Goal: Task Accomplishment & Management: Use online tool/utility

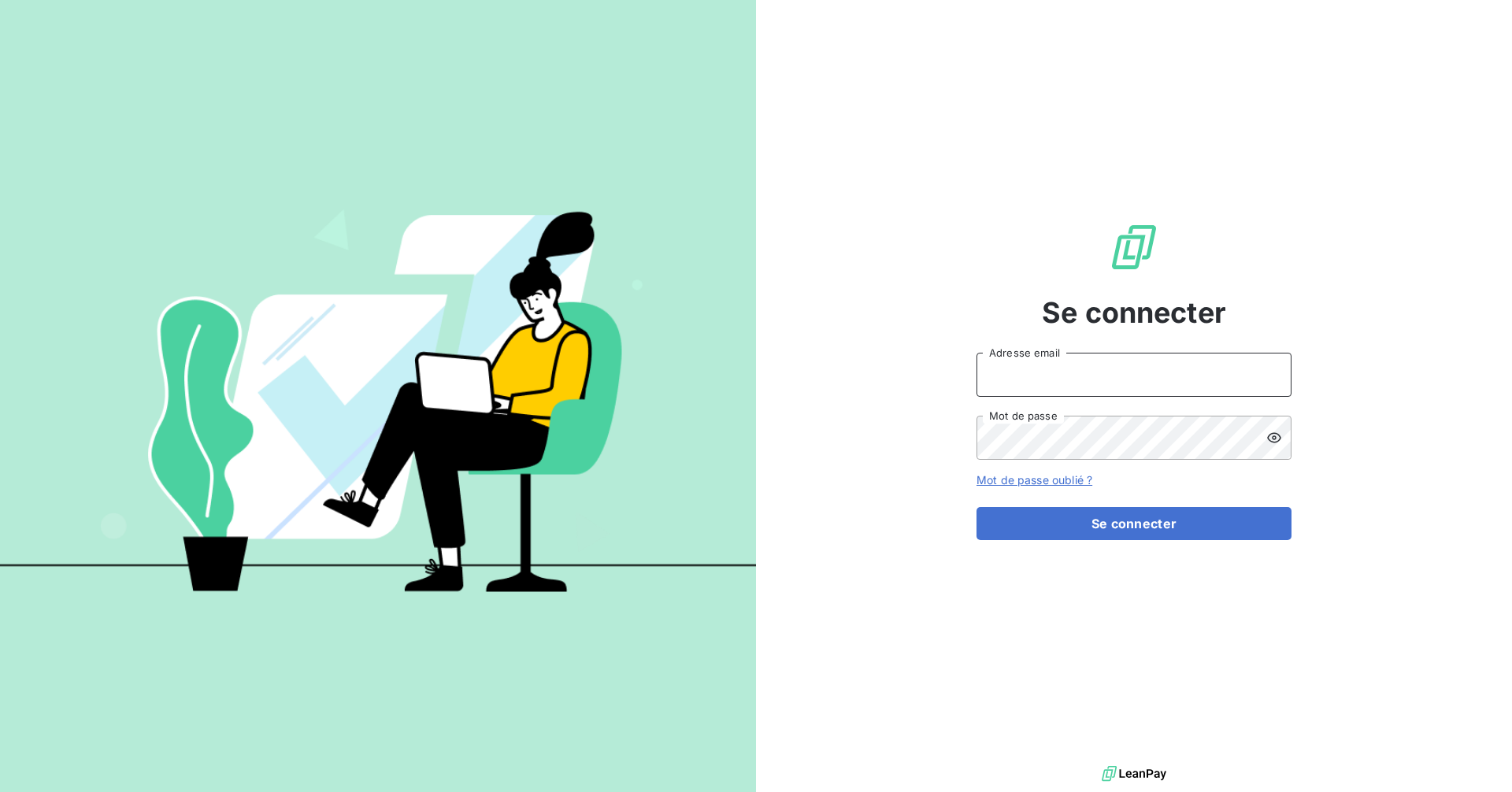
click at [1060, 373] on input "Adresse email" at bounding box center [1133, 375] width 314 height 44
type input "[EMAIL_ADDRESS][DOMAIN_NAME]"
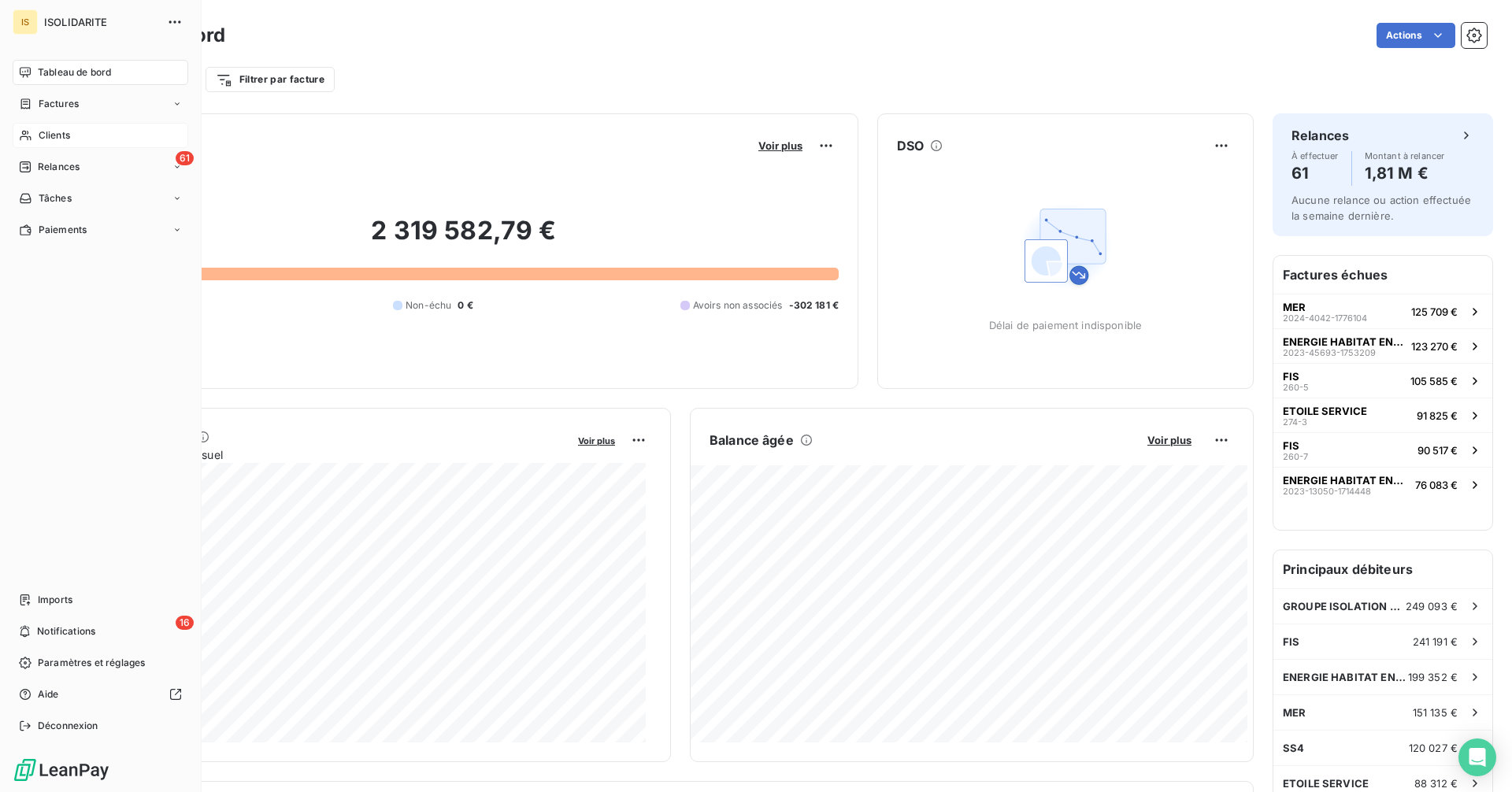
click at [49, 132] on span "Clients" at bounding box center [54, 135] width 32 height 14
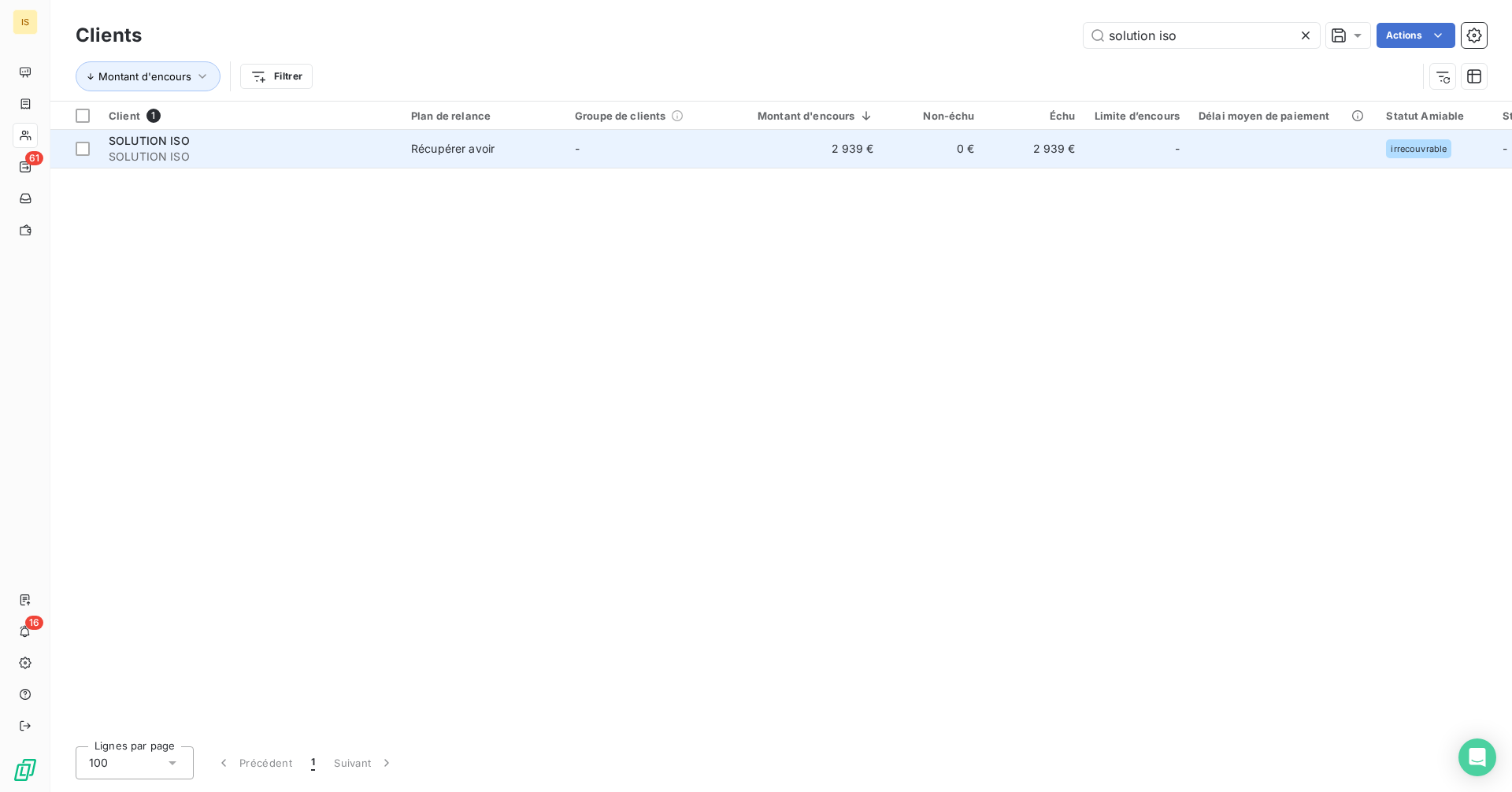
type input "solution iso"
click at [337, 159] on span "SOLUTION ISO" at bounding box center [250, 157] width 284 height 15
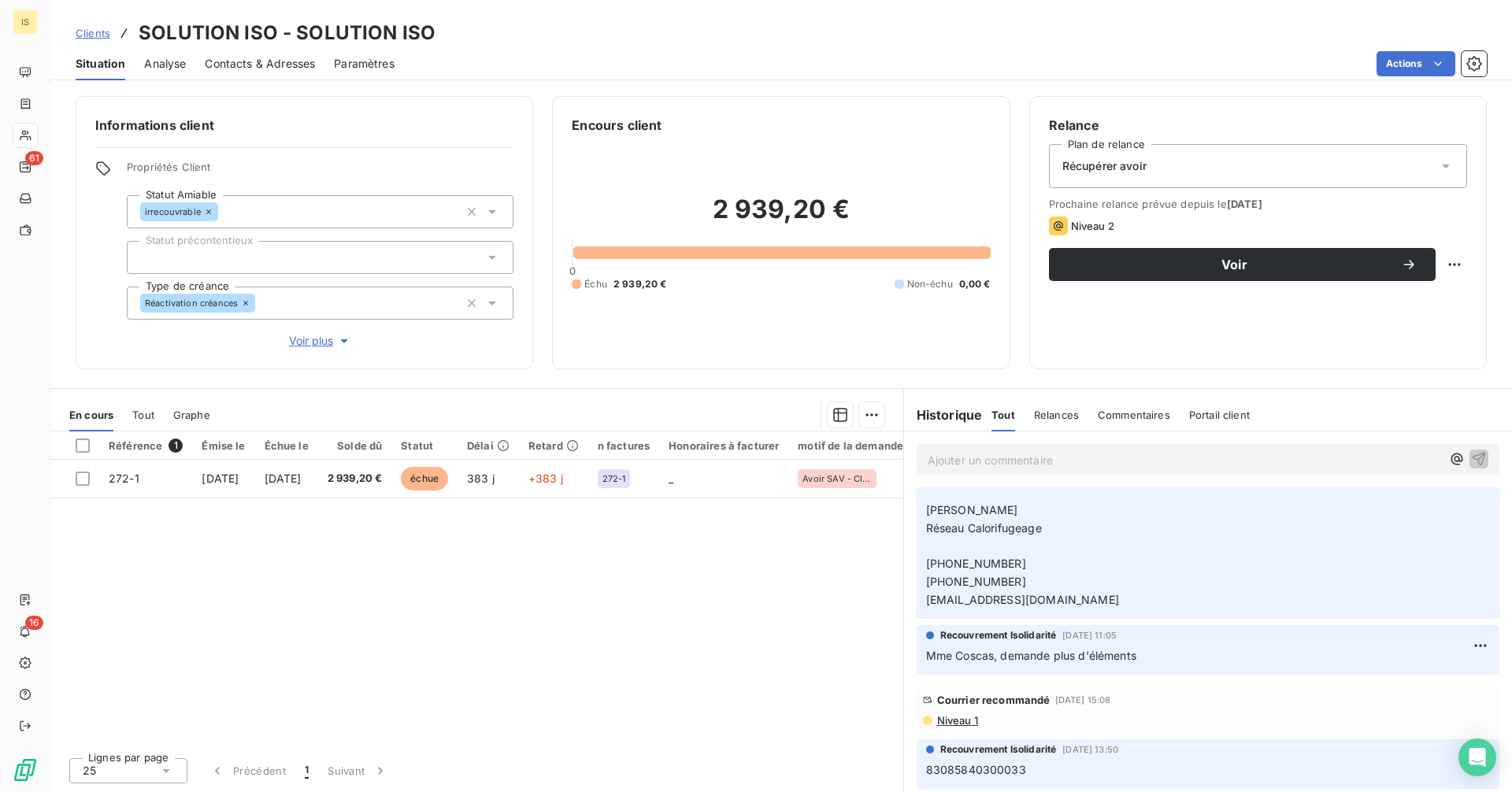
scroll to position [1157, 0]
click at [1035, 764] on p "83085840300033" at bounding box center [1208, 770] width 564 height 18
click at [212, 252] on div at bounding box center [320, 257] width 386 height 33
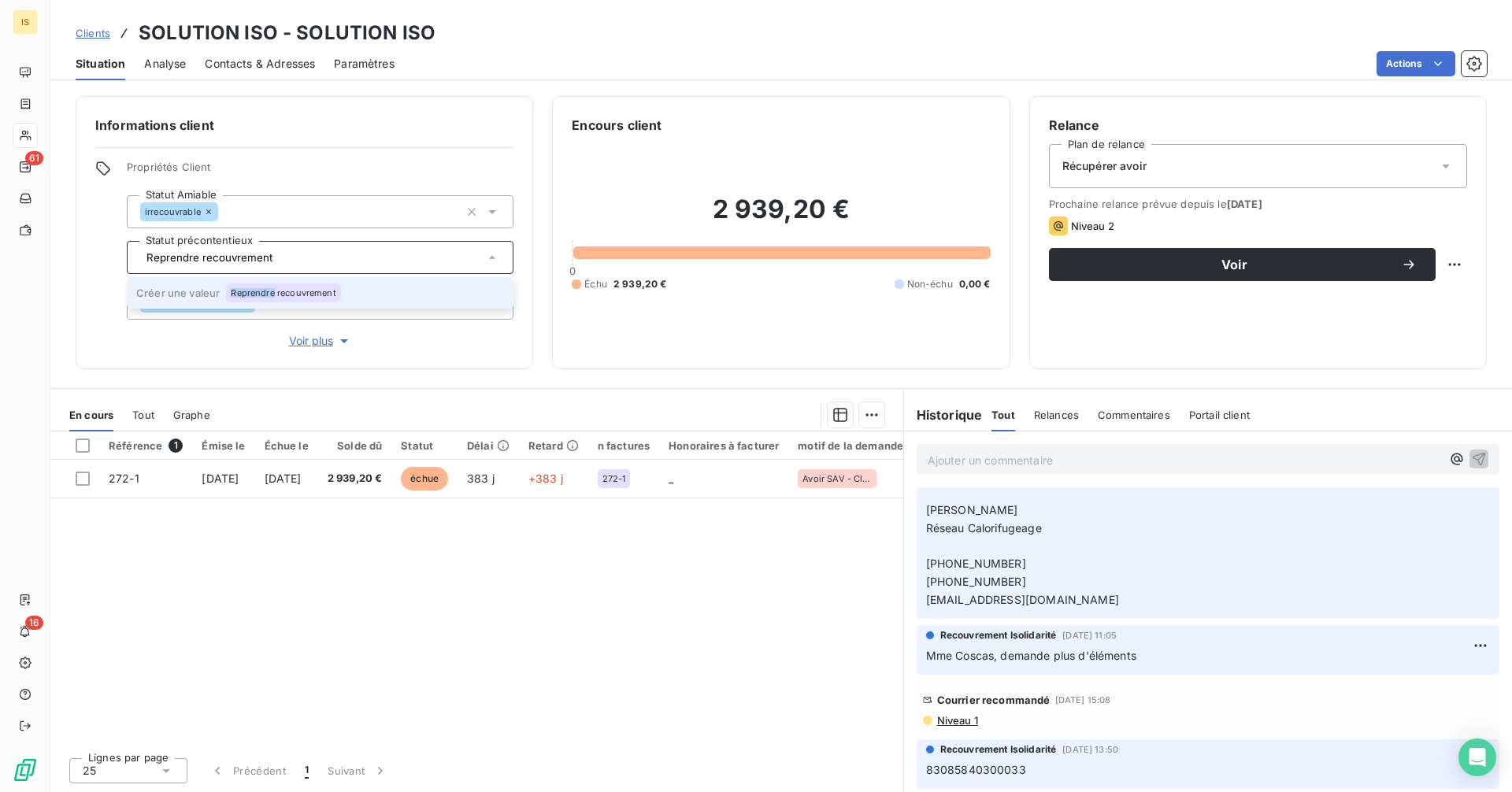
click at [274, 284] on li "Créer une valeur Reprendre recouvrement" at bounding box center [320, 292] width 386 height 32
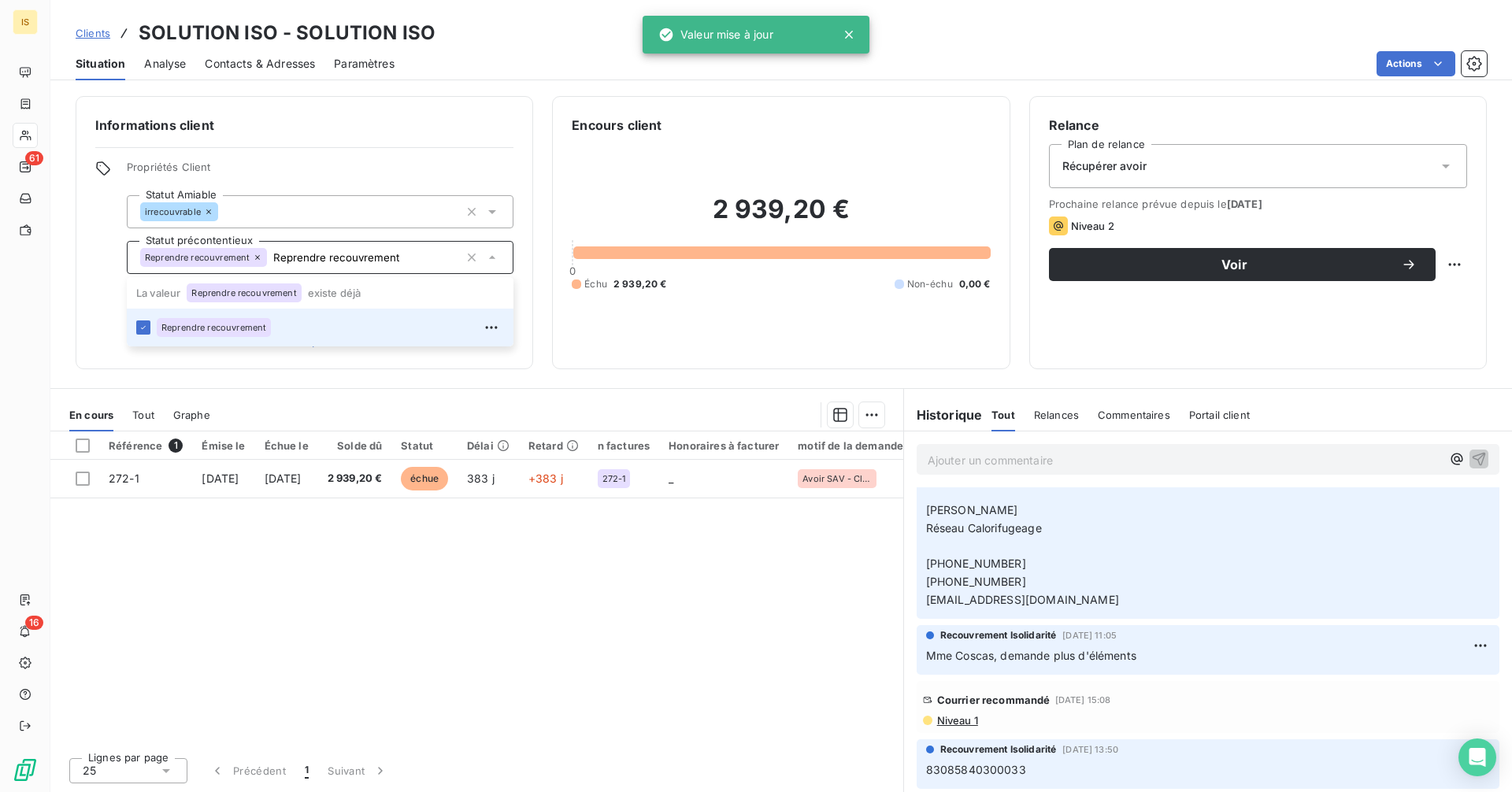
click at [423, 166] on span "Propriétés Client" at bounding box center [320, 171] width 386 height 22
type input "Reprendre recouvrement"
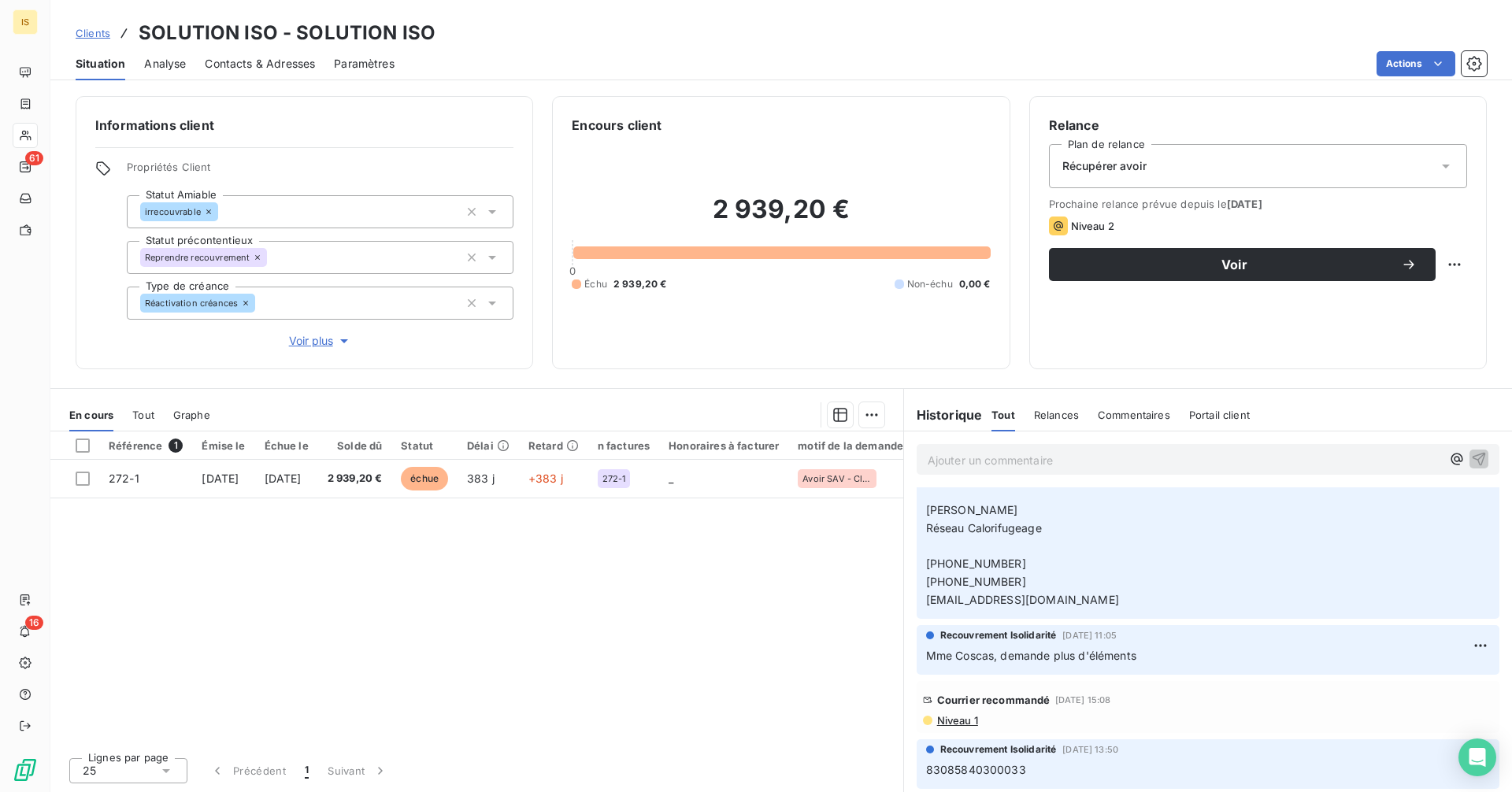
drag, startPoint x: 94, startPoint y: 29, endPoint x: 126, endPoint y: 30, distance: 32.0
click at [93, 29] on span "Clients" at bounding box center [93, 32] width 34 height 12
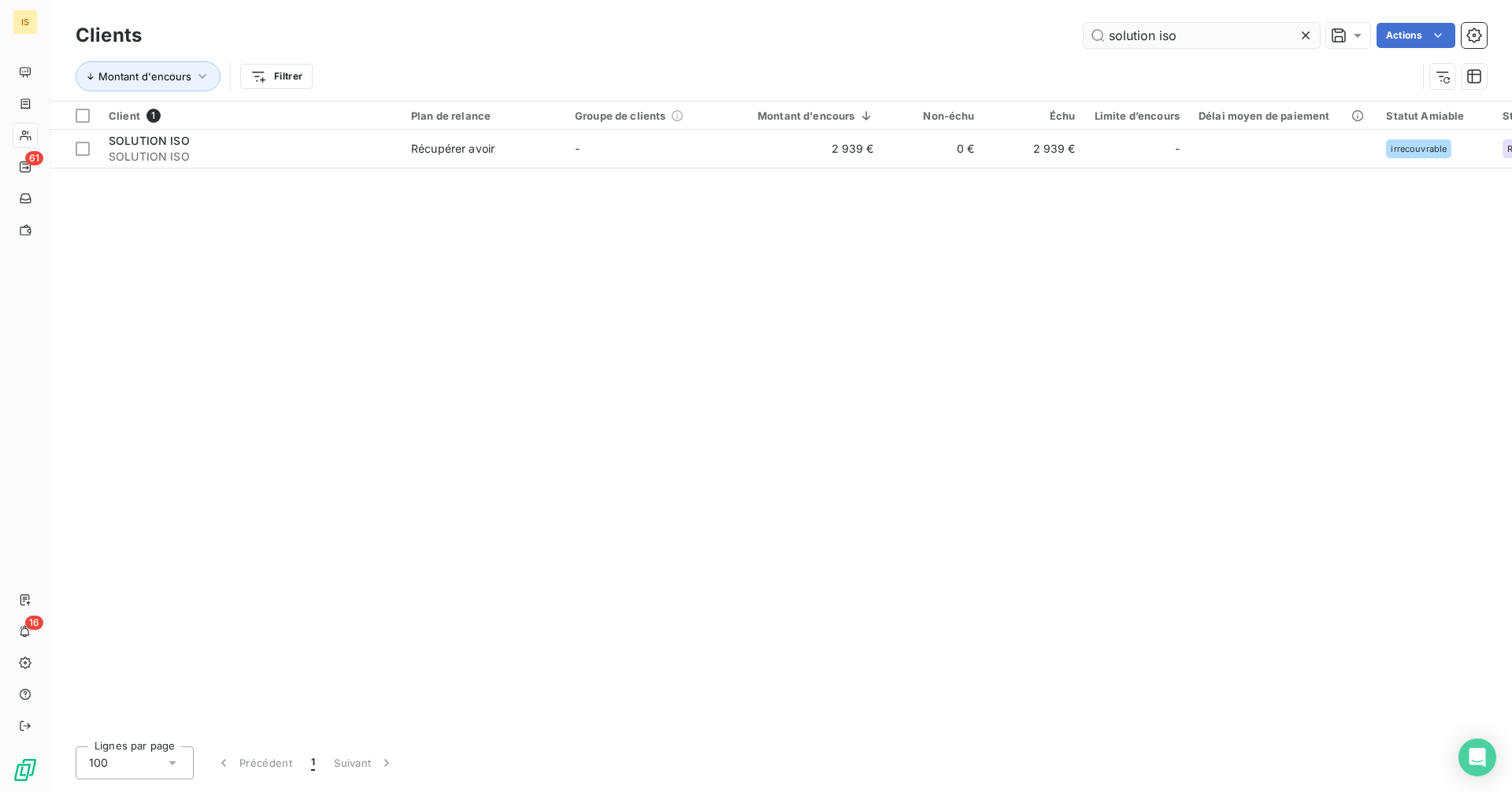
click at [1219, 36] on input "solution iso" at bounding box center [1200, 35] width 236 height 25
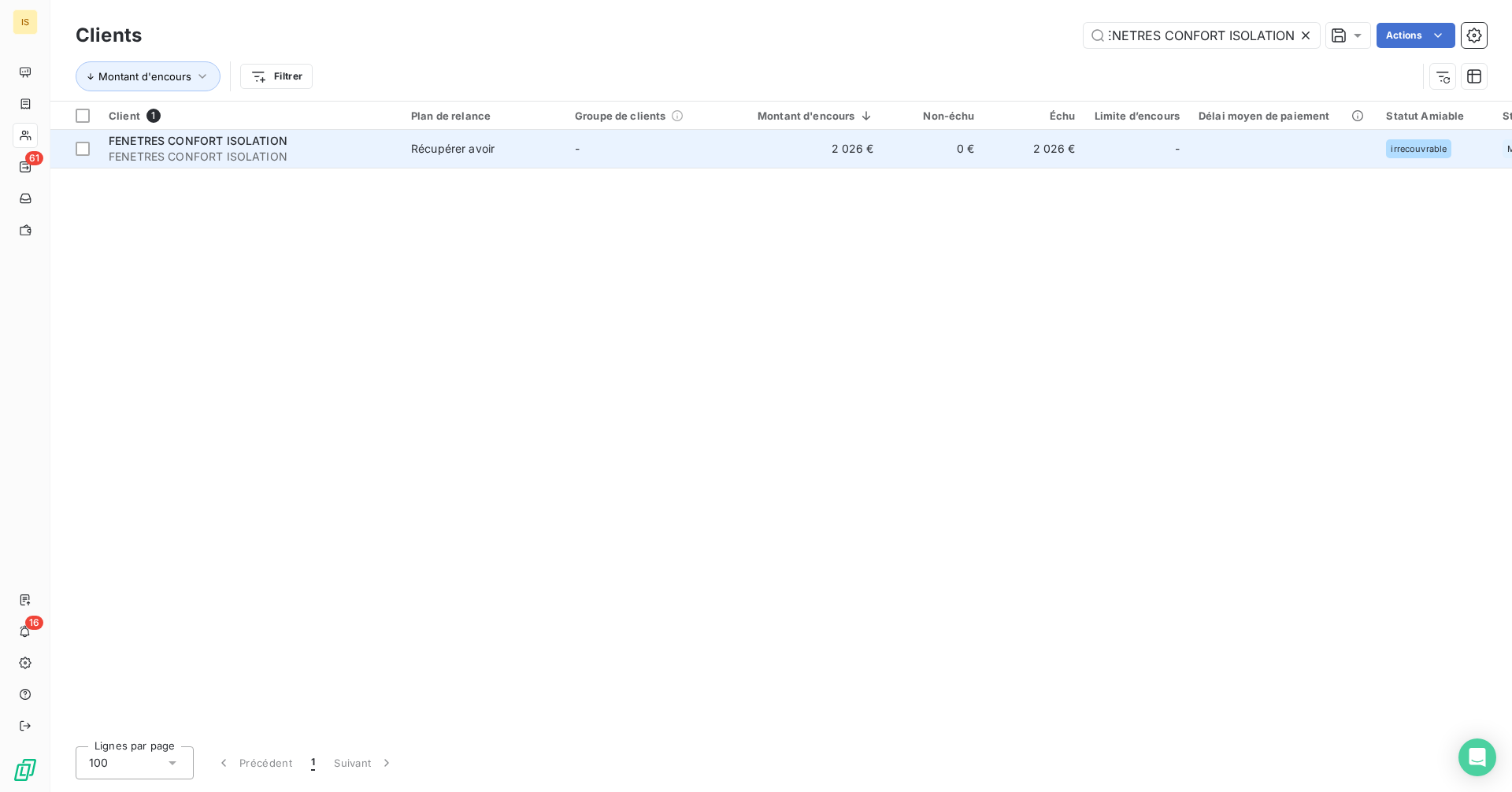
type input "FENETRES CONFORT ISOLATION"
click at [548, 154] on span "Récupérer avoir" at bounding box center [484, 148] width 145 height 15
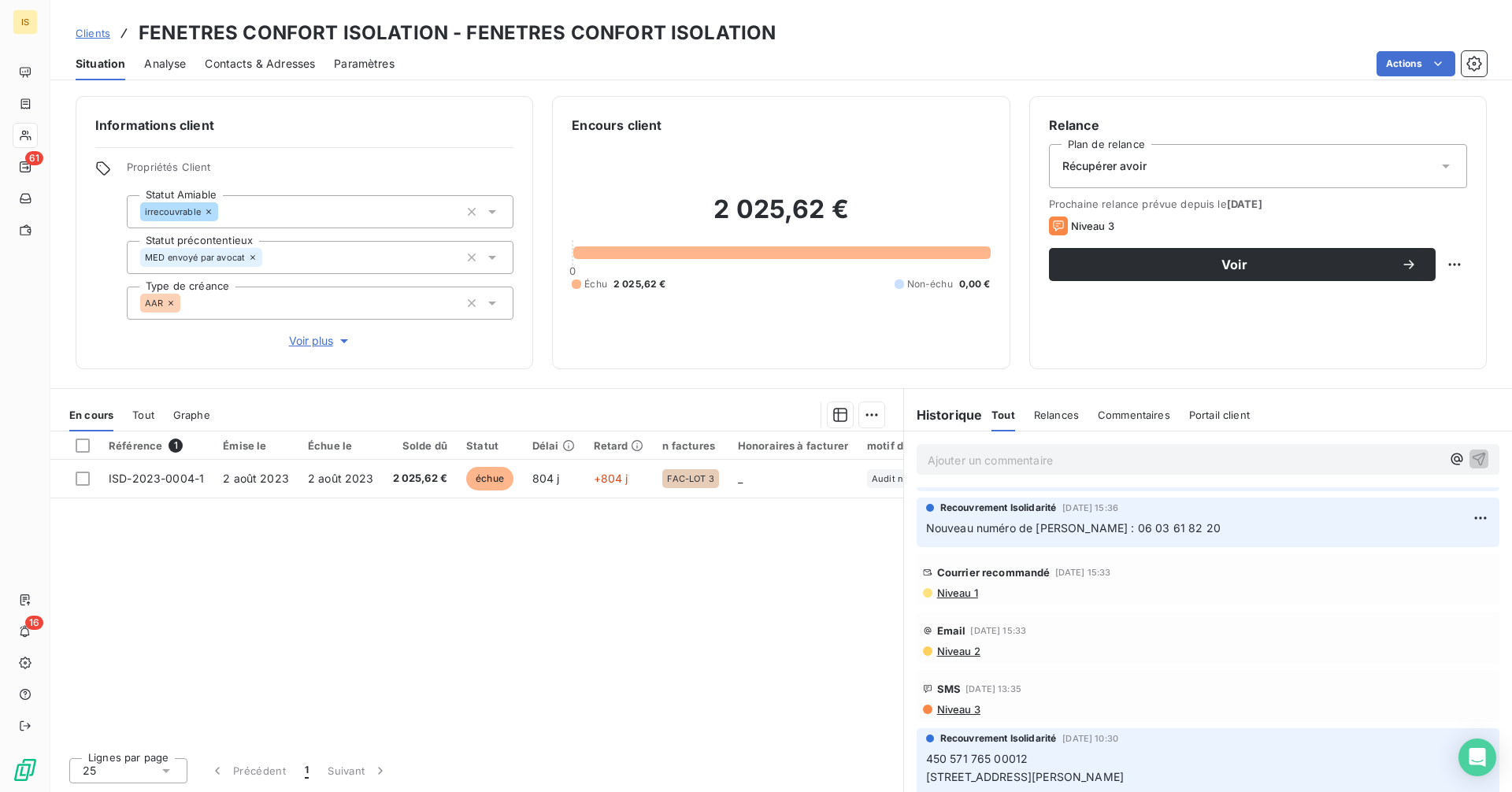
scroll to position [4591, 0]
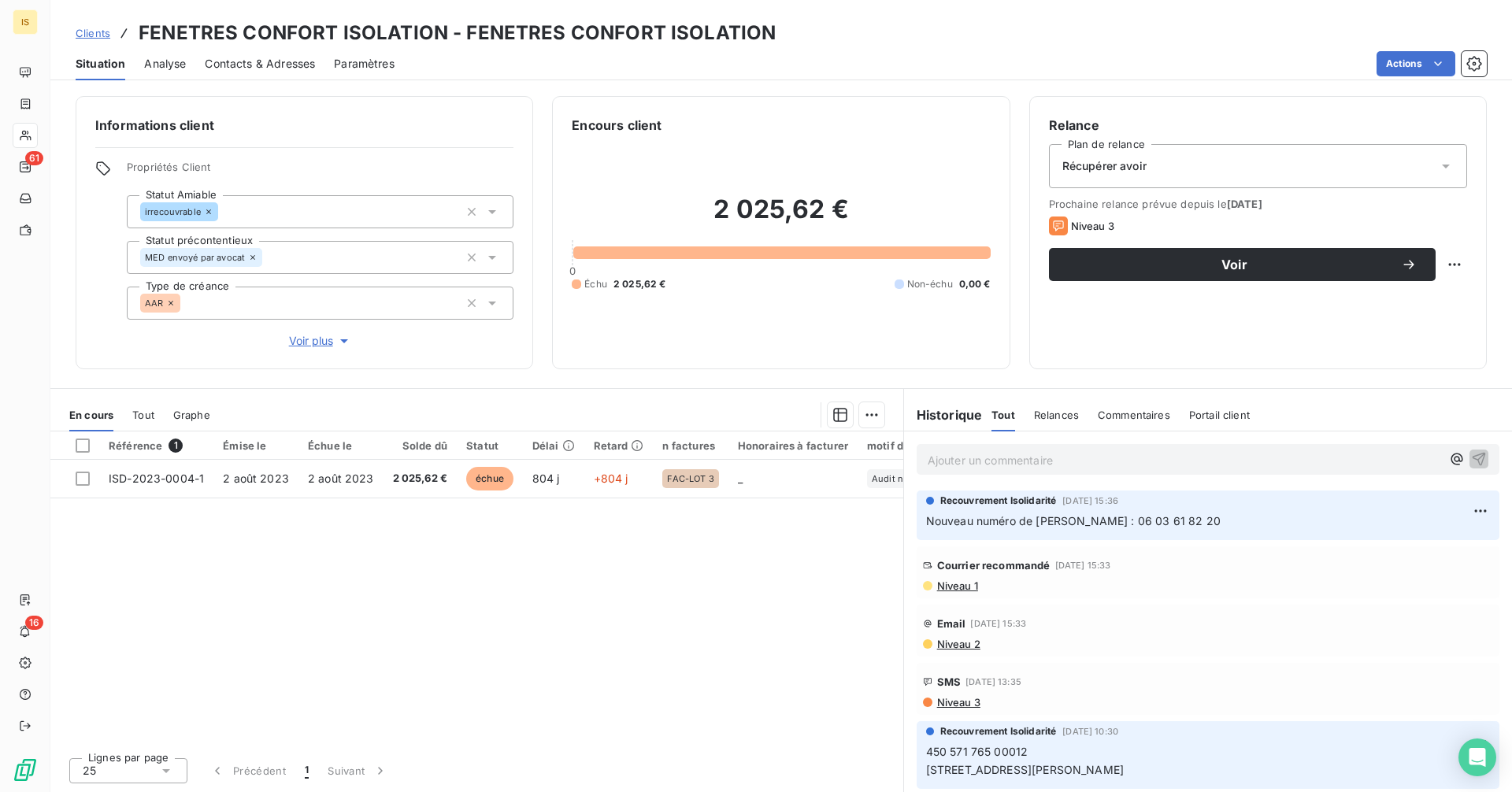
click at [1042, 753] on p "450 571 765 00012 [STREET_ADDRESS][PERSON_NAME]" at bounding box center [1208, 761] width 564 height 36
click at [1042, 752] on p "450 571 765 00012 [STREET_ADDRESS][PERSON_NAME]" at bounding box center [1208, 761] width 564 height 36
copy span "450 571 765 00012"
click at [1140, 466] on p "Ajouter un commentaire ﻿" at bounding box center [1183, 460] width 513 height 20
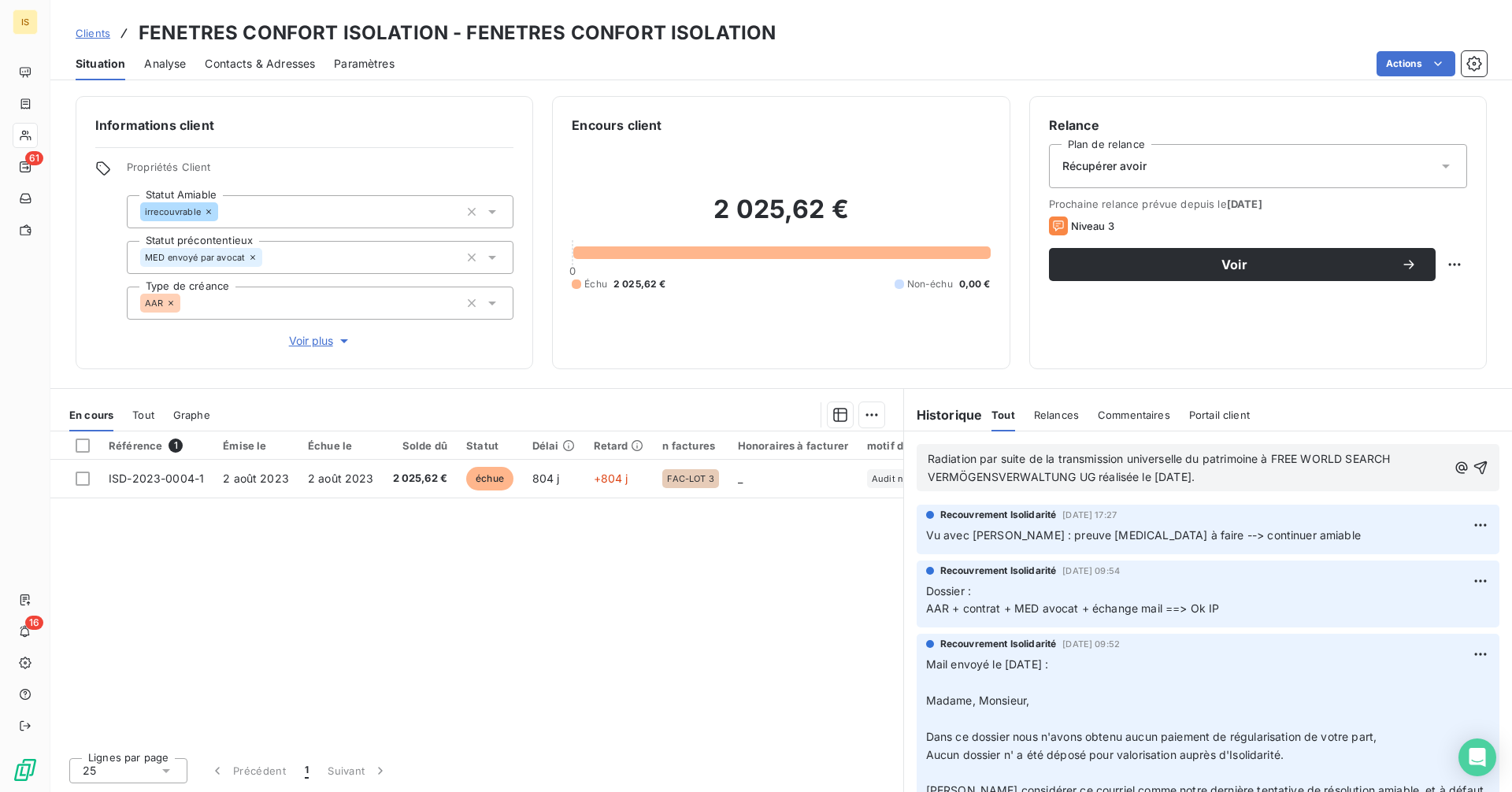
scroll to position [0, 0]
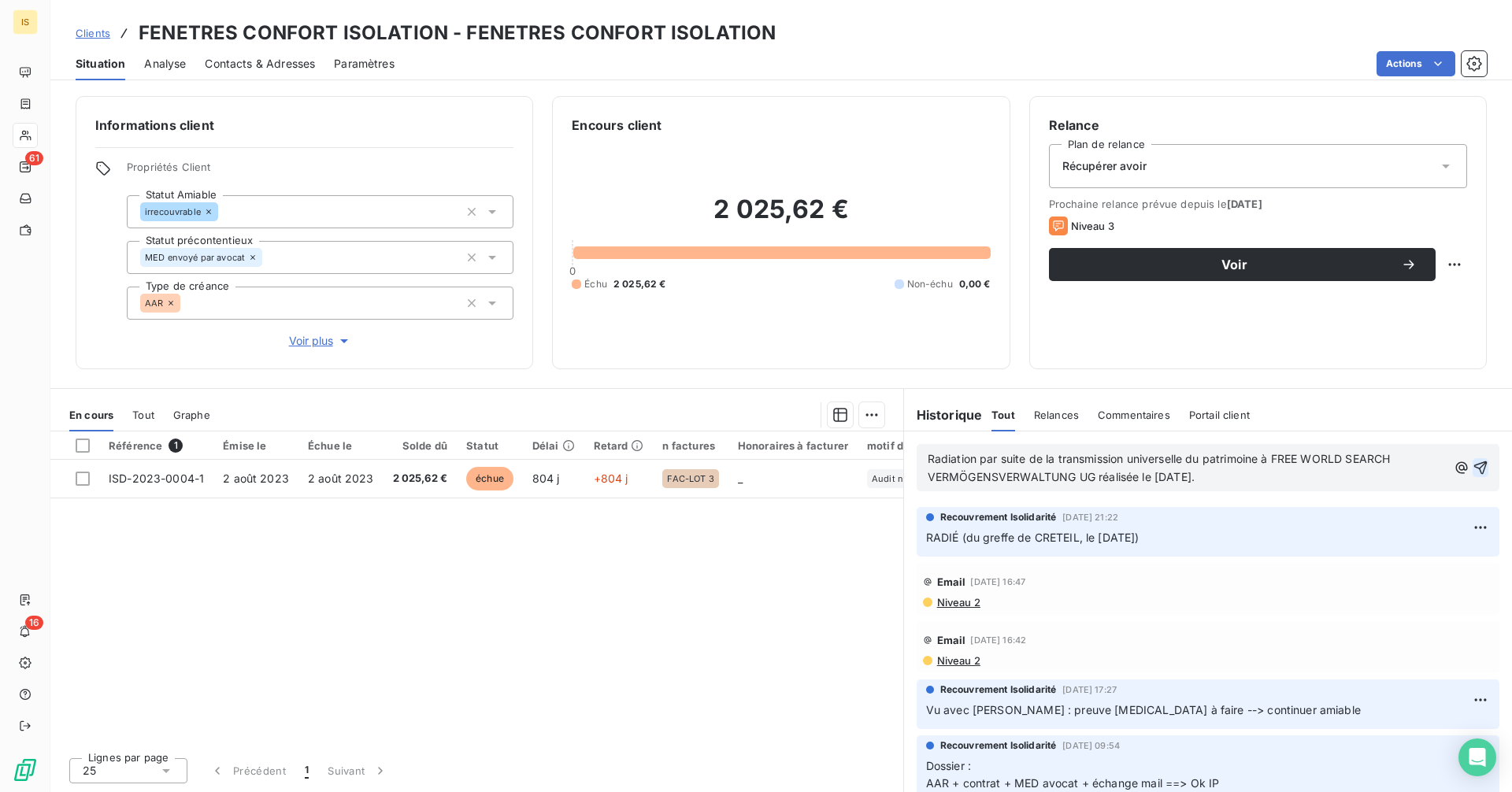
click at [1472, 476] on button "button" at bounding box center [1480, 467] width 15 height 19
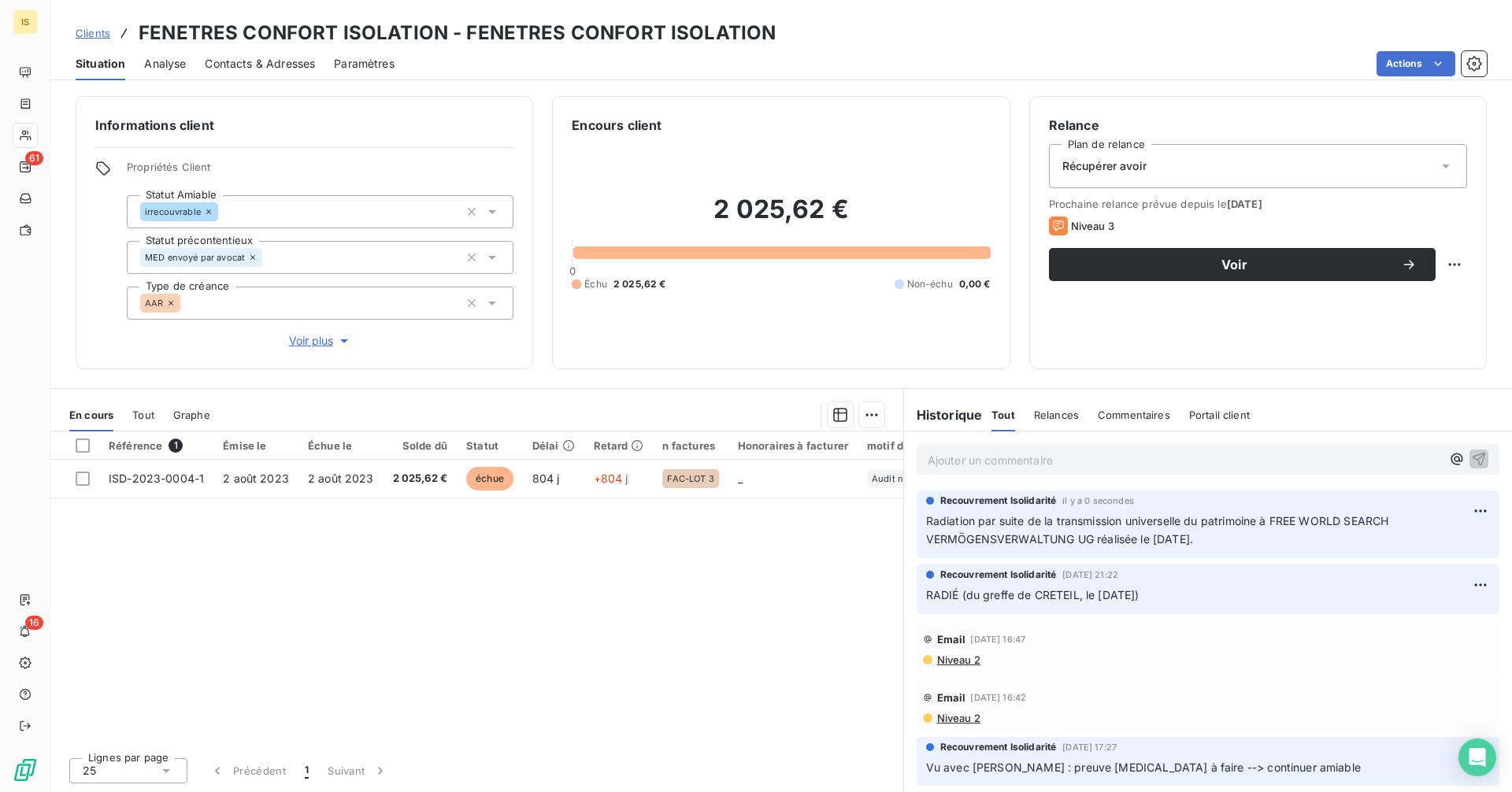
click at [314, 339] on span "Voir plus" at bounding box center [320, 340] width 63 height 15
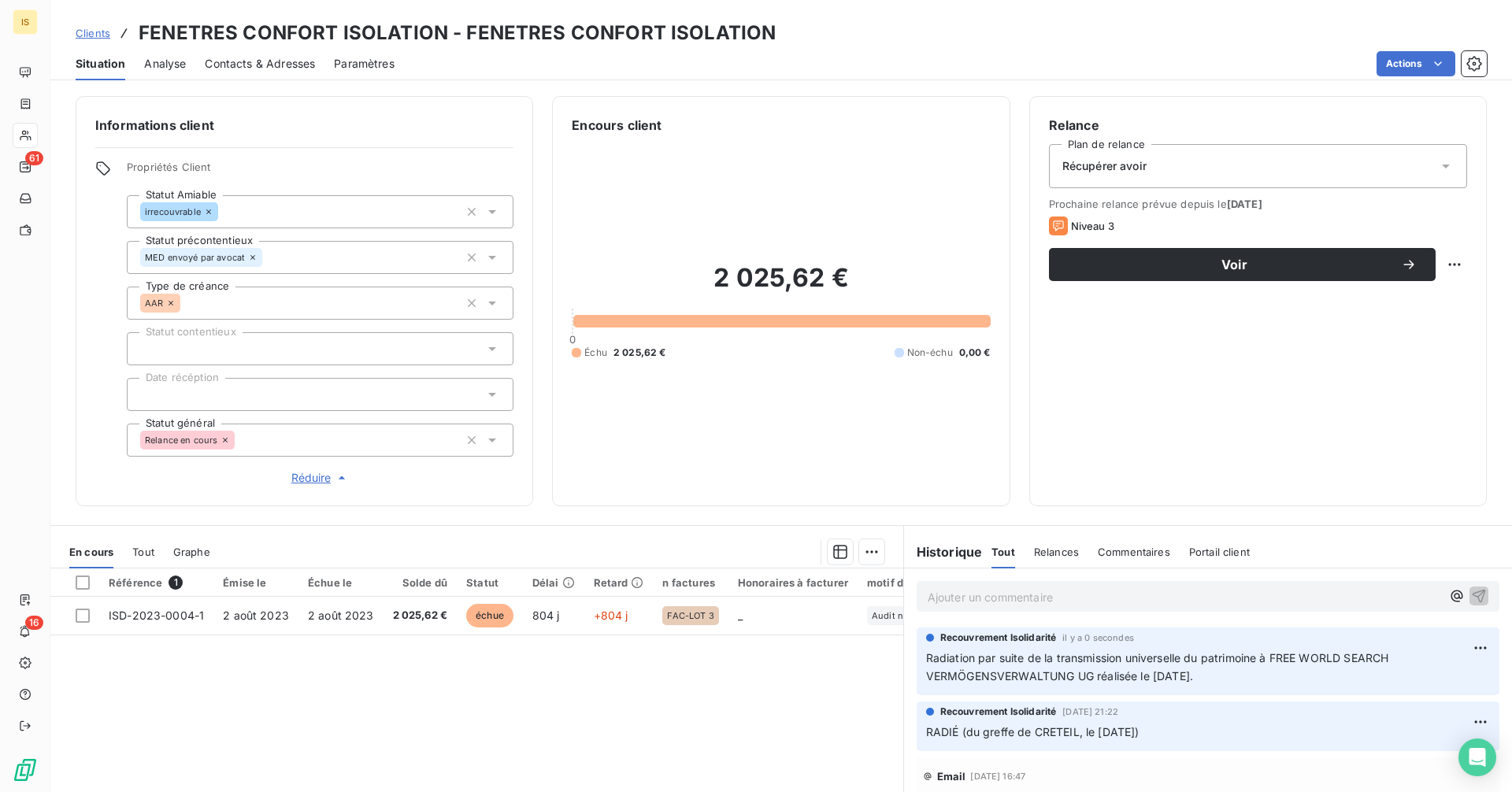
click at [100, 39] on link "Clients" at bounding box center [93, 32] width 34 height 15
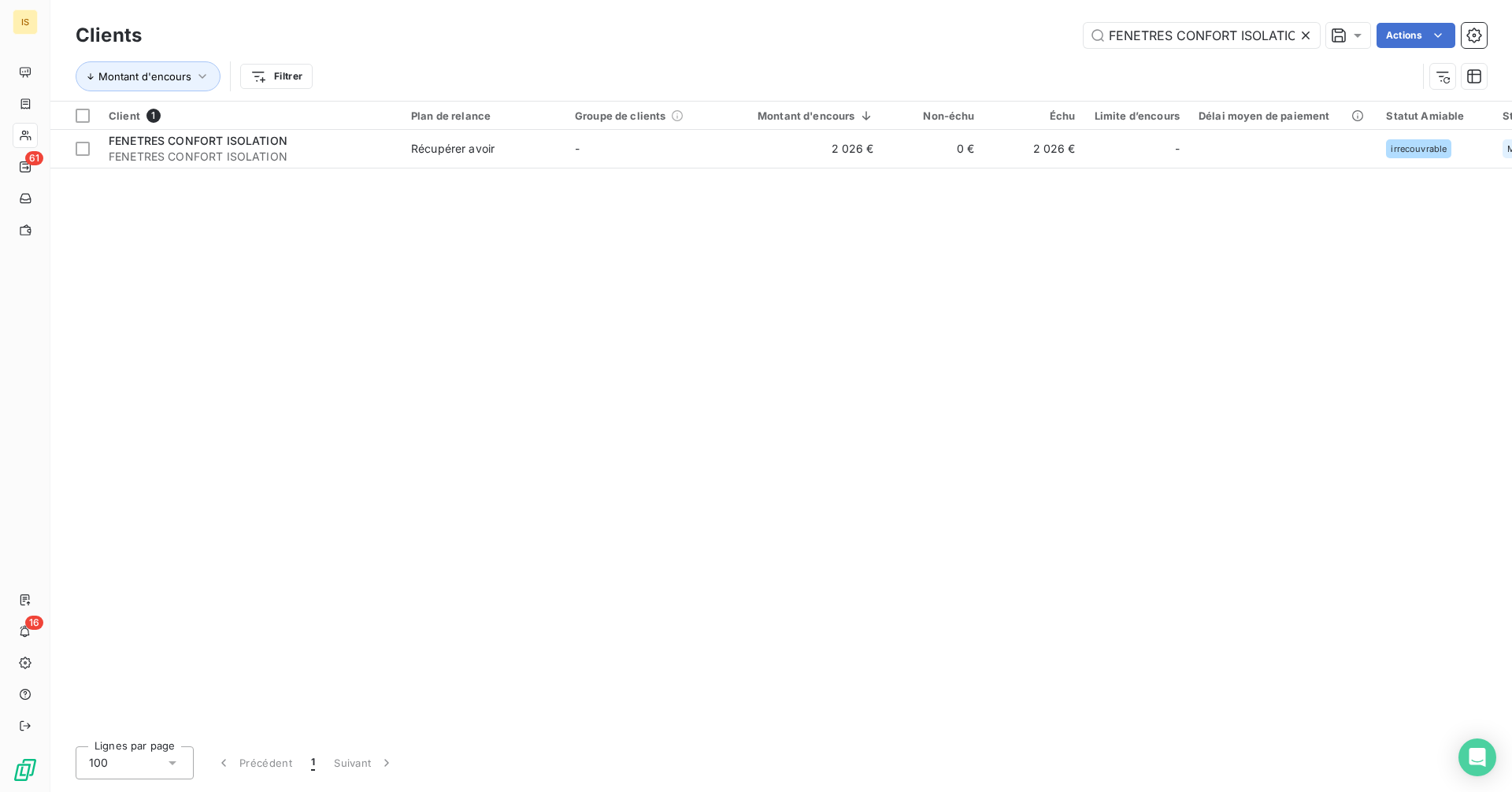
scroll to position [0, 13]
click at [1299, 33] on icon at bounding box center [1306, 35] width 15 height 15
click at [1299, 33] on input "text" at bounding box center [1200, 35] width 236 height 25
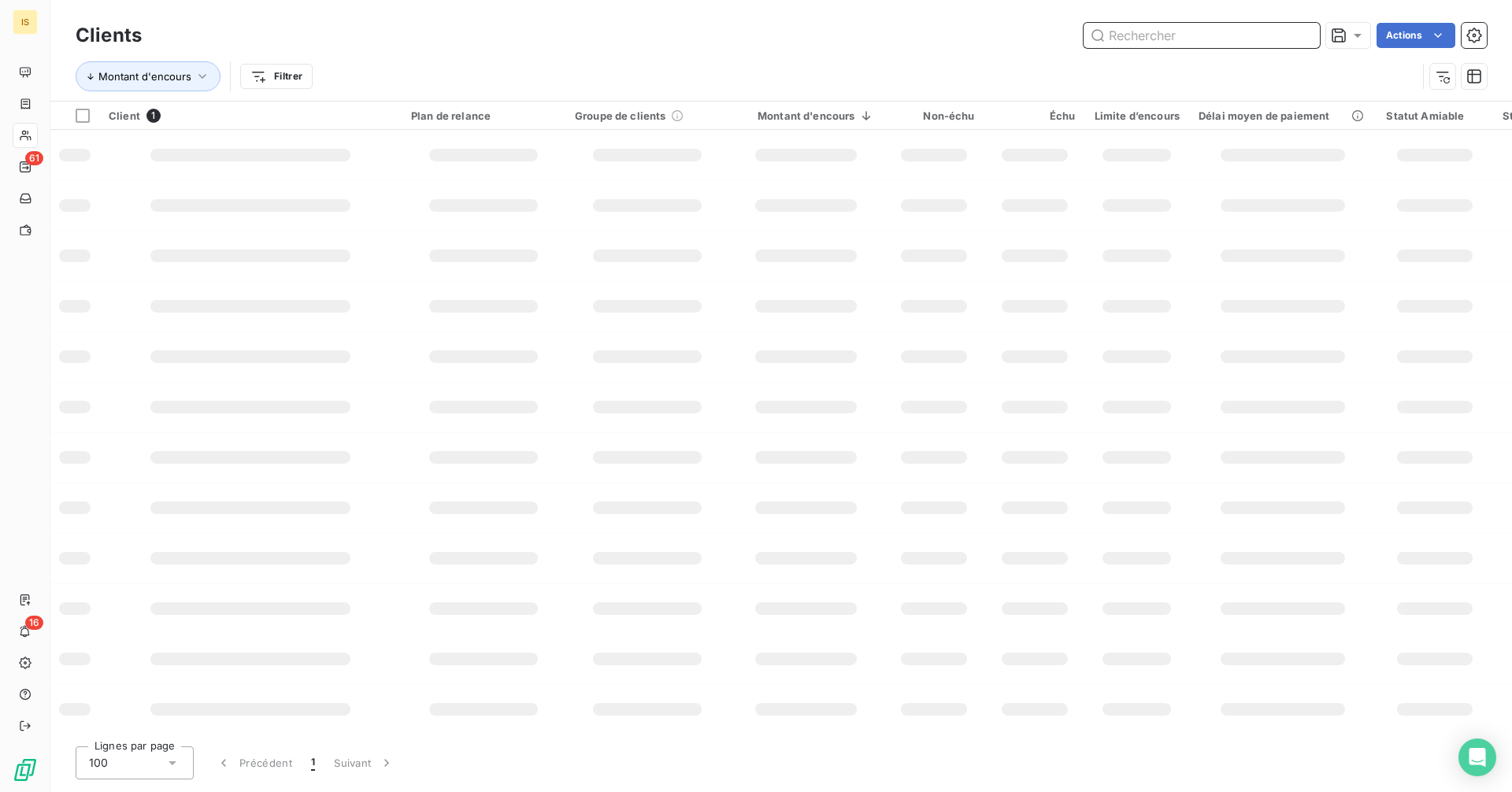
click at [1275, 38] on input "text" at bounding box center [1200, 35] width 236 height 25
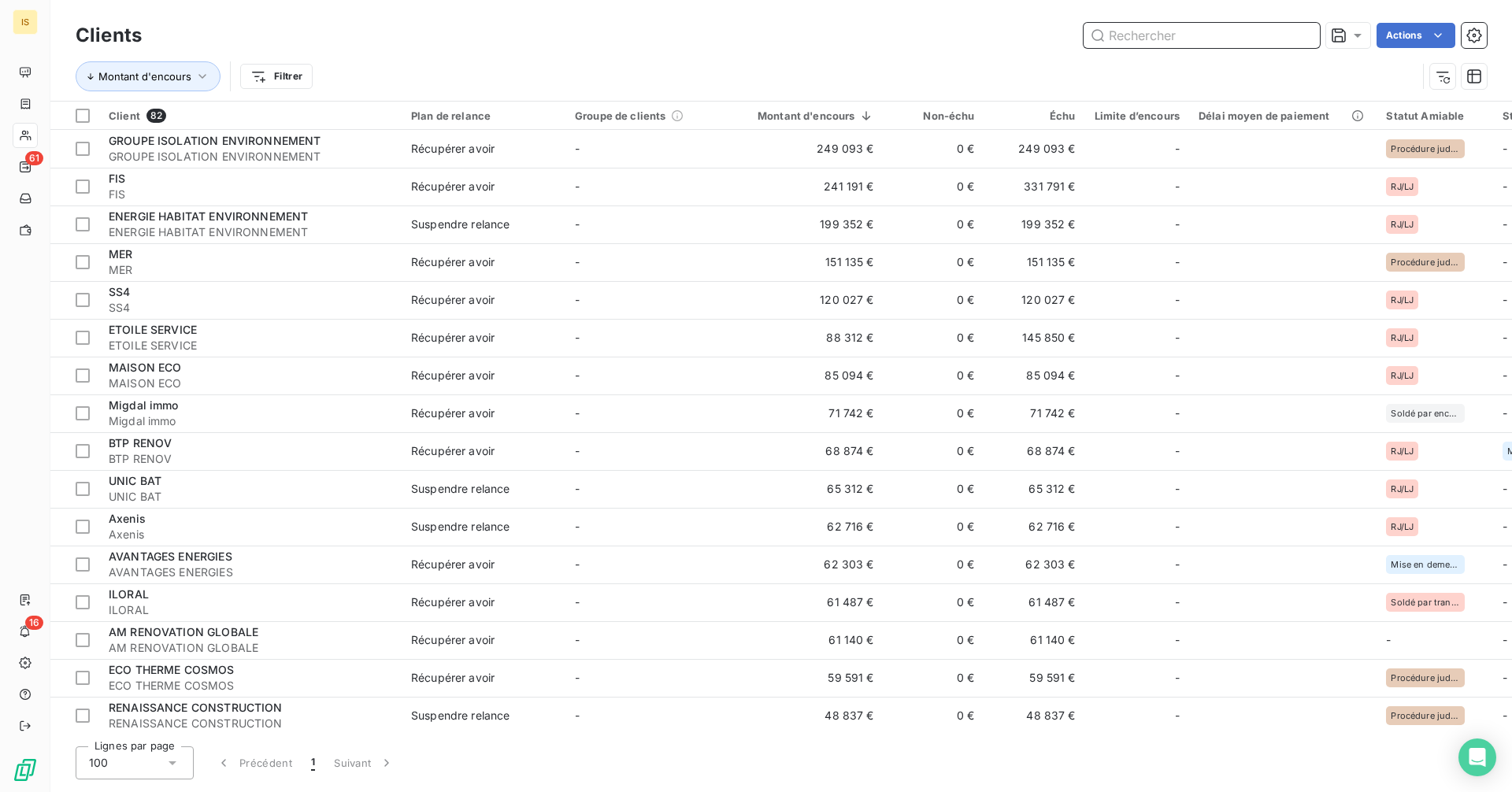
paste input "INGENIERIE SOLUTION HABITAT"
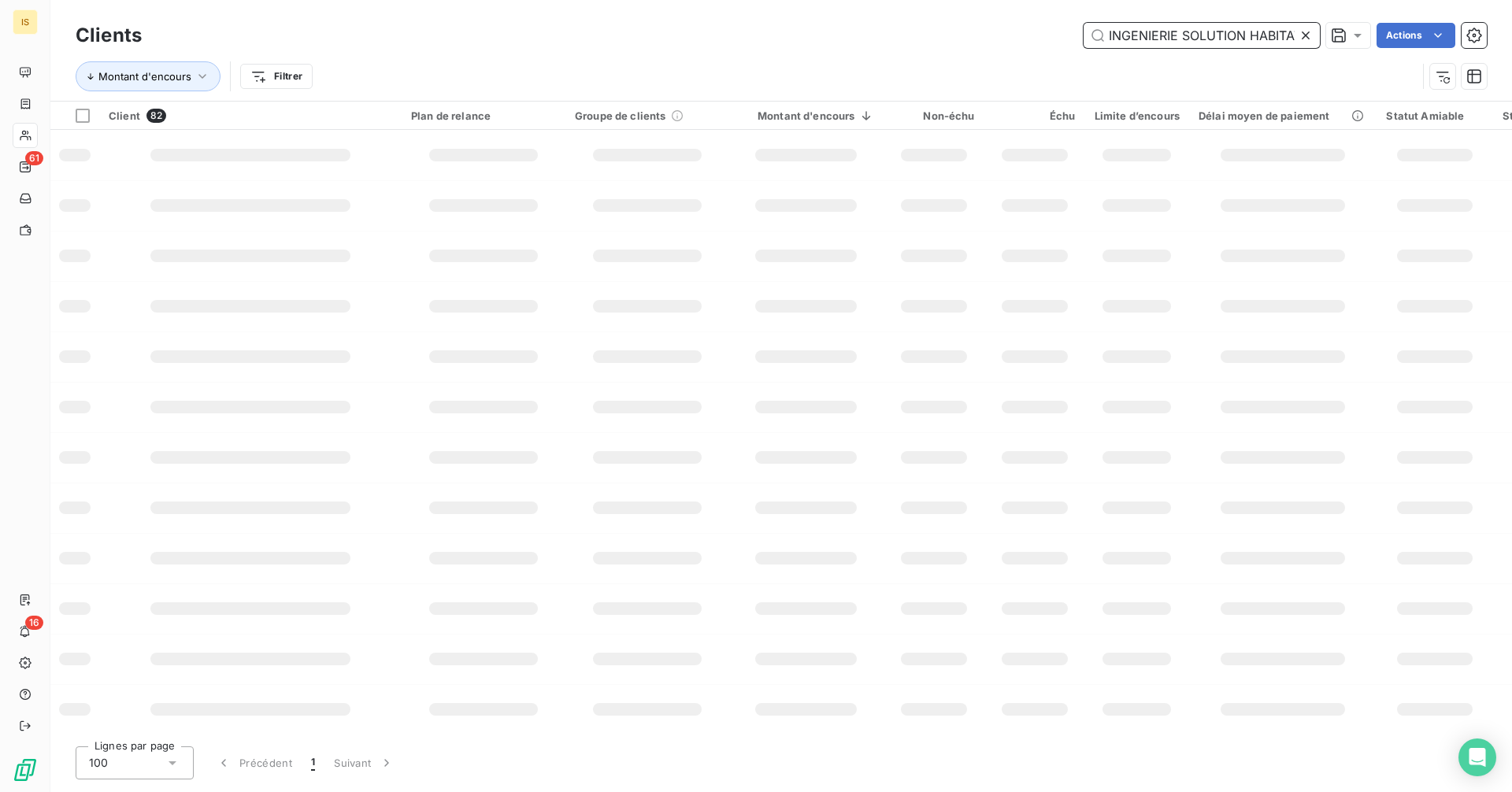
scroll to position [0, 8]
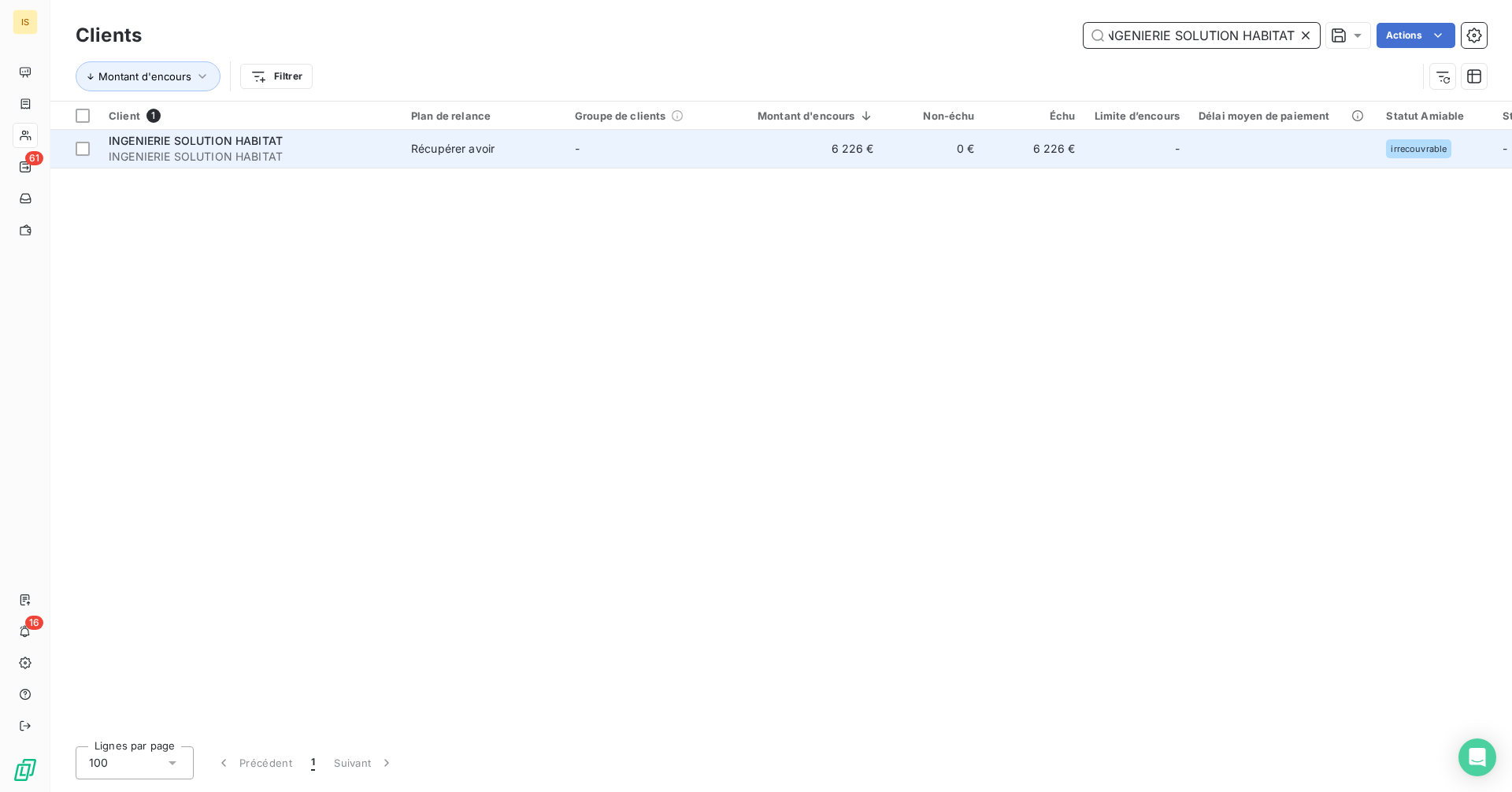
type input "INGENIERIE SOLUTION HABITAT"
click at [525, 149] on span "Récupérer avoir" at bounding box center [484, 148] width 145 height 15
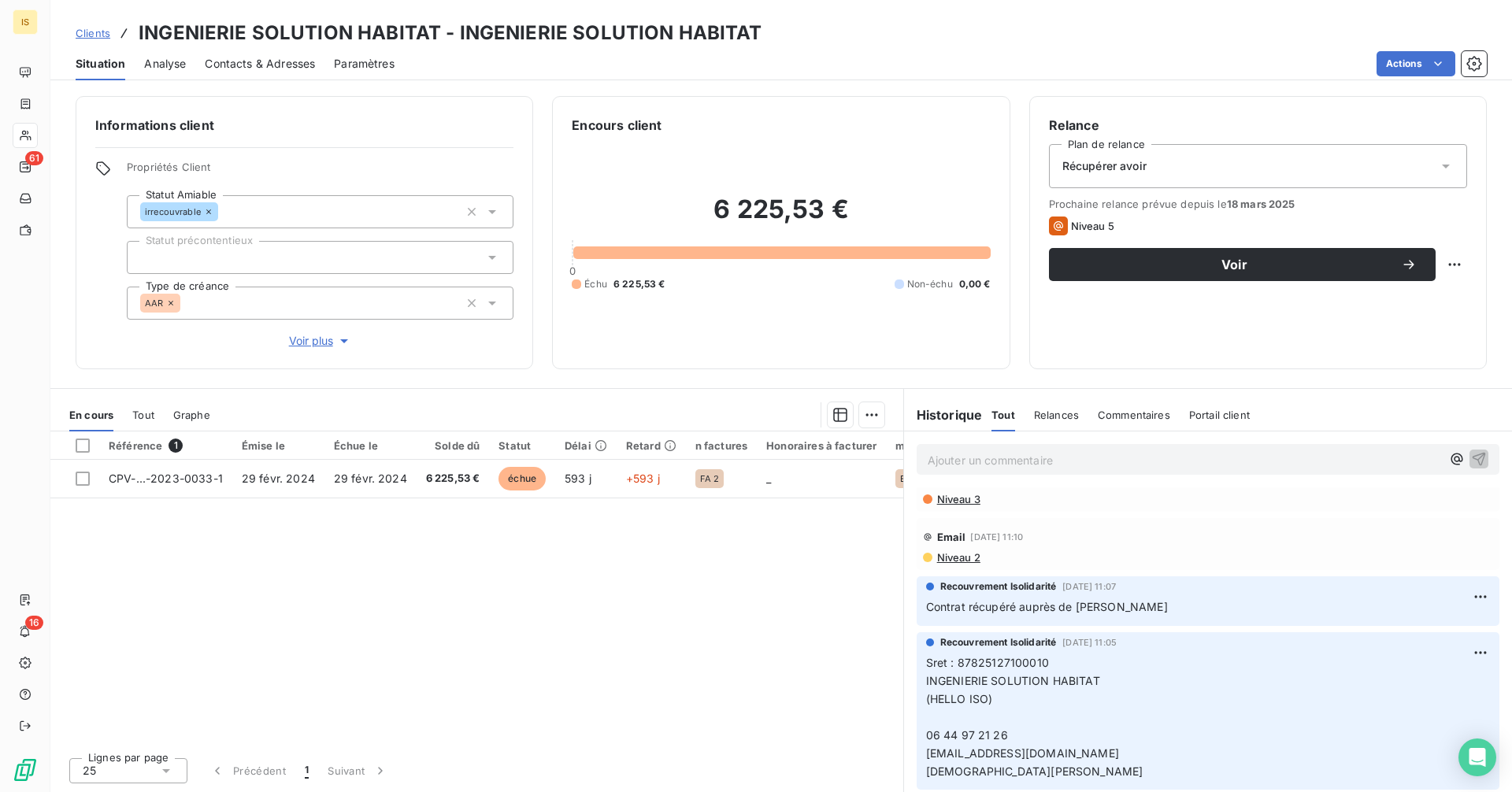
scroll to position [1101, 0]
click at [958, 663] on span "Sret : 87825127100010 INGENIERIE SOLUTION HABITAT (HELLO ISO) 06 44 97 21 26" at bounding box center [1013, 697] width 174 height 86
click at [1054, 658] on p "Sret : 87825127100010 INGENIERIE SOLUTION HABITAT (HELLO ISO) 06 44 97 21 26 [E…" at bounding box center [1208, 717] width 564 height 126
copy span "87825127100010"
click at [93, 35] on span "Clients" at bounding box center [93, 32] width 34 height 12
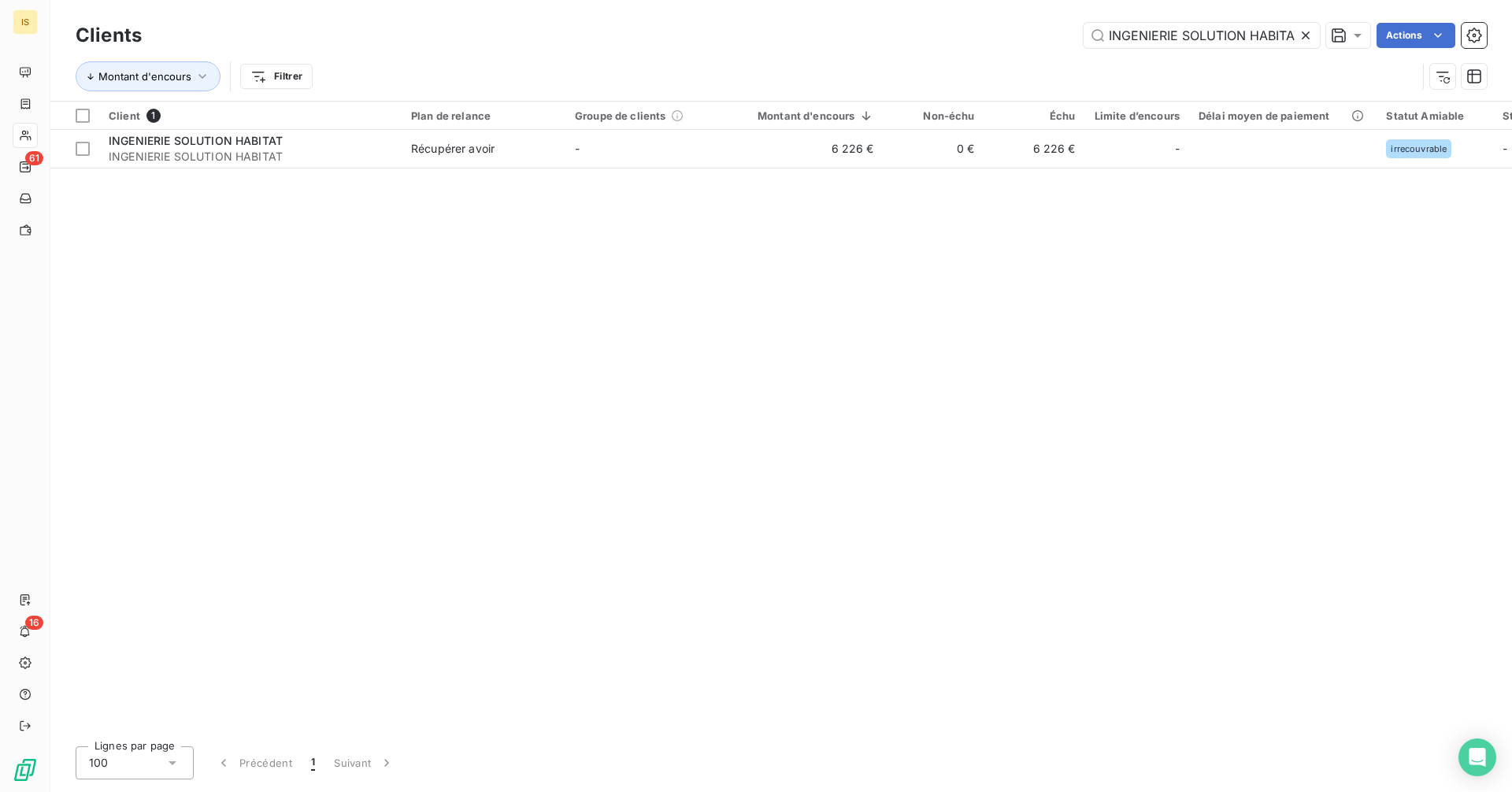
click at [1305, 32] on icon at bounding box center [1306, 35] width 15 height 15
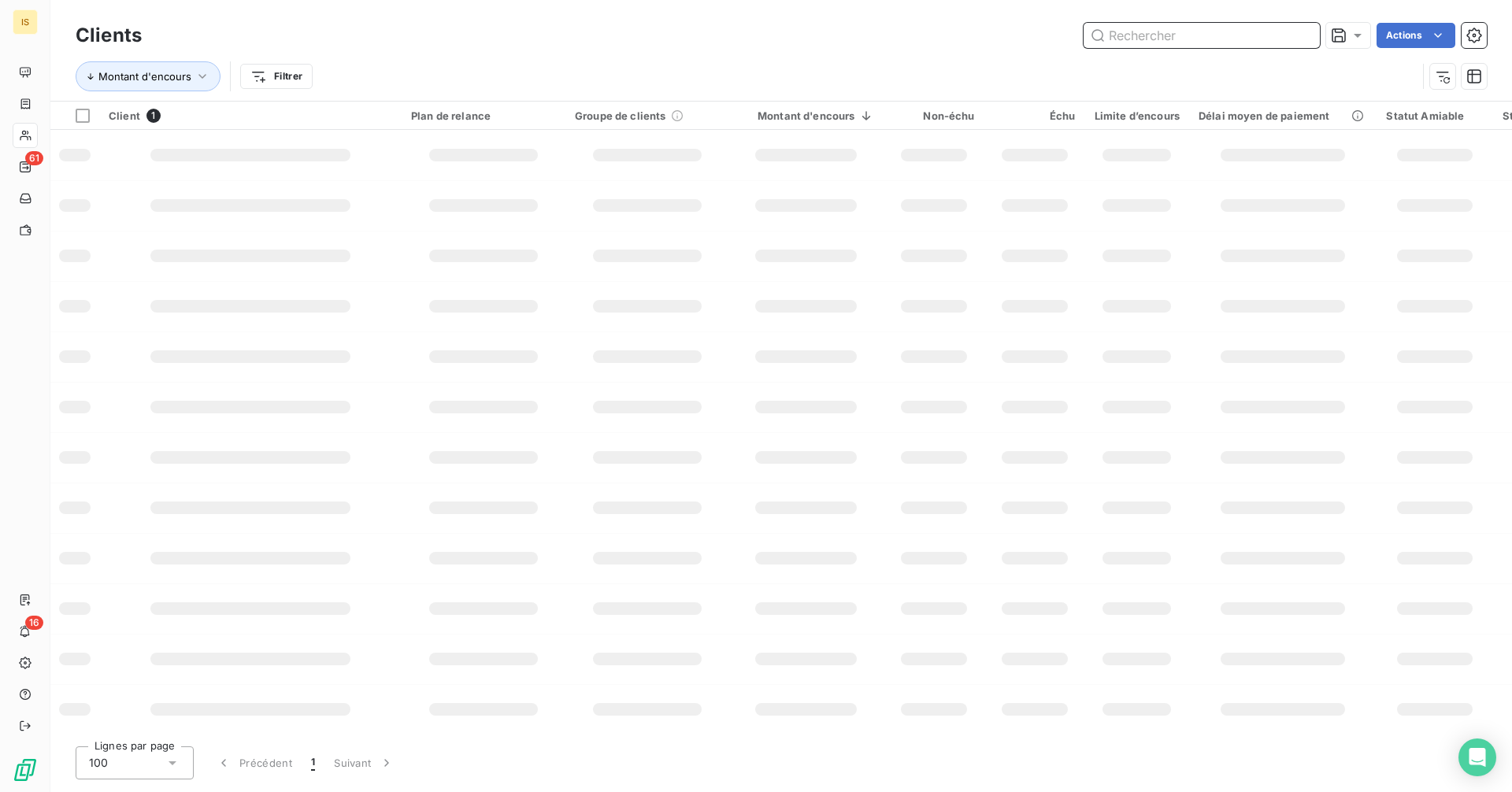
click at [1260, 37] on input "text" at bounding box center [1200, 35] width 236 height 25
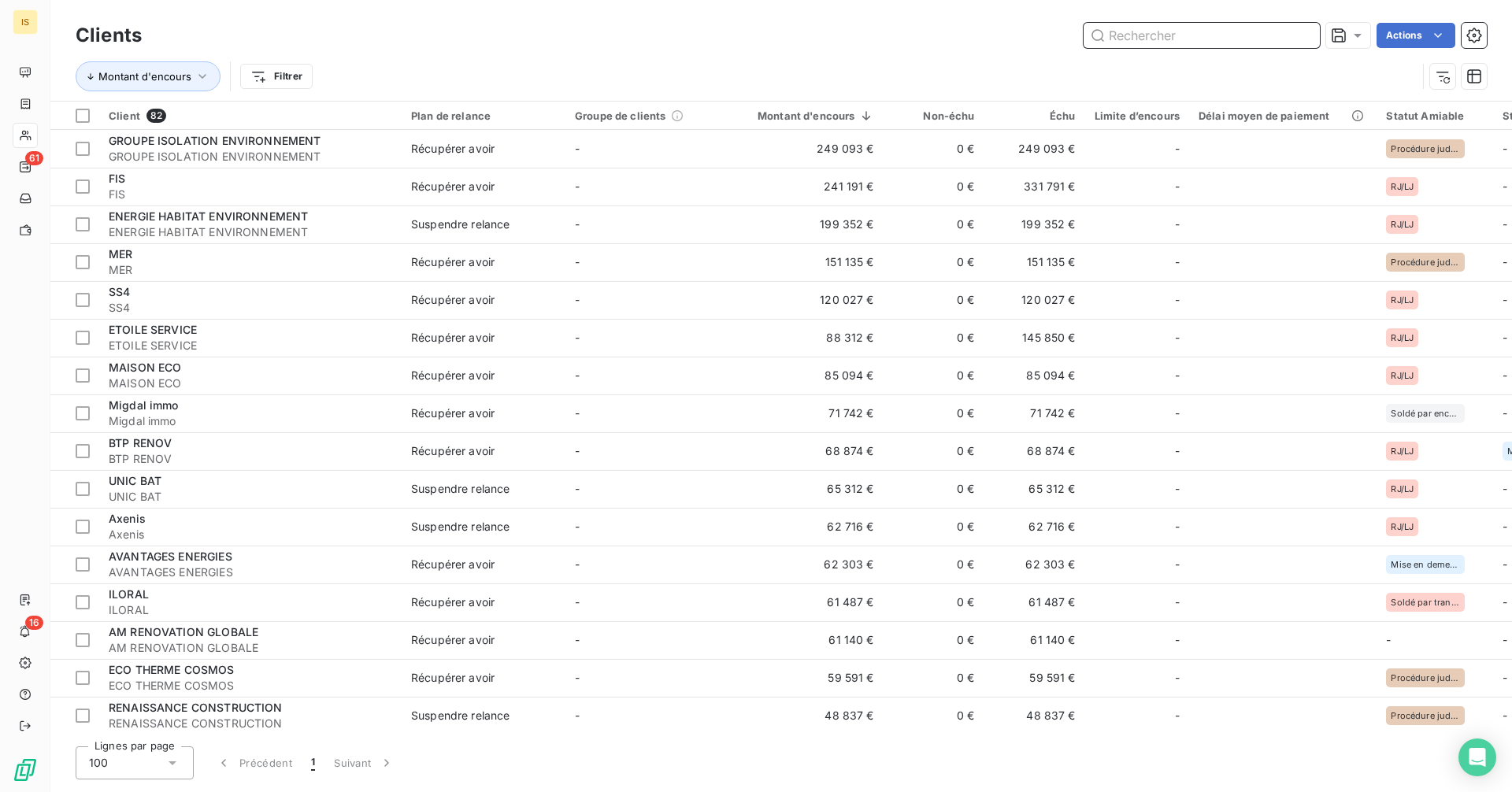
paste input "AMG FAÇADES - GROUPE VERLAINE"
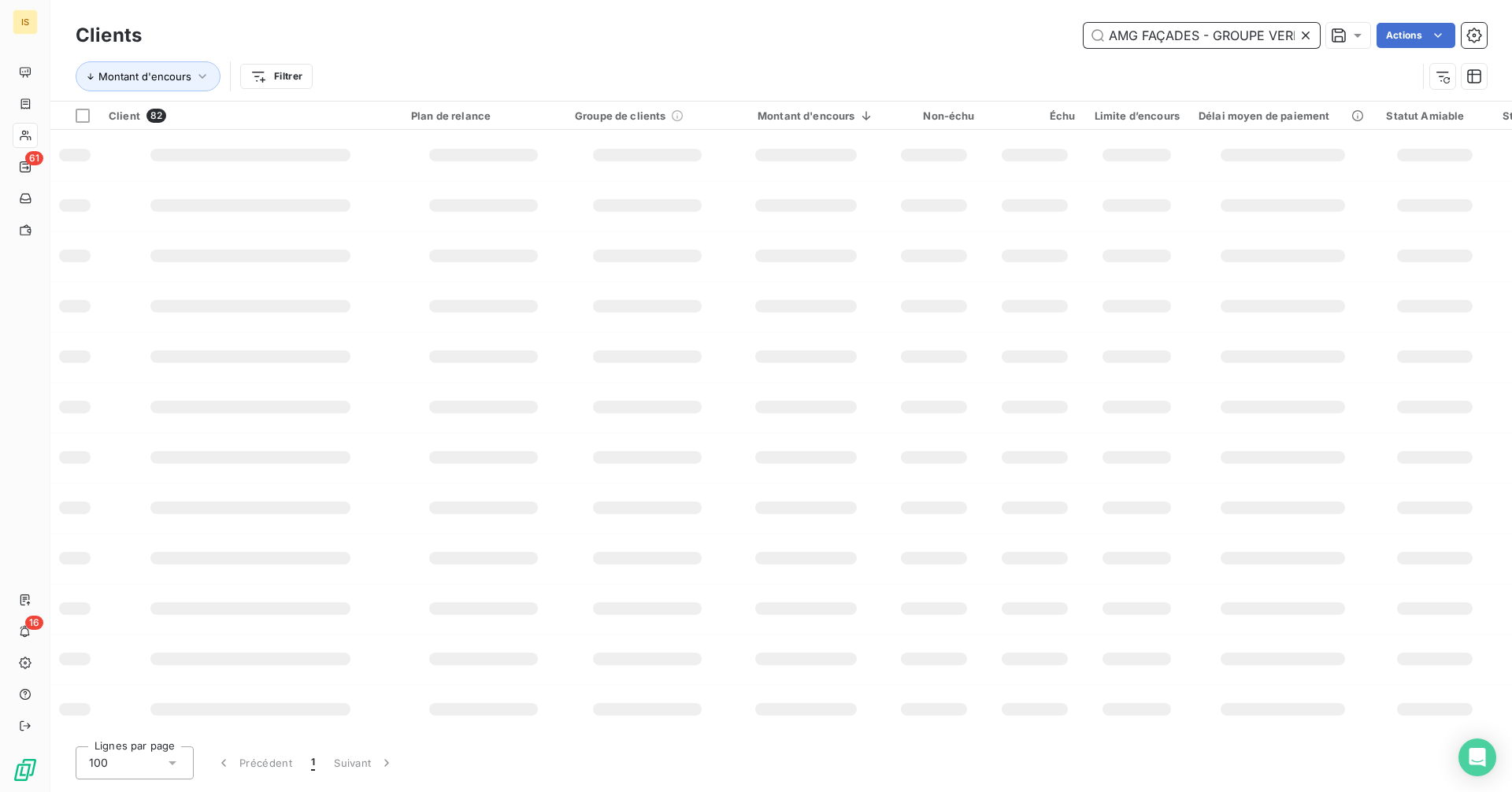
scroll to position [0, 33]
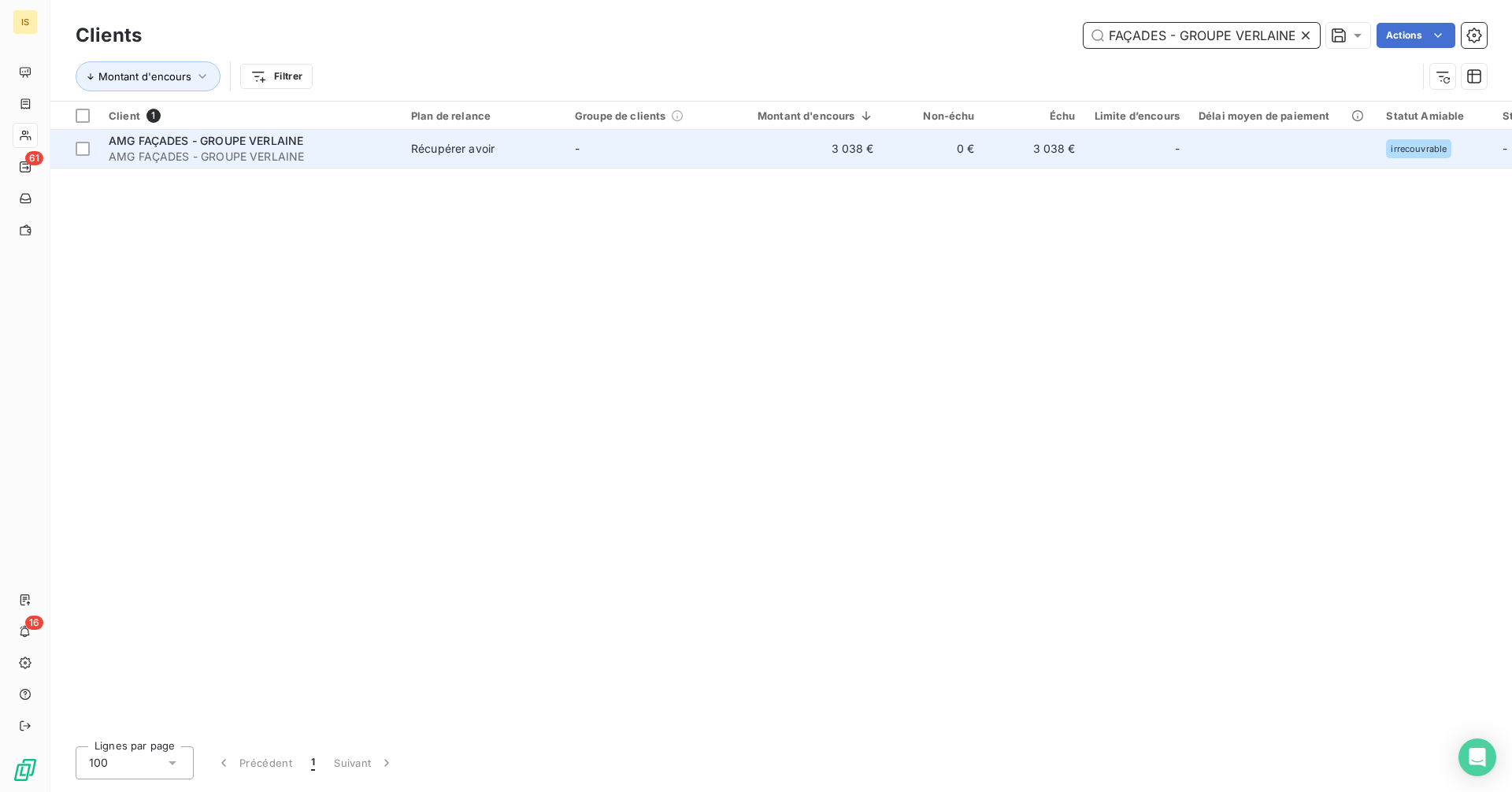
type input "AMG FAÇADES - GROUPE VERLAINE"
click at [415, 150] on div "Récupérer avoir" at bounding box center [452, 148] width 83 height 15
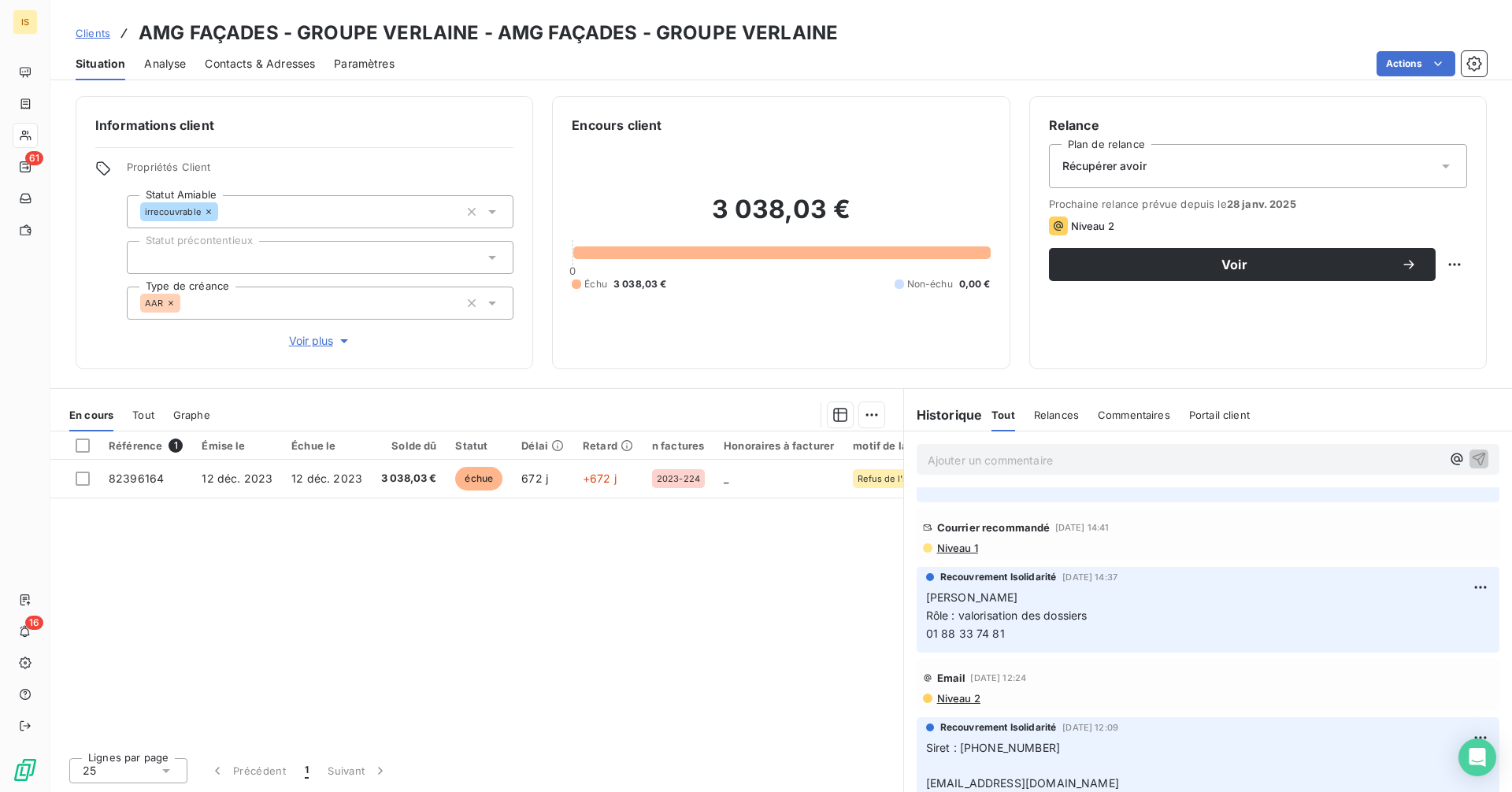
scroll to position [610, 0]
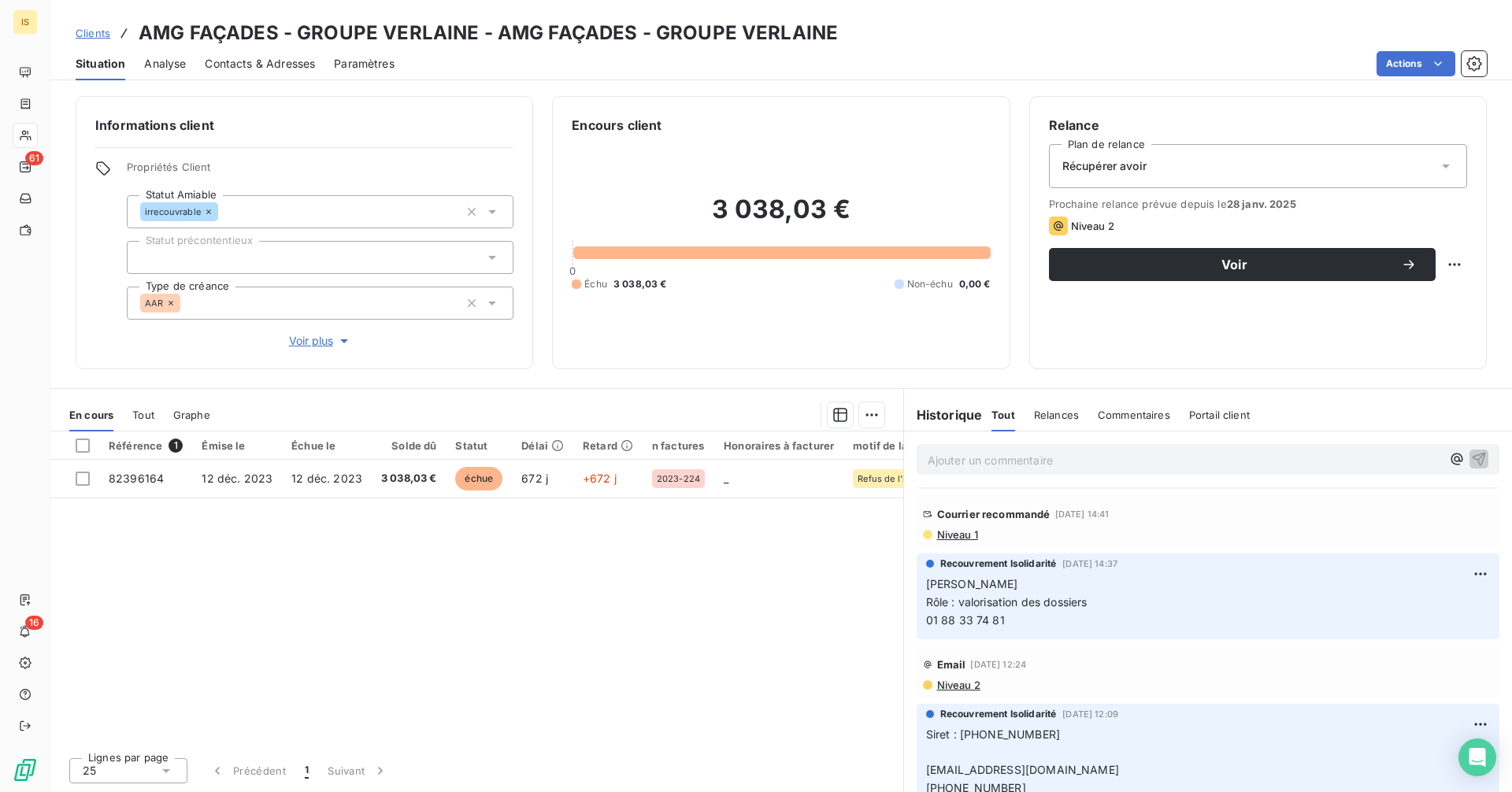
click at [979, 727] on span "Siret : [PHONE_NUMBER] [EMAIL_ADDRESS][DOMAIN_NAME]" at bounding box center [1023, 752] width 193 height 50
copy span "[CREDIT_CARD_NUMBER]"
click at [84, 42] on div "Clients AMG FAÇADES - GROUPE VERLAINE - AMG FAÇADES - GROUPE VERLAINE" at bounding box center [456, 33] width 762 height 29
click at [85, 39] on link "Clients" at bounding box center [93, 32] width 34 height 15
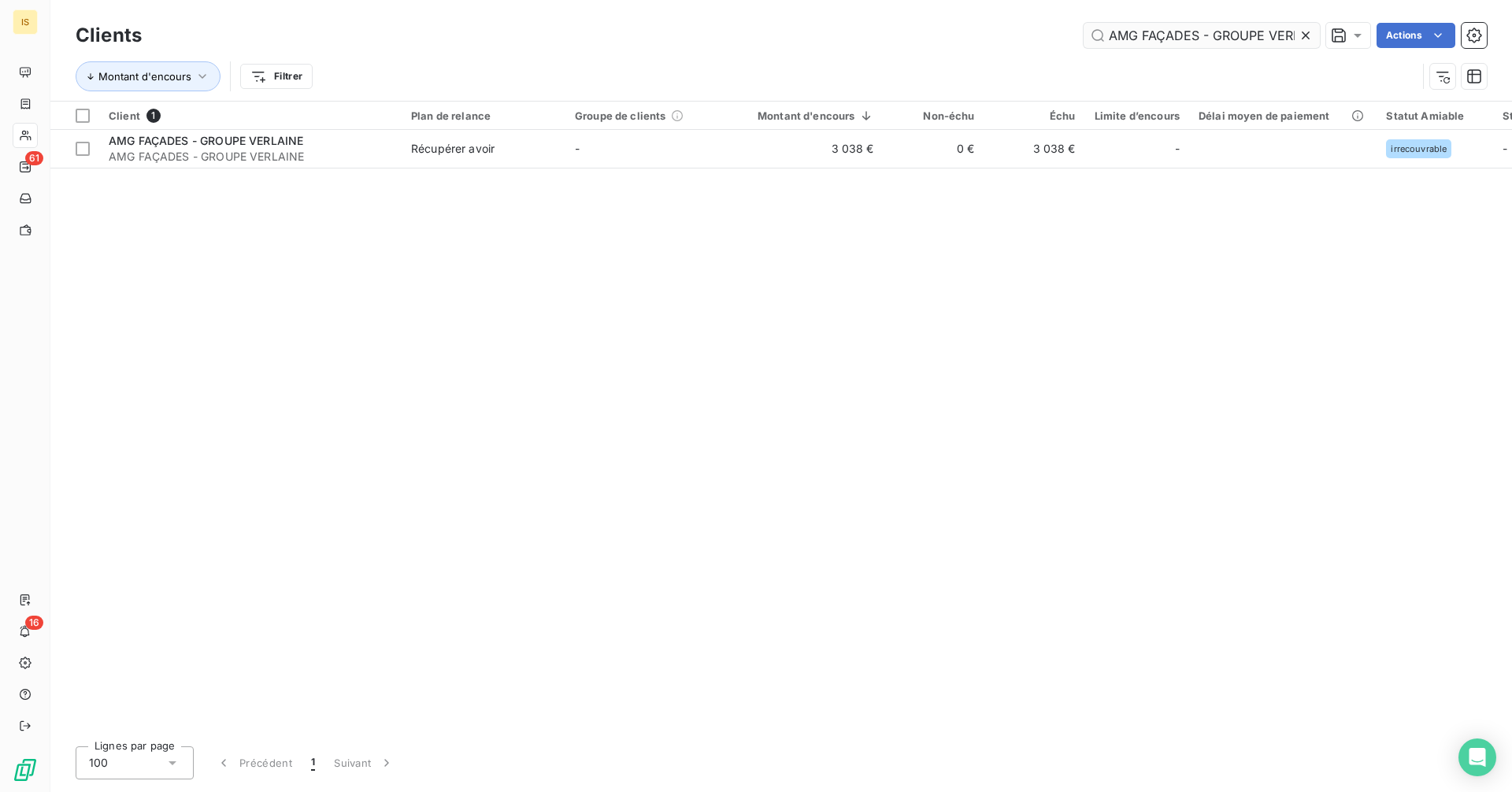
click at [1303, 37] on icon at bounding box center [1306, 35] width 8 height 8
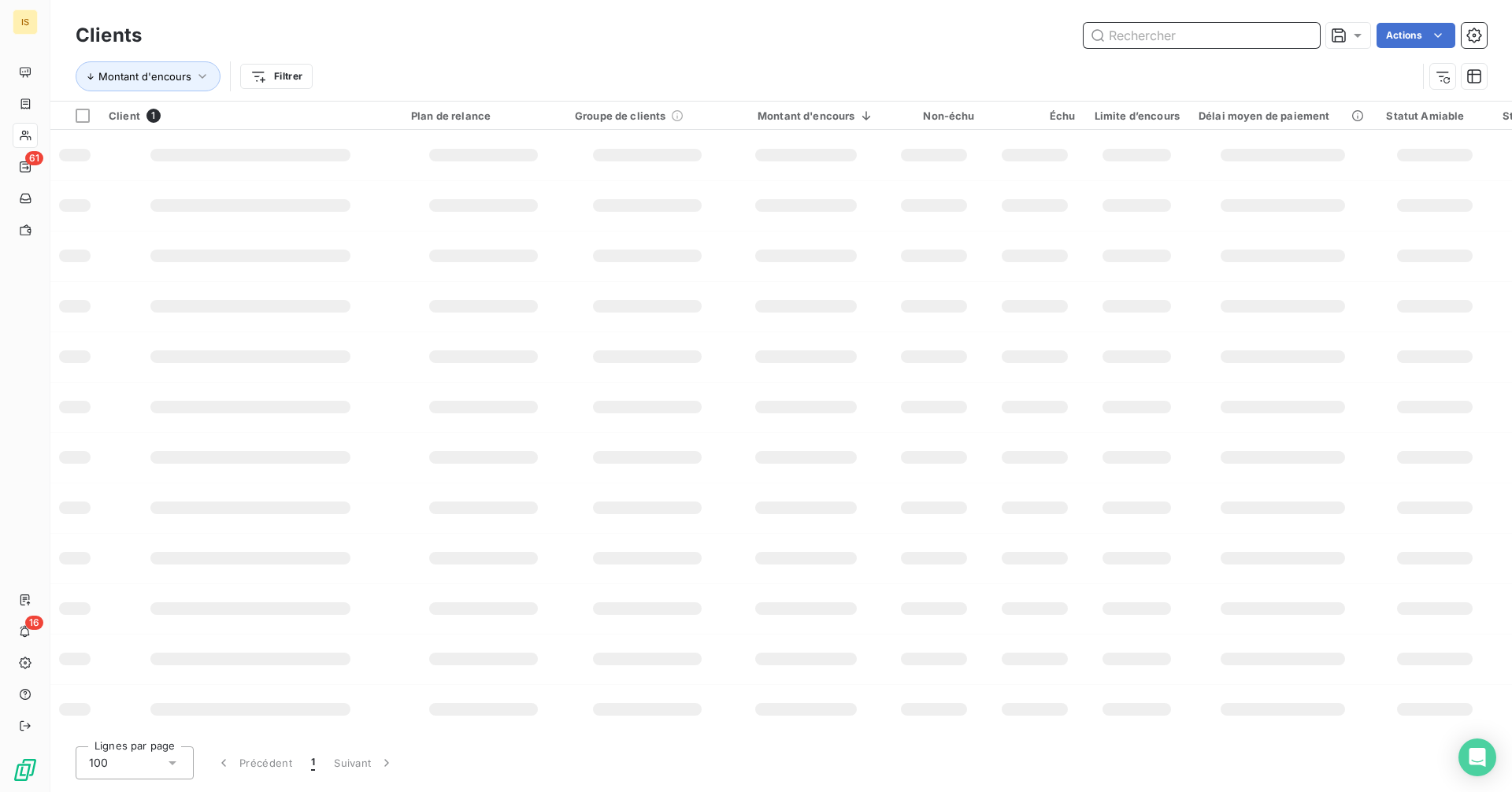
click at [1293, 37] on input "text" at bounding box center [1200, 35] width 236 height 25
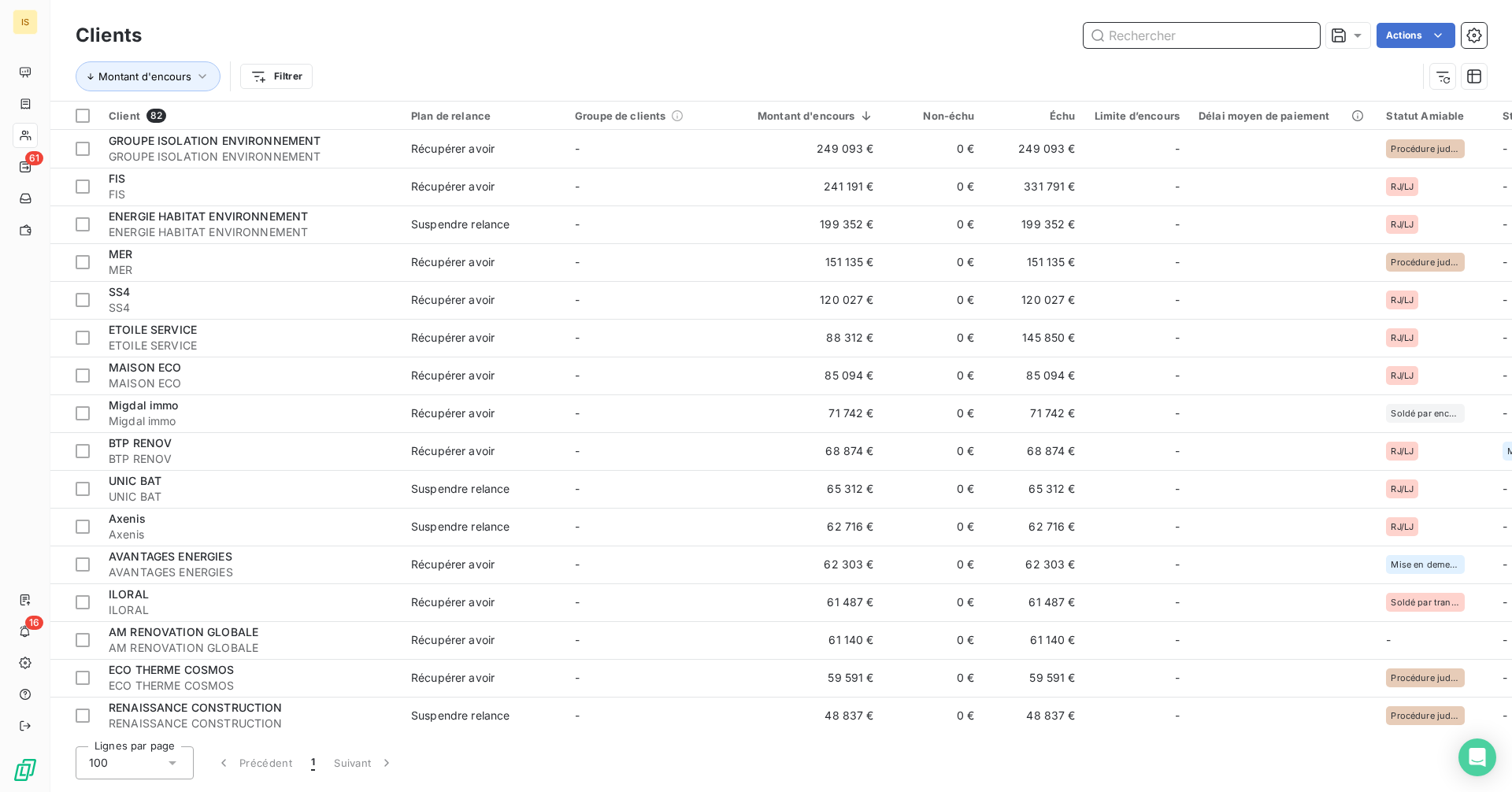
paste input "SAGA CONSEIL"
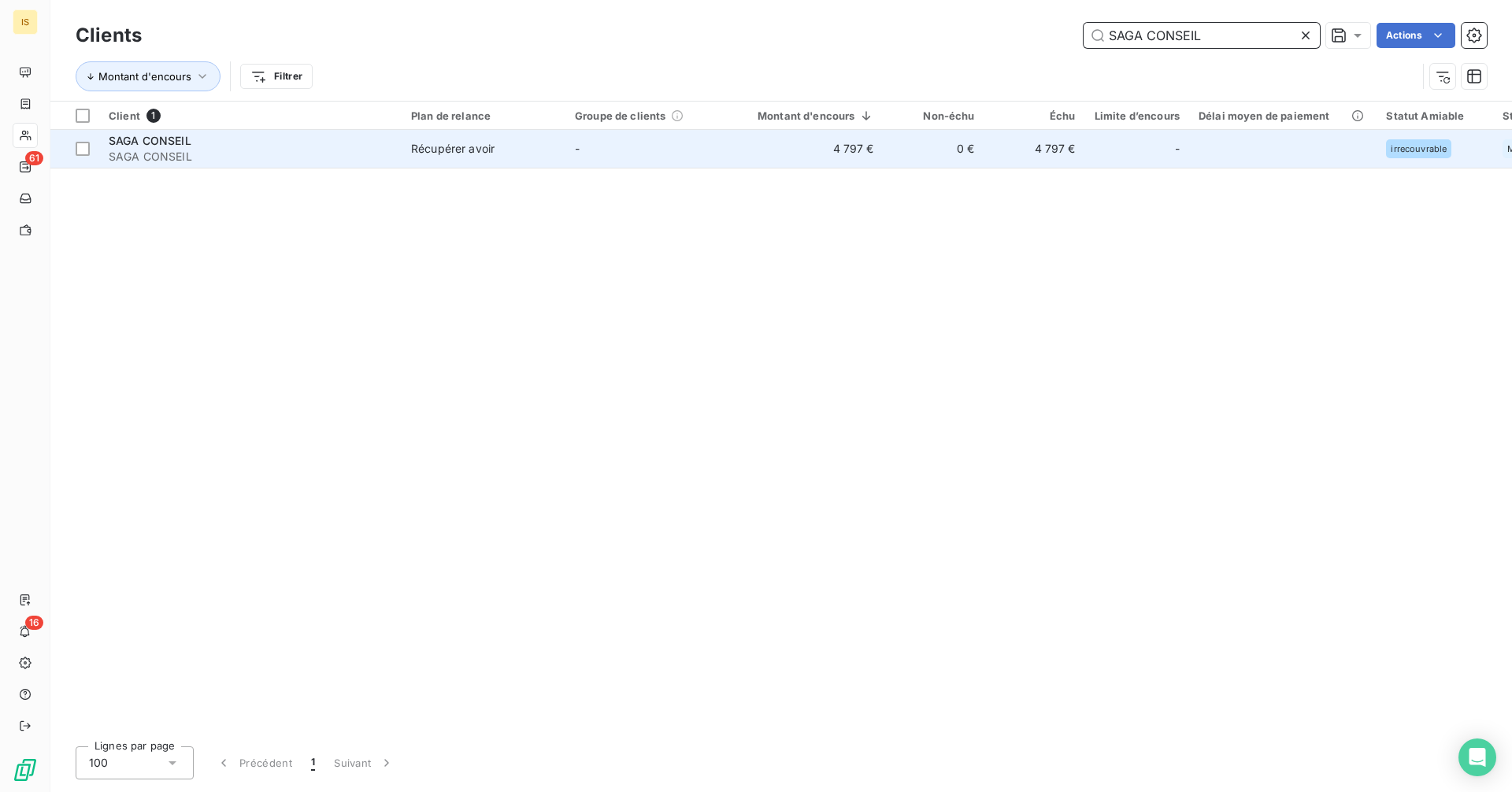
type input "SAGA CONSEIL"
click at [517, 147] on span "Récupérer avoir" at bounding box center [484, 148] width 145 height 15
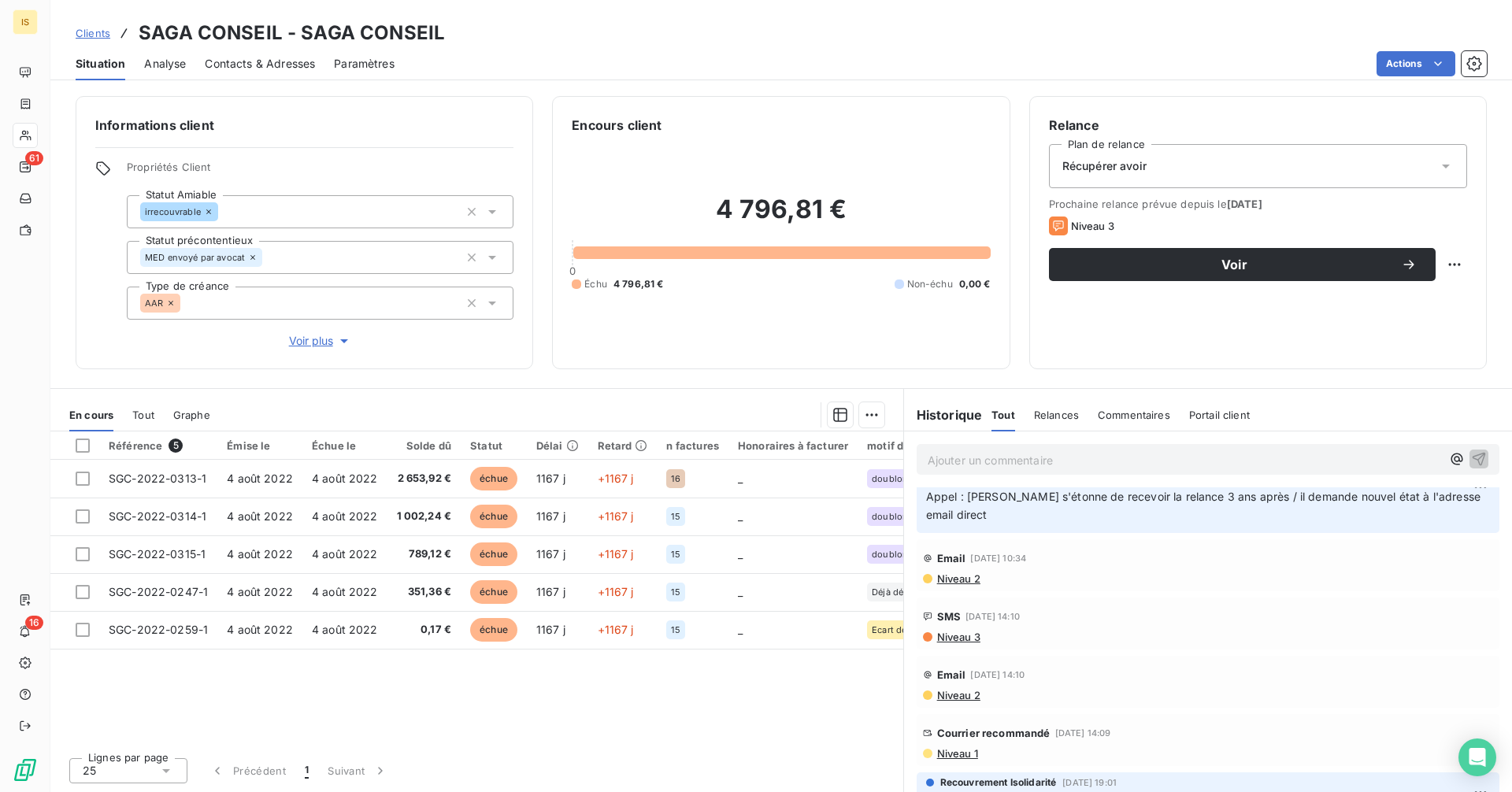
scroll to position [1717, 0]
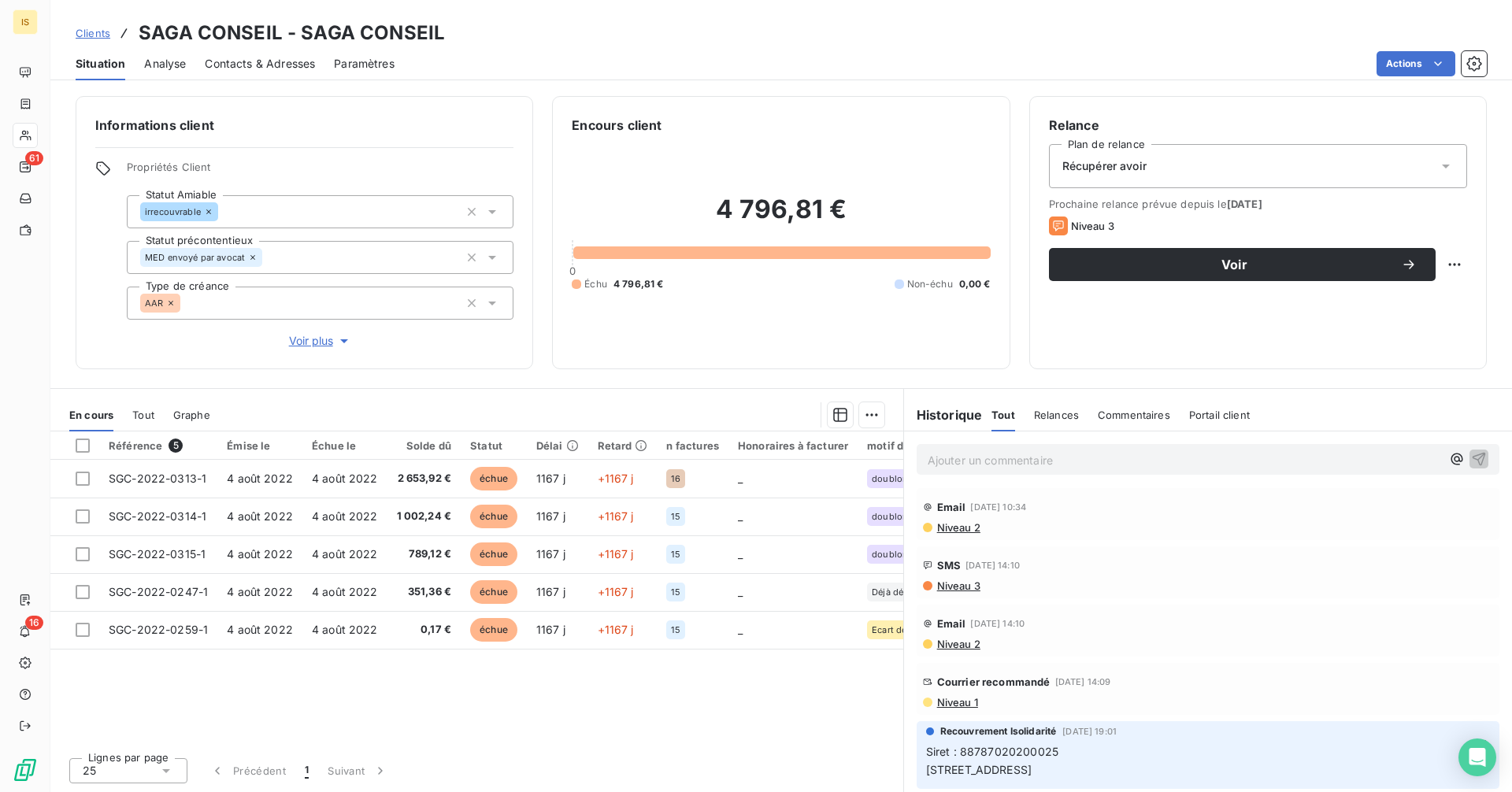
click at [1080, 750] on p "Siret : 88787020200025 [STREET_ADDRESS]" at bounding box center [1208, 761] width 564 height 36
click at [1076, 753] on p "Siret : 88787020200025 [STREET_ADDRESS]" at bounding box center [1208, 761] width 564 height 36
click at [1067, 754] on p "Siret : 88787020200025 [STREET_ADDRESS]" at bounding box center [1208, 761] width 564 height 36
click at [1007, 760] on p "Siret : 88787020200025 [STREET_ADDRESS]" at bounding box center [1208, 761] width 564 height 36
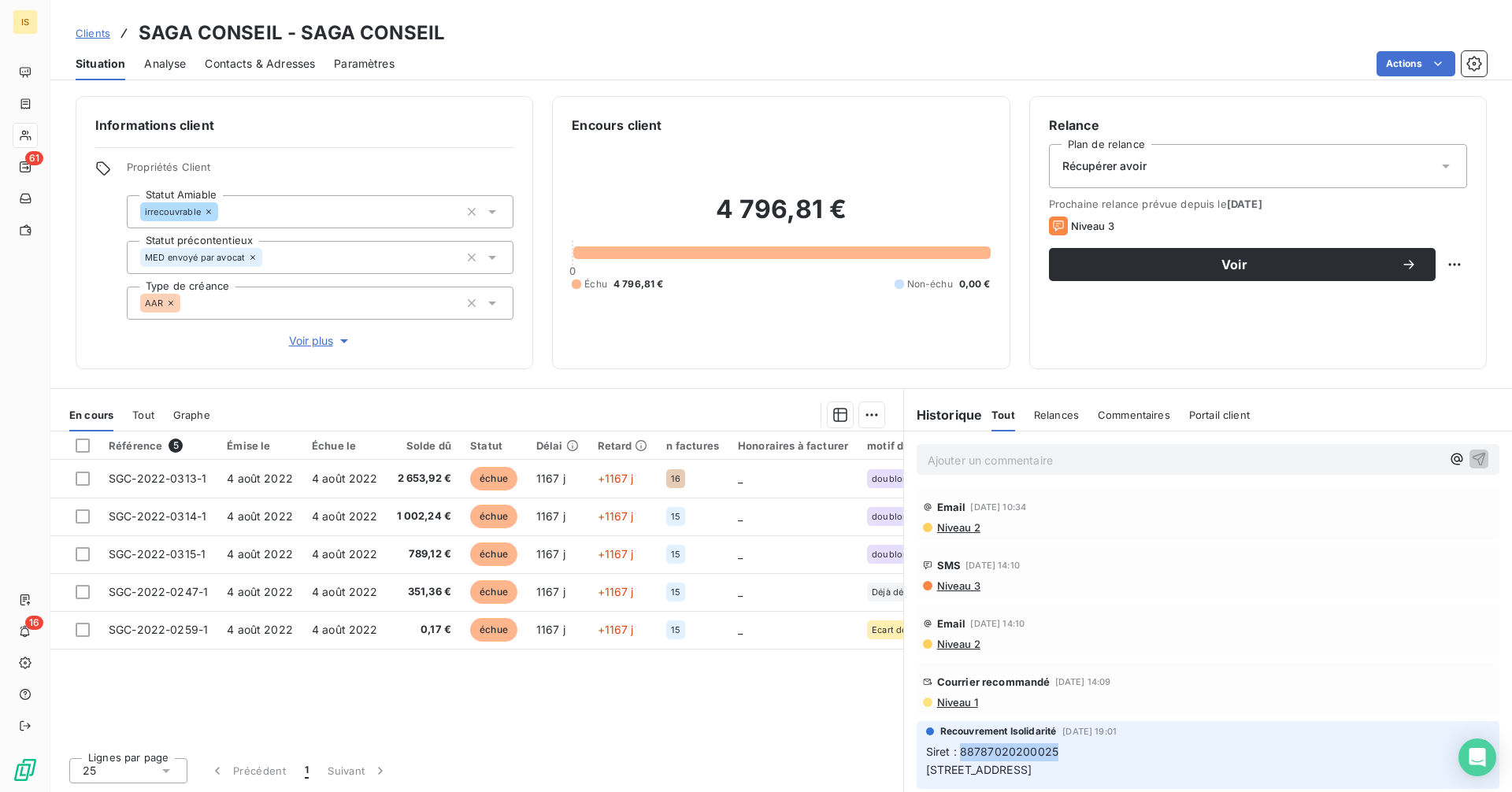
drag, startPoint x: 965, startPoint y: 751, endPoint x: 1072, endPoint y: 745, distance: 107.2
click at [1072, 745] on p "Siret : 88787020200025 [STREET_ADDRESS]" at bounding box center [1208, 761] width 564 height 36
copy span "88787020200025"
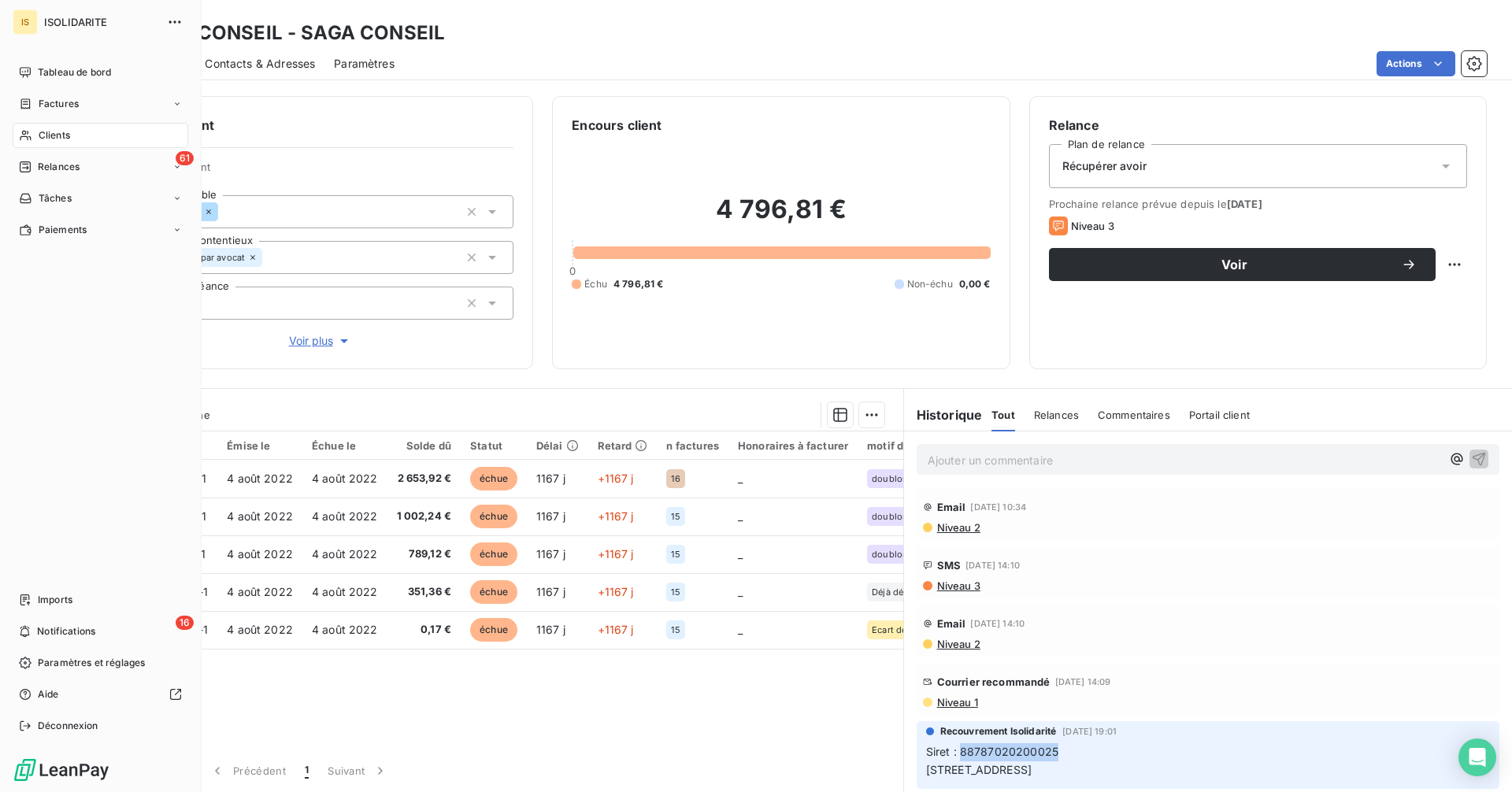
click at [40, 136] on span "Clients" at bounding box center [54, 135] width 32 height 14
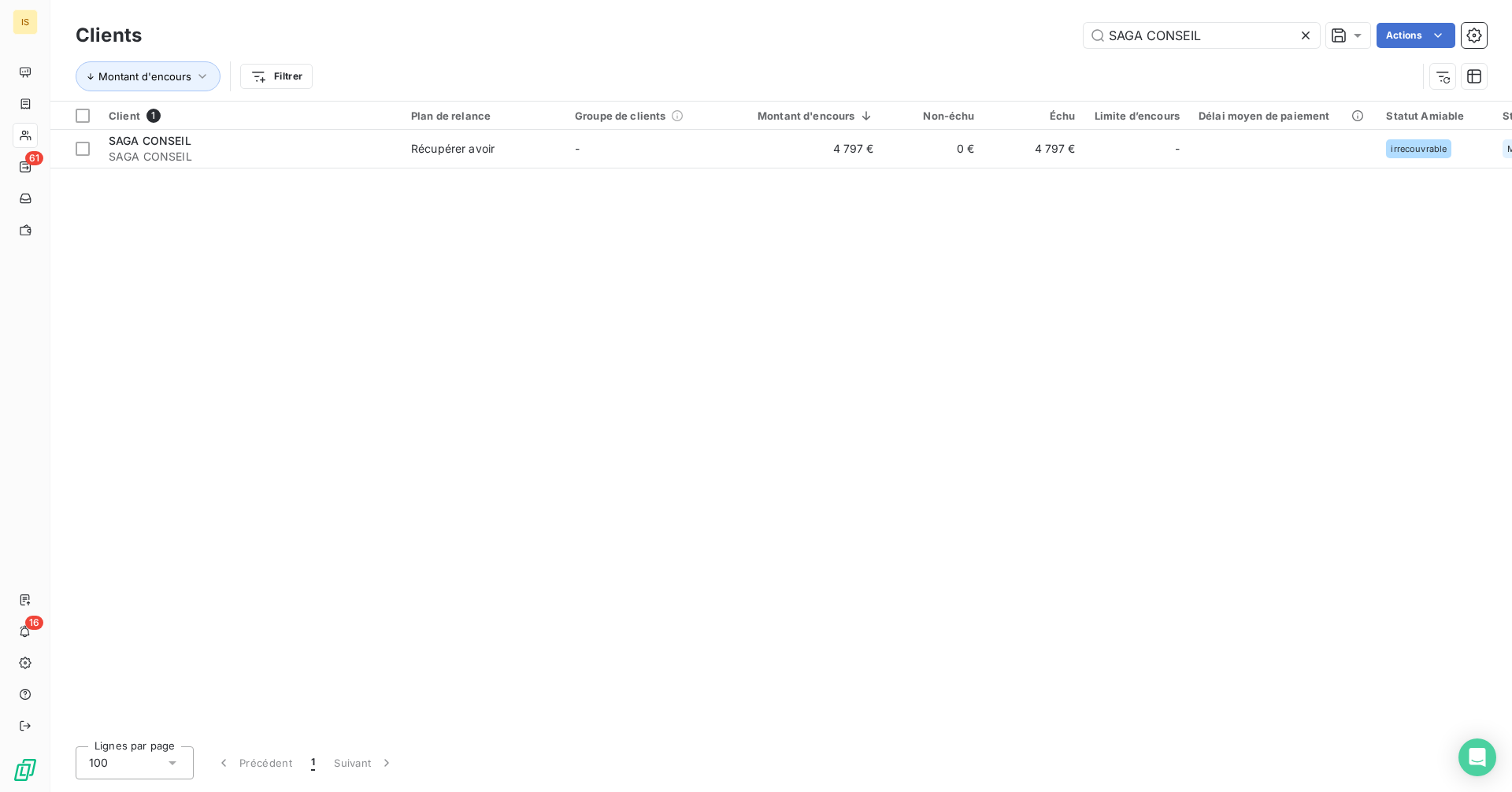
click at [1304, 36] on icon at bounding box center [1306, 35] width 8 height 8
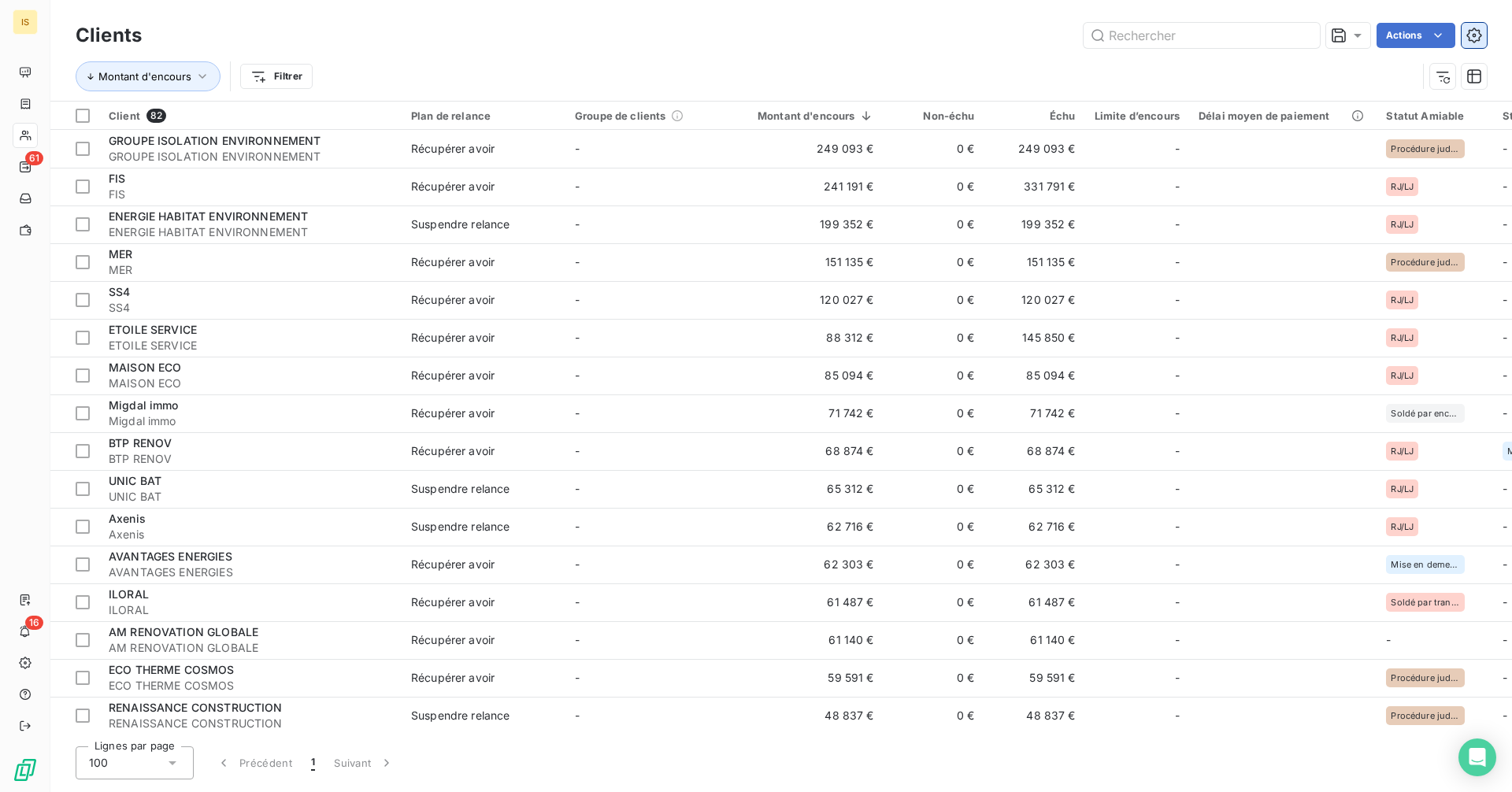
click at [1479, 38] on icon "button" at bounding box center [1474, 35] width 15 height 15
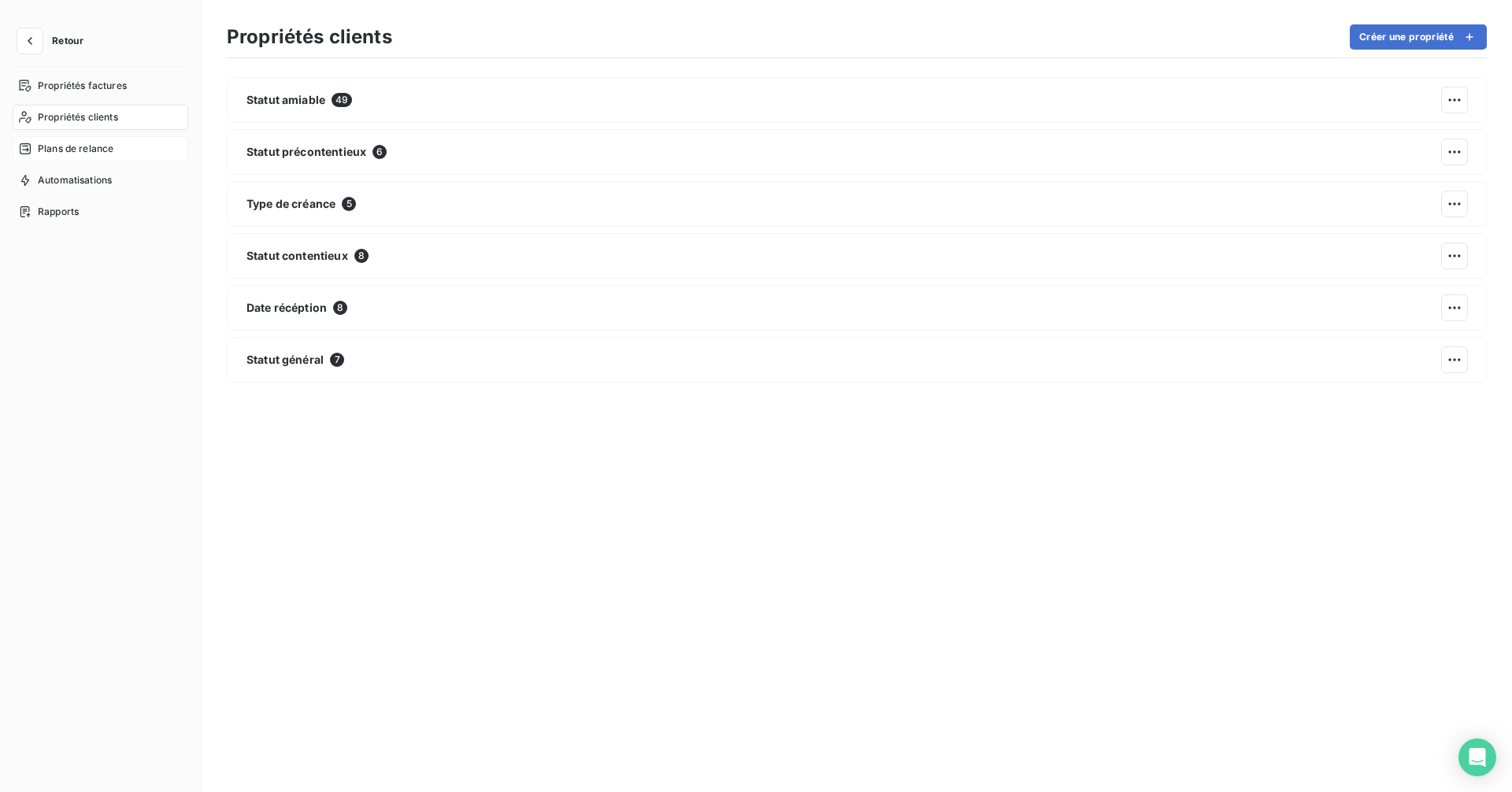
click at [82, 153] on span "Plans de relance" at bounding box center [76, 148] width 76 height 14
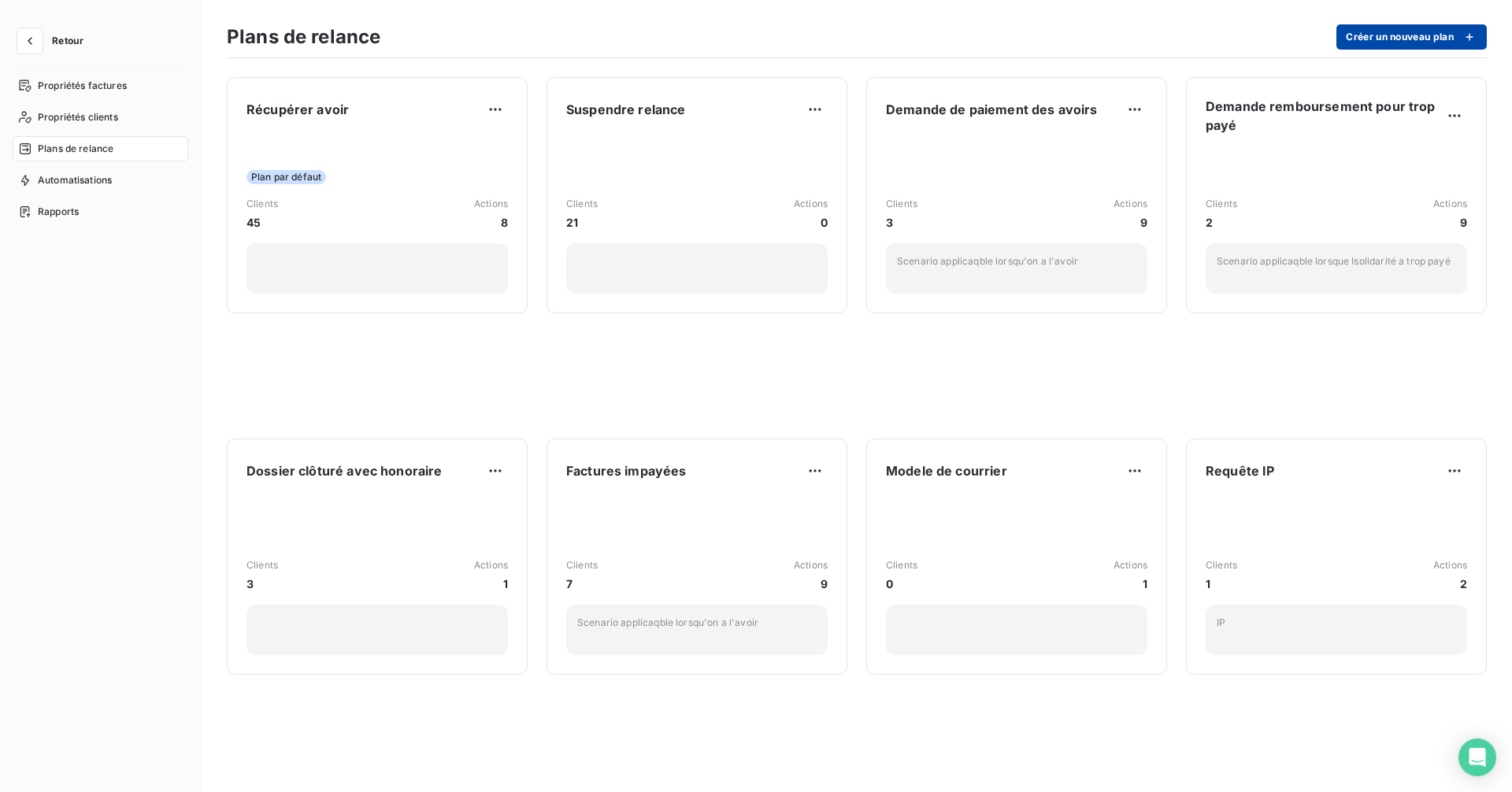
click at [1382, 41] on button "Créer un nouveau plan" at bounding box center [1411, 37] width 150 height 25
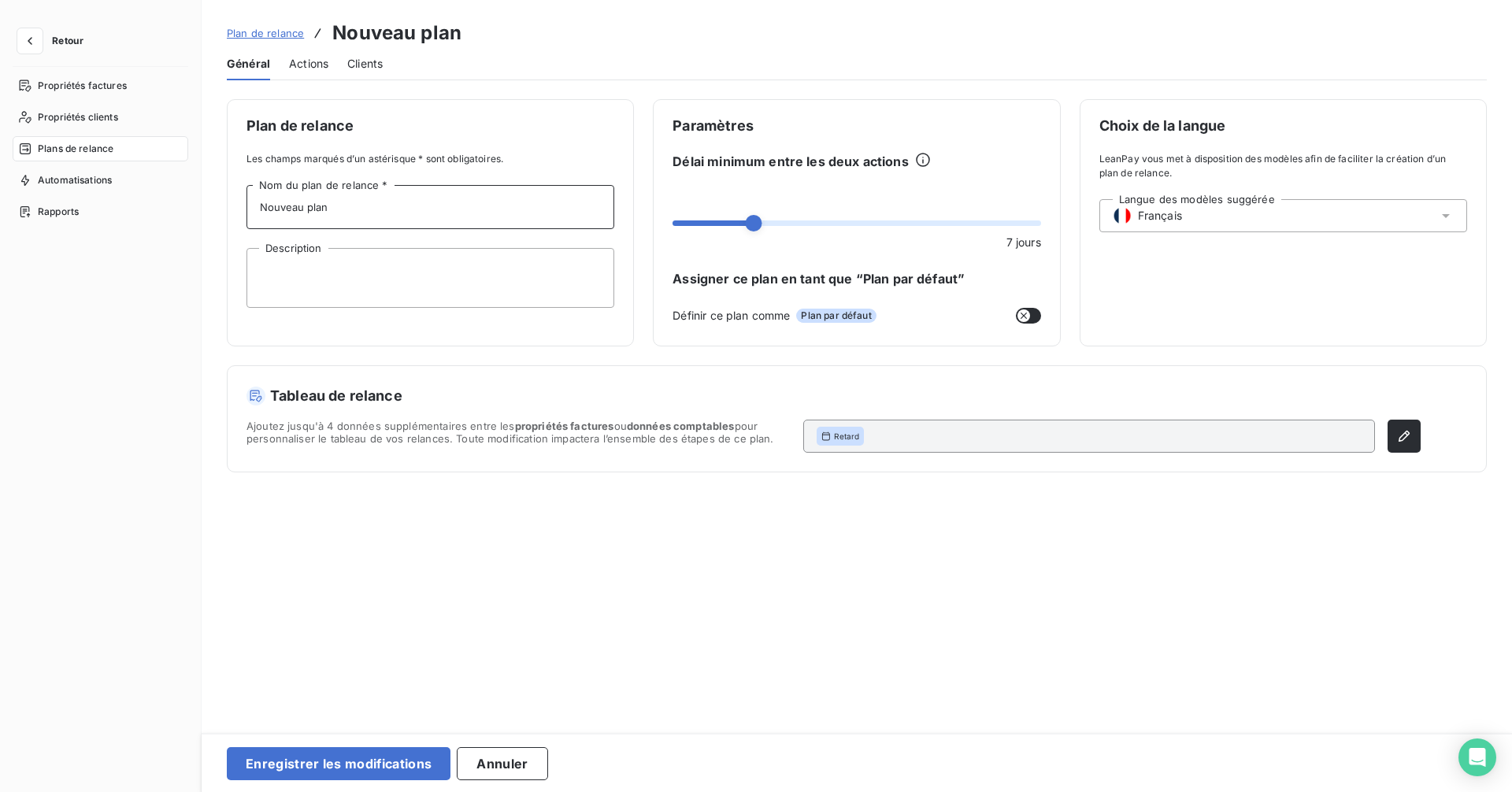
click at [336, 212] on input "Nouveau plan" at bounding box center [430, 207] width 368 height 44
type input "LMED Article 5.3 & 7.3"
click at [355, 301] on textarea "Description" at bounding box center [430, 277] width 368 height 60
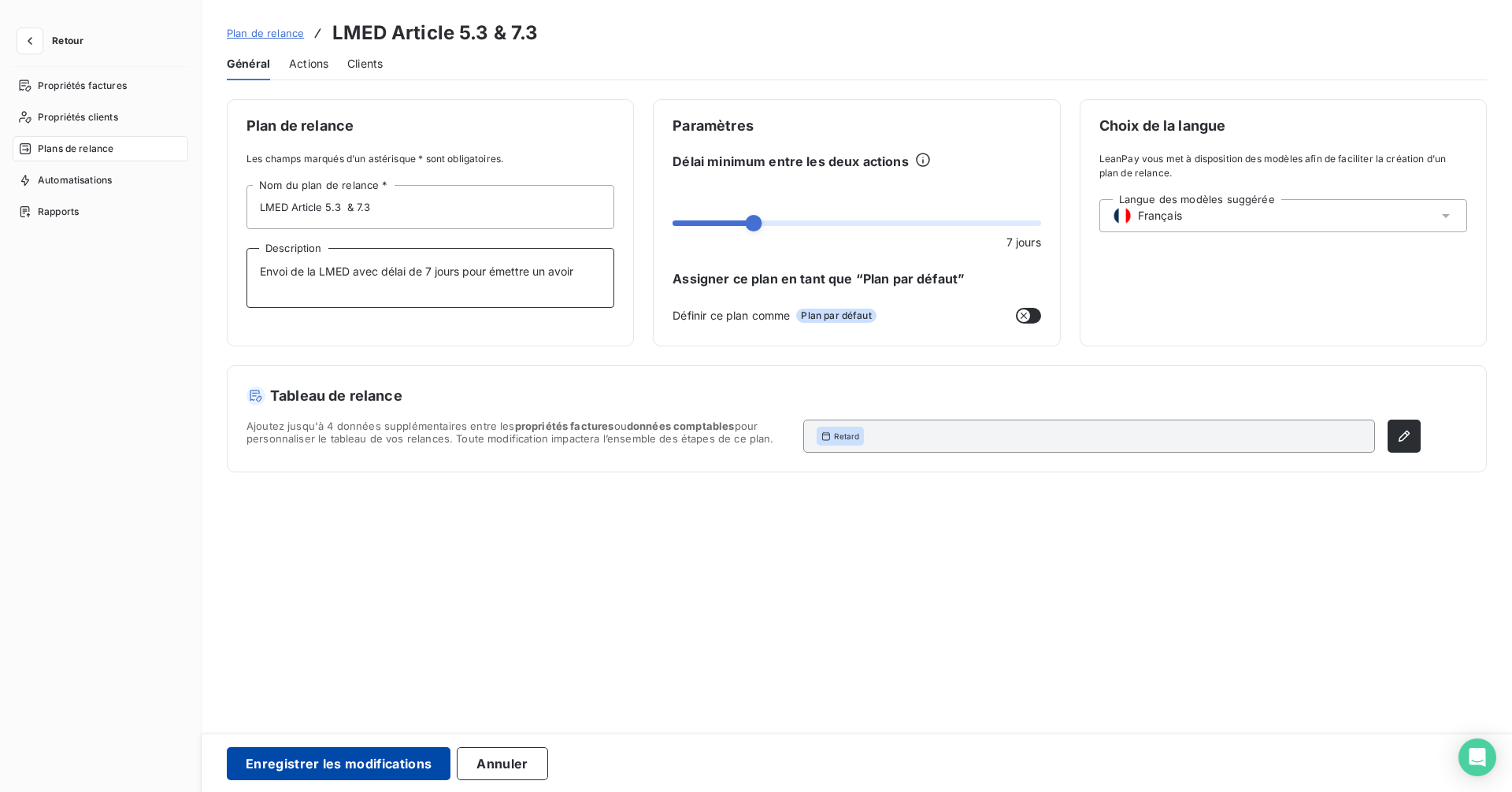
type textarea "Envoi de la LMED avec délai de 7 jours pour émettre un avoir"
click at [376, 772] on button "Enregistrer les modifications" at bounding box center [338, 763] width 224 height 33
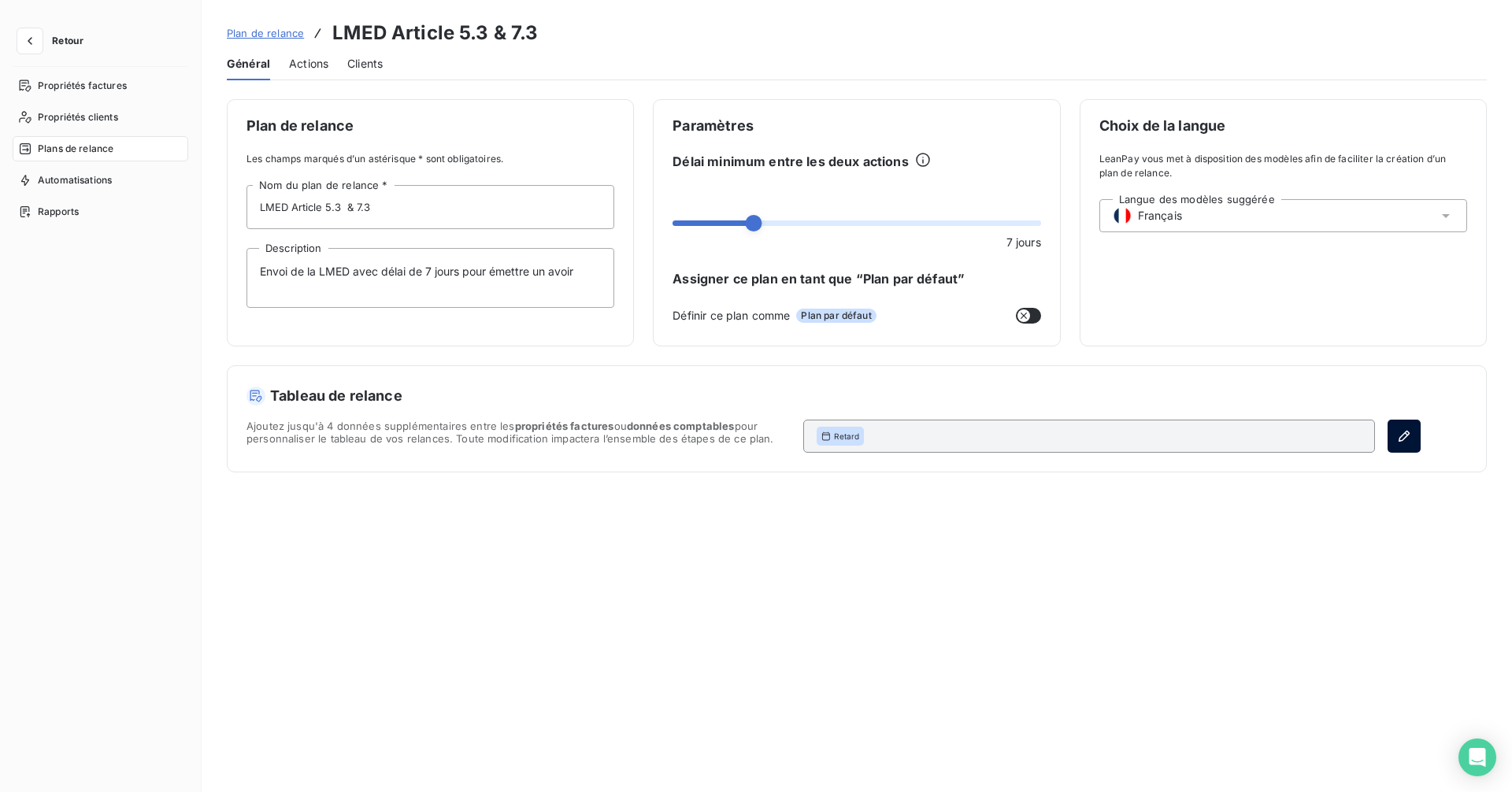
click at [1408, 436] on button "button" at bounding box center [1403, 436] width 33 height 33
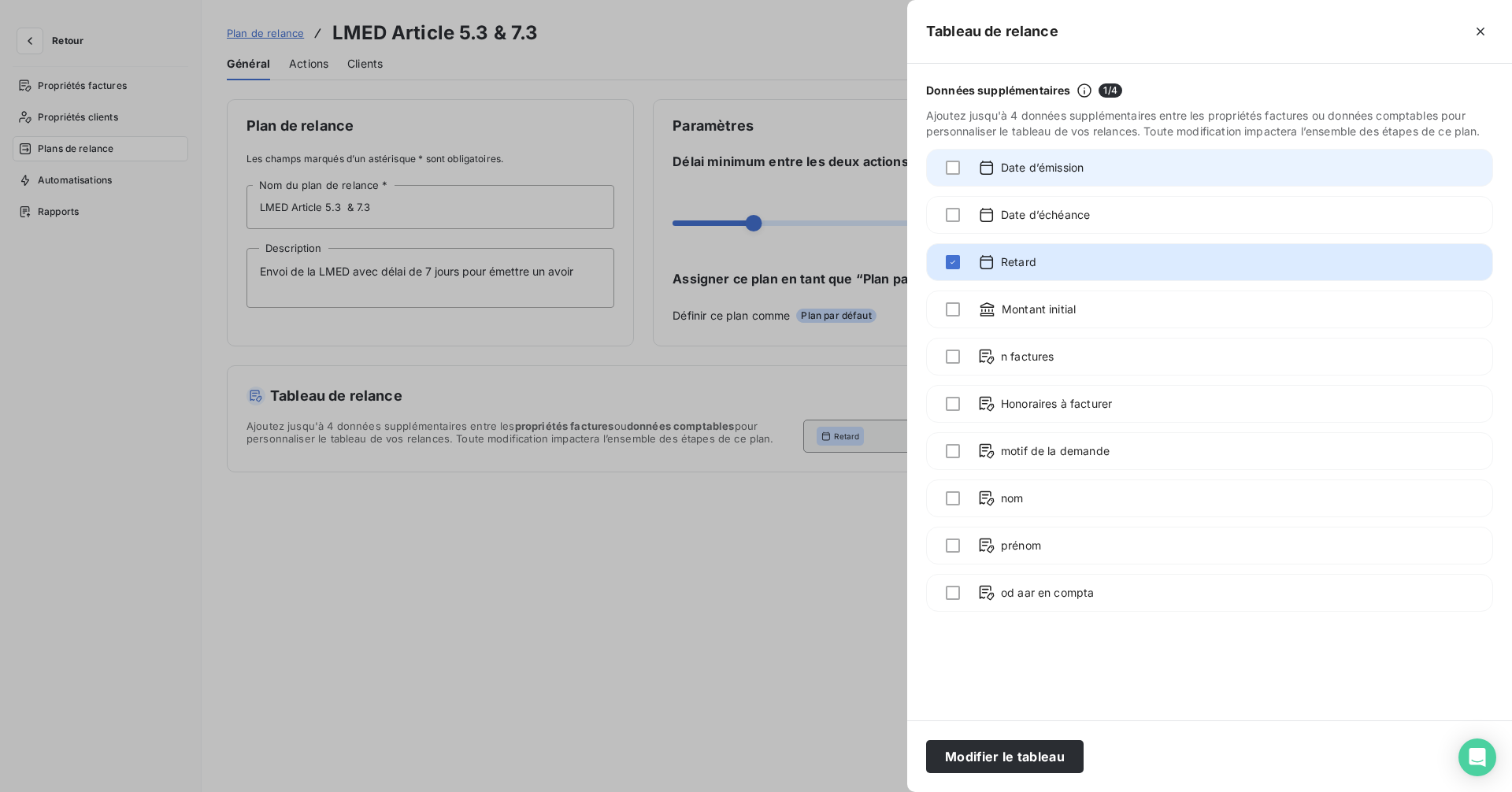
click at [987, 159] on div "Date d’émission" at bounding box center [1031, 167] width 105 height 17
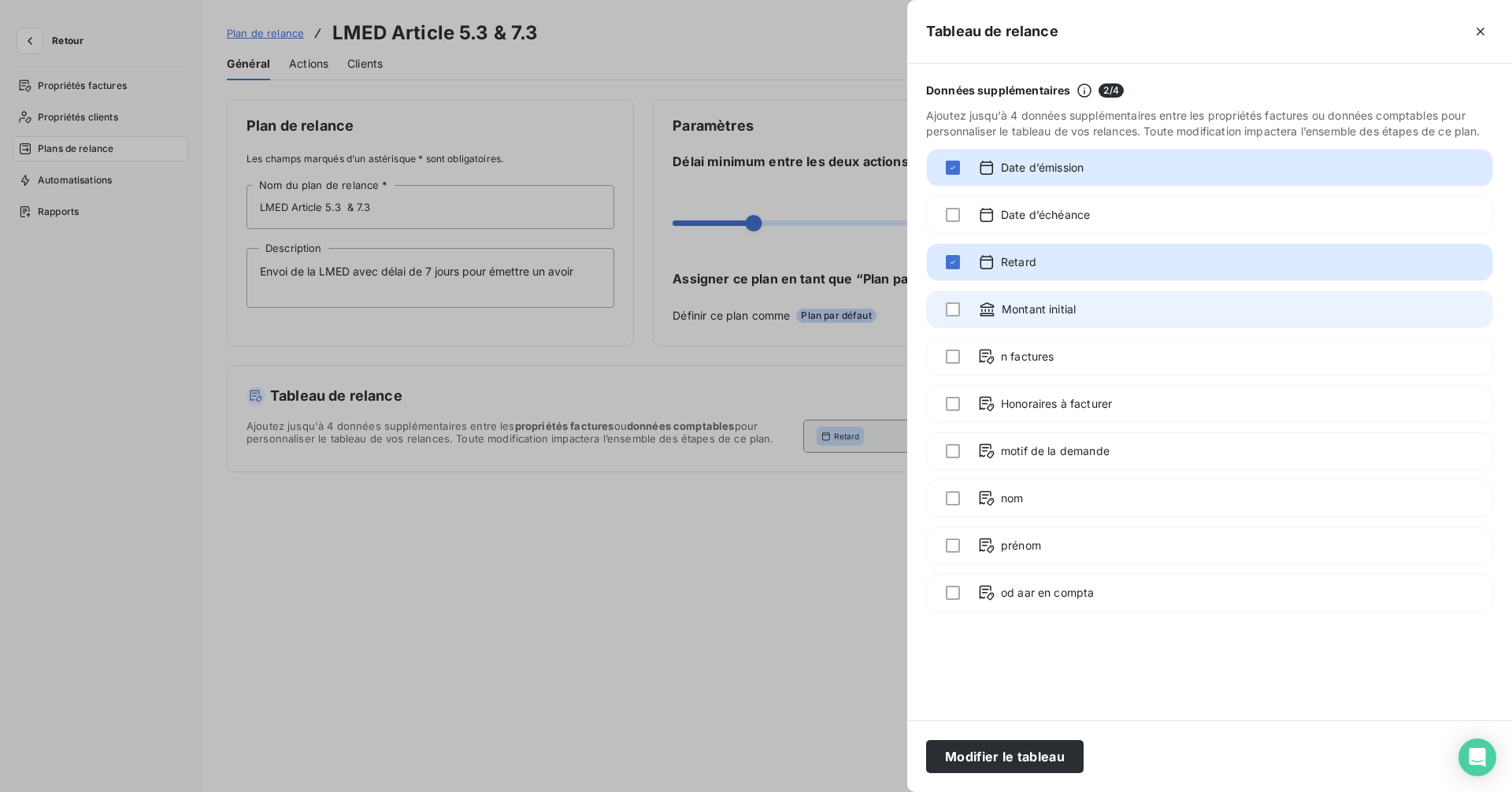
click at [1066, 310] on span "Montant initial" at bounding box center [1038, 309] width 74 height 15
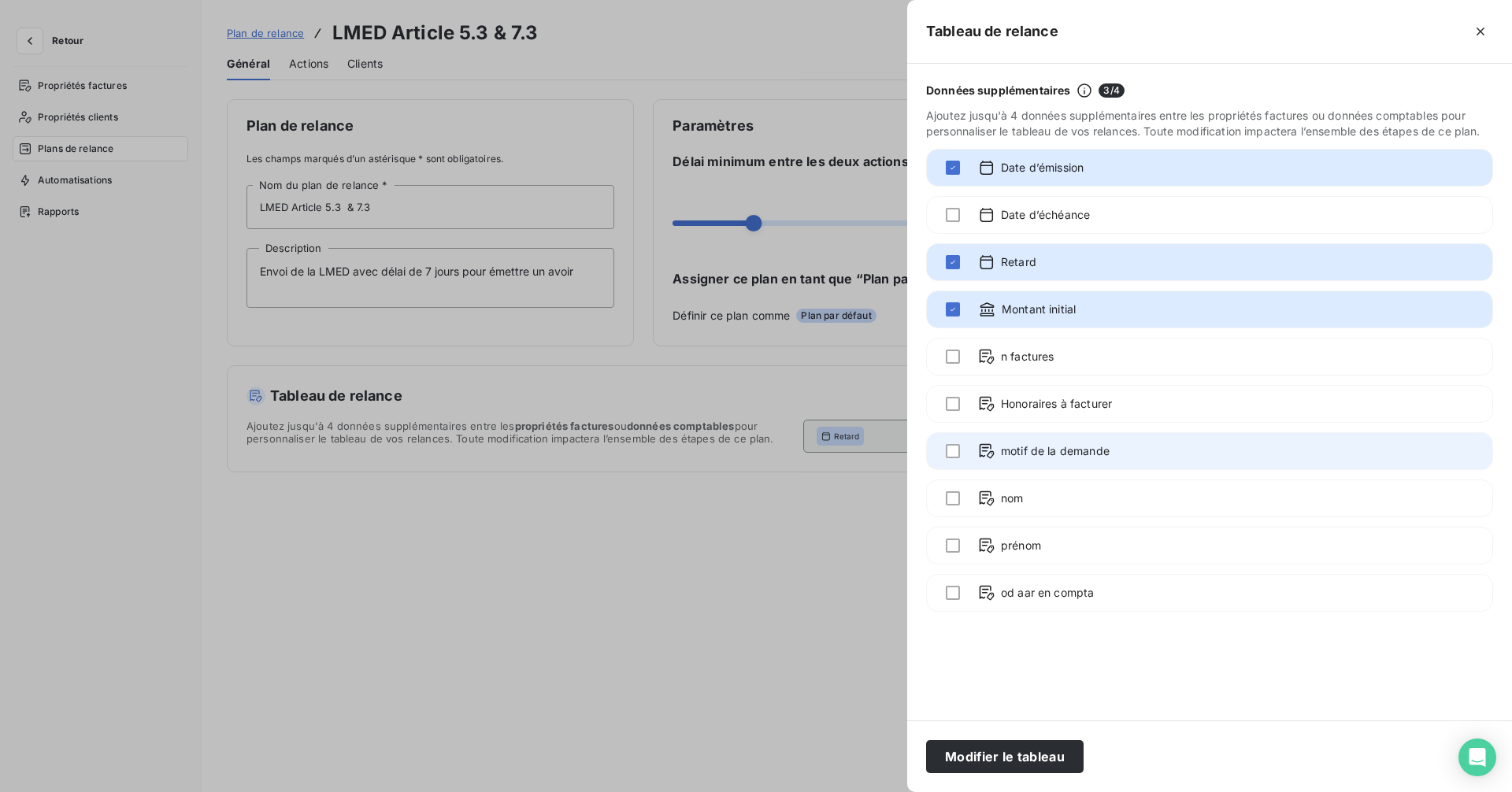
click at [1067, 447] on span "motif de la demande" at bounding box center [1055, 451] width 109 height 15
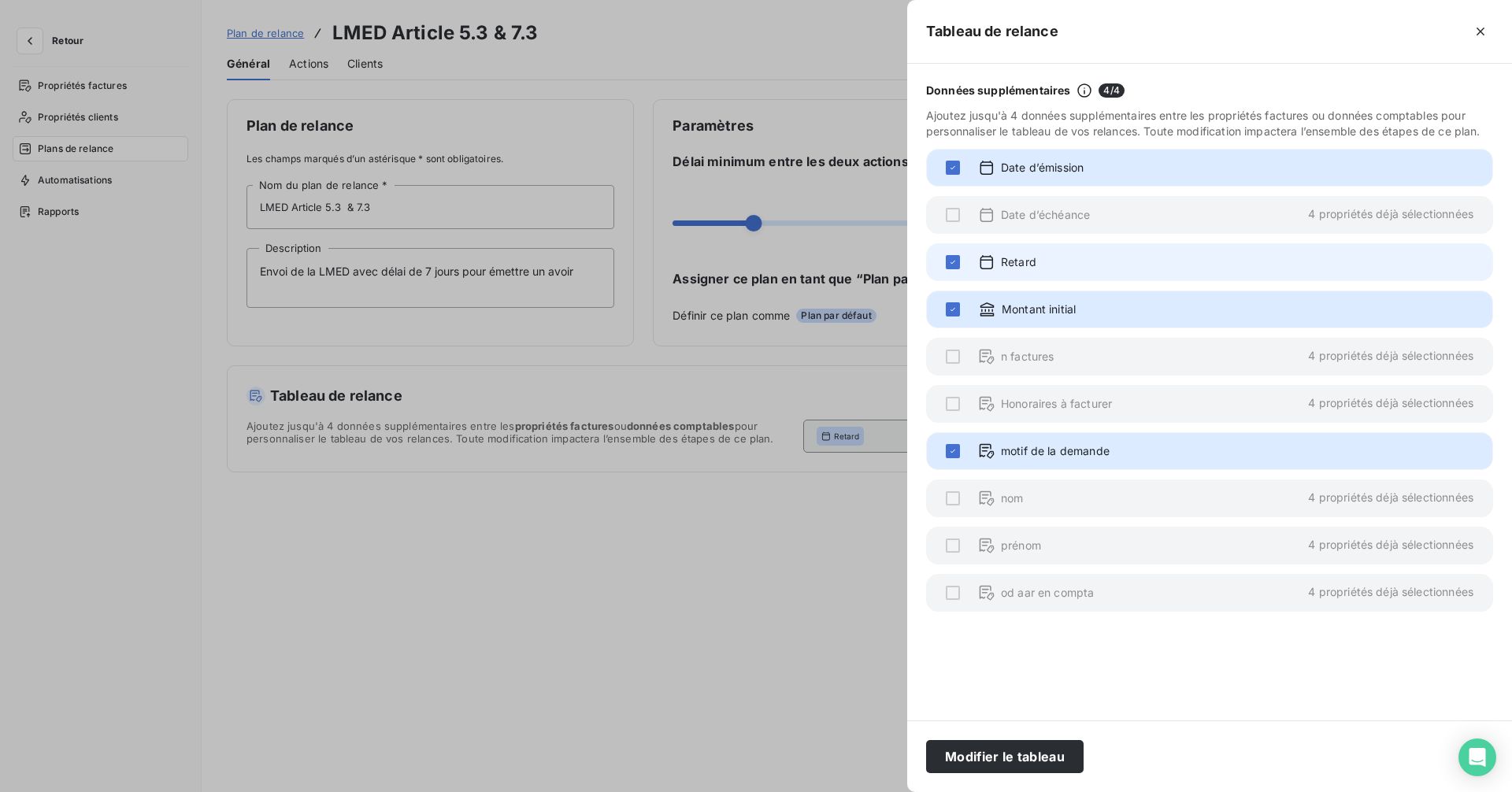
click at [960, 260] on div "Retard" at bounding box center [1209, 263] width 567 height 38
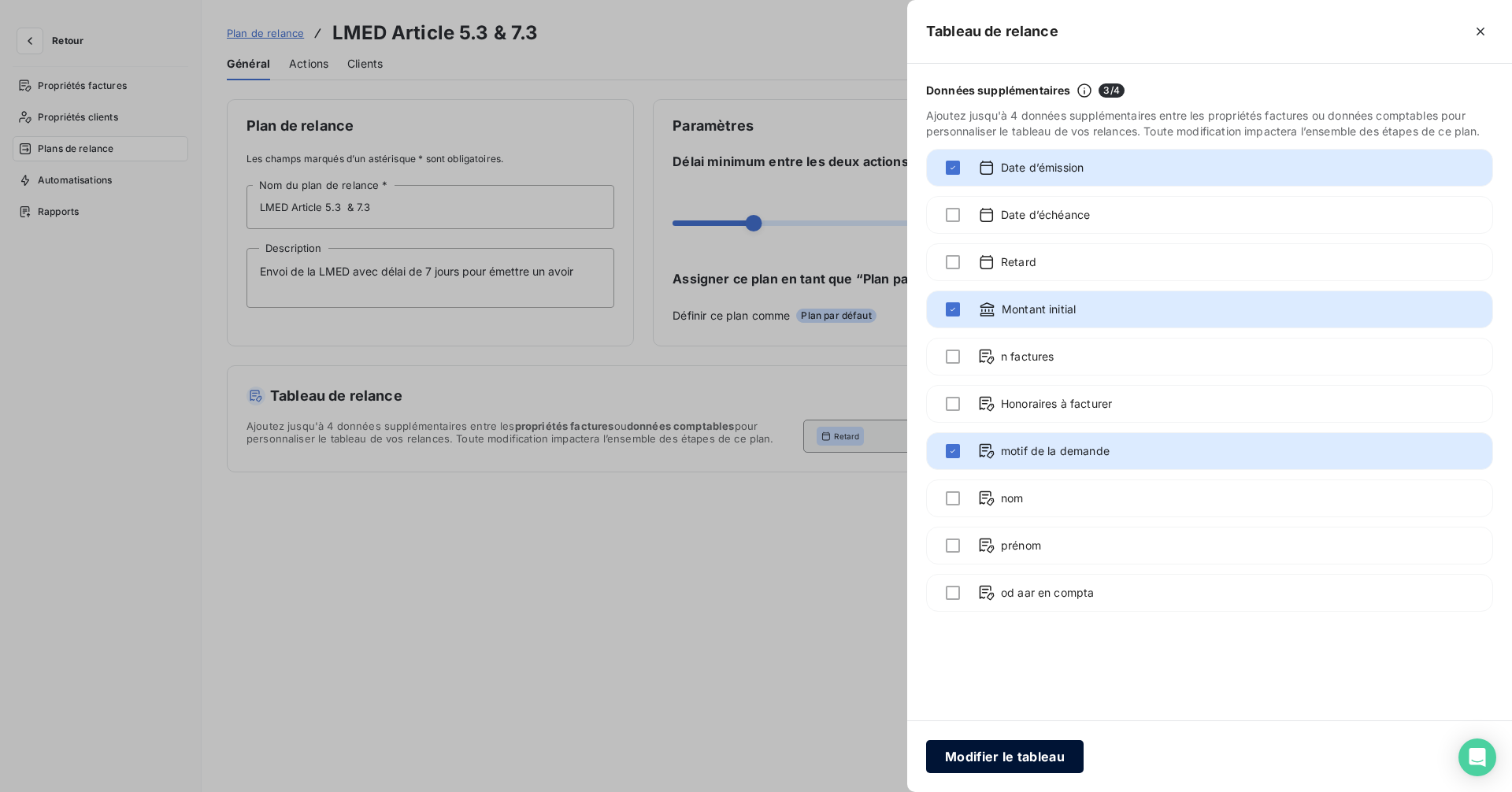
click at [1014, 751] on button "Modifier le tableau" at bounding box center [1004, 756] width 158 height 33
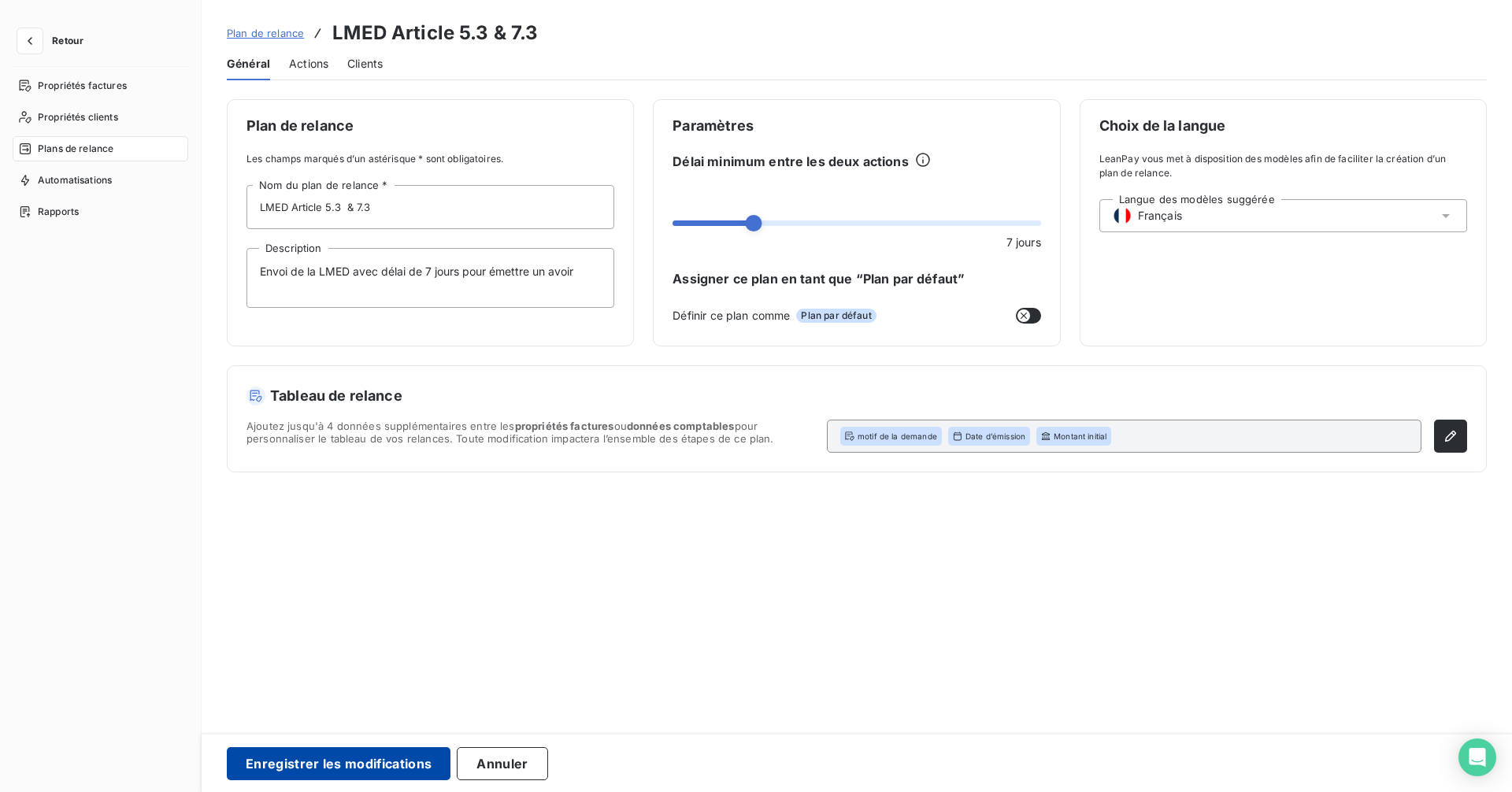
click at [267, 759] on button "Enregistrer les modifications" at bounding box center [338, 763] width 224 height 33
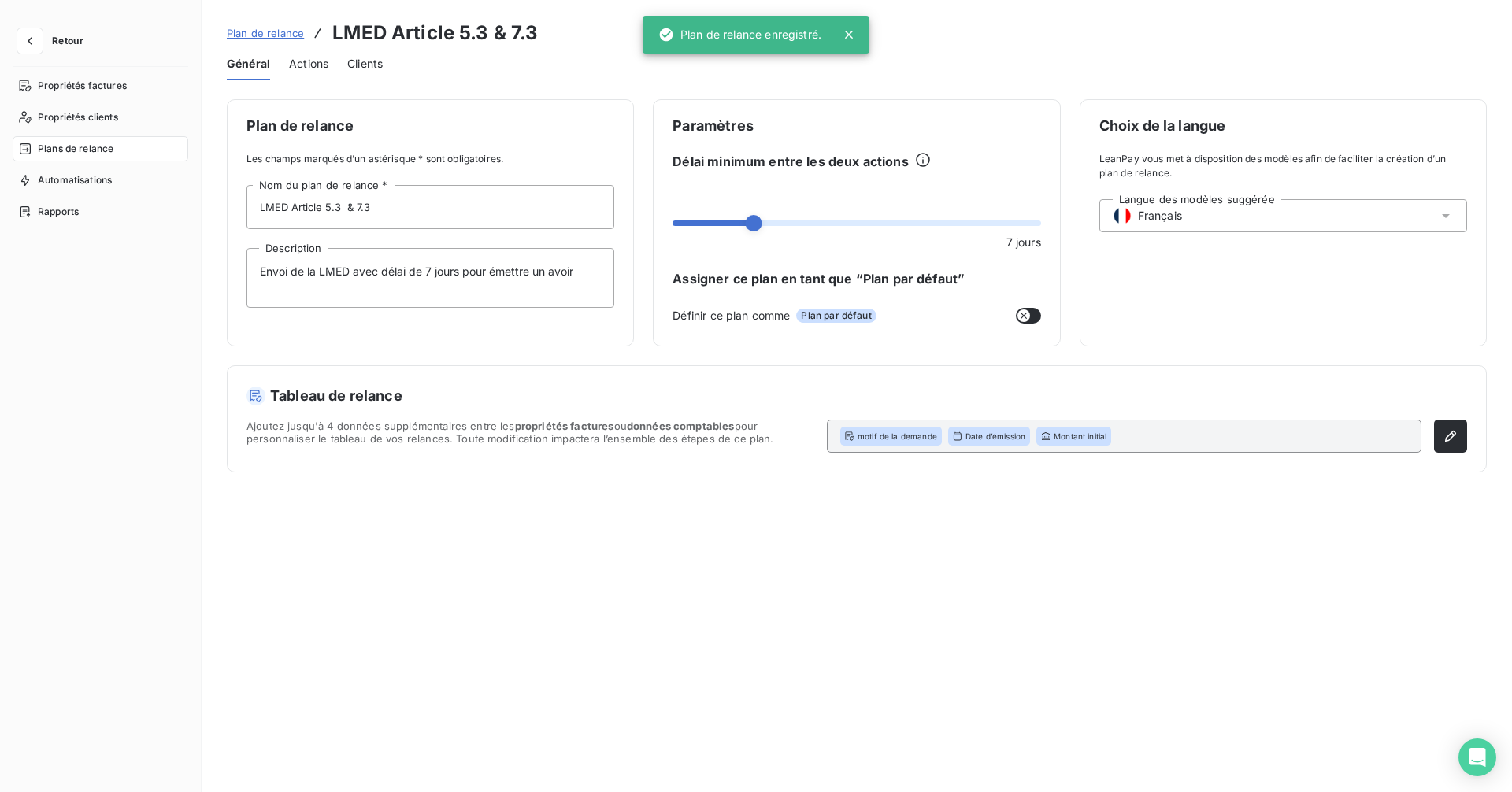
click at [304, 62] on span "Actions" at bounding box center [308, 63] width 39 height 15
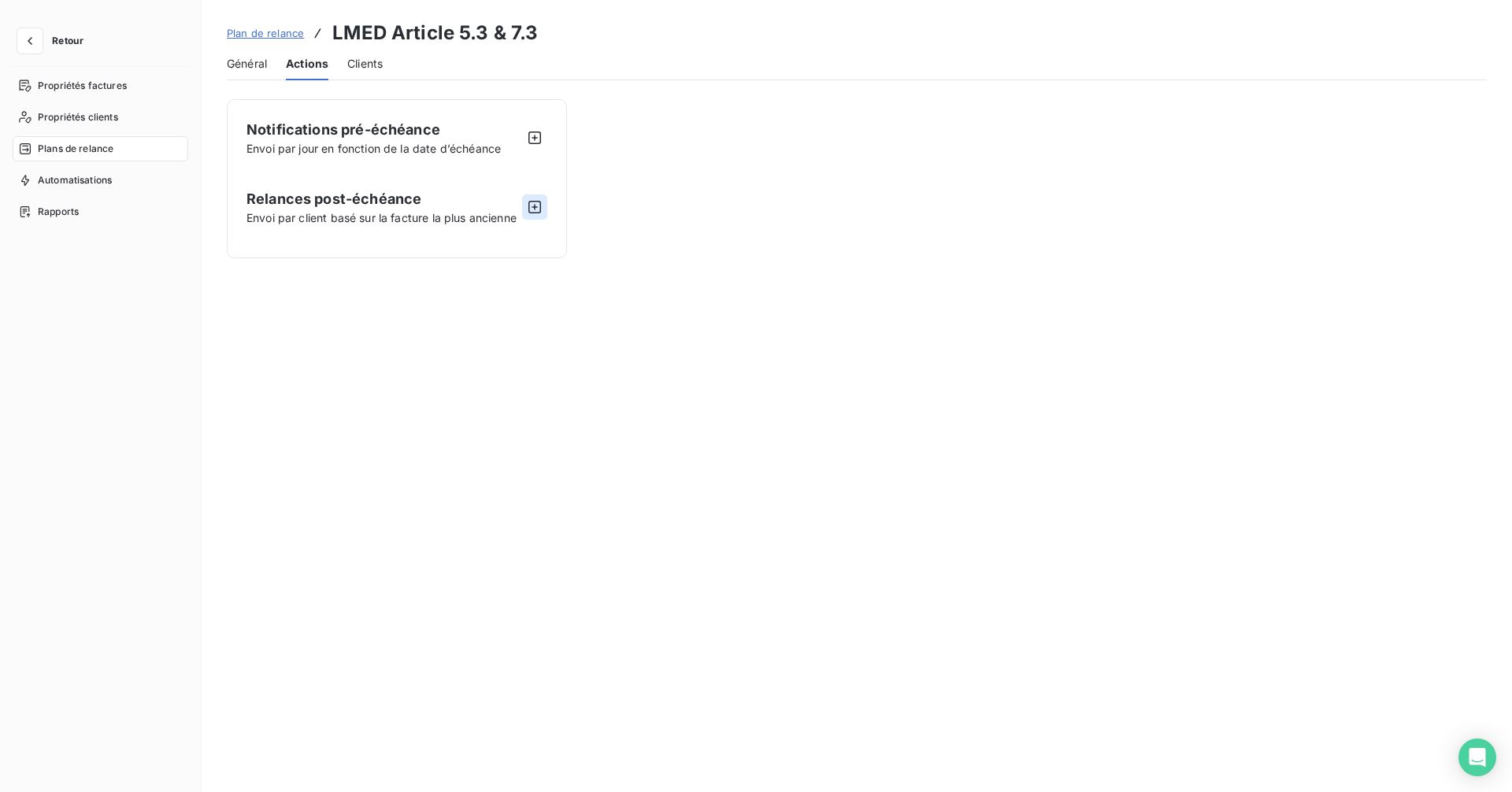
click at [532, 203] on icon "button" at bounding box center [534, 206] width 15 height 15
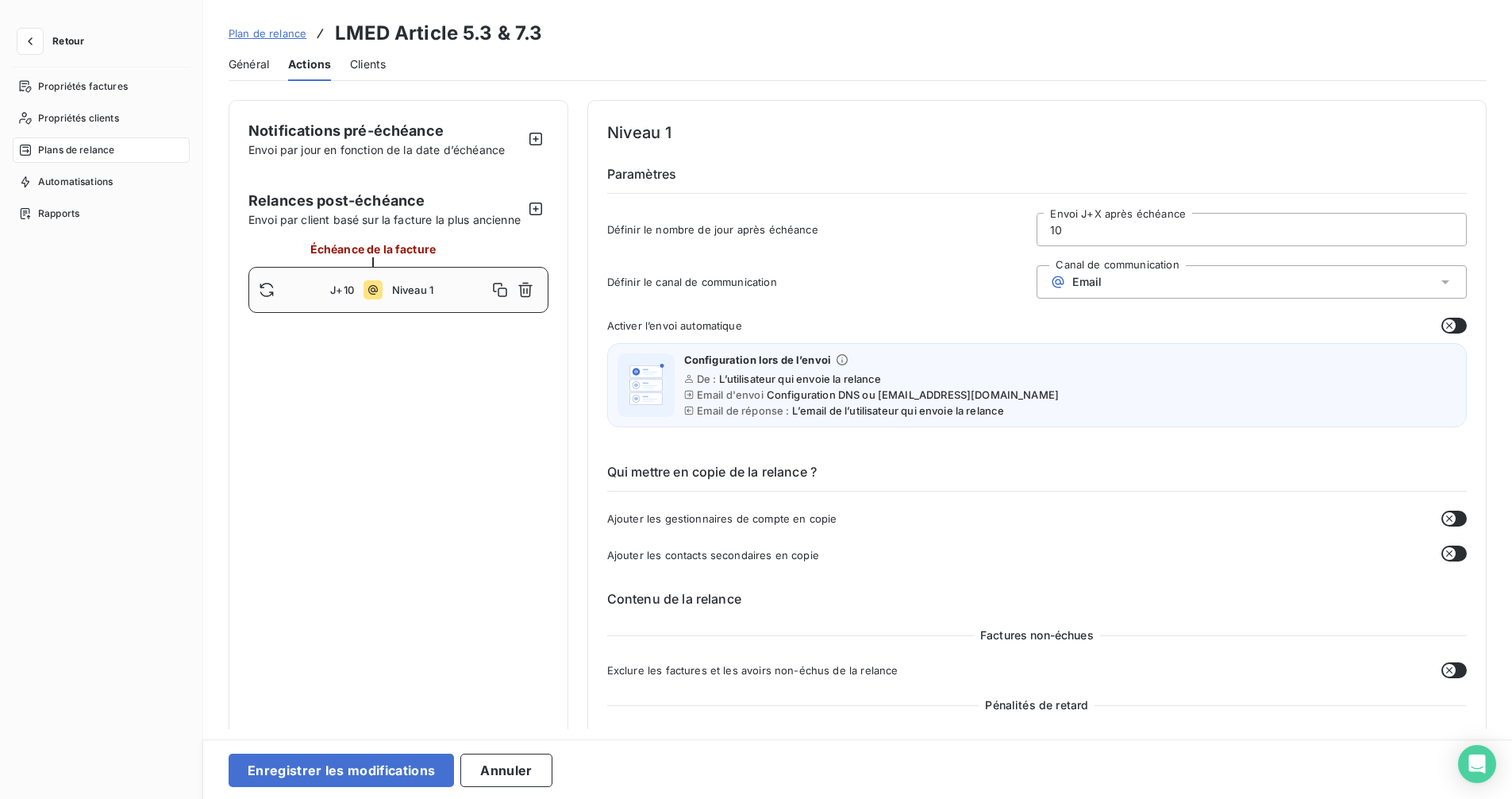
click at [1130, 281] on div "Email" at bounding box center [1252, 281] width 430 height 34
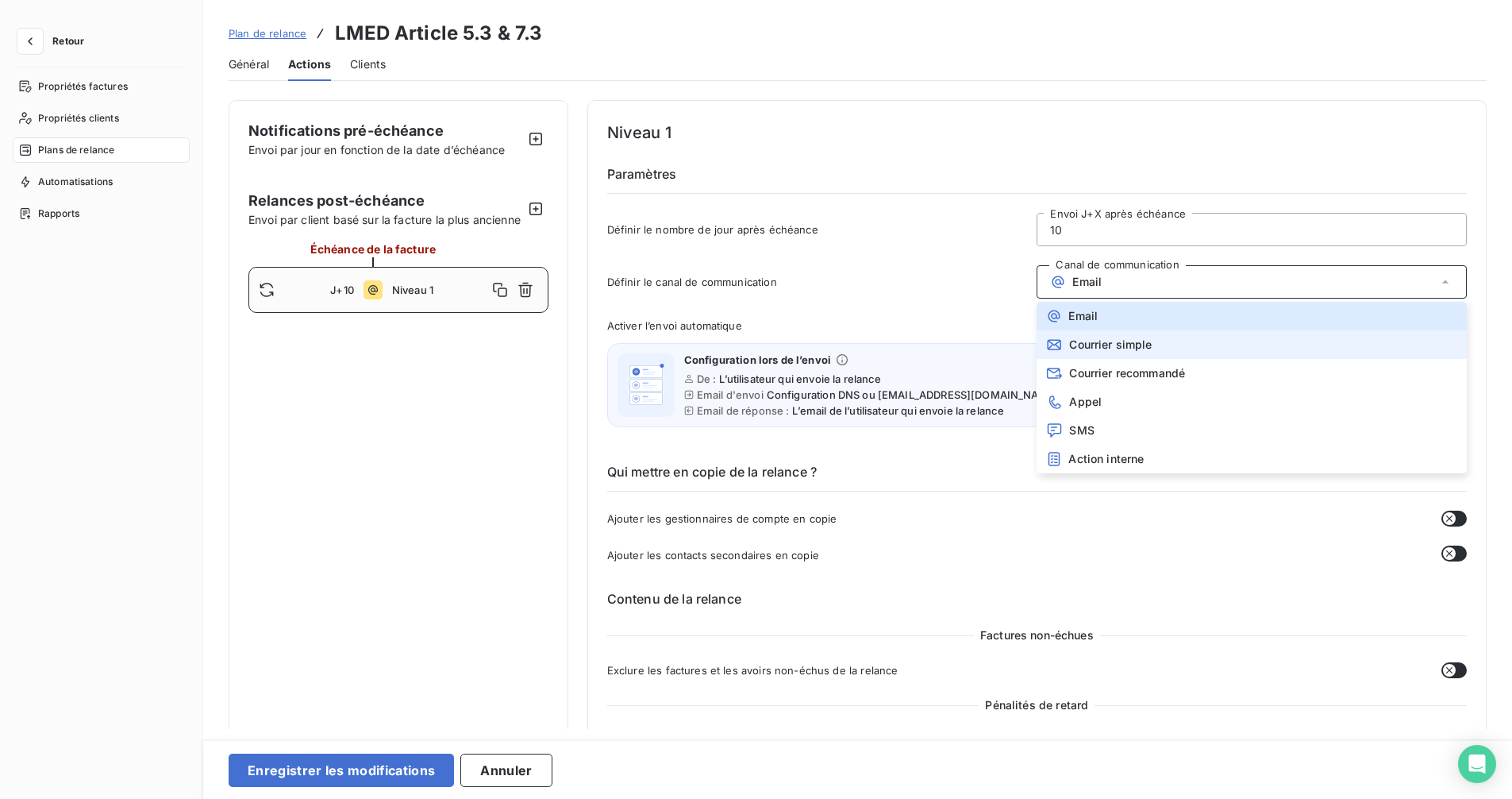
click at [1115, 348] on span "Courrier simple" at bounding box center [1111, 344] width 83 height 13
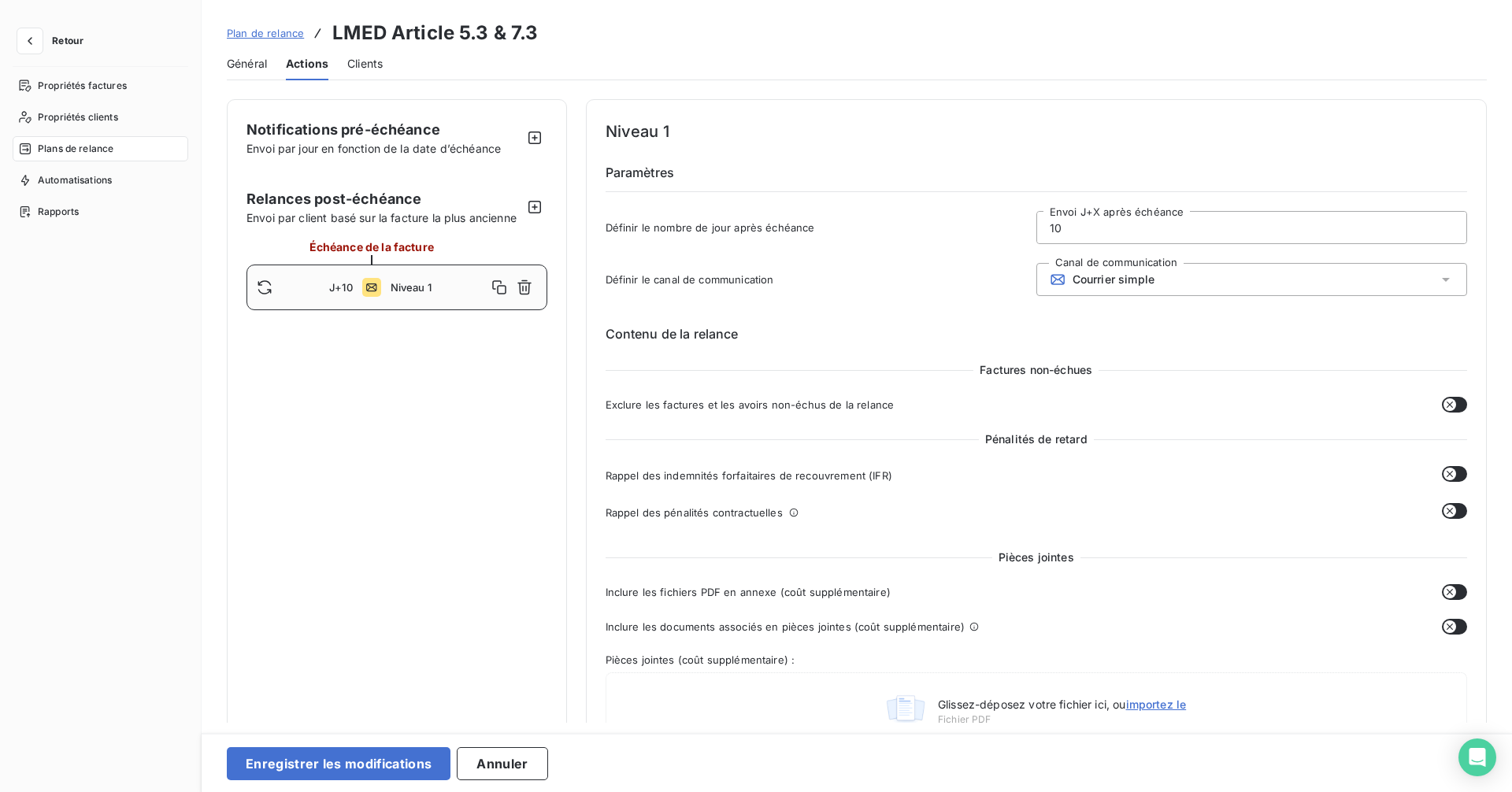
click at [1100, 289] on div "Courrier simple" at bounding box center [1251, 279] width 431 height 33
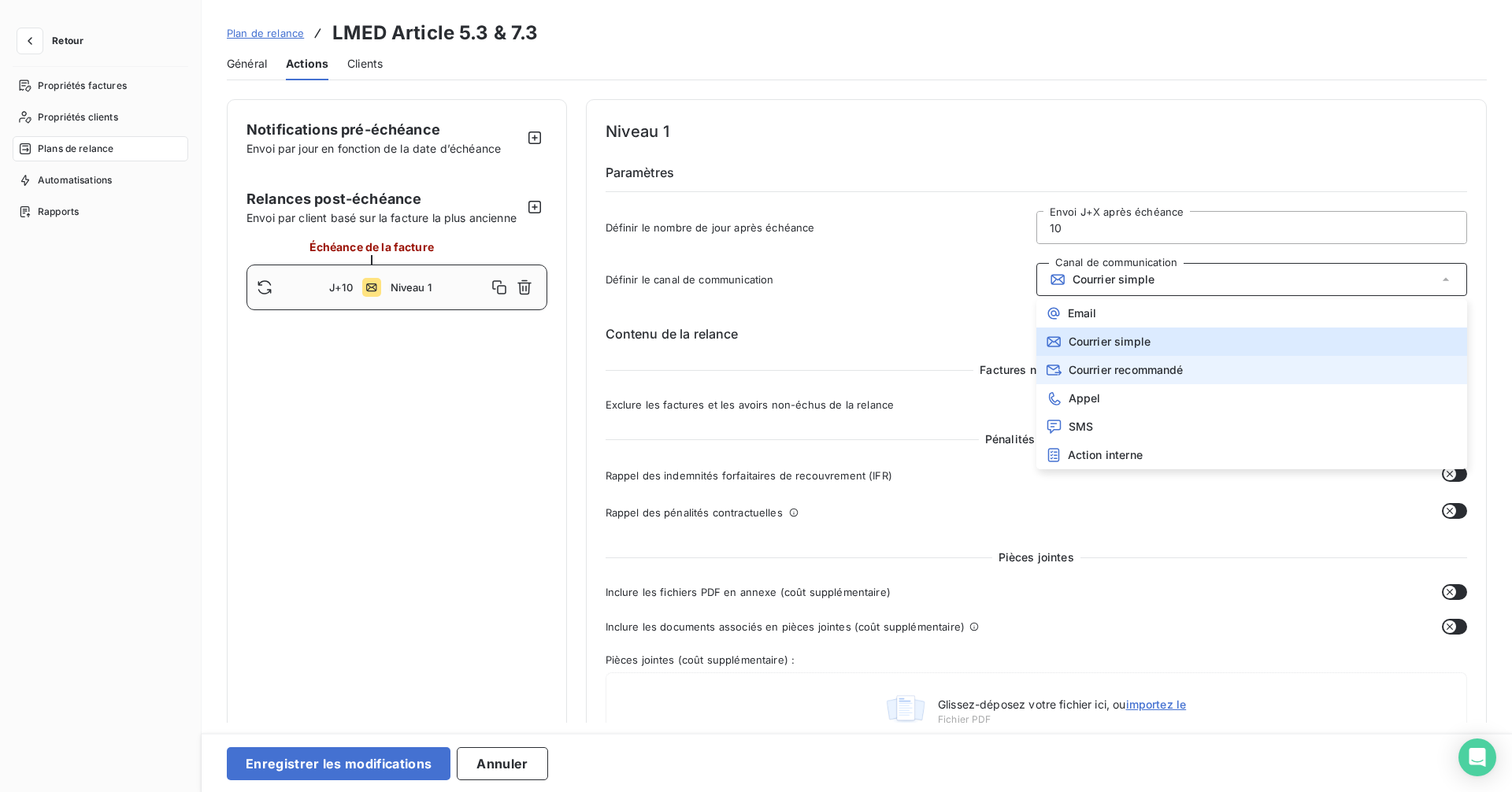
click at [1103, 370] on span "Courrier recommandé" at bounding box center [1126, 370] width 115 height 12
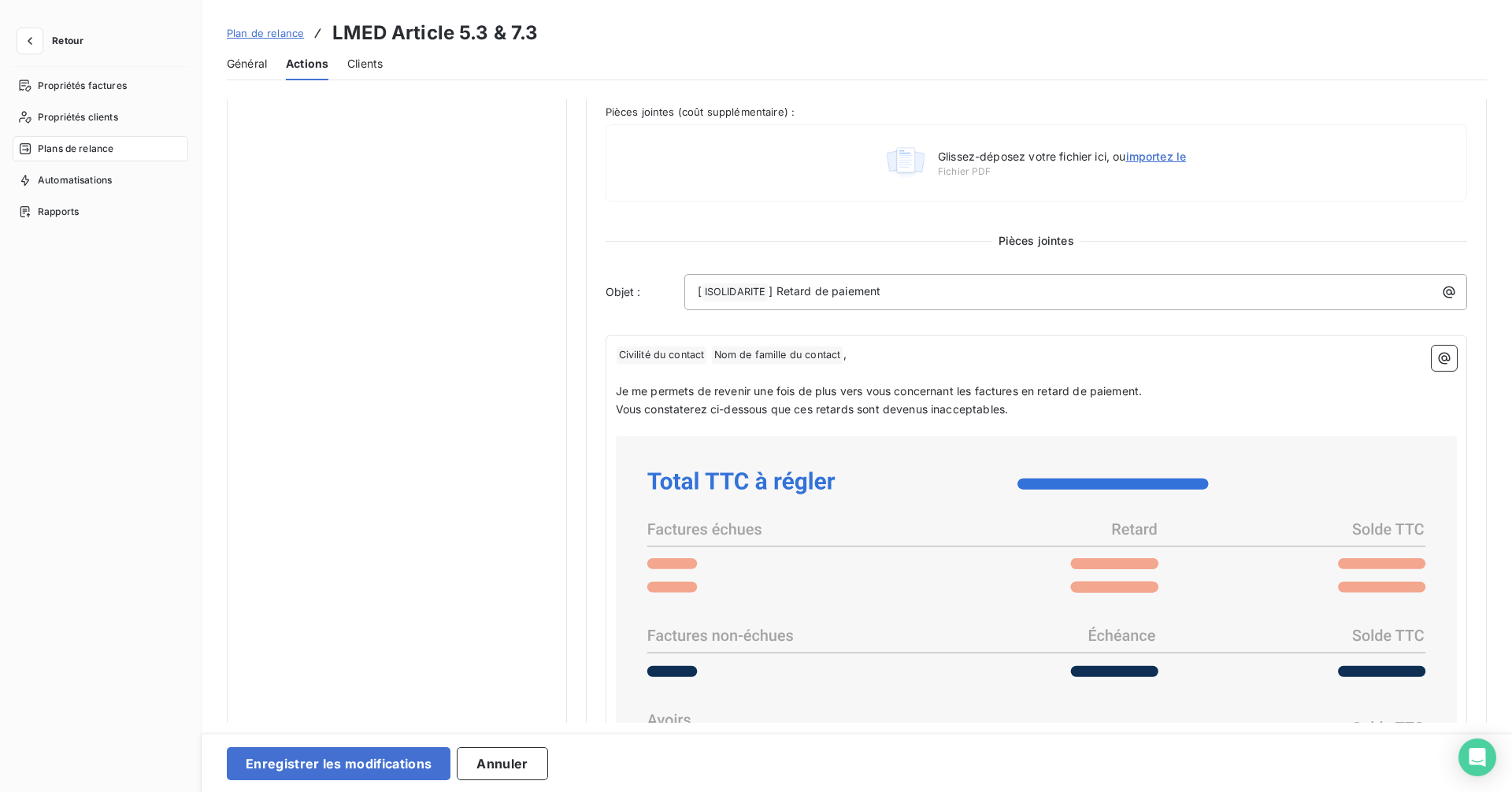
scroll to position [549, 0]
click at [616, 353] on span "Civilité du contact ﻿" at bounding box center [661, 353] width 91 height 18
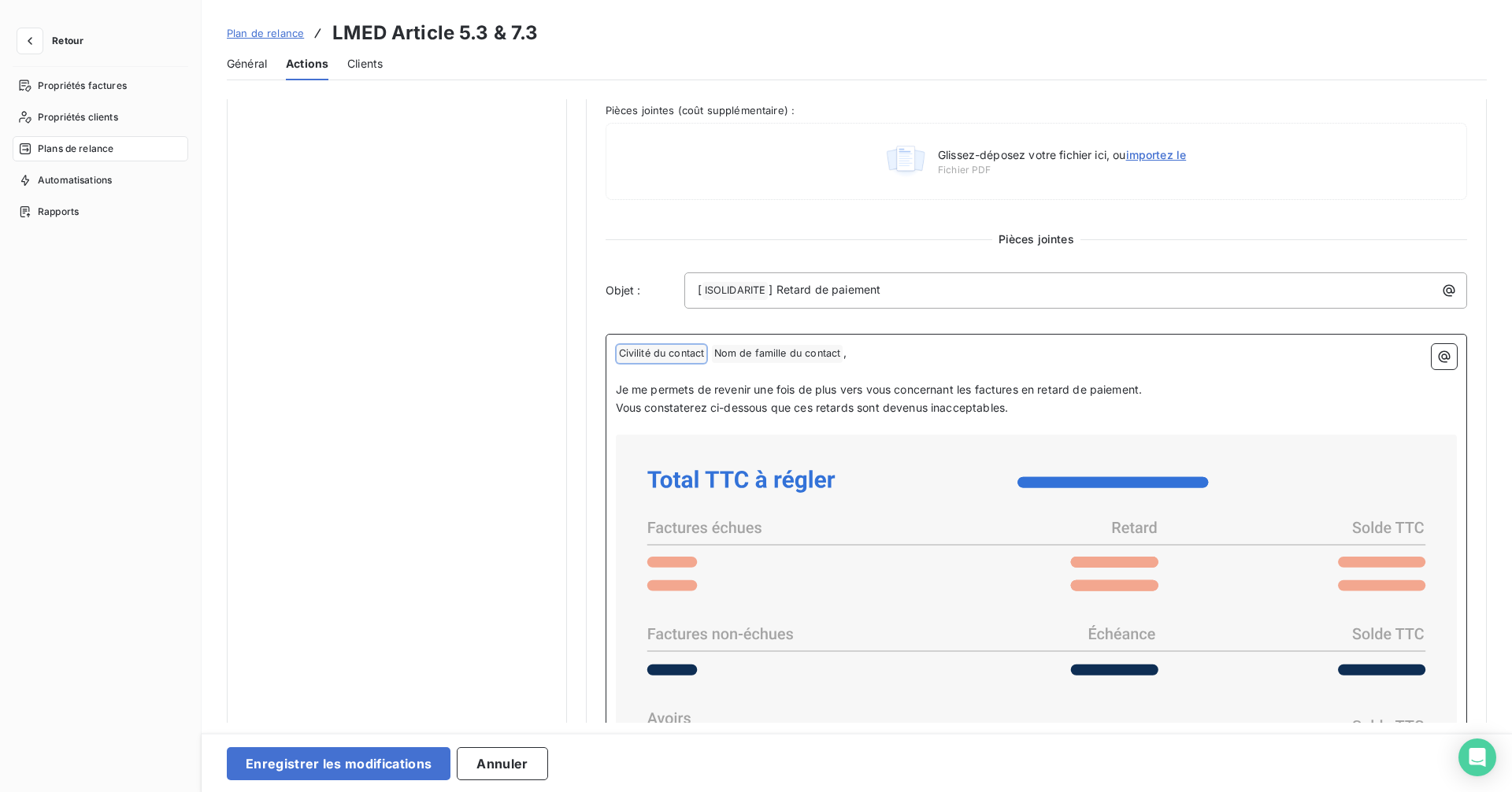
click at [1016, 417] on p "﻿" at bounding box center [1036, 426] width 842 height 18
click at [1015, 414] on p "Vous constaterez ci-dessous que ces retards sont devenus inacceptables." at bounding box center [1036, 408] width 842 height 18
click at [611, 354] on div "﻿ Civilité du contact ﻿ Nom de famille du contact ﻿ , ﻿ Je me permets de reveni…" at bounding box center [1036, 692] width 862 height 717
drag, startPoint x: 1013, startPoint y: 408, endPoint x: 949, endPoint y: 407, distance: 64.0
click at [1011, 408] on p "Vous constaterez ci-dessous que ces retards sont devenus inacceptables." at bounding box center [1036, 408] width 842 height 18
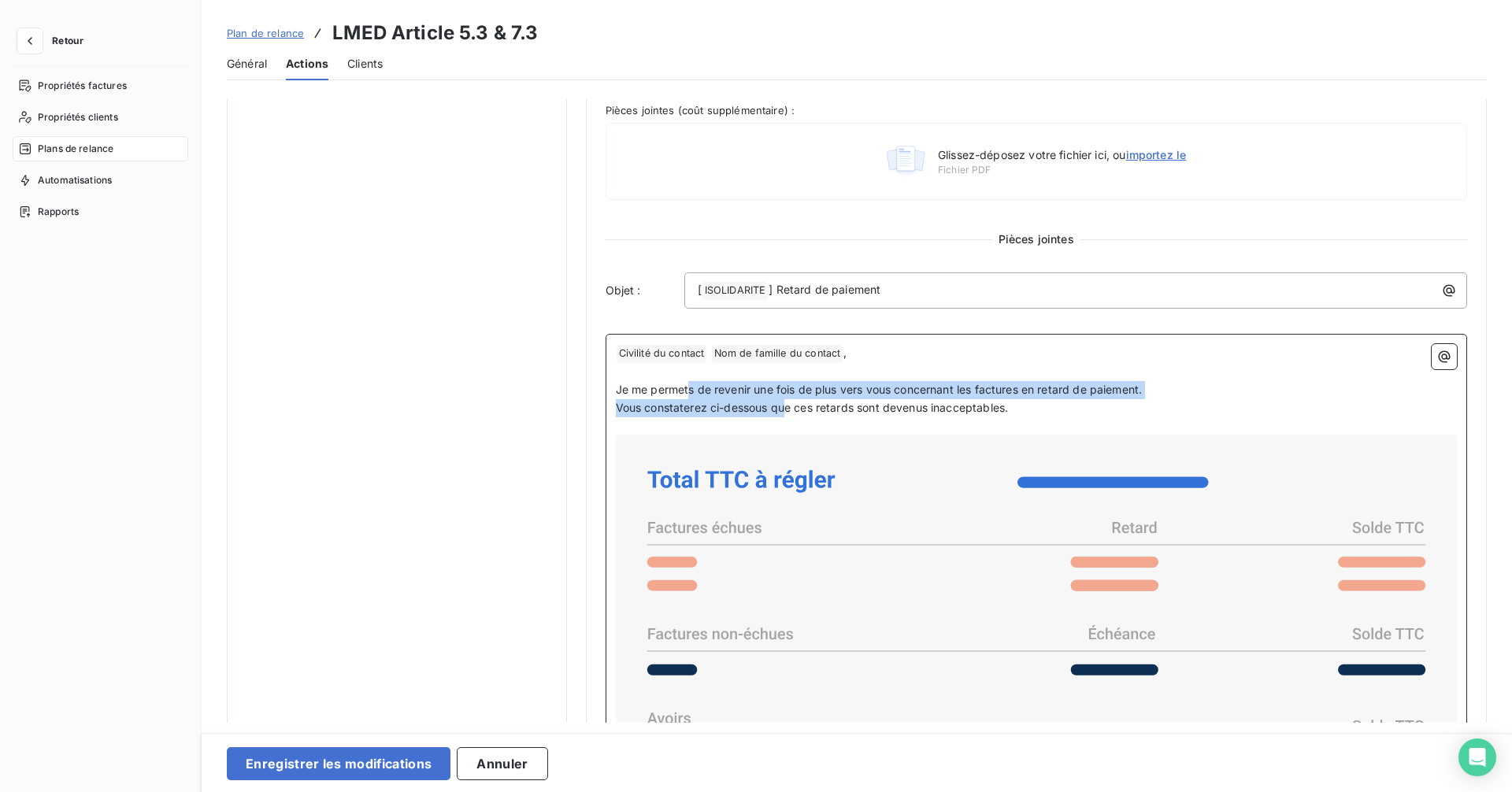
drag, startPoint x: 779, startPoint y: 402, endPoint x: 685, endPoint y: 394, distance: 94.3
click at [685, 394] on div "﻿ Civilité du contact ﻿ Nom de famille du contact ﻿ , ﻿ Je me permets de reveni…" at bounding box center [1036, 692] width 842 height 696
drag, startPoint x: 1096, startPoint y: 396, endPoint x: 1085, endPoint y: 394, distance: 11.2
click at [1095, 396] on p "Je me permets de revenir une fois de plus vers vous concernant les factures en …" at bounding box center [1036, 390] width 842 height 18
click at [1083, 394] on span "Je me permets de revenir une fois de plus vers vous concernant les factures en …" at bounding box center [878, 389] width 527 height 13
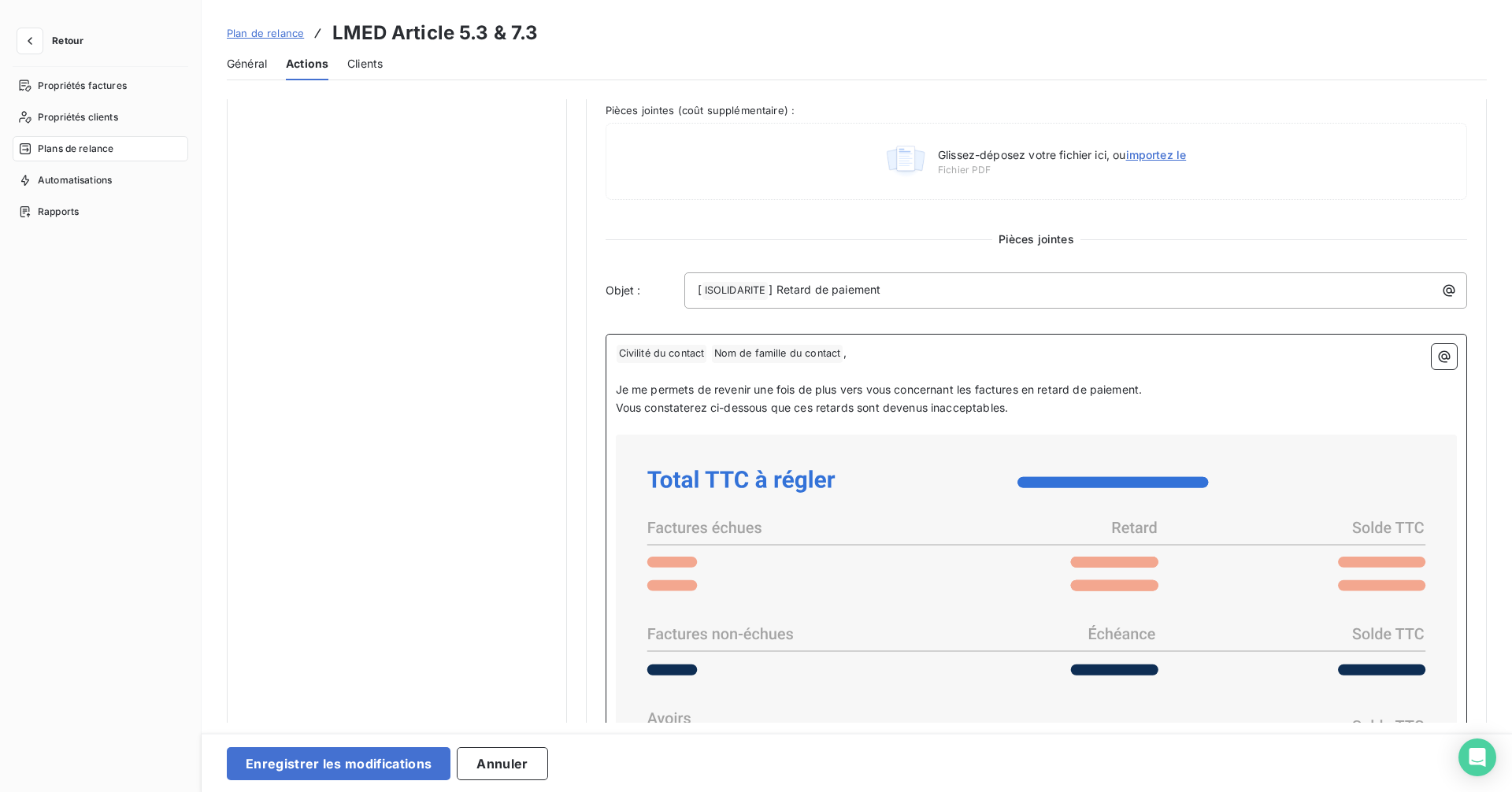
click at [1053, 404] on p "Vous constaterez ci-dessous que ces retards sont devenus inacceptables." at bounding box center [1036, 408] width 842 height 18
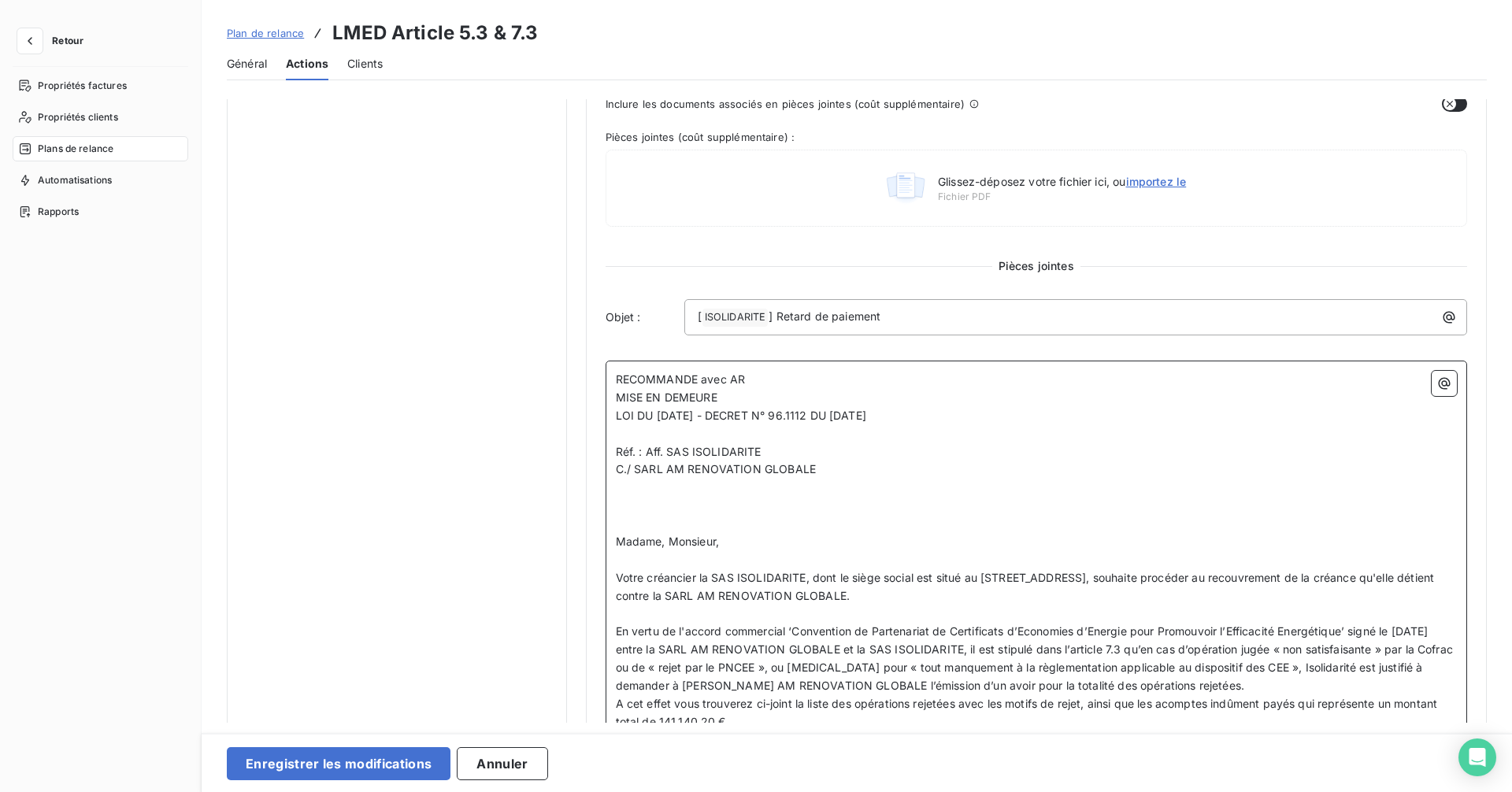
scroll to position [521, 0]
click at [668, 454] on span "Réf. : Aff. SAS ISOLIDARITE" at bounding box center [688, 453] width 145 height 13
click at [756, 453] on span "Réf. : Aff. SAS ISOLIDARITE" at bounding box center [688, 453] width 145 height 13
click at [1436, 385] on icon "button" at bounding box center [1443, 385] width 15 height 15
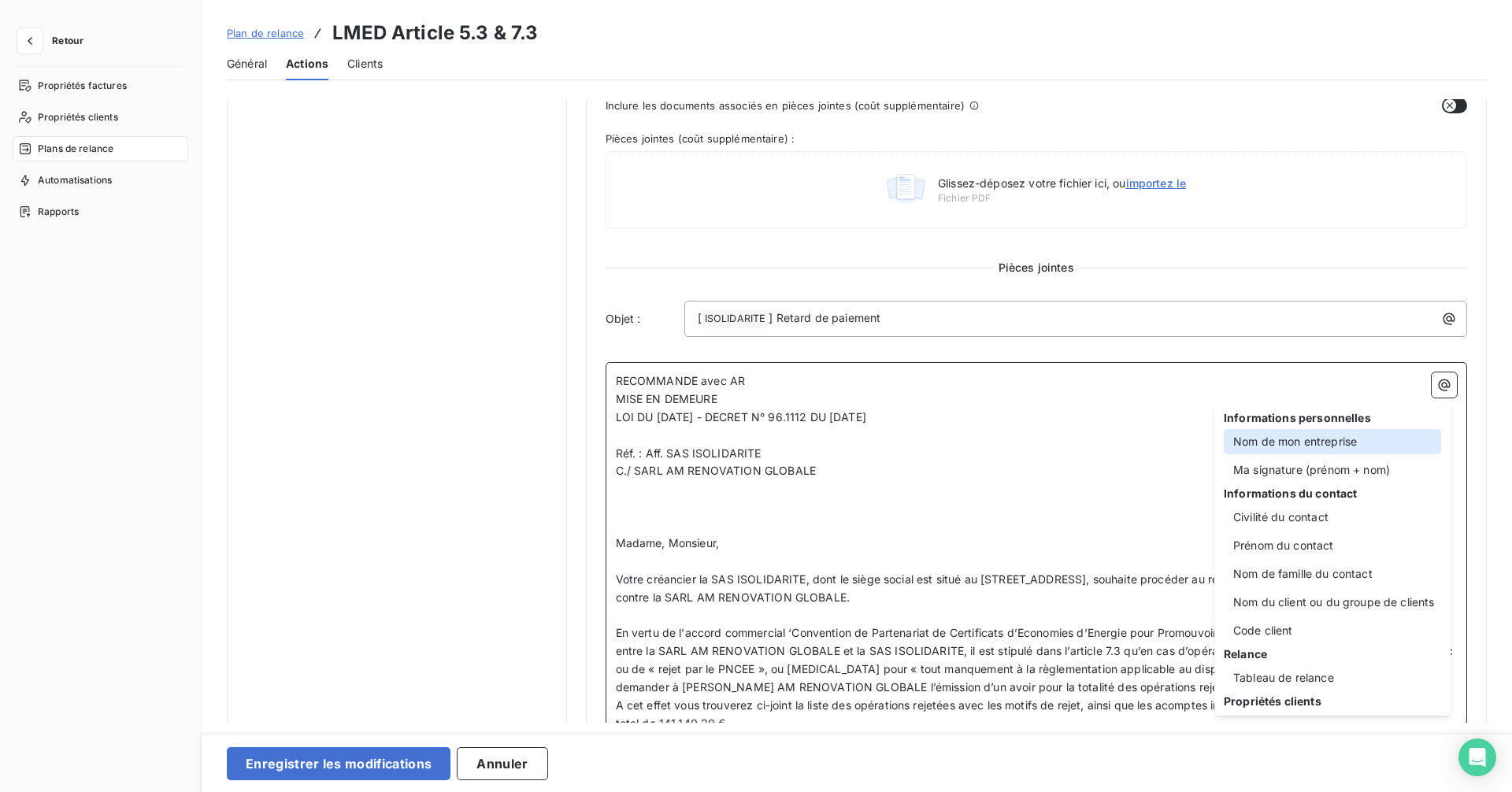
click at [1348, 436] on div "Nom de mon entreprise" at bounding box center [1331, 441] width 217 height 25
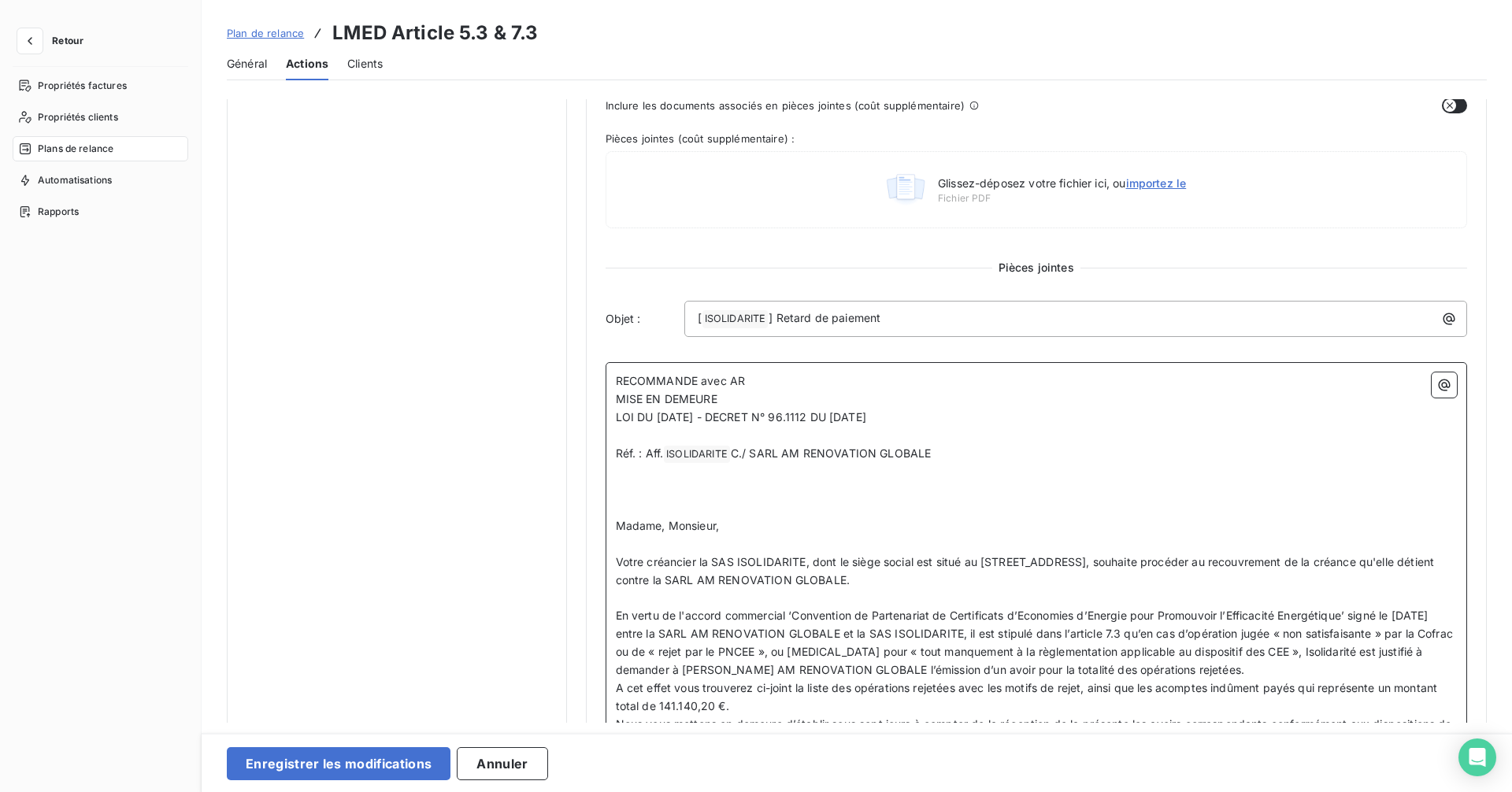
click at [788, 450] on span "C./ SARL AM RENOVATION GLOBALE" at bounding box center [831, 453] width 201 height 13
click at [756, 450] on span "C./ SARL AM RENOVATION GLOBALE" at bounding box center [831, 453] width 201 height 13
click at [938, 455] on p "Réf. : Aff. ISOLIDARITE ﻿ C./ SARL AM RENOVATION GLOBALE" at bounding box center [1036, 454] width 842 height 19
click at [1436, 386] on icon "button" at bounding box center [1443, 385] width 15 height 15
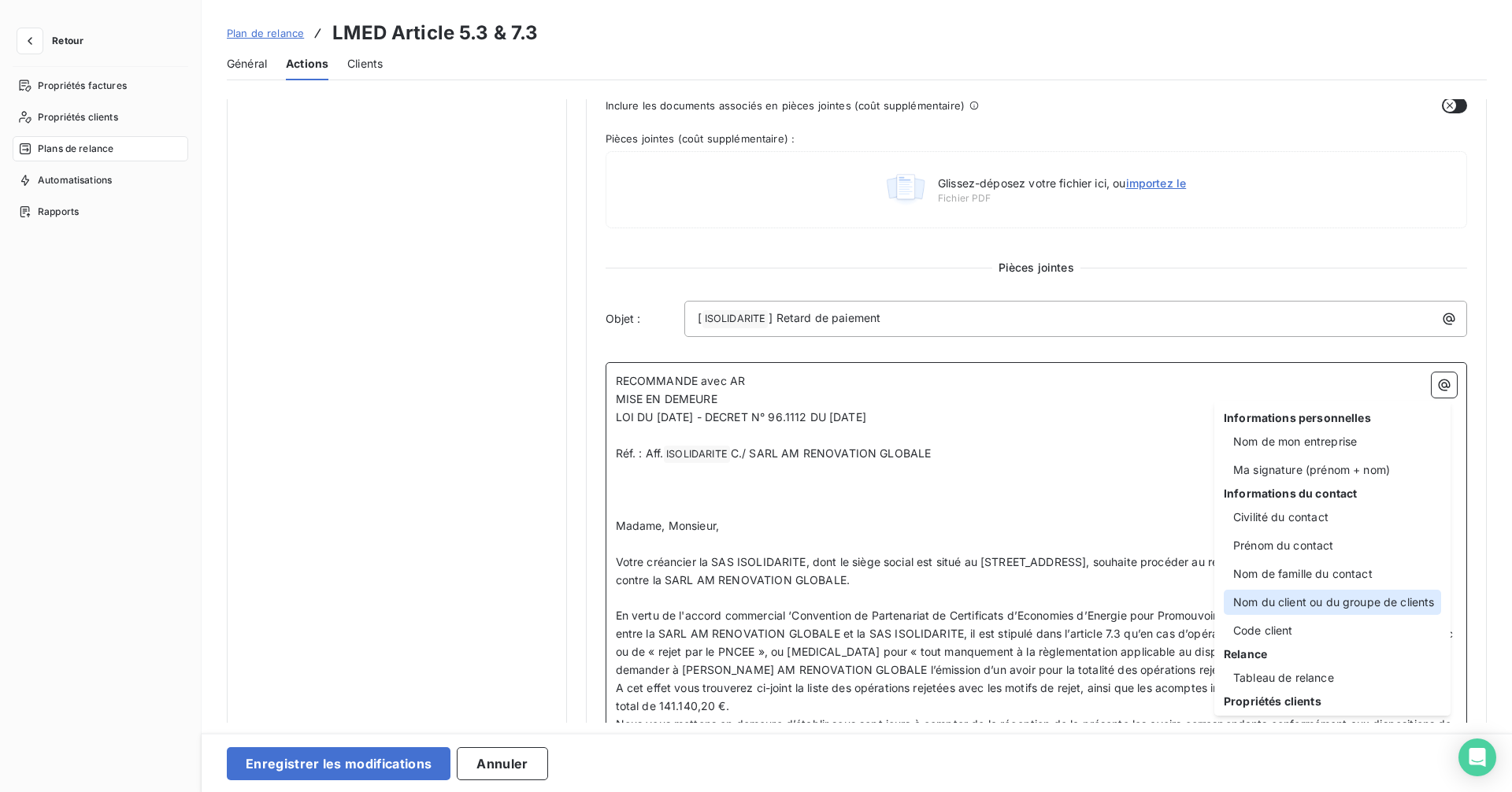
click at [1327, 596] on div "Nom du client ou du groupe de clients" at bounding box center [1331, 602] width 217 height 25
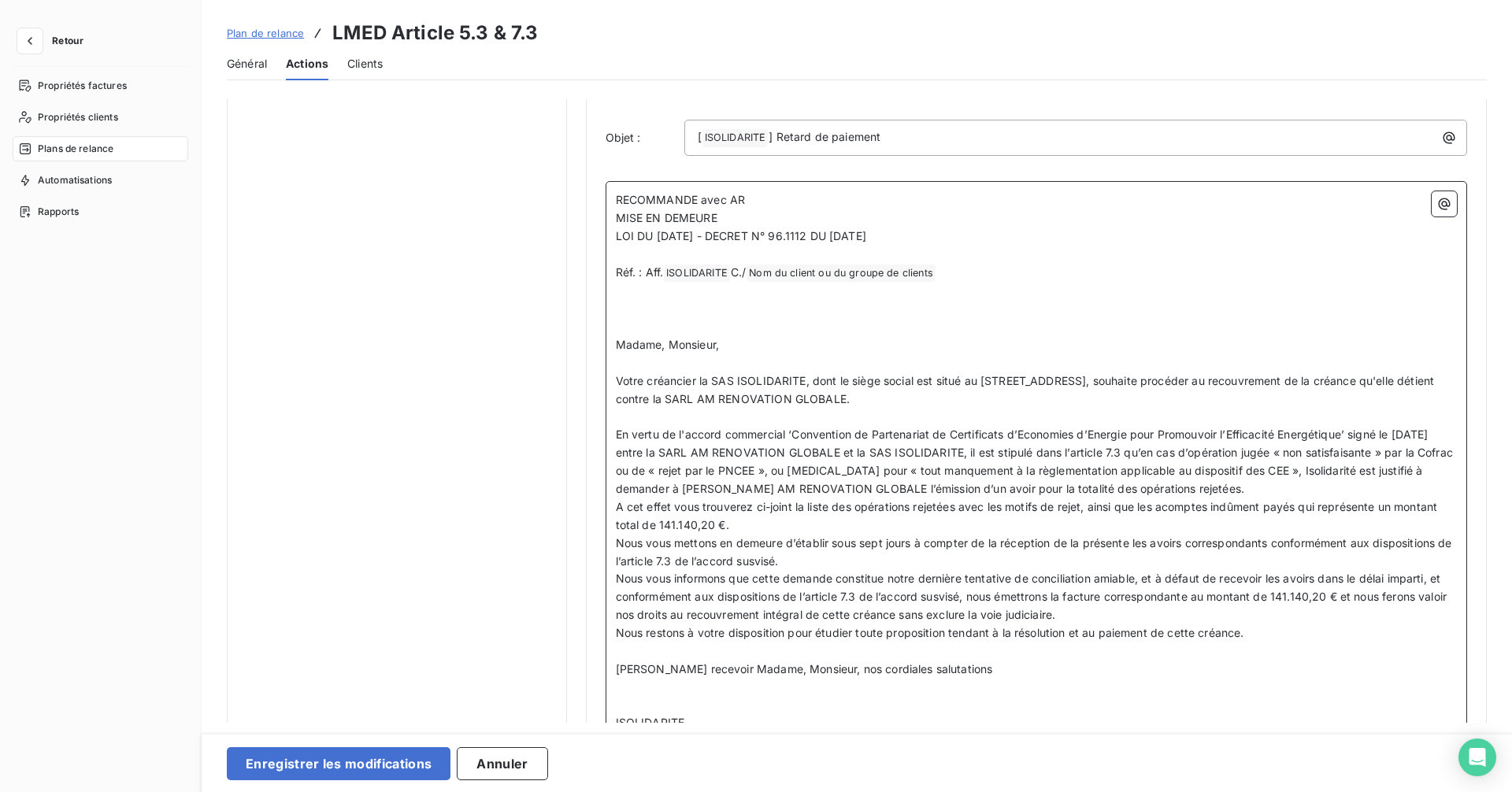
scroll to position [703, 0]
click at [713, 383] on span "Votre créancier la SAS ISOLIDARITE, dont le siège social est situé au [STREET_A…" at bounding box center [1026, 388] width 822 height 32
click at [802, 380] on span "Votre créancier la SAS ISOLIDARITE, dont le siège social est situé au [STREET_A…" at bounding box center [1026, 388] width 822 height 32
click at [762, 379] on span "Votre créancier la SAS ISOLIDARITE, dont le siège social est situé au [STREET_A…" at bounding box center [1026, 388] width 822 height 32
click at [736, 382] on span "Votre créancier la SAS ISOLIDARITE, dont le siège social est situé au [STREET_A…" at bounding box center [1026, 388] width 822 height 32
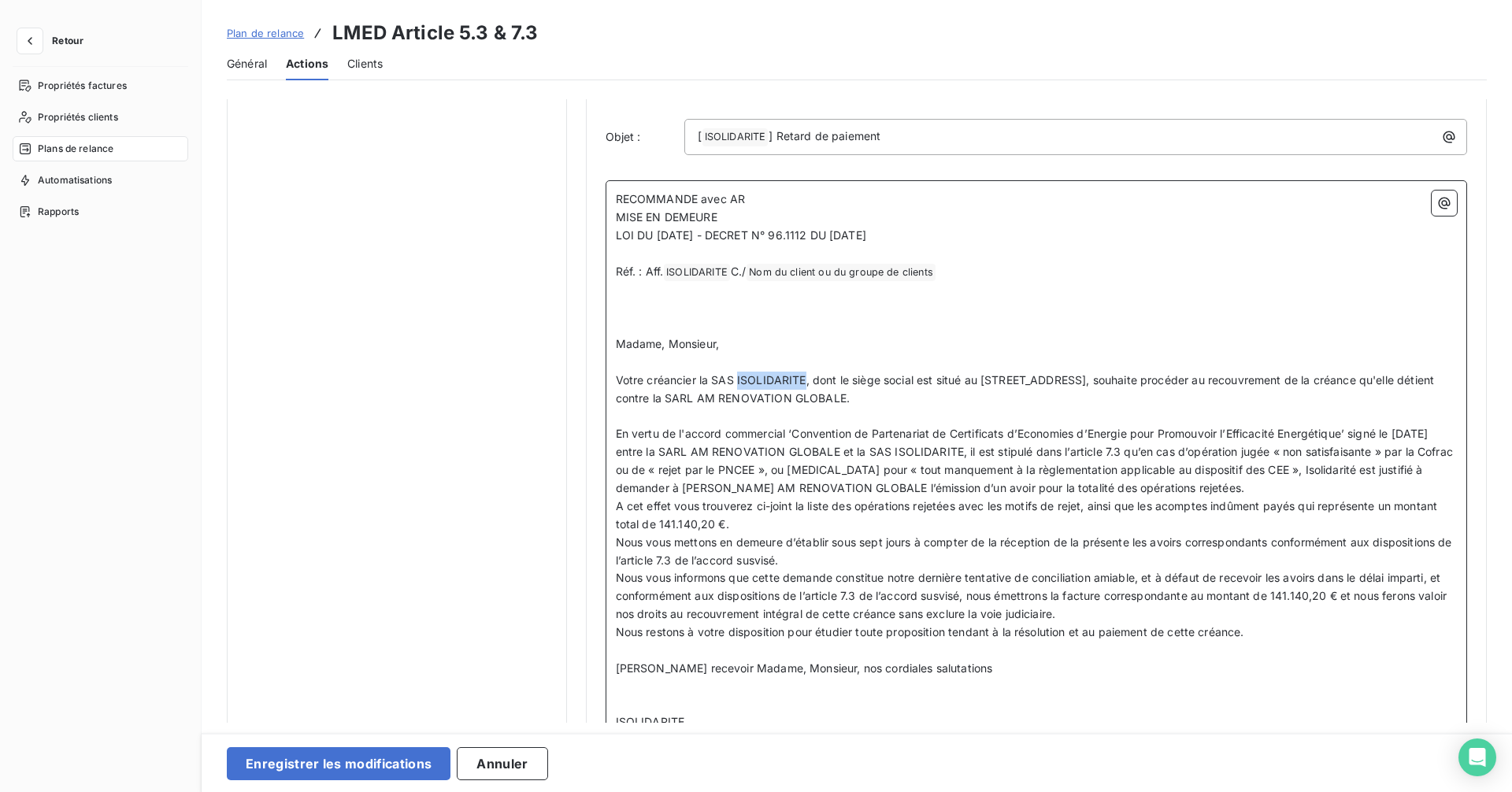
click at [802, 380] on span "Votre créancier la SAS ISOLIDARITE, dont le siège social est situé au [STREET_A…" at bounding box center [1026, 388] width 822 height 32
click at [1440, 204] on icon "button" at bounding box center [1444, 203] width 11 height 11
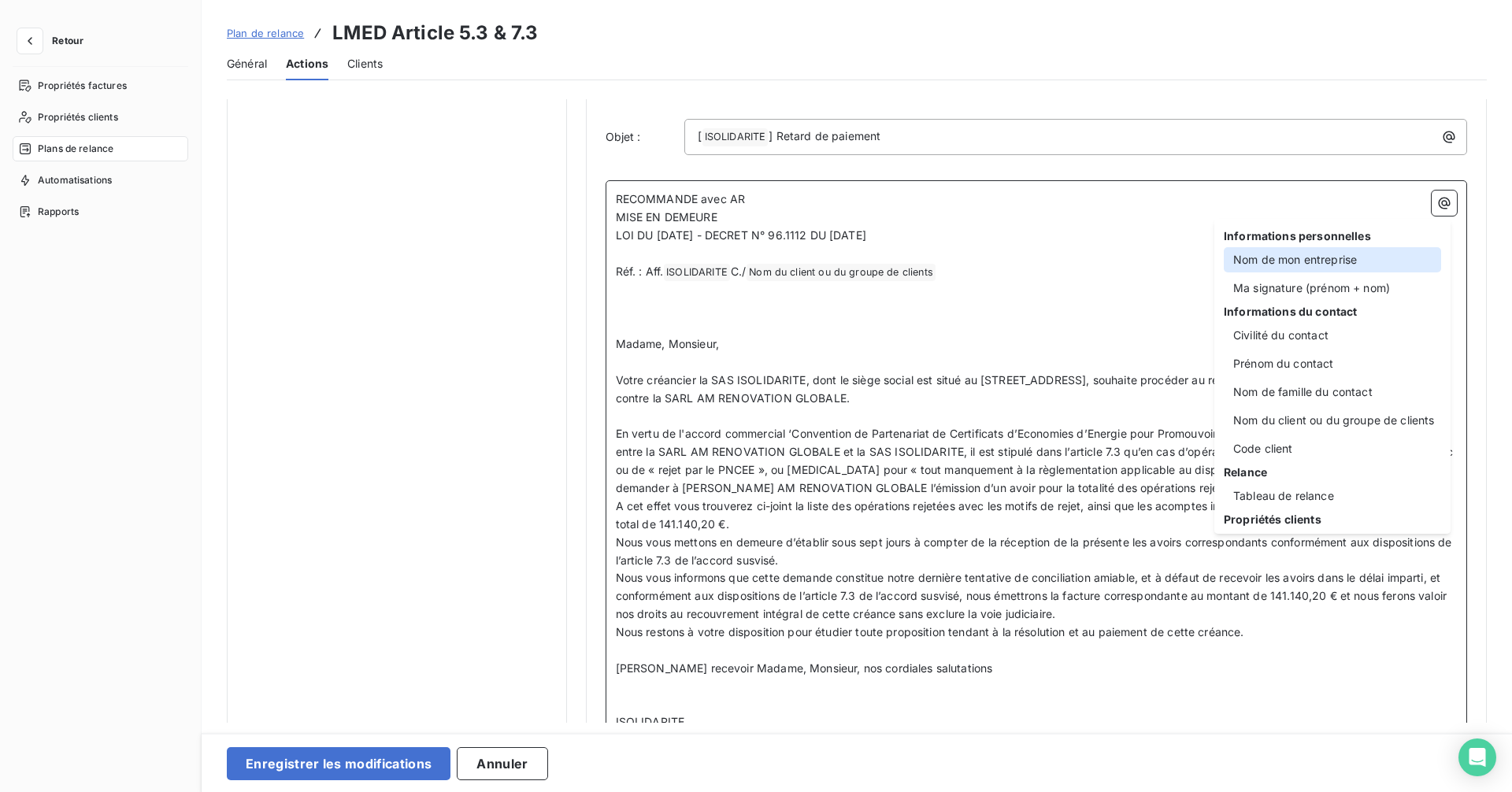
click at [1356, 253] on div "Nom de mon entreprise" at bounding box center [1331, 260] width 217 height 25
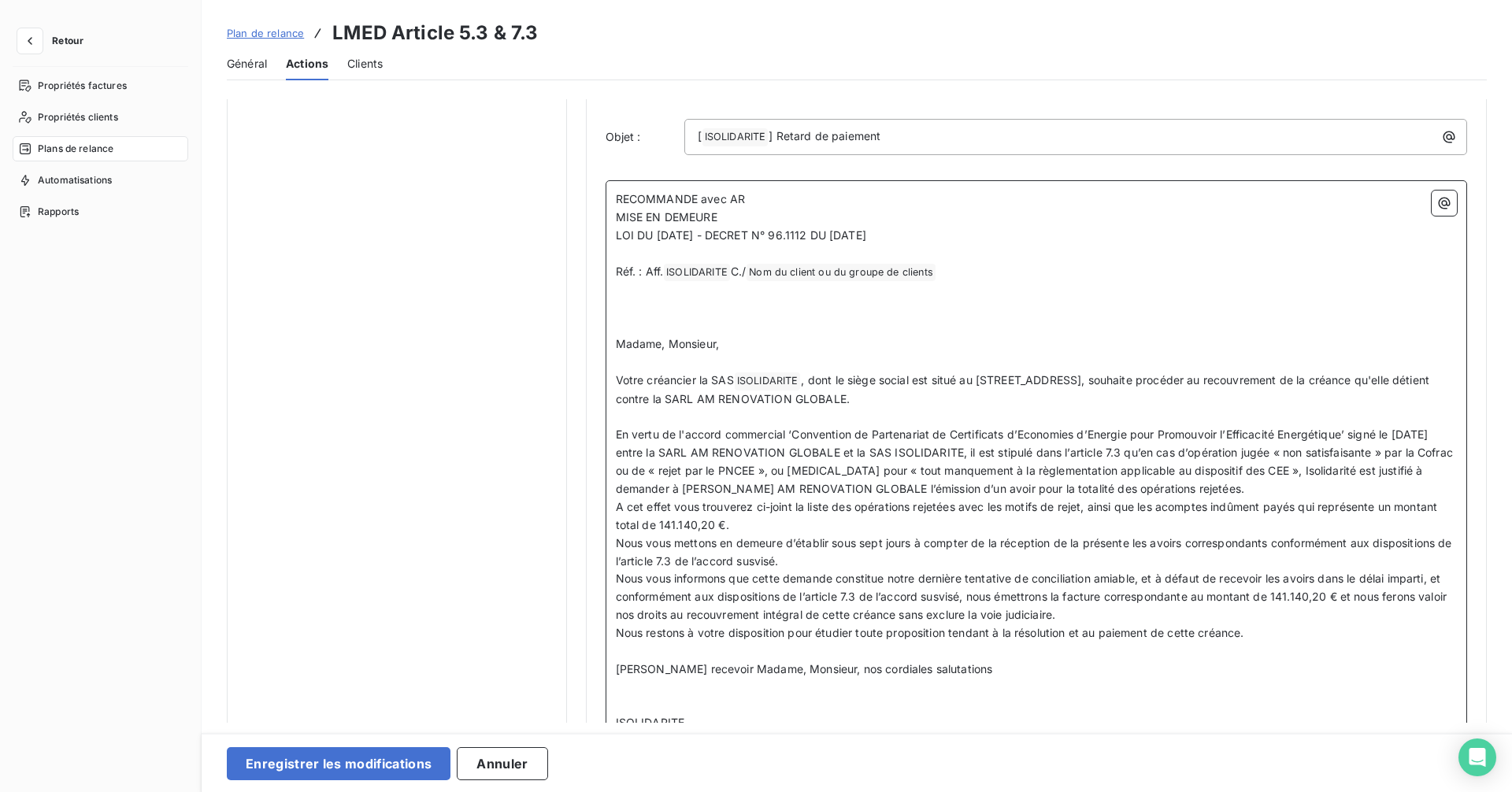
click at [704, 399] on span ", dont le siège social est situé au [STREET_ADDRESS], souhaite procéder au reco…" at bounding box center [1024, 389] width 817 height 32
click at [711, 400] on span ", dont le siège social est situé au [STREET_ADDRESS], souhaite procéder au reco…" at bounding box center [1024, 389] width 817 height 32
click at [1442, 207] on icon "button" at bounding box center [1443, 203] width 15 height 15
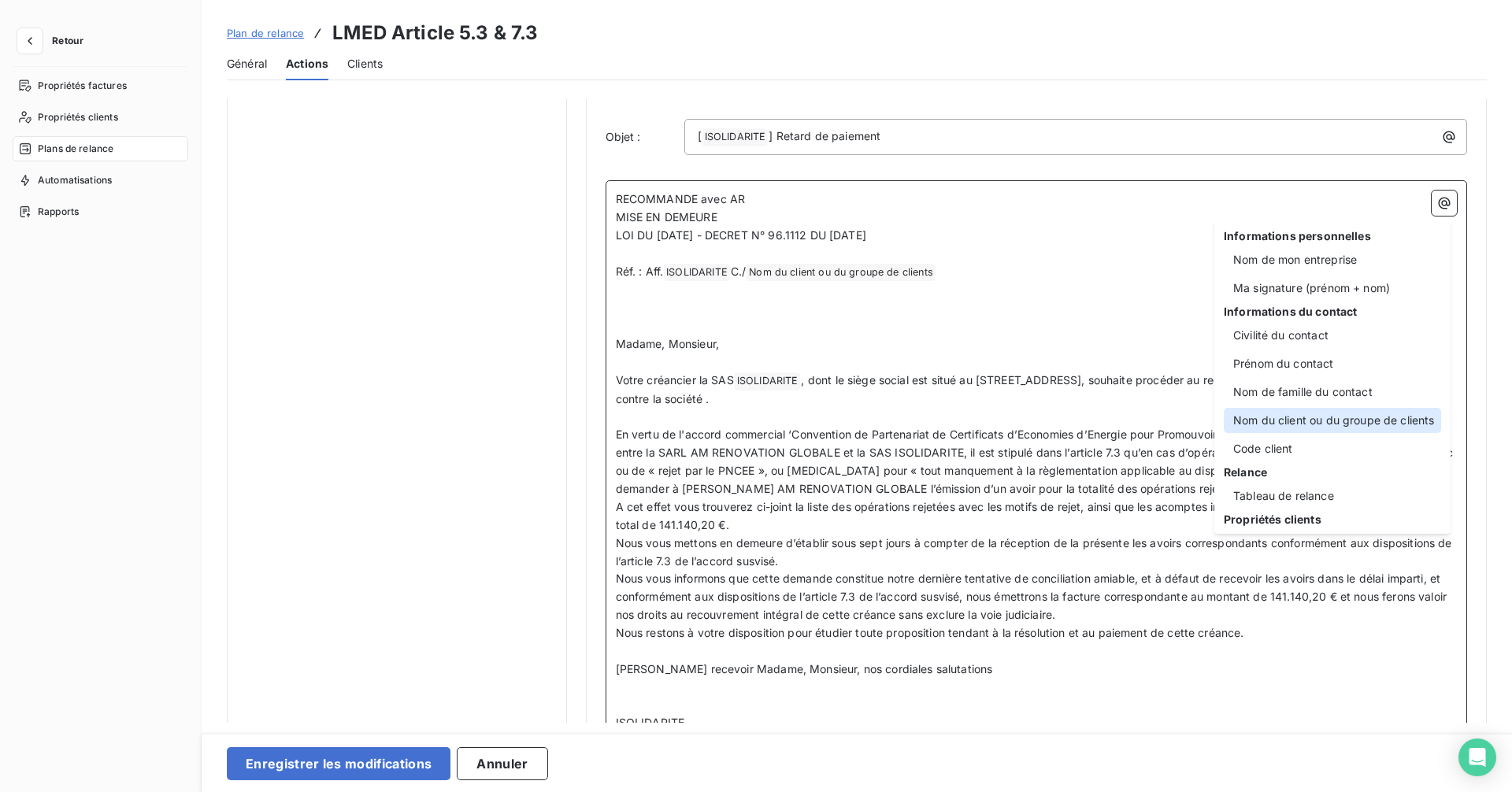
click at [1353, 415] on div "Nom du client ou du groupe de clients" at bounding box center [1331, 420] width 217 height 25
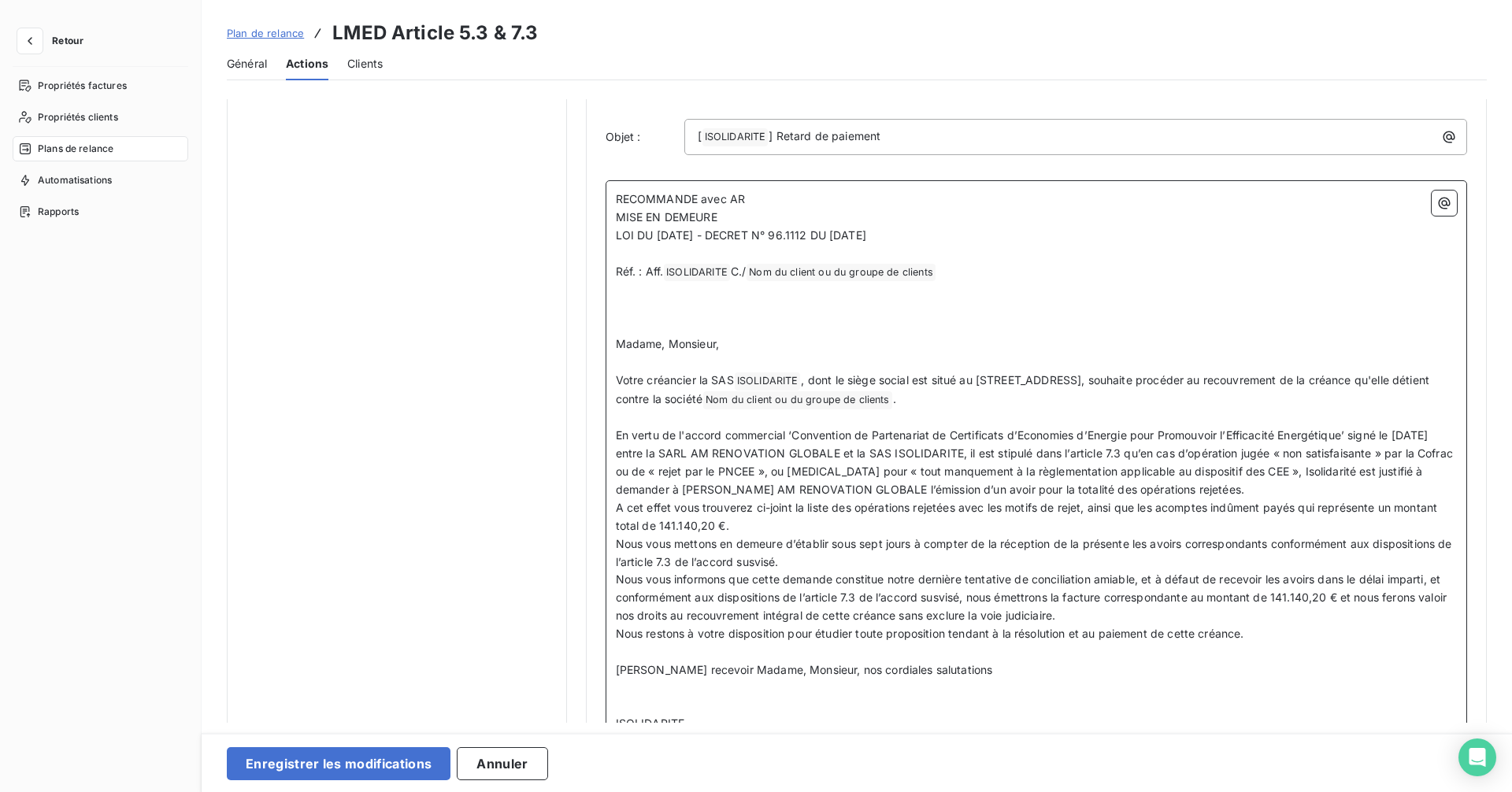
click at [1384, 431] on span "En vertu de l'accord commercial ‘Convention de Partenariat de Certificats d’Eco…" at bounding box center [1036, 461] width 841 height 68
click at [1417, 434] on span "En vertu de l'accord commercial ‘Convention de Partenariat de Certificats d’Eco…" at bounding box center [1034, 461] width 838 height 68
click at [914, 451] on span "En vertu de l'accord commercial ‘Convention de Partenariat de Certificats d’Eco…" at bounding box center [1034, 461] width 838 height 68
click at [1415, 436] on span "En vertu de l'accord commercial ‘Convention de Partenariat de Certificats d’Eco…" at bounding box center [1034, 461] width 838 height 68
click at [912, 454] on span "En vertu de l'accord commercial ‘Convention de Partenariat de Certificats d’Eco…" at bounding box center [1034, 461] width 838 height 68
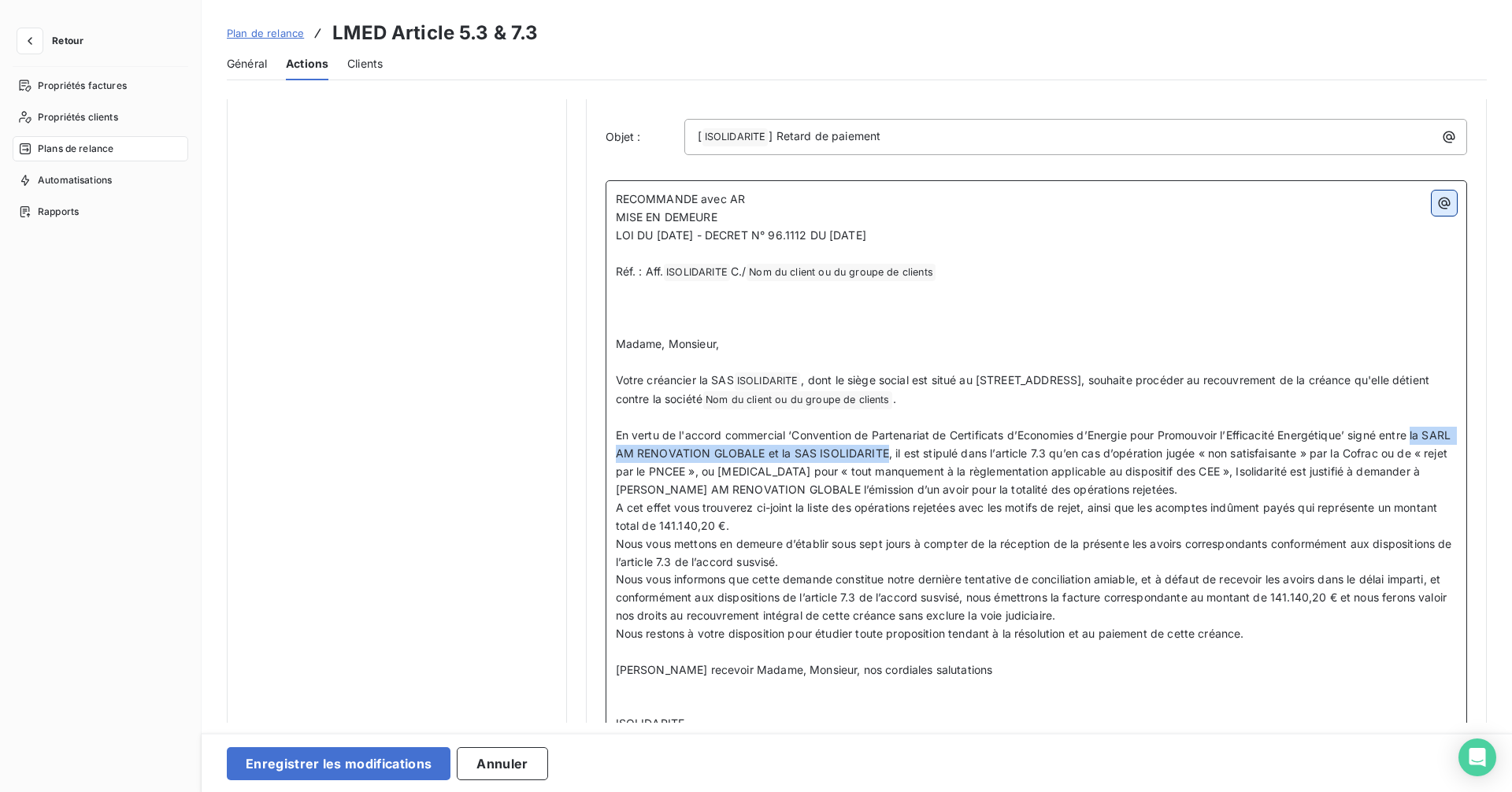
click at [1437, 207] on icon "button" at bounding box center [1443, 203] width 15 height 15
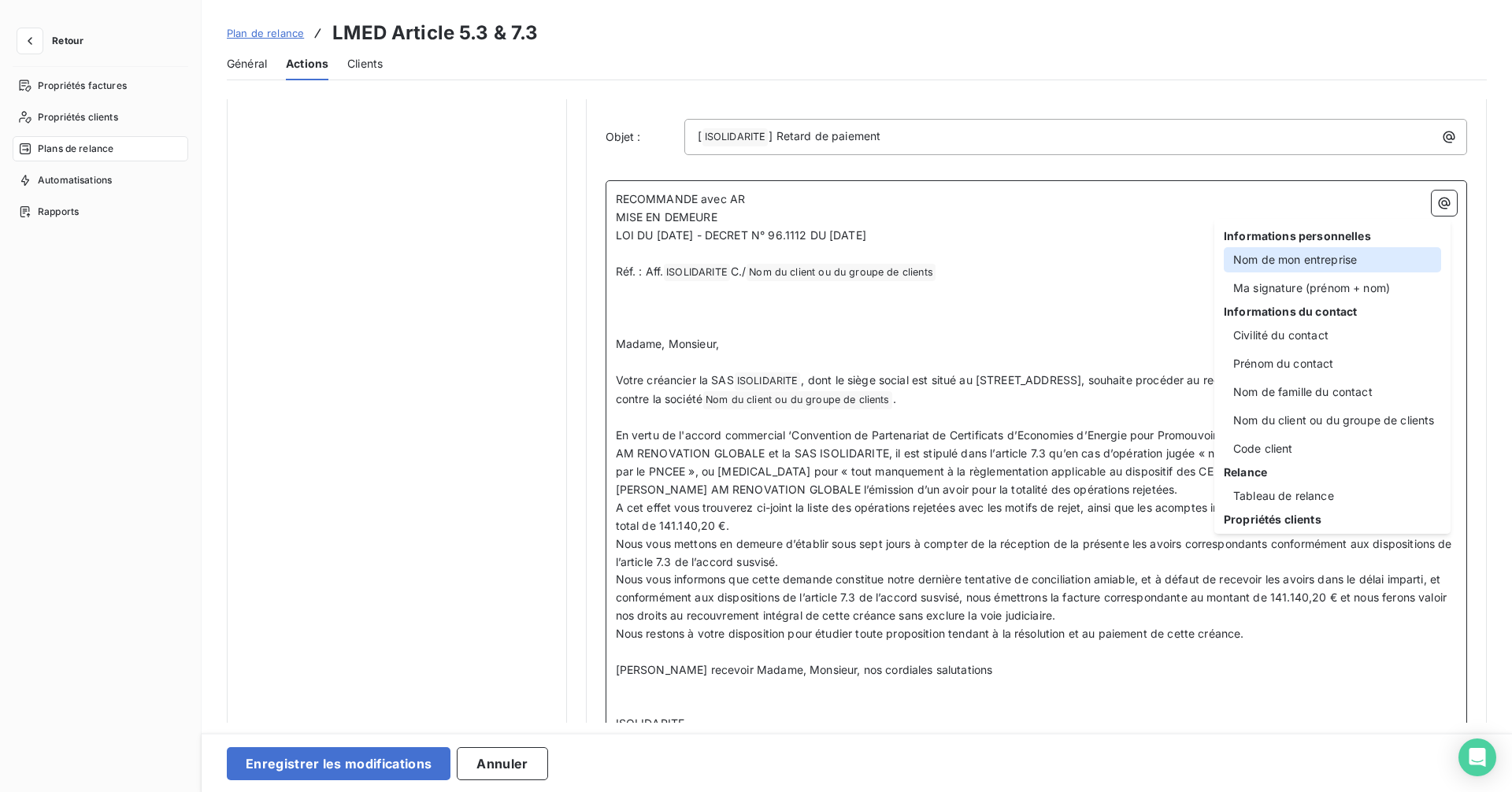
click at [1332, 266] on div "Nom de mon entreprise" at bounding box center [1331, 260] width 217 height 25
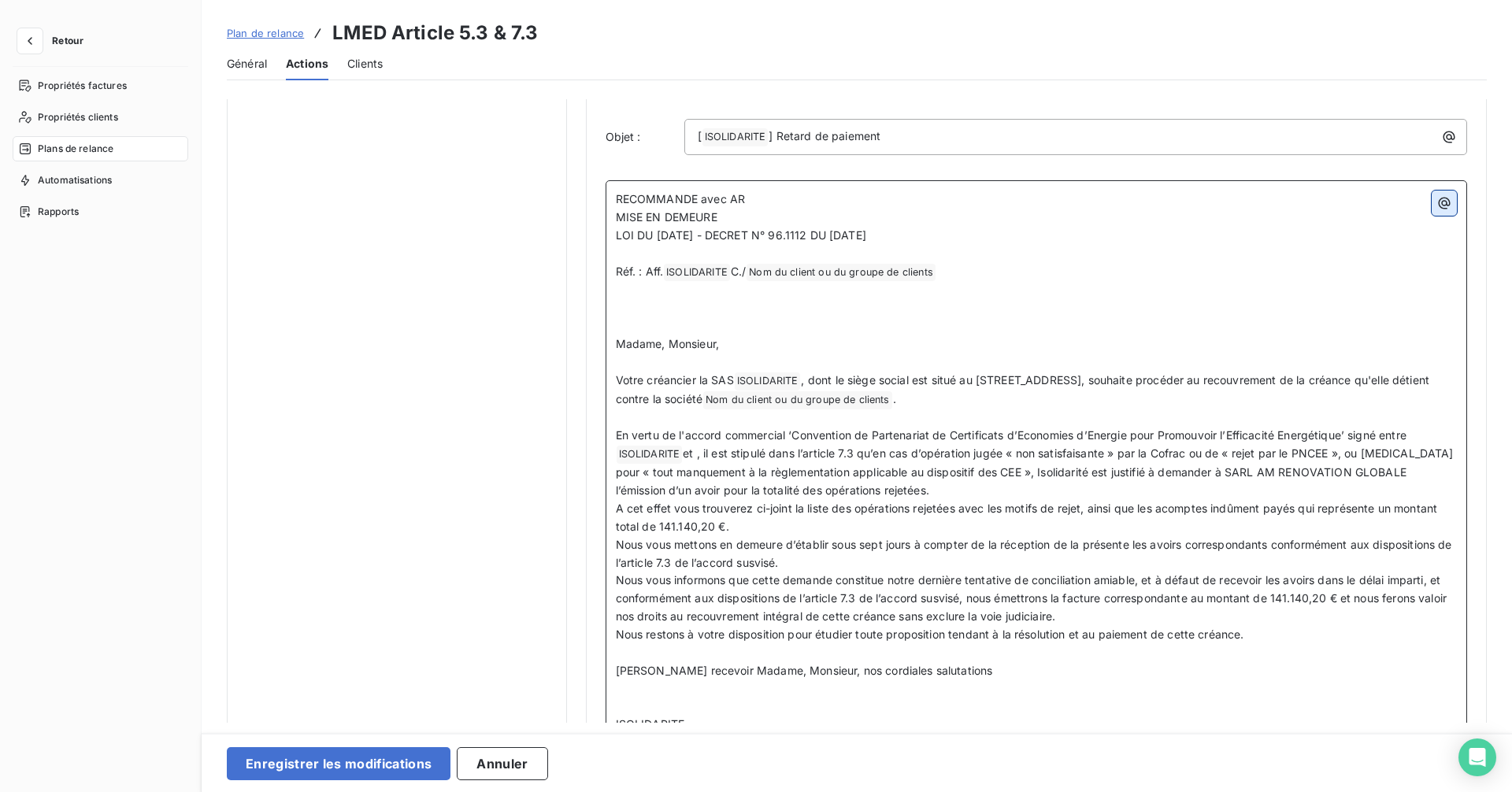
click at [1442, 210] on icon "button" at bounding box center [1443, 203] width 15 height 15
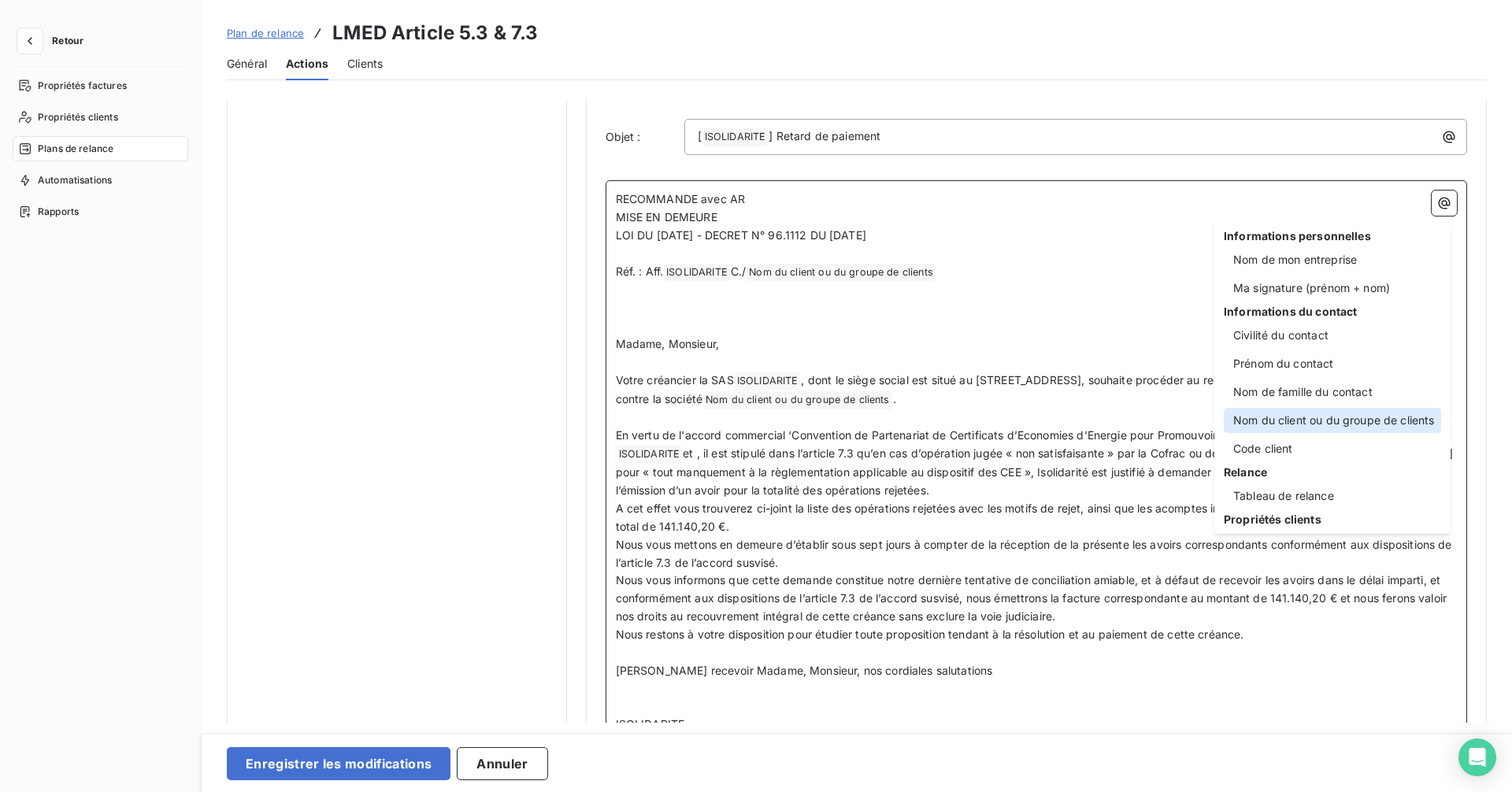
click at [1347, 416] on div "Nom du client ou du groupe de clients" at bounding box center [1331, 420] width 217 height 25
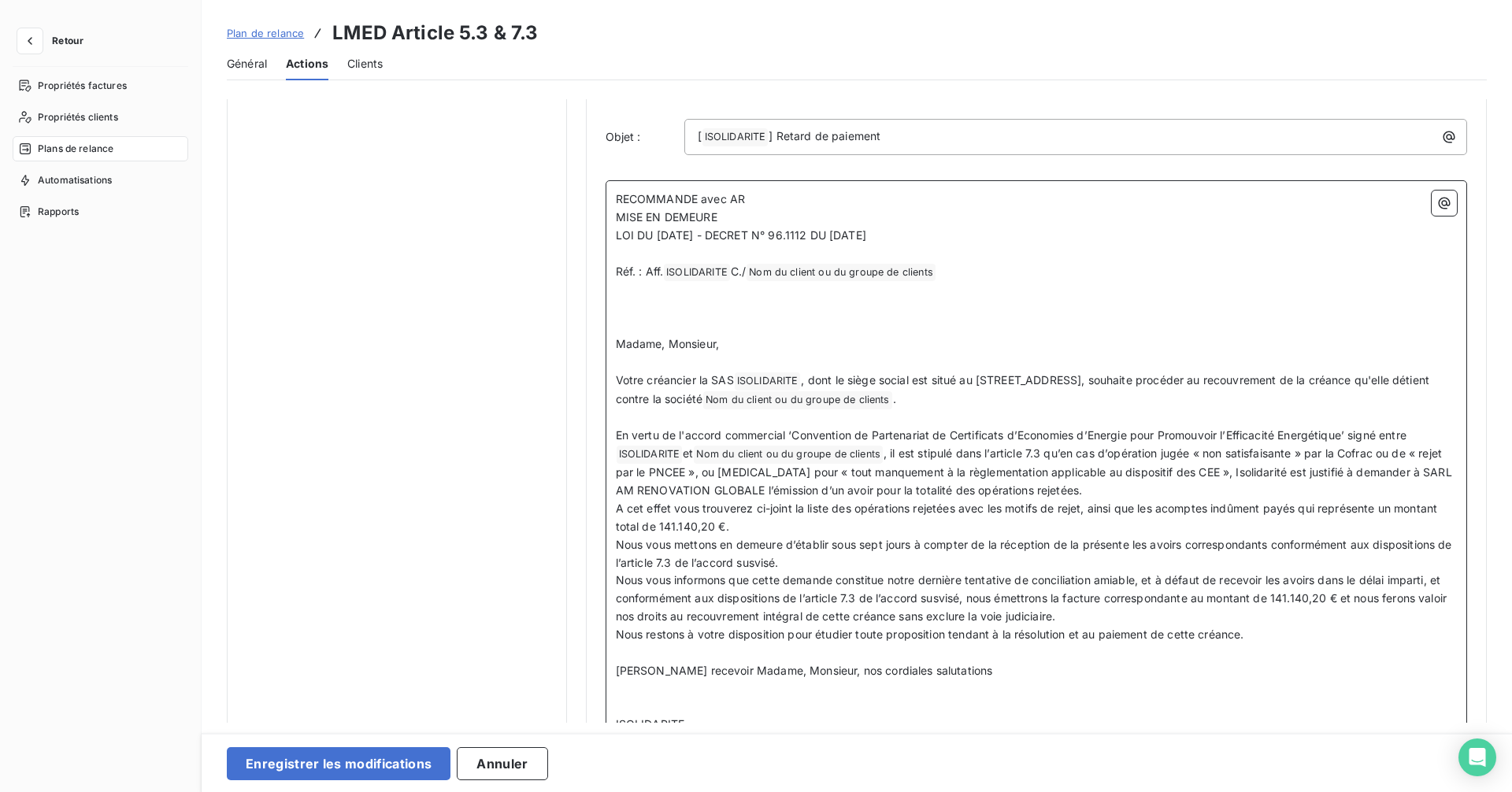
click at [1027, 450] on span ", il est stipulé dans l’article 7.3 qu’en cas d’opération jugée « non satisfais…" at bounding box center [1035, 471] width 839 height 51
click at [680, 491] on span ", il est stipulé dans l’article relatif aux tarifs, qu’en cas d’opération jugée…" at bounding box center [1030, 471] width 831 height 51
click at [1291, 473] on span ", il est stipulé dans l’article relatif aux tarifs, qu’en cas d’opération jugée…" at bounding box center [1030, 471] width 831 height 51
click at [1343, 470] on span ", il est stipulé dans l’article relatif aux tarifs, qu’en cas d’opération jugée…" at bounding box center [1030, 471] width 831 height 51
click at [1442, 212] on button "button" at bounding box center [1444, 203] width 25 height 25
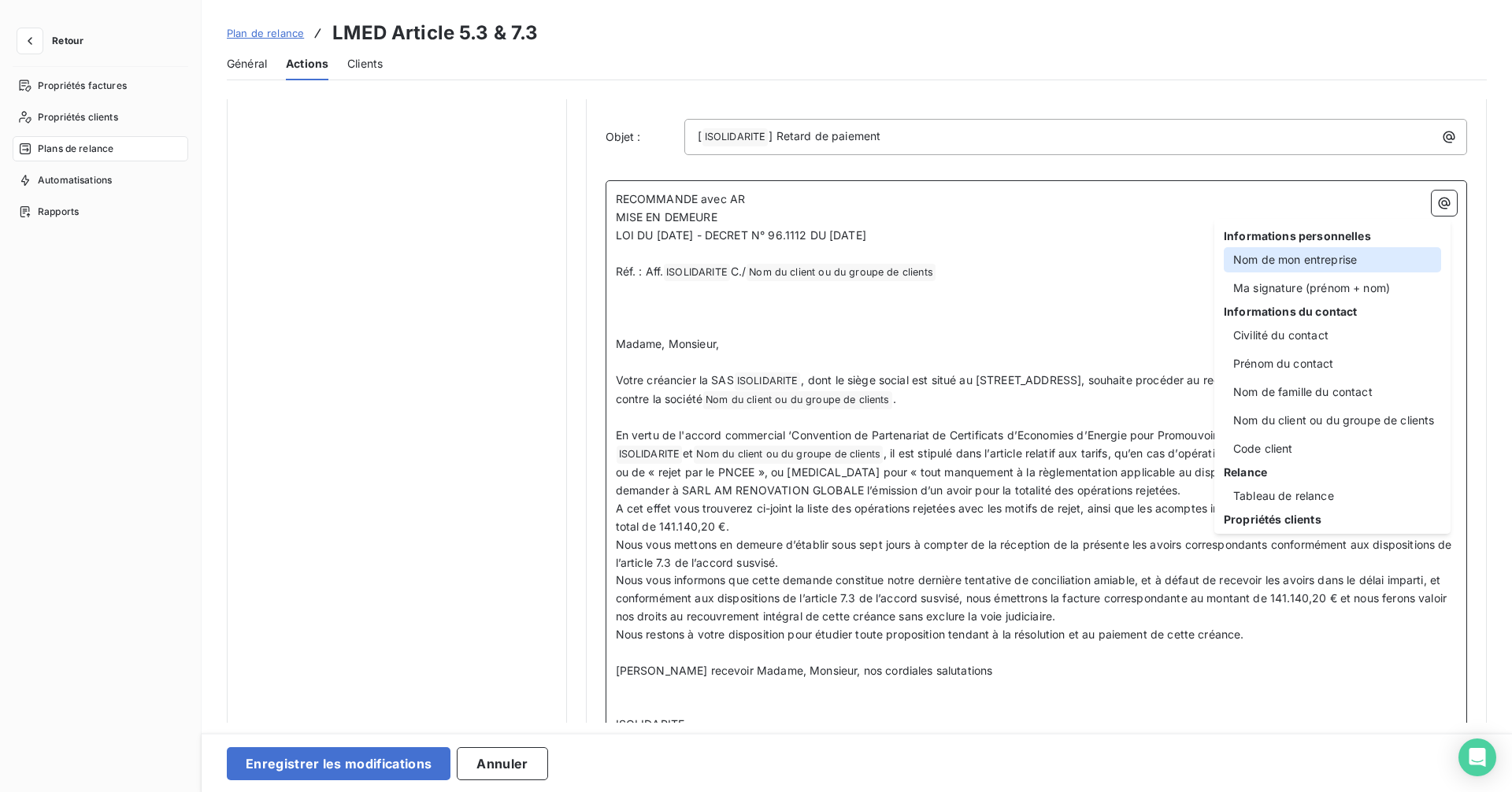
click at [1372, 256] on div "Nom de mon entreprise" at bounding box center [1331, 260] width 217 height 25
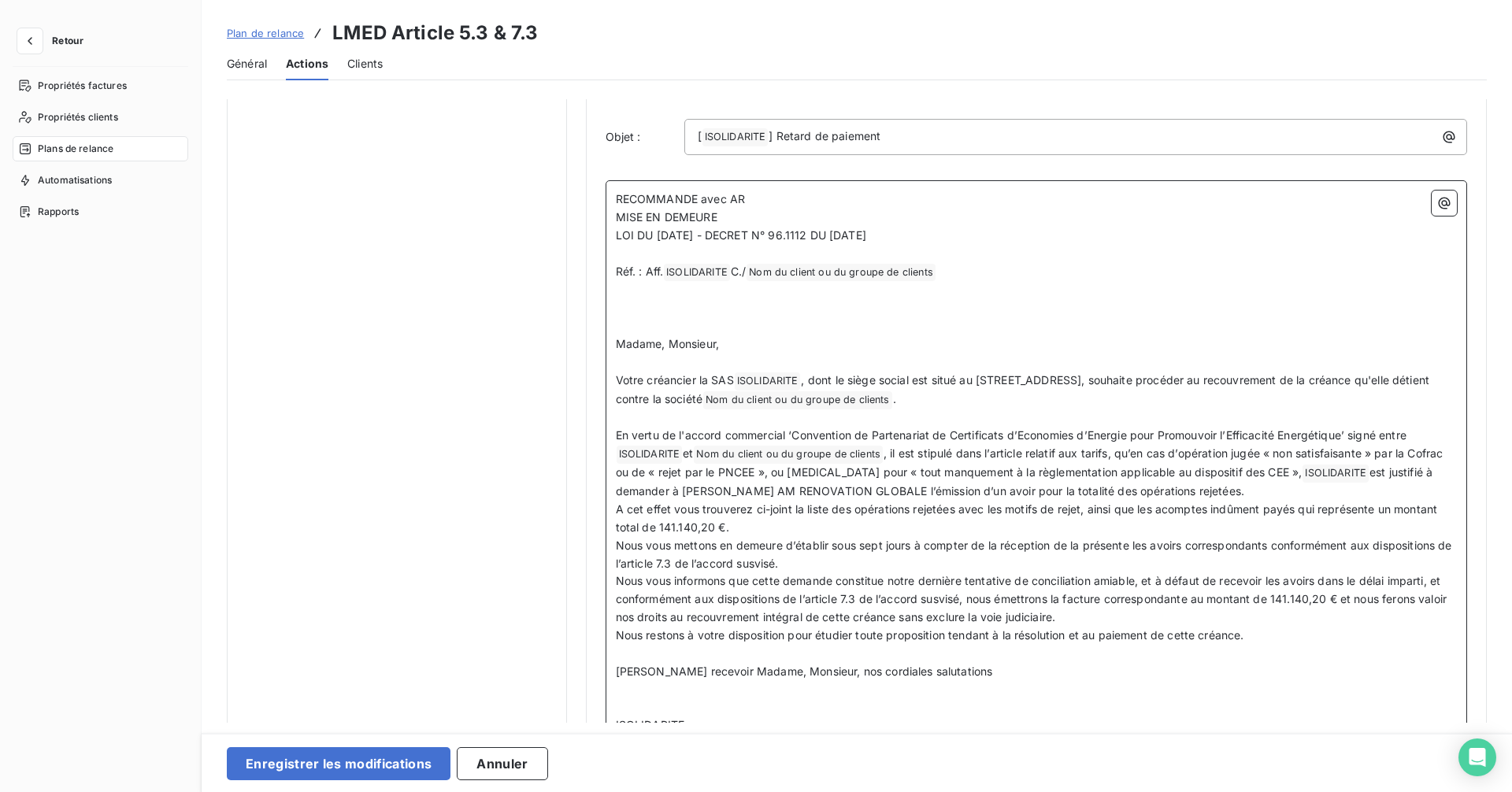
click at [681, 494] on span "est justifié à demander à [PERSON_NAME] AM RENOVATION GLOBALE l’émission d’un a…" at bounding box center [1026, 482] width 820 height 32
click at [856, 490] on span "est justifié à demander à [PERSON_NAME] AM RENOVATION GLOBALE l’émission d’un a…" at bounding box center [1026, 482] width 820 height 32
click at [1439, 208] on icon "button" at bounding box center [1444, 203] width 11 height 11
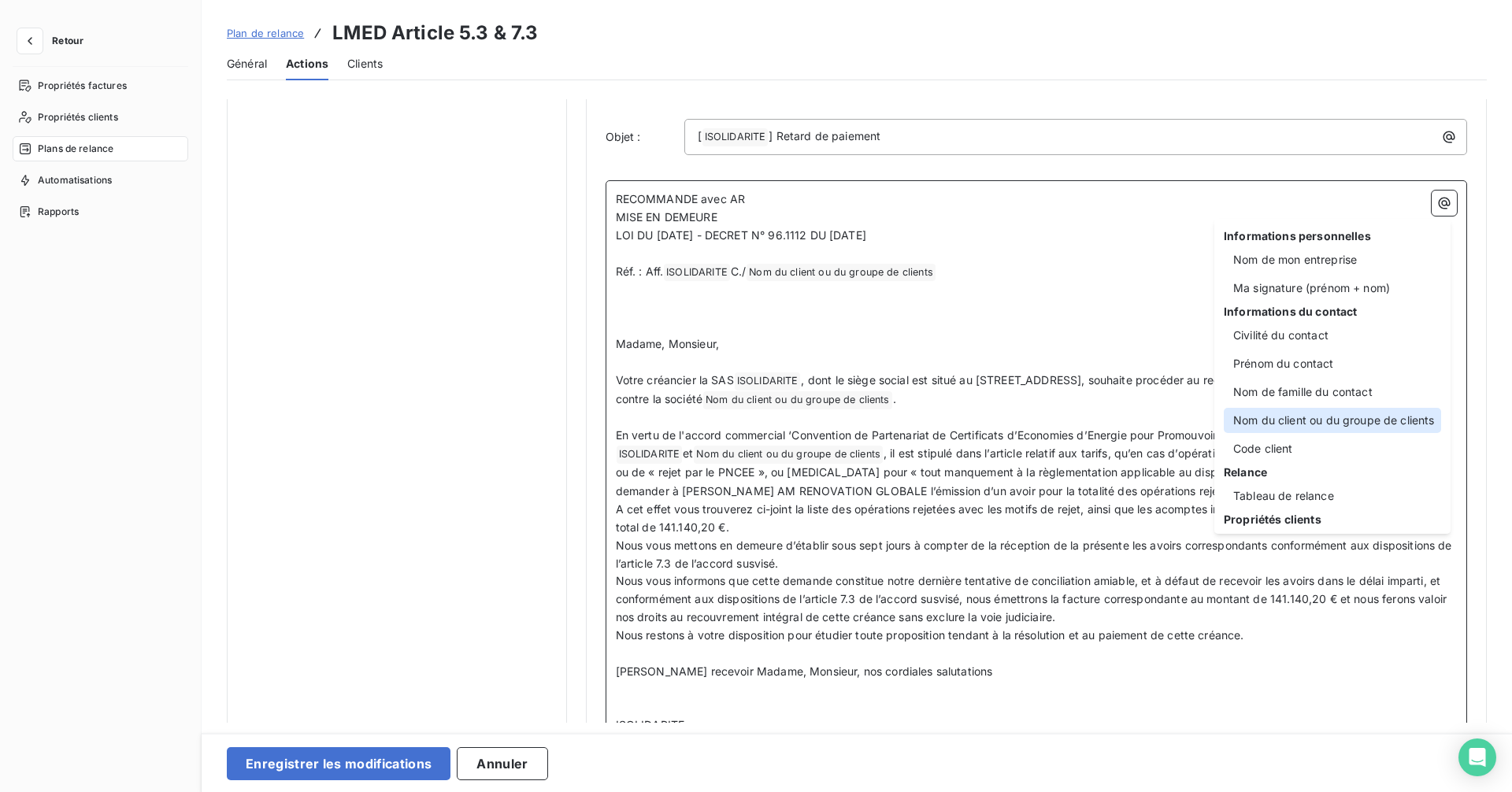
click at [1329, 422] on div "Nom du client ou du groupe de clients" at bounding box center [1331, 420] width 217 height 25
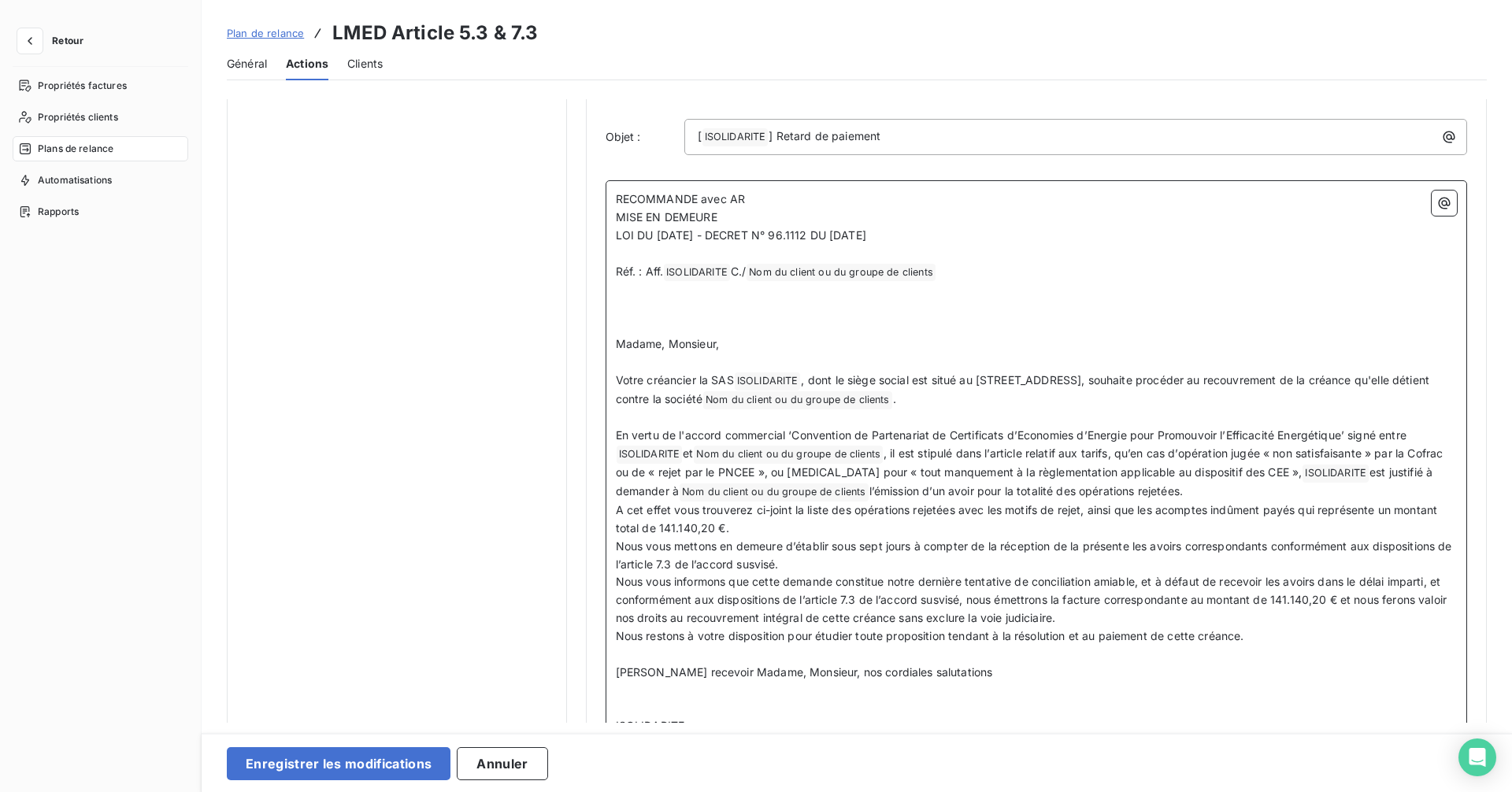
click at [1297, 508] on span "A cet effet vous trouverez ci-joint la liste des opérations rejetées avec les m…" at bounding box center [1027, 518] width 825 height 32
click at [687, 566] on span "Nous vous mettons en demeure d’établir sous sept jours à compter de la réceptio…" at bounding box center [1035, 554] width 839 height 32
click at [877, 569] on p "Nous vous mettons en demeure d’établir sous sept jours à compter de la réceptio…" at bounding box center [1036, 556] width 842 height 36
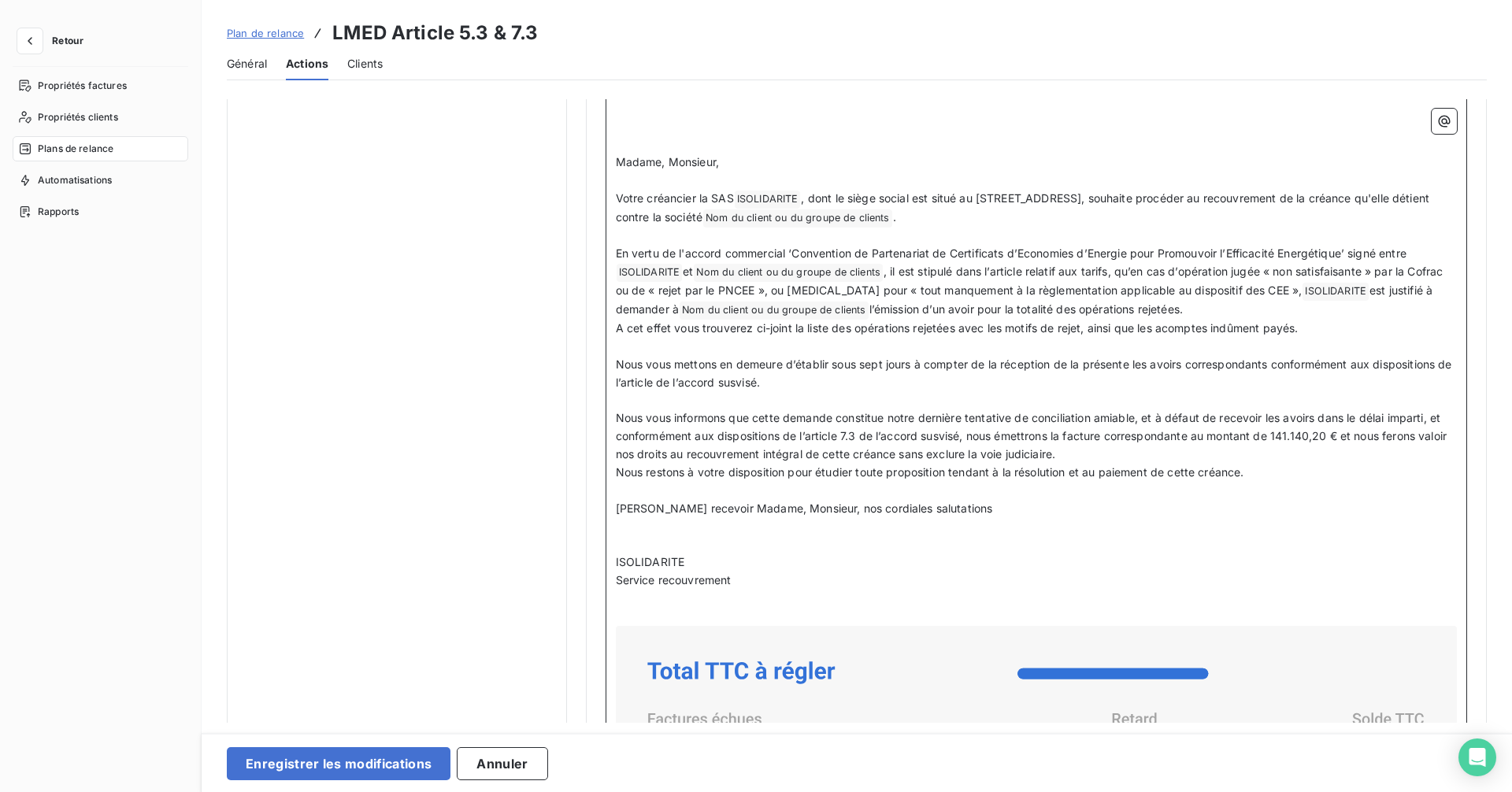
scroll to position [886, 0]
click at [863, 437] on span "Nous vous informons que cette demande constitue notre dernière tentative de con…" at bounding box center [1032, 435] width 834 height 50
click at [1194, 435] on span "Nous vous informons que cette demande constitue notre dernière tentative de con…" at bounding box center [1029, 435] width 829 height 50
click at [1045, 451] on p "Nous vous informons que cette demande constitue notre dernière tentative de con…" at bounding box center [1036, 436] width 842 height 54
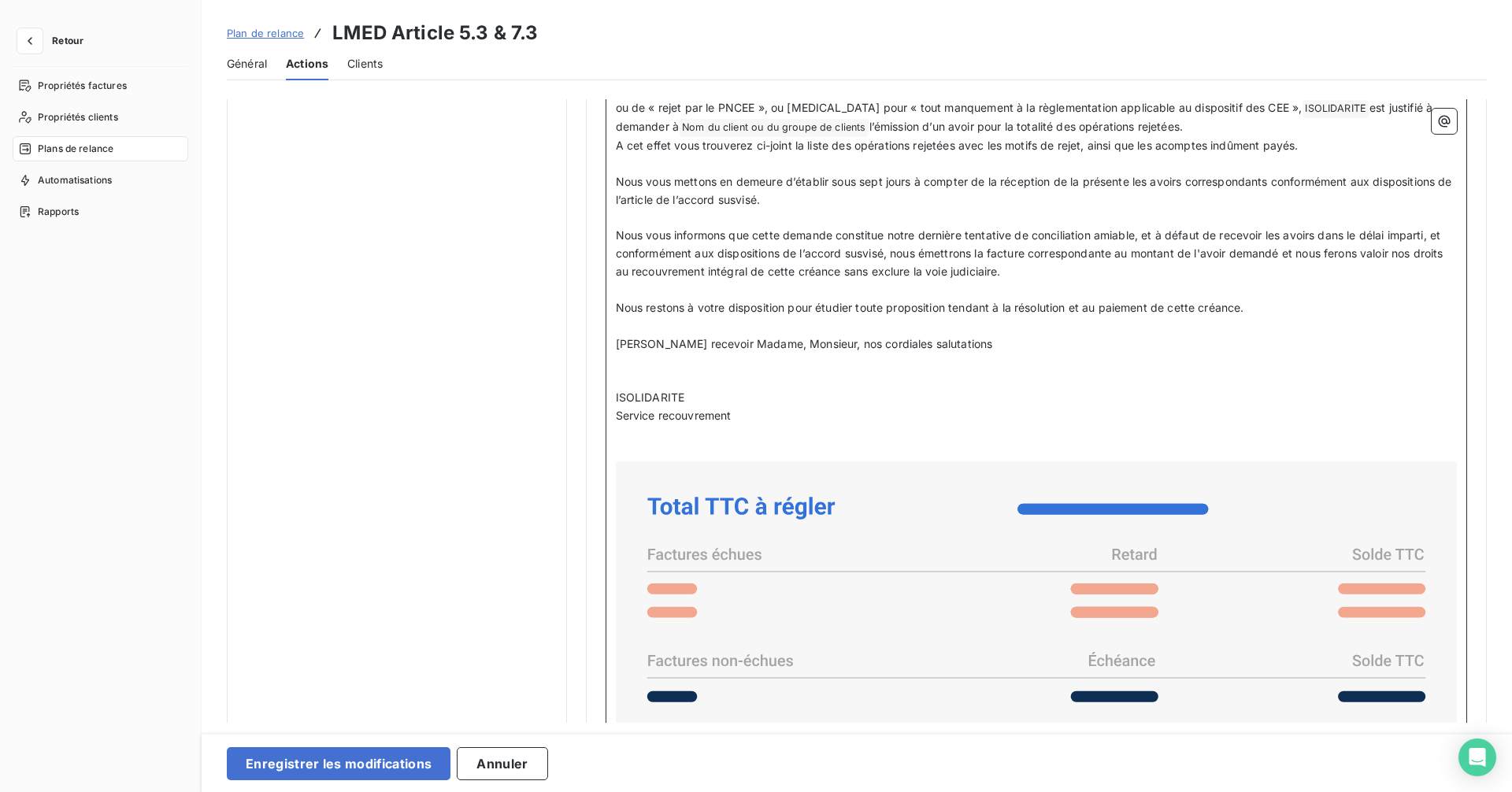
scroll to position [1069, 0]
click at [690, 396] on p "ISOLIDARITE" at bounding box center [1036, 396] width 842 height 18
click at [616, 393] on span "ISOLIDARITE" at bounding box center [650, 396] width 69 height 13
click at [685, 395] on p "ISOLIDARITE" at bounding box center [1036, 396] width 842 height 18
click at [616, 396] on span "ISOLIDARITE" at bounding box center [650, 396] width 69 height 13
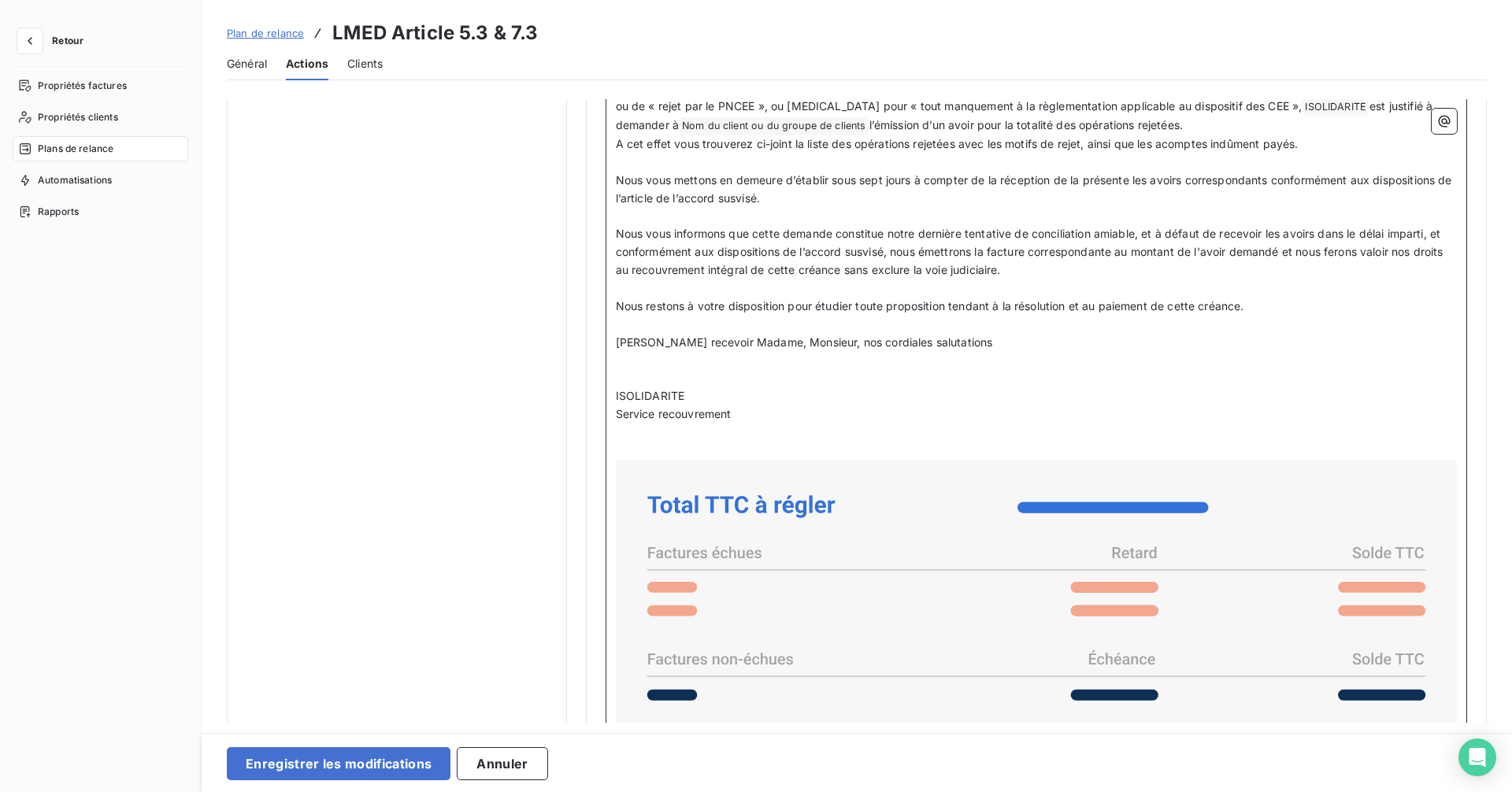
click at [690, 396] on p "ISOLIDARITE" at bounding box center [1036, 396] width 842 height 18
click at [616, 396] on span "ISOLIDARITE" at bounding box center [650, 396] width 69 height 13
click at [682, 396] on p "ISOLIDARITE" at bounding box center [1036, 396] width 842 height 18
click at [1438, 123] on icon "button" at bounding box center [1444, 121] width 11 height 11
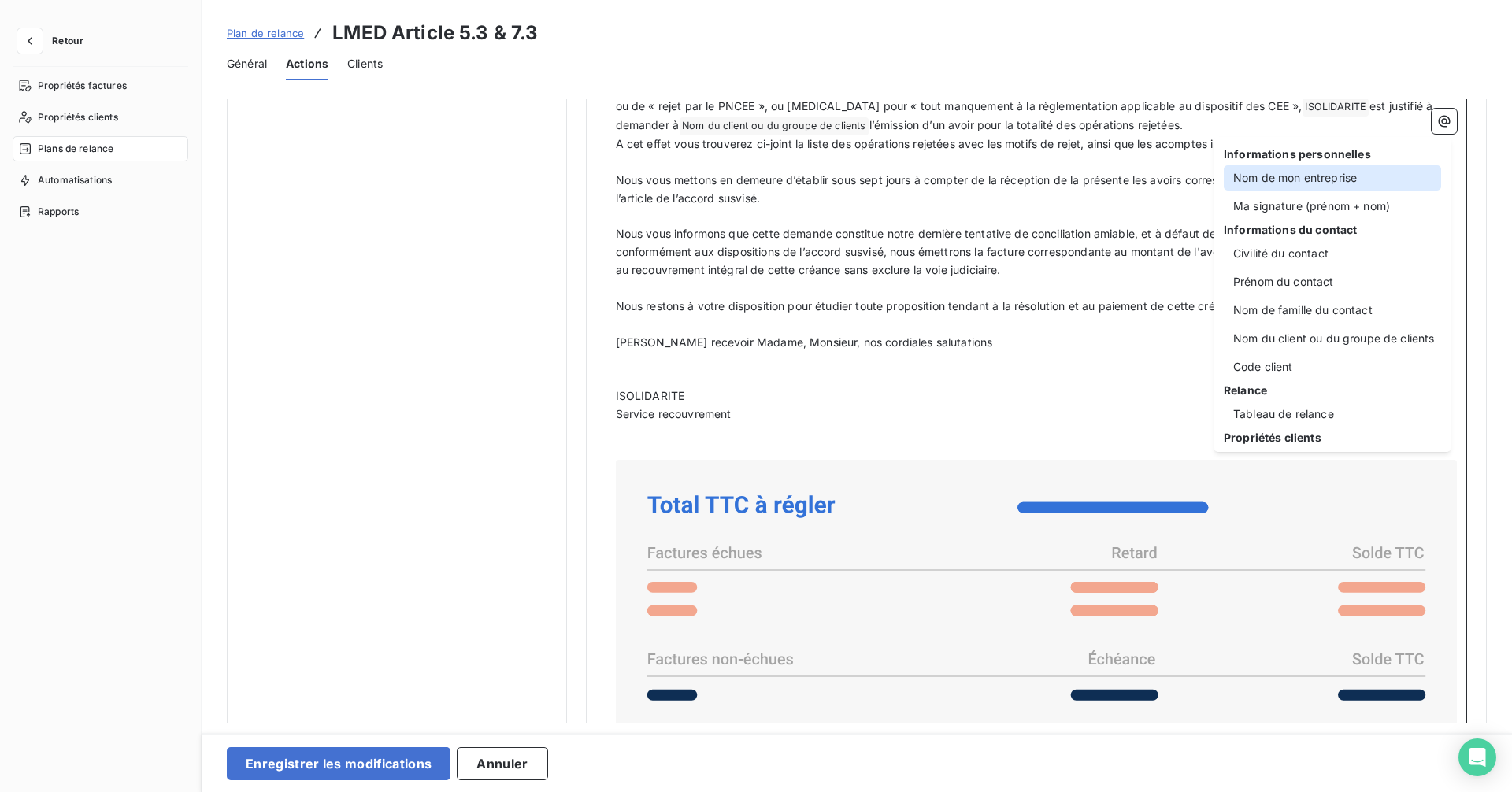
click at [1353, 177] on div "Nom de mon entreprise" at bounding box center [1331, 178] width 217 height 25
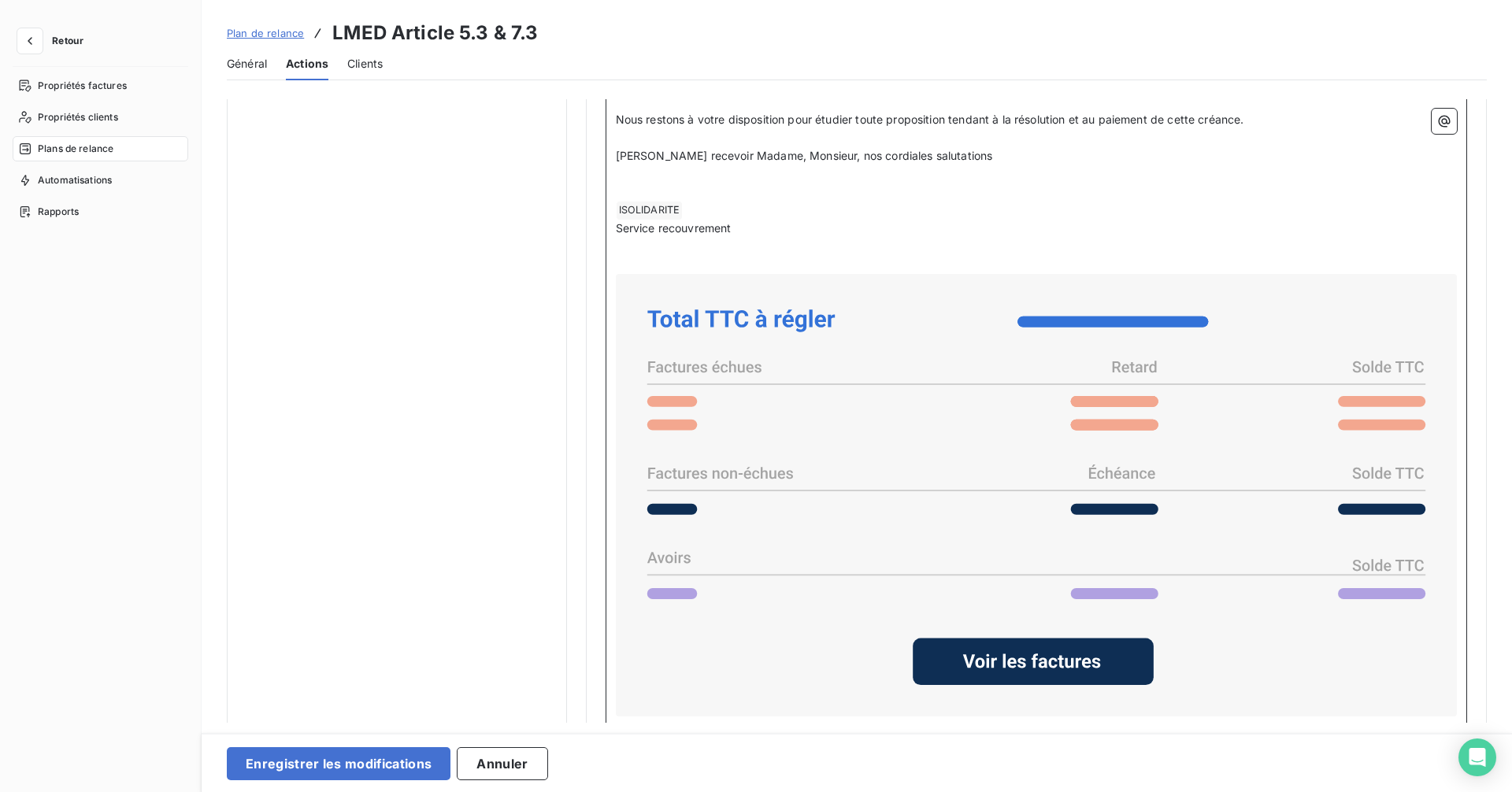
scroll to position [1253, 0]
click at [725, 240] on p "﻿" at bounding box center [1036, 247] width 842 height 18
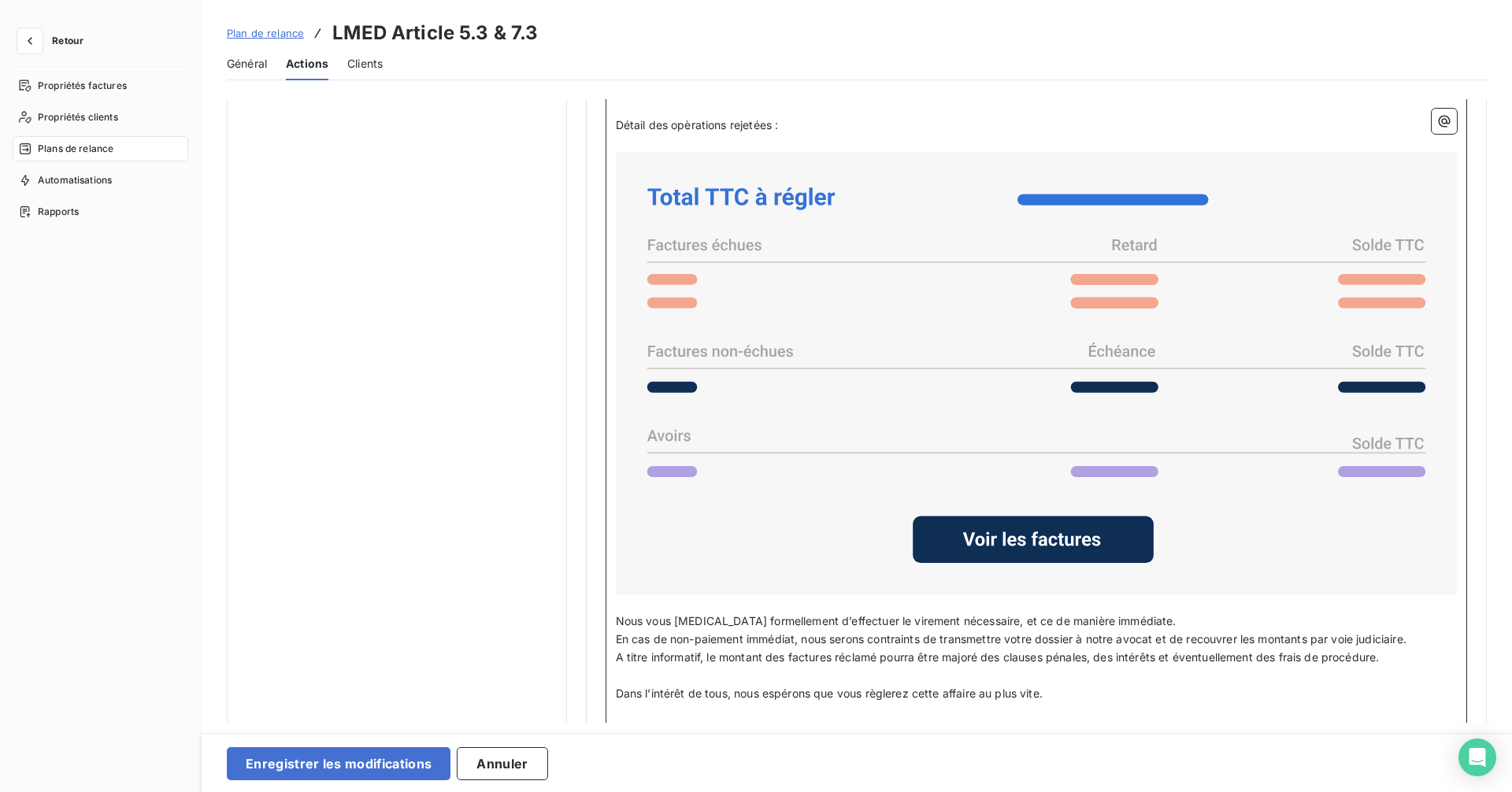
scroll to position [1490, 0]
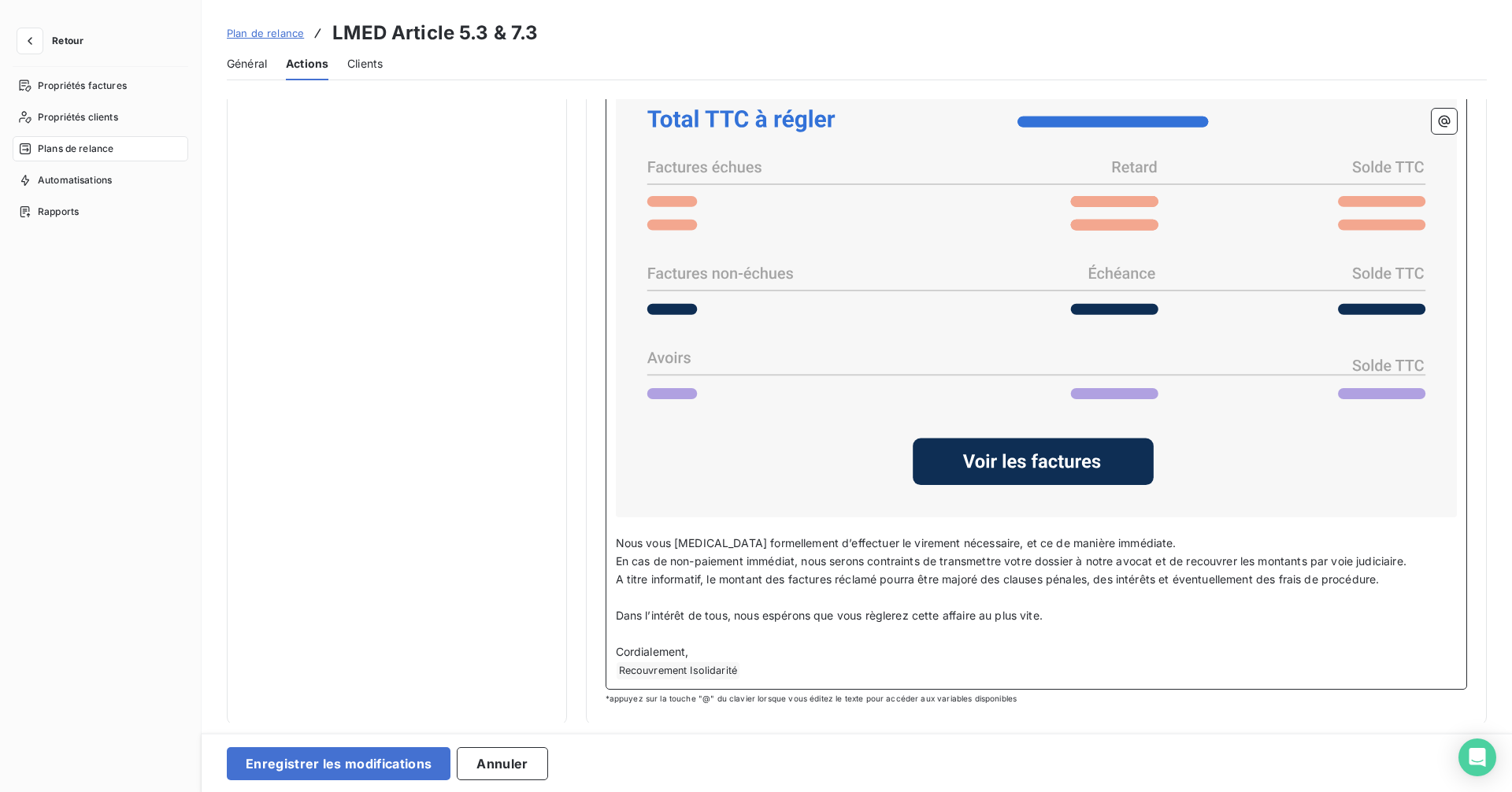
click at [616, 544] on span "Nous vous [MEDICAL_DATA] formellement d’effectuer le virement nécessaire, et ce…" at bounding box center [896, 543] width 560 height 13
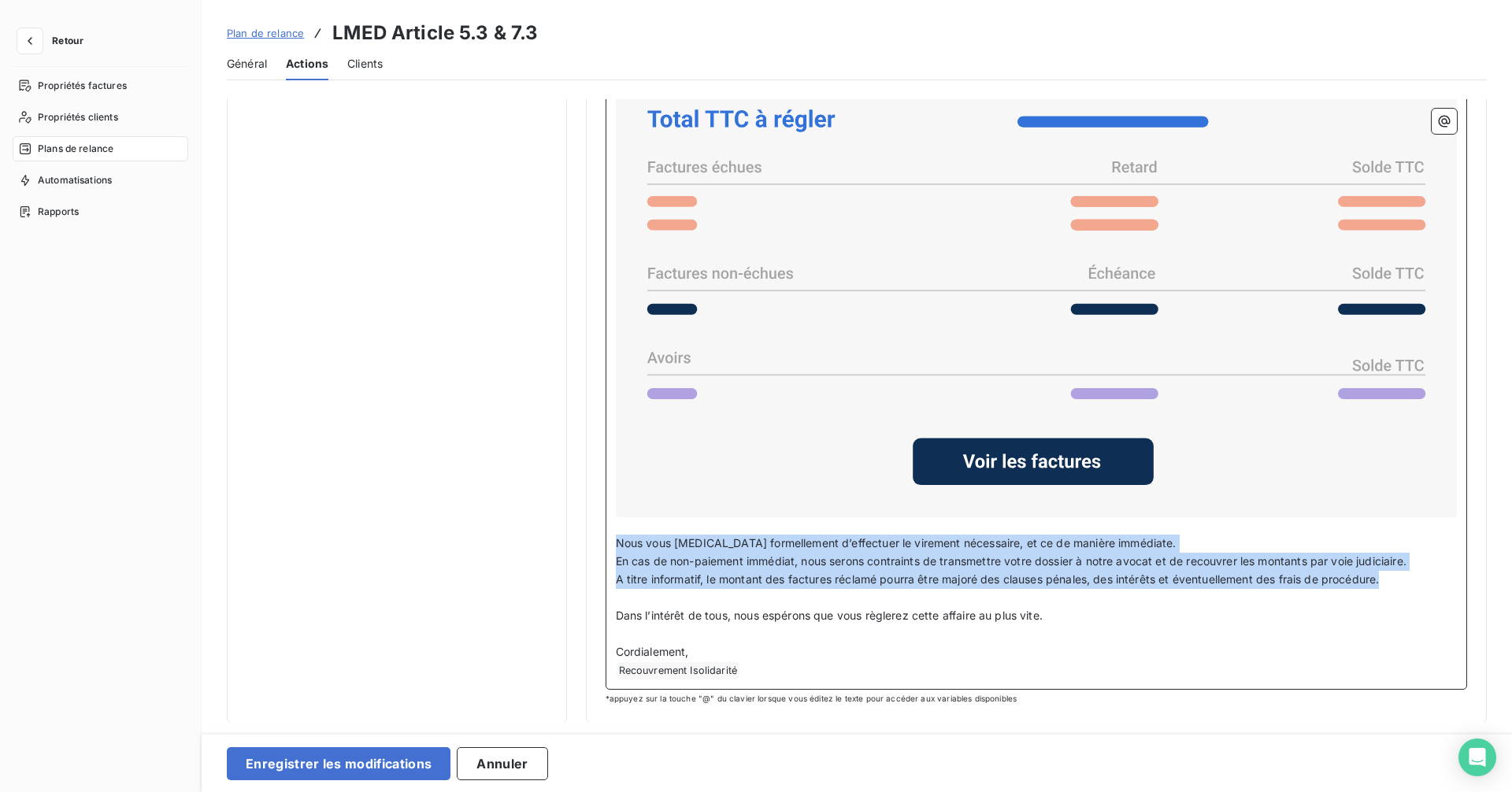
click at [1387, 585] on p "A titre informatif, le montant des factures réclamé pourra être majoré des clau…" at bounding box center [1036, 579] width 842 height 18
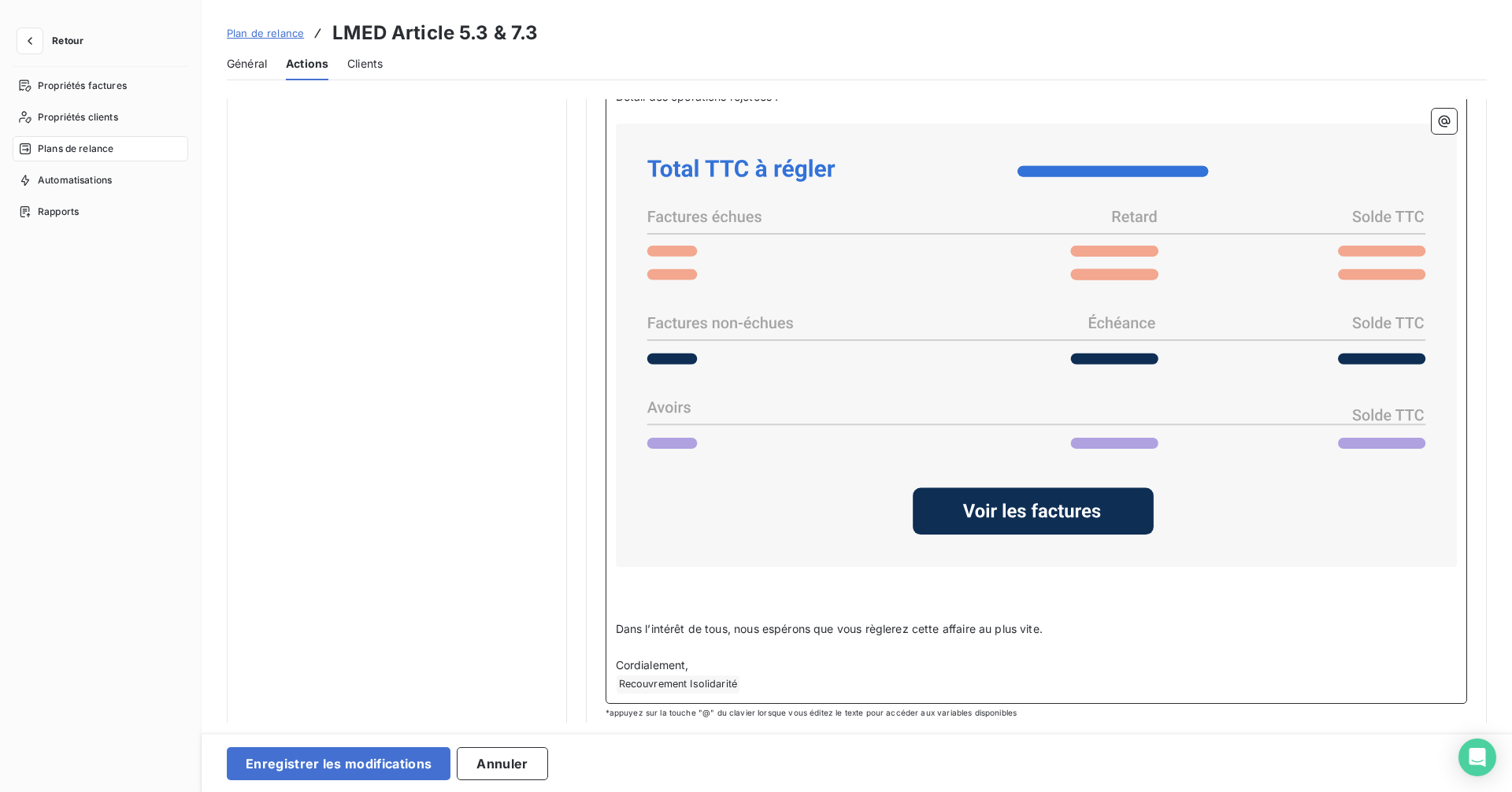
scroll to position [1455, 0]
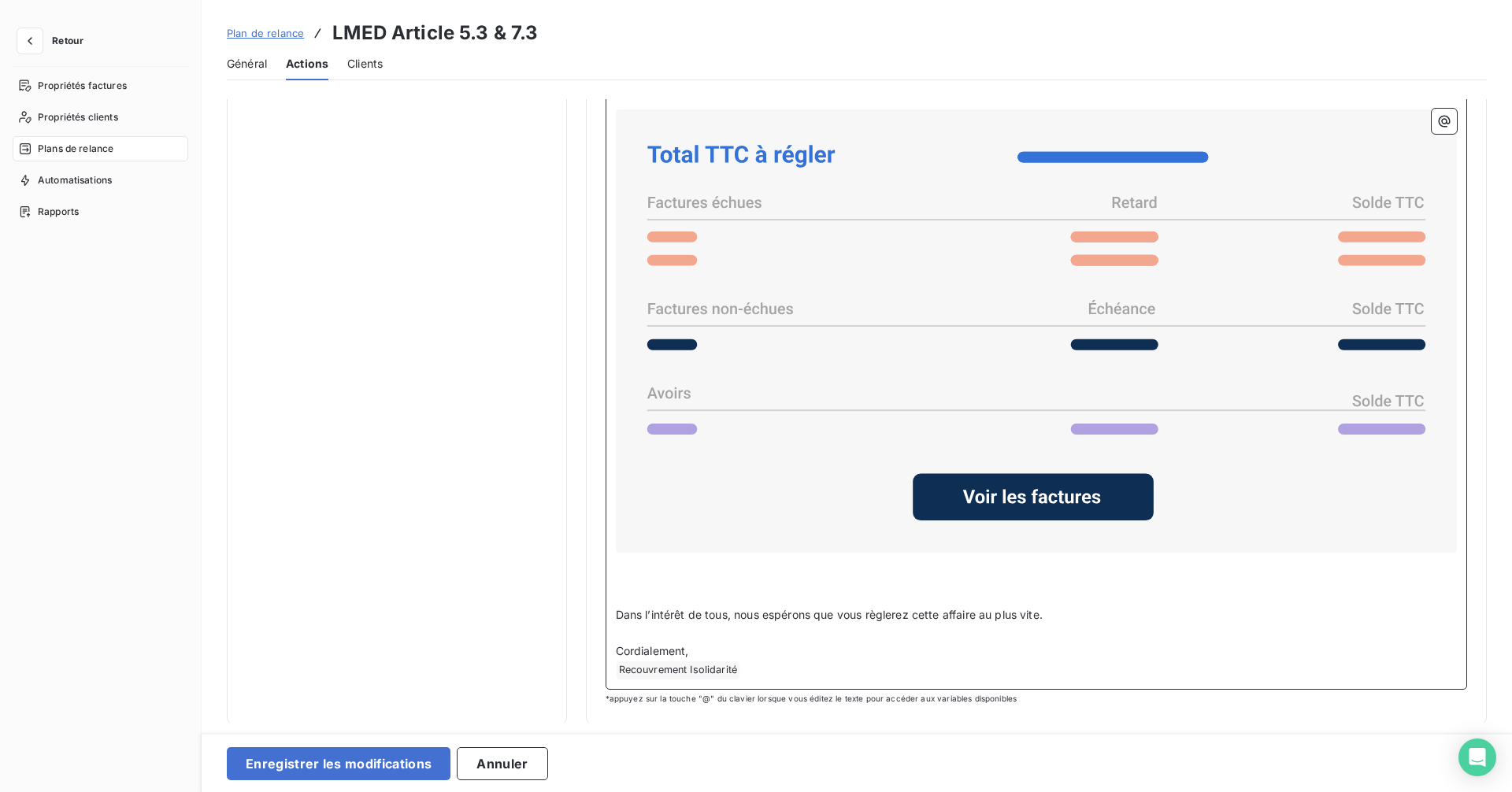
click at [634, 565] on p "﻿" at bounding box center [1036, 561] width 842 height 18
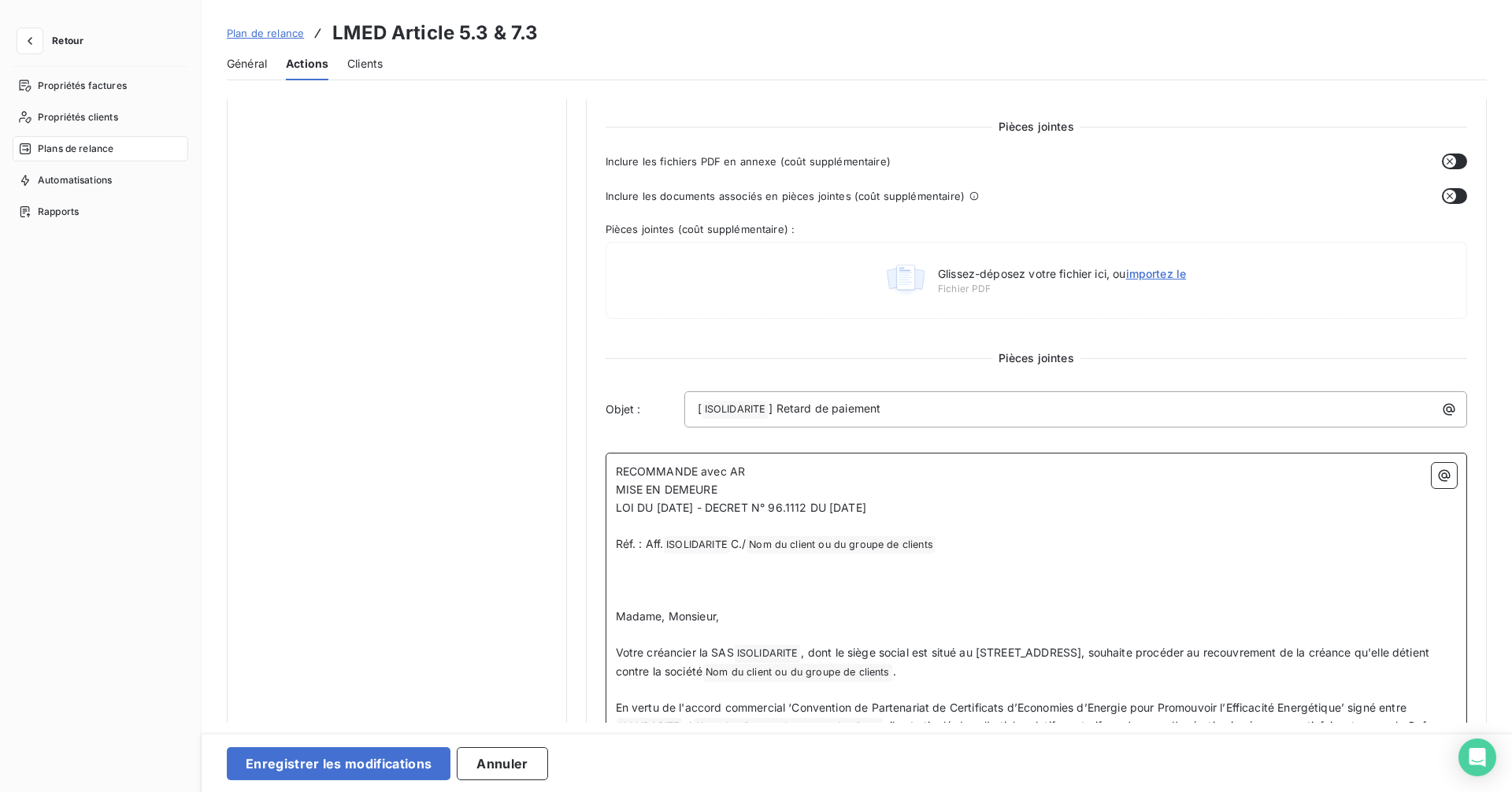
scroll to position [429, 0]
click at [897, 413] on p "[ ISOLIDARITE ﻿ ] Retard de paiement" at bounding box center [1080, 411] width 765 height 19
click at [896, 413] on p "[ ISOLIDARITE ﻿ ] Retard de paiement" at bounding box center [1080, 411] width 765 height 19
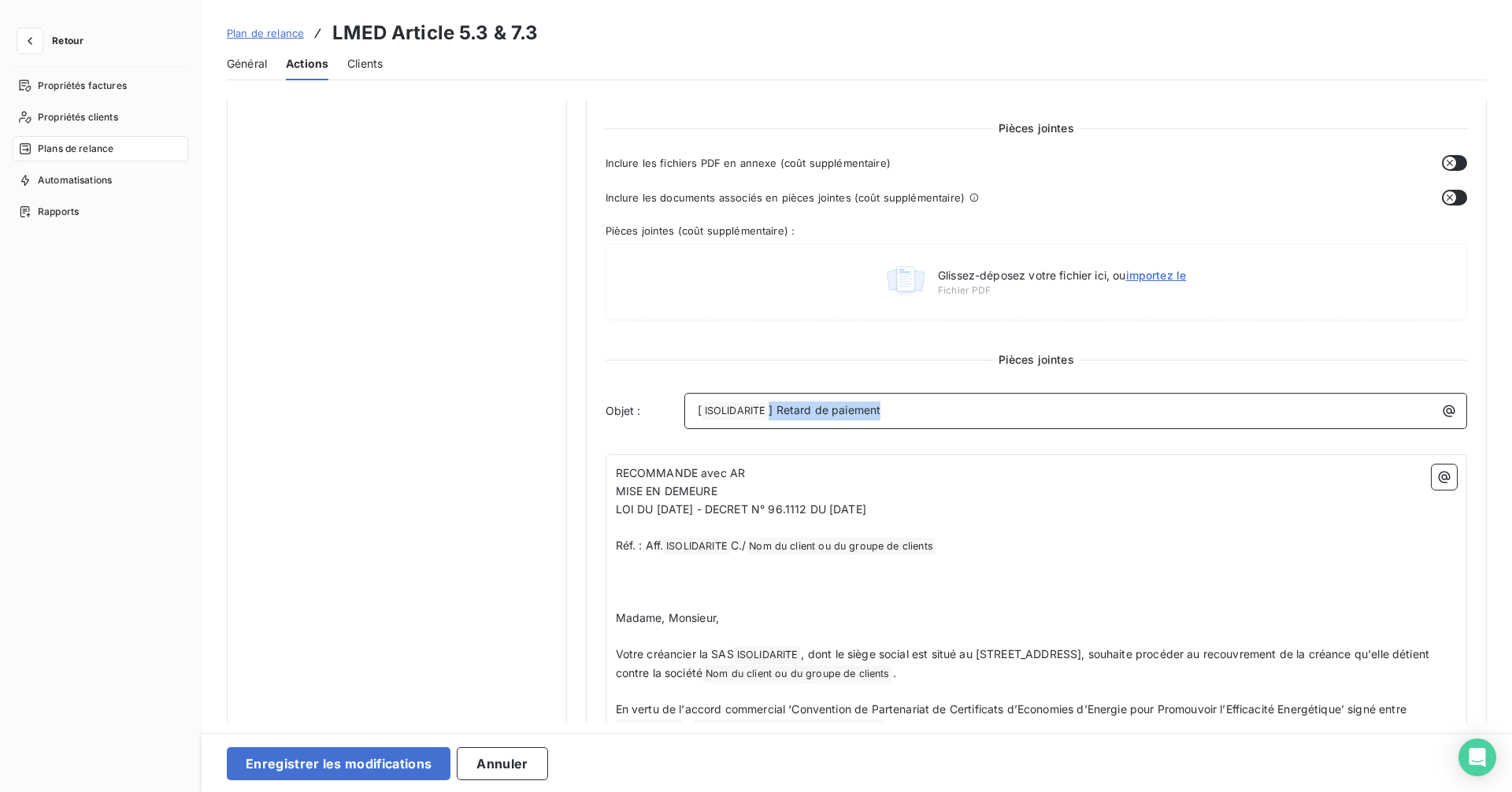
click at [895, 411] on p "[ ISOLIDARITE ﻿ ] Retard de paiement" at bounding box center [1080, 411] width 765 height 19
click at [891, 410] on p "[ ISOLIDARITE ﻿ ] Retard de paiement" at bounding box center [1080, 411] width 765 height 19
click at [889, 409] on p "[ ISOLIDARITE ﻿ ] Retard de paiement" at bounding box center [1080, 411] width 765 height 19
click at [884, 409] on p "[ ISOLIDARITE ﻿ ] Retard de paiement" at bounding box center [1080, 411] width 765 height 19
click at [912, 410] on p "[ ISOLIDARITE ﻿ ] Retard de paiement" at bounding box center [1080, 411] width 765 height 19
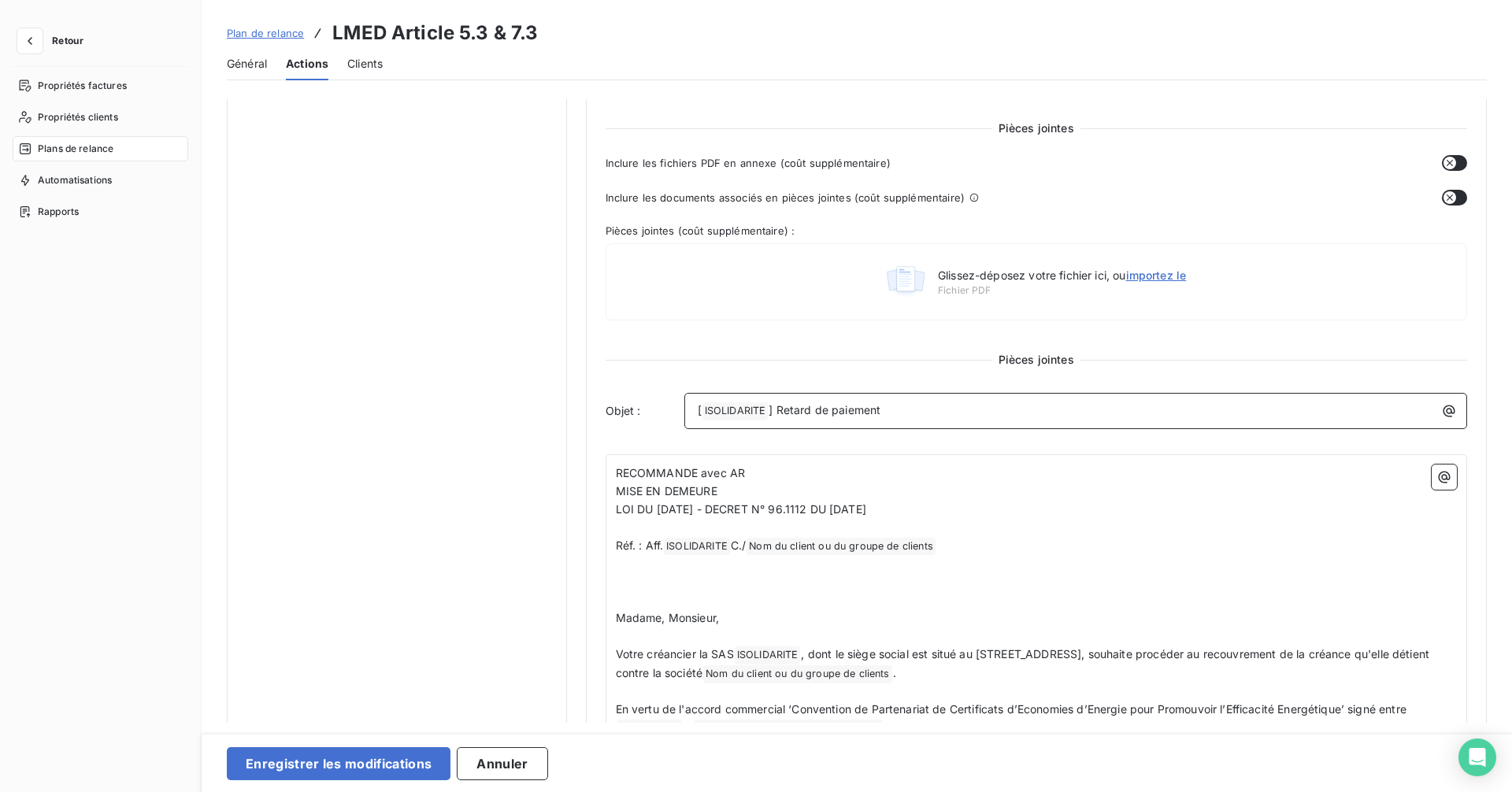
click at [912, 410] on p "[ ISOLIDARITE ﻿ ] Retard de paiement" at bounding box center [1080, 411] width 765 height 19
click at [616, 542] on span "Réf. : Aff." at bounding box center [639, 545] width 48 height 13
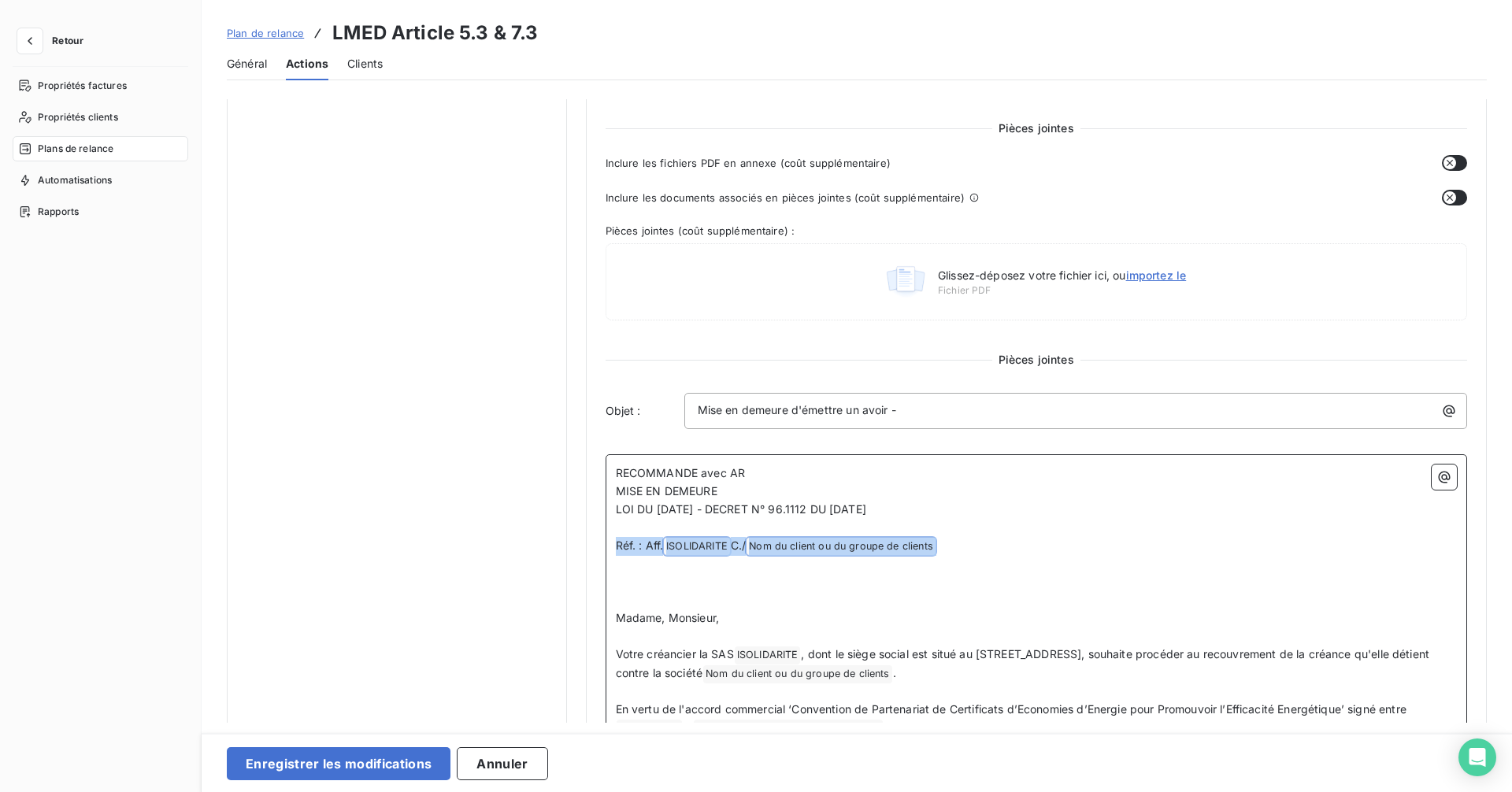
click at [955, 551] on p "Réf. : Aff. ISOLIDARITE ﻿ C./ Nom du client ou du groupe de clients ﻿ ﻿" at bounding box center [1036, 546] width 842 height 19
copy p "Réf. : Aff. ISOLIDARITE ﻿ C./ Nom du client ou du groupe de clients ﻿ ﻿"
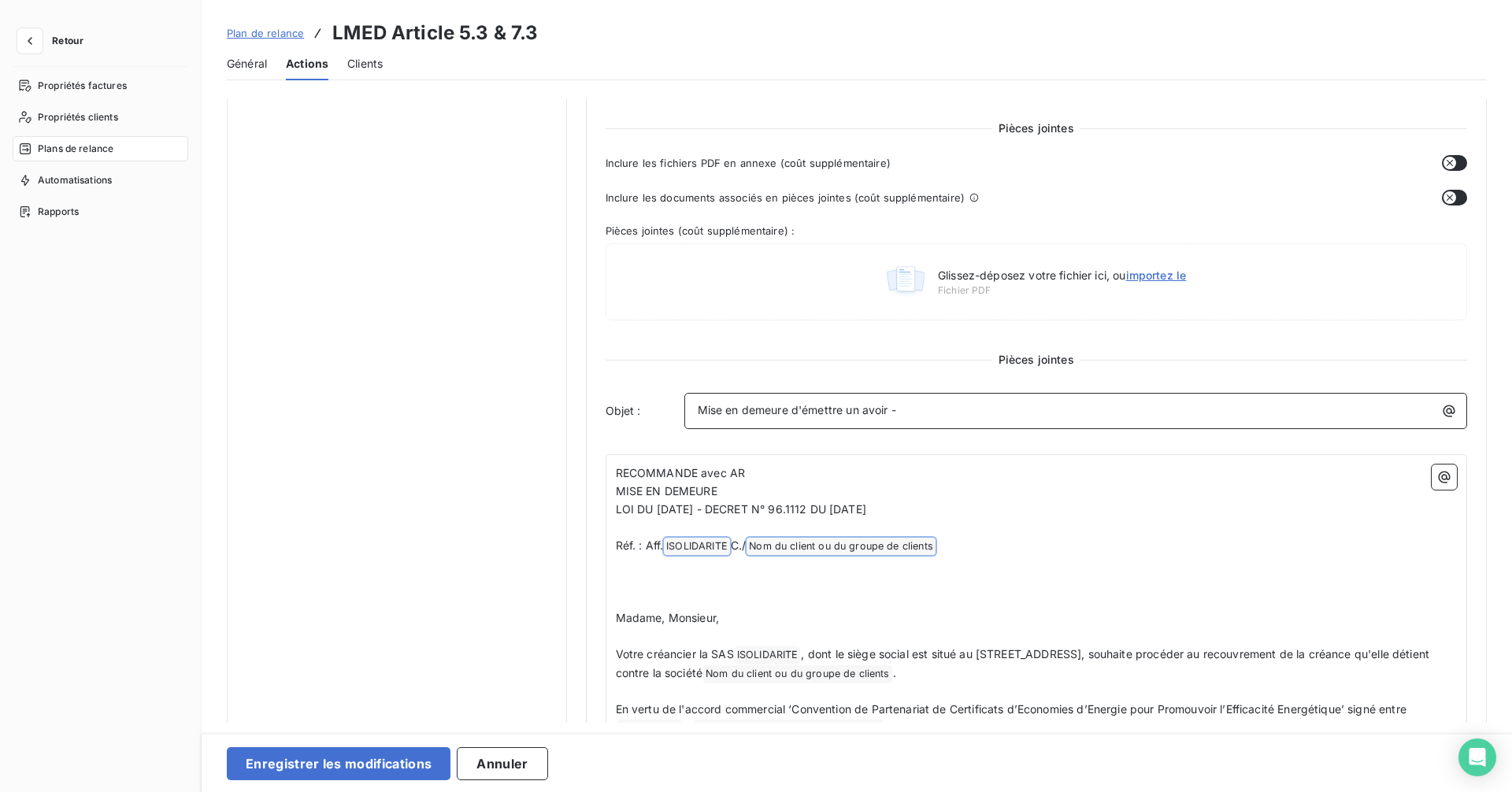
click at [1005, 404] on p "Mise en demeure d'émettre un avoir -" at bounding box center [1080, 410] width 765 height 18
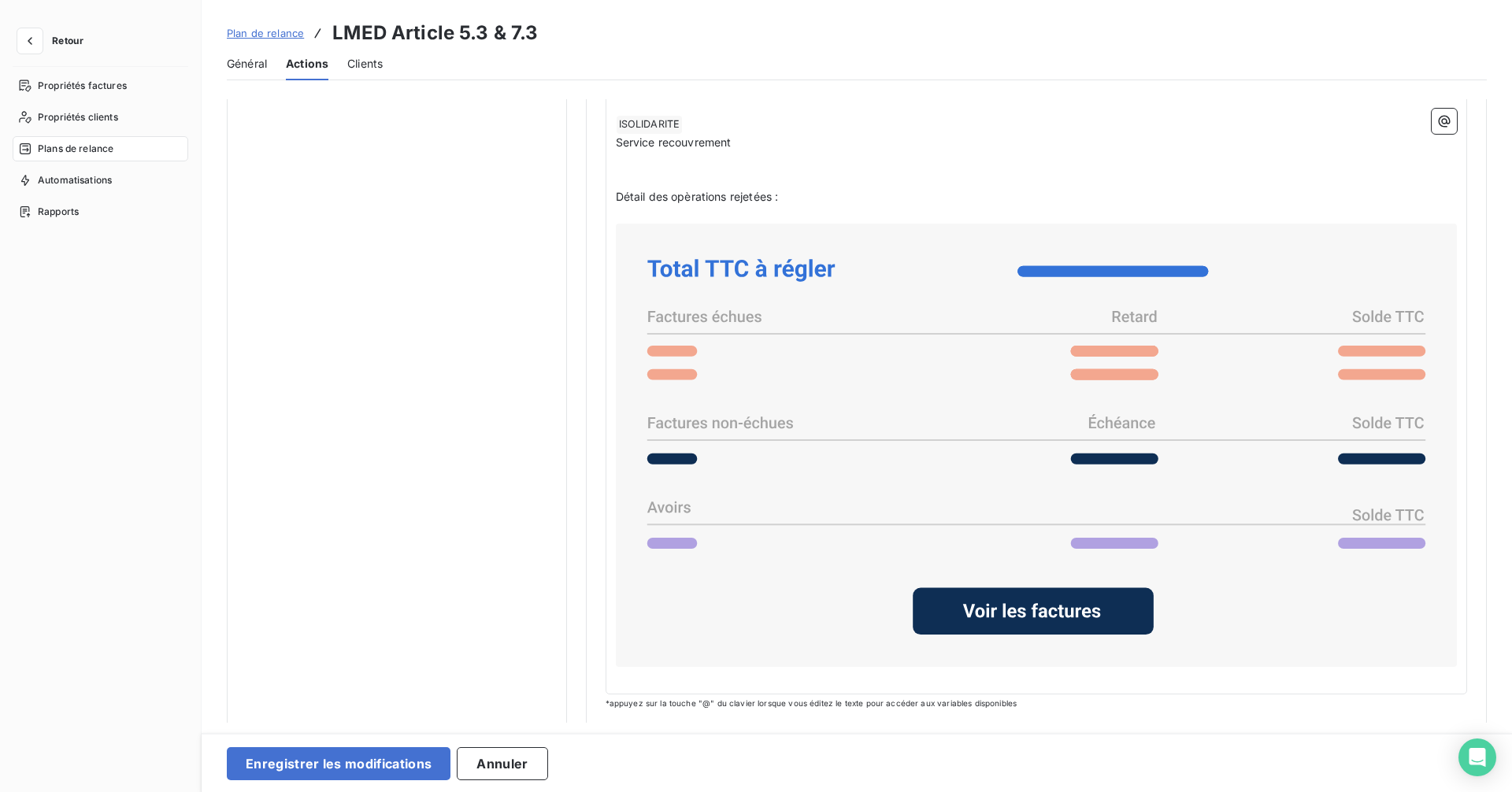
scroll to position [1346, 0]
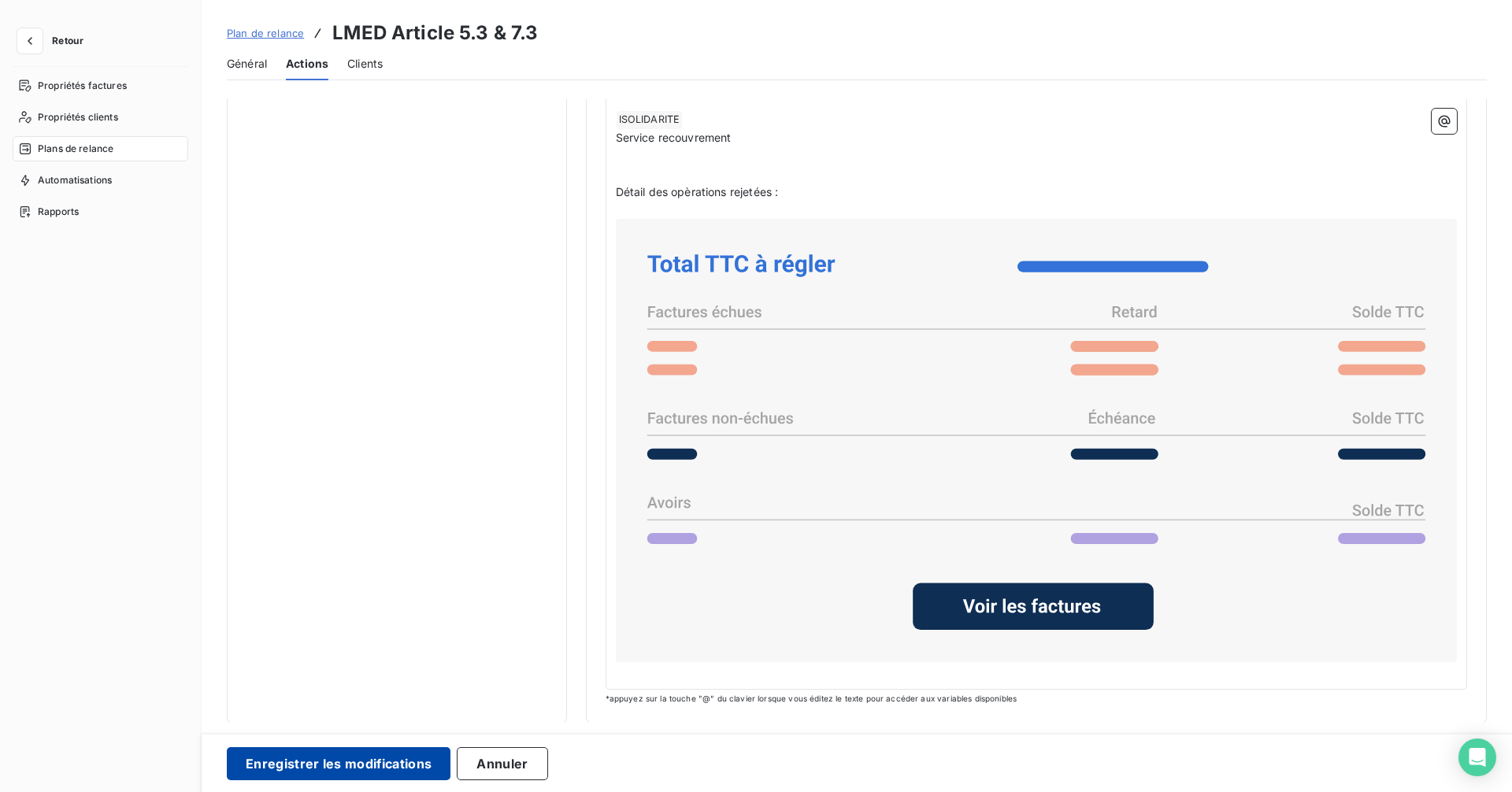
click at [365, 767] on button "Enregistrer les modifications" at bounding box center [338, 763] width 224 height 33
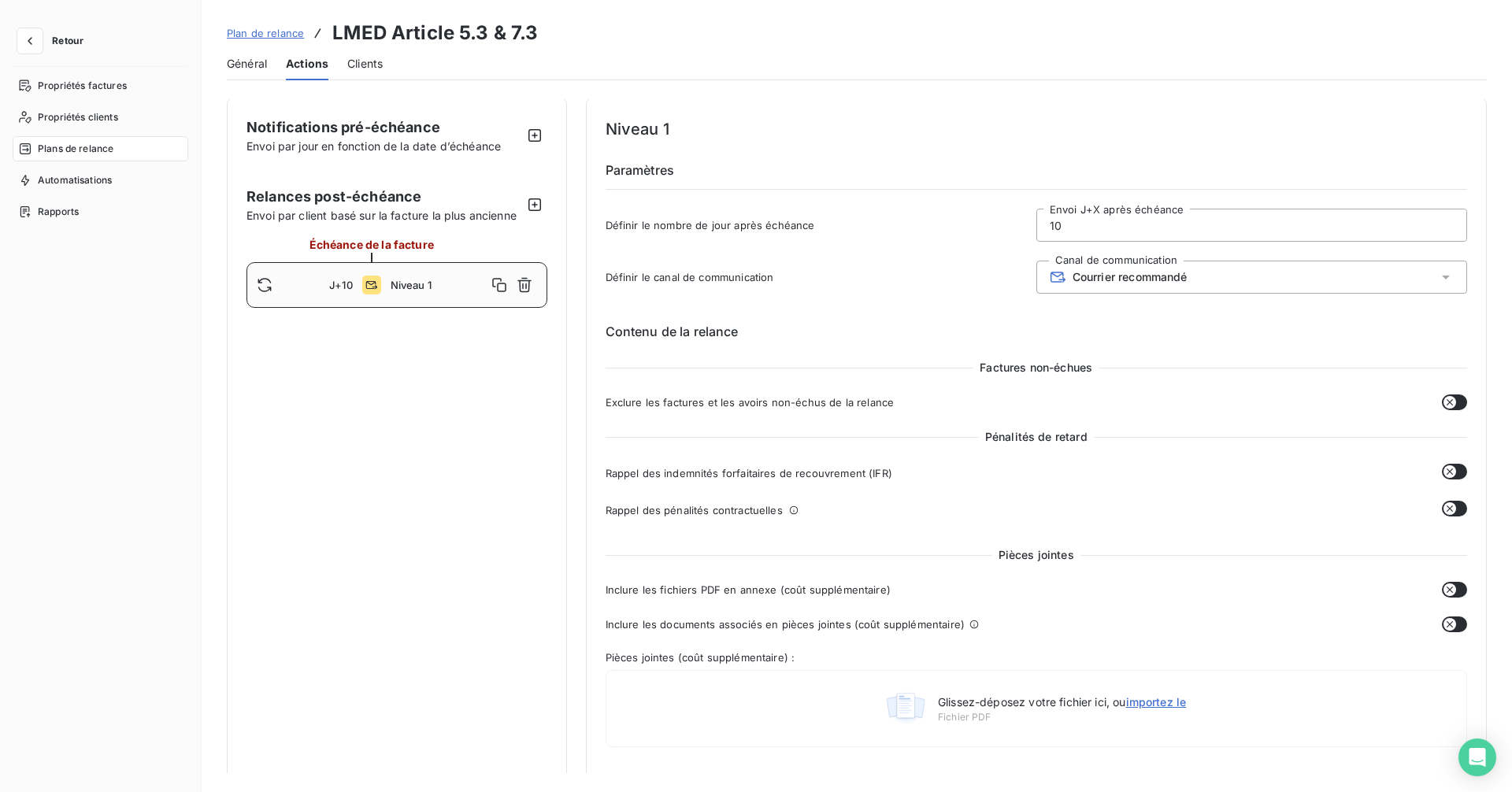
scroll to position [0, 0]
click at [38, 49] on button "button" at bounding box center [30, 41] width 25 height 25
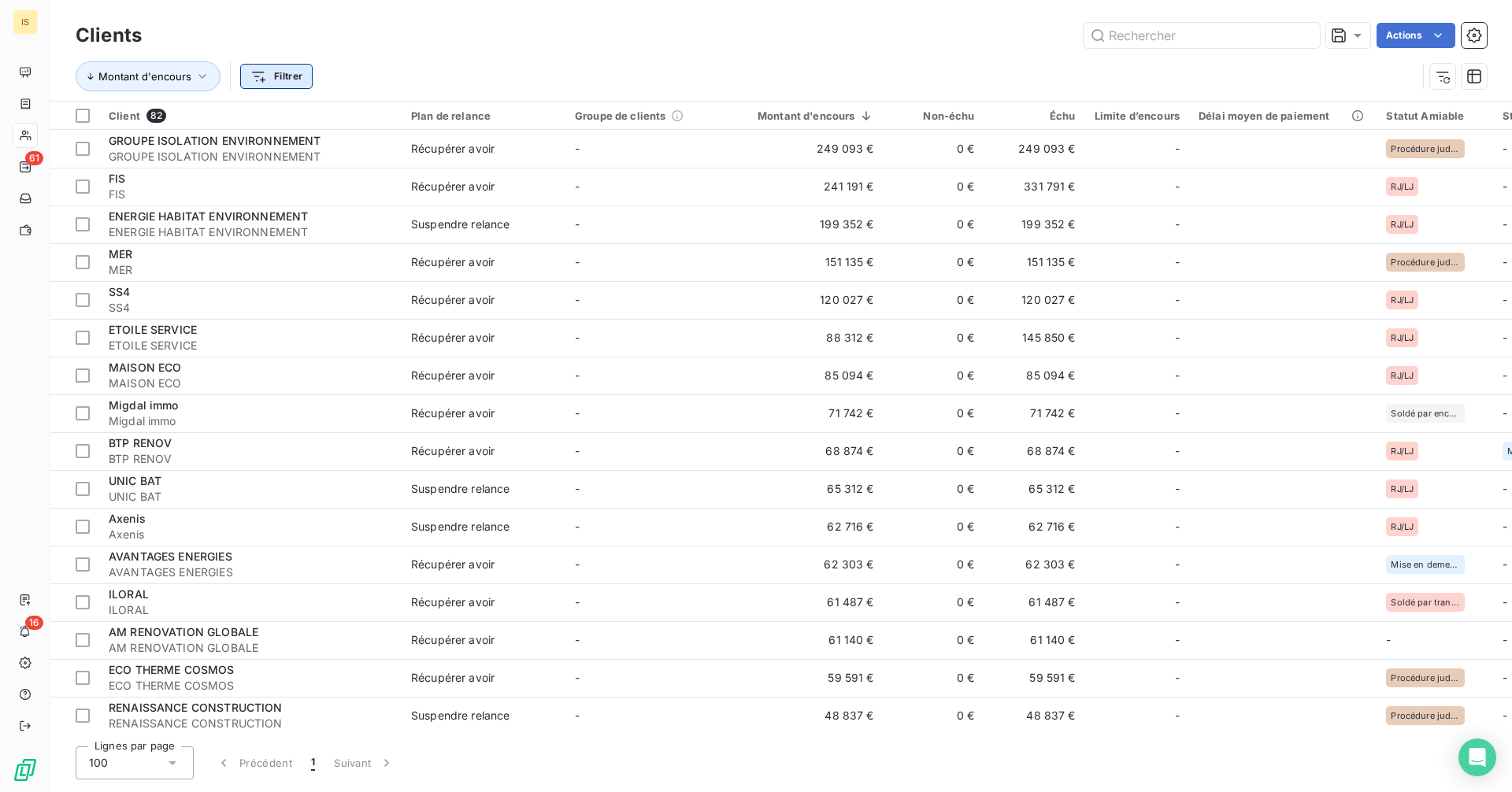
click at [288, 85] on html "IS 61 16 Clients Actions Montant d'encours Filtrer Client 82 Plan de relance Gr…" at bounding box center [756, 396] width 1512 height 792
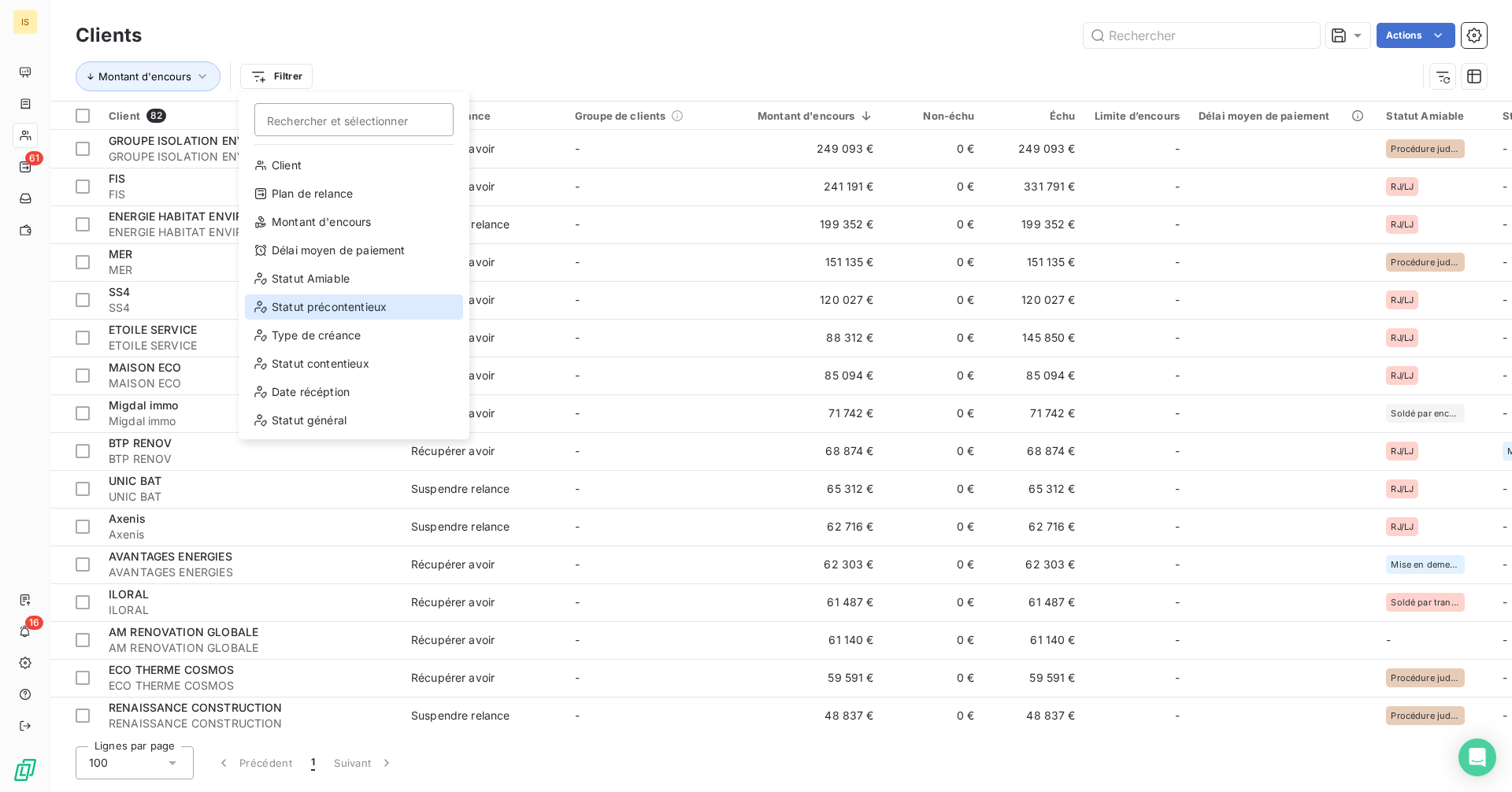
click at [337, 309] on div "Statut précontentieux" at bounding box center [354, 307] width 218 height 25
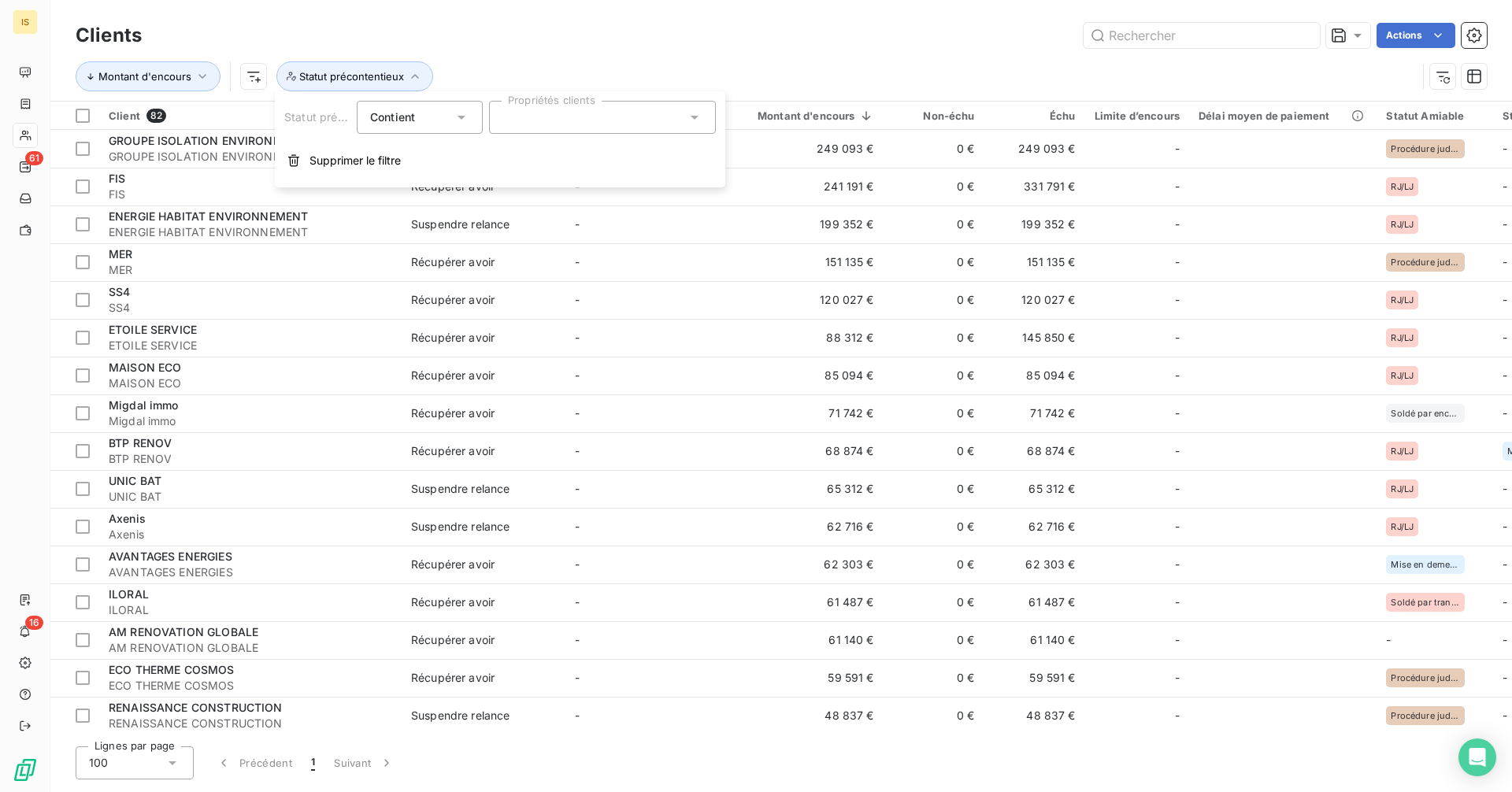
click at [645, 125] on div at bounding box center [602, 117] width 227 height 33
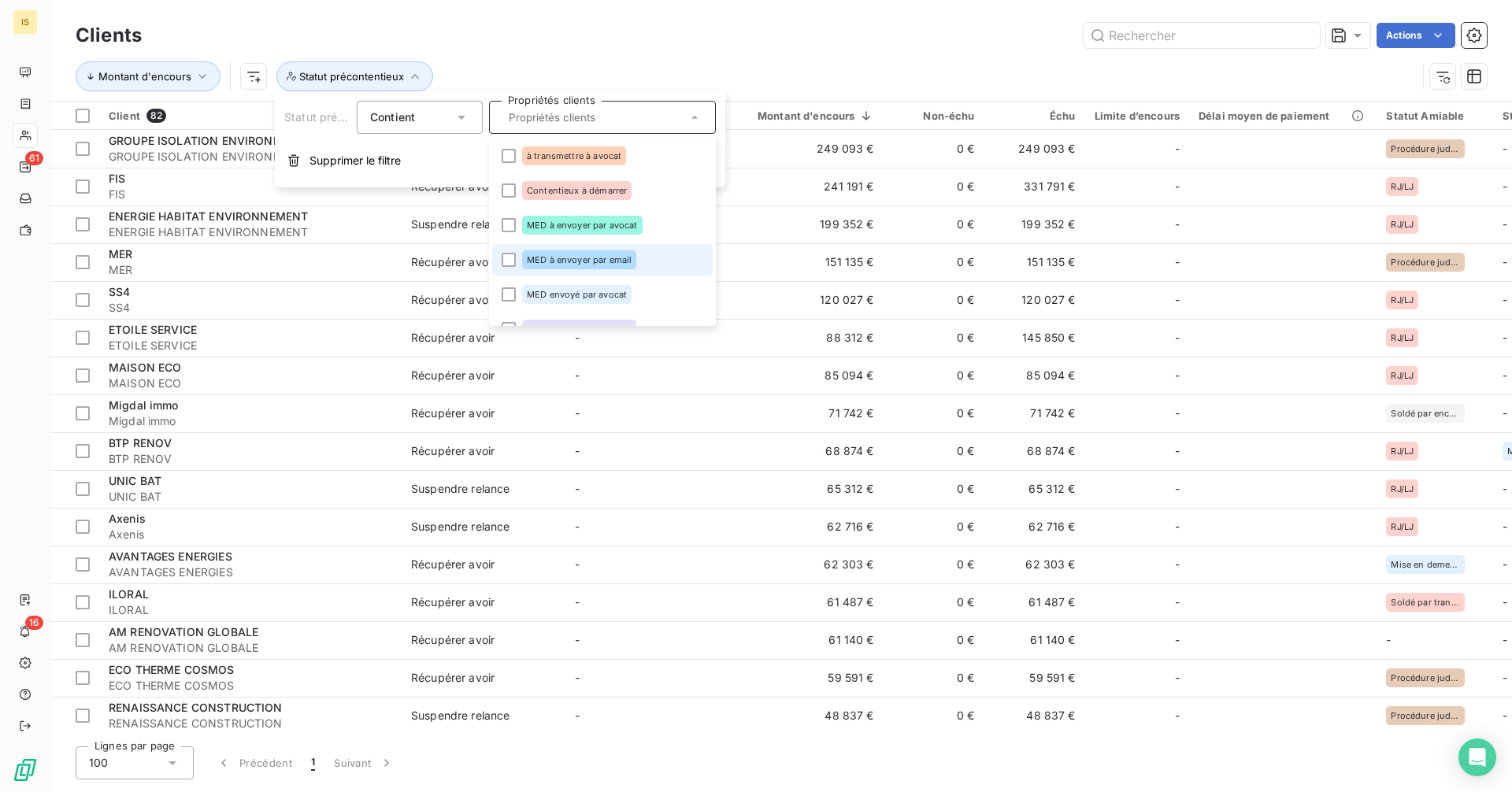
scroll to position [22, 0]
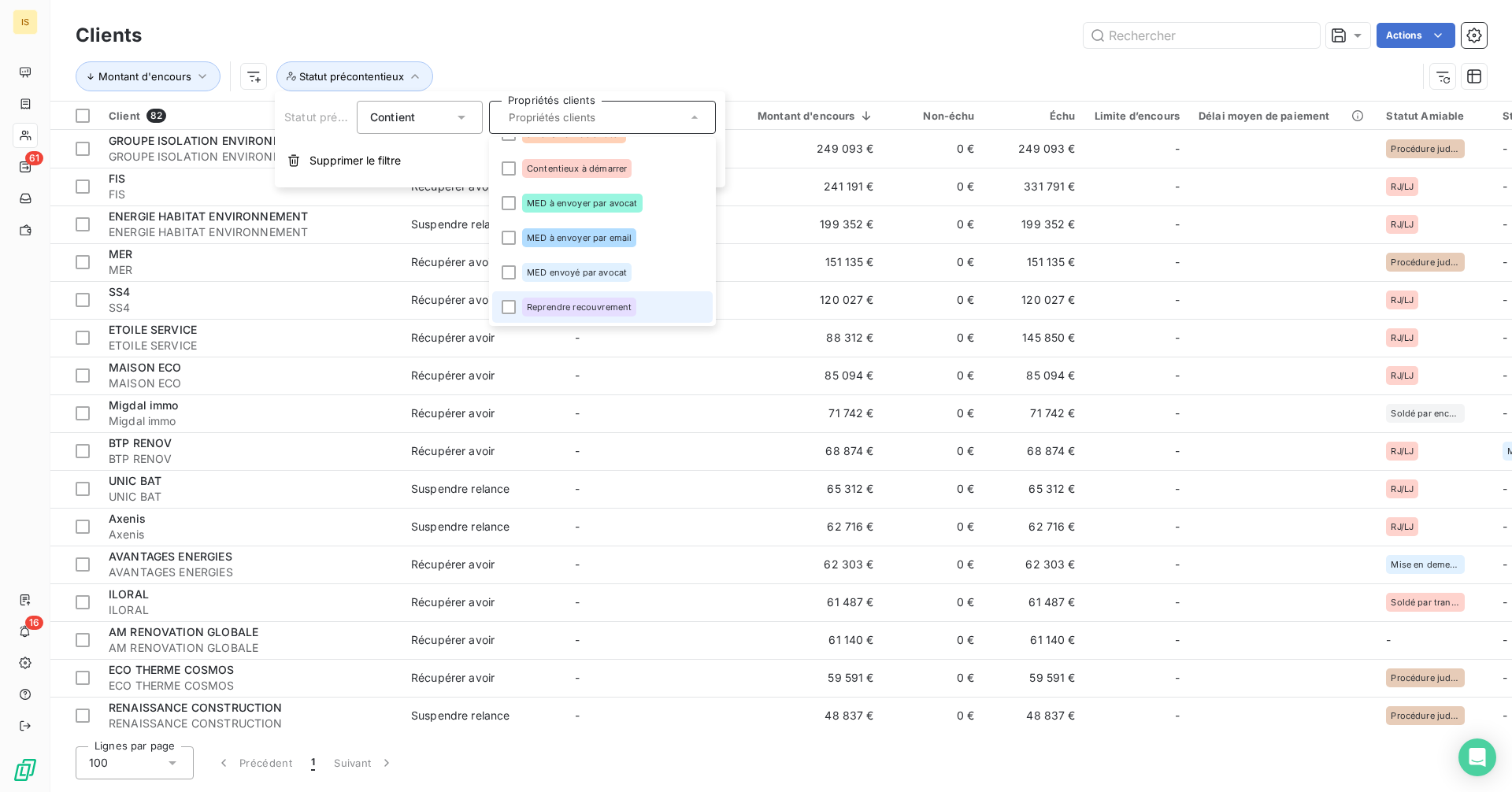
click at [605, 304] on span "Reprendre recouvrement" at bounding box center [579, 307] width 105 height 10
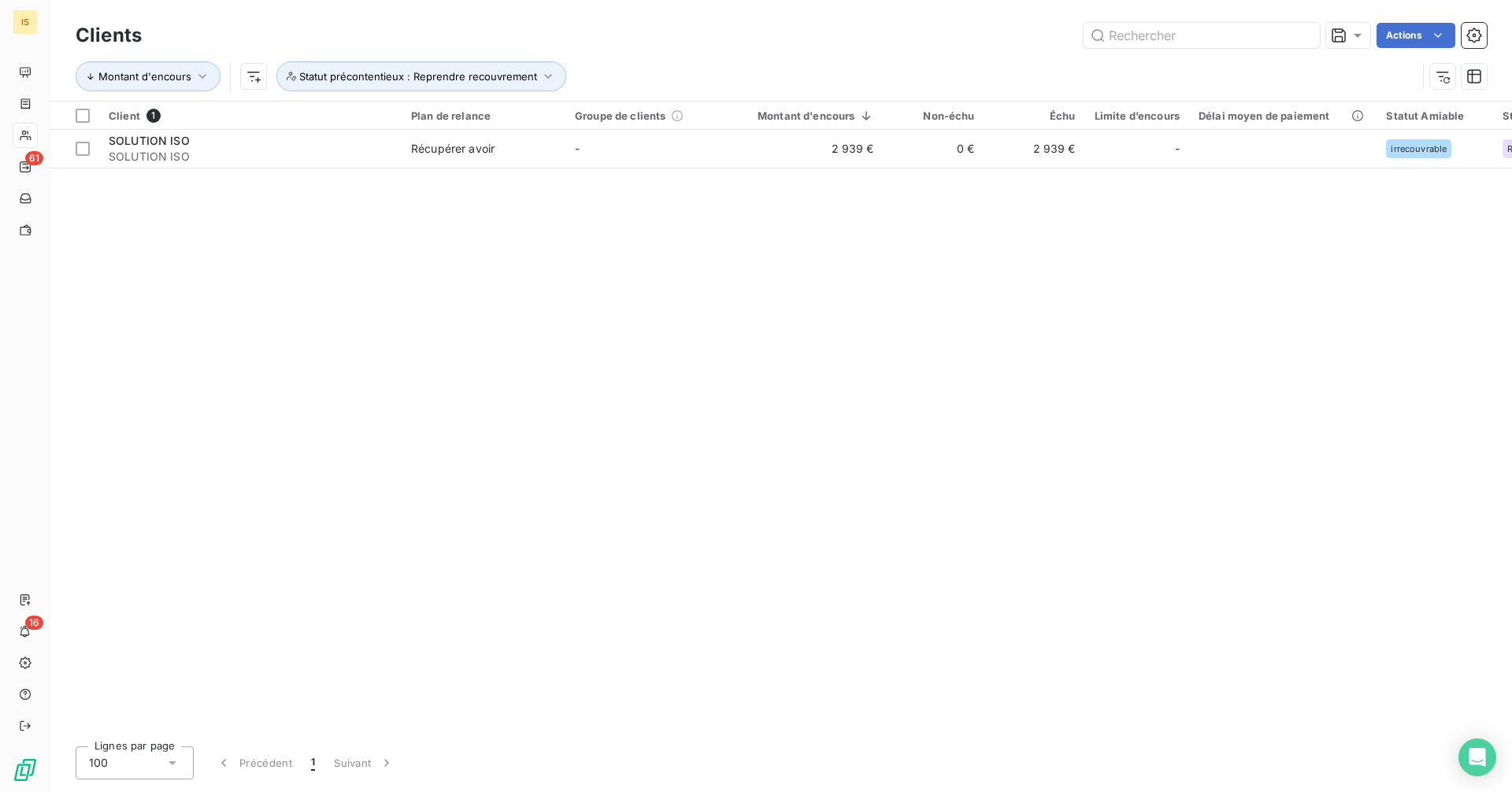
click at [727, 52] on div "Montant d'encours Statut précontentieux : Reprendre recouvrement" at bounding box center [781, 75] width 1411 height 49
click at [477, 77] on span "Statut précontentieux : Reprendre recouvrement" at bounding box center [418, 75] width 238 height 12
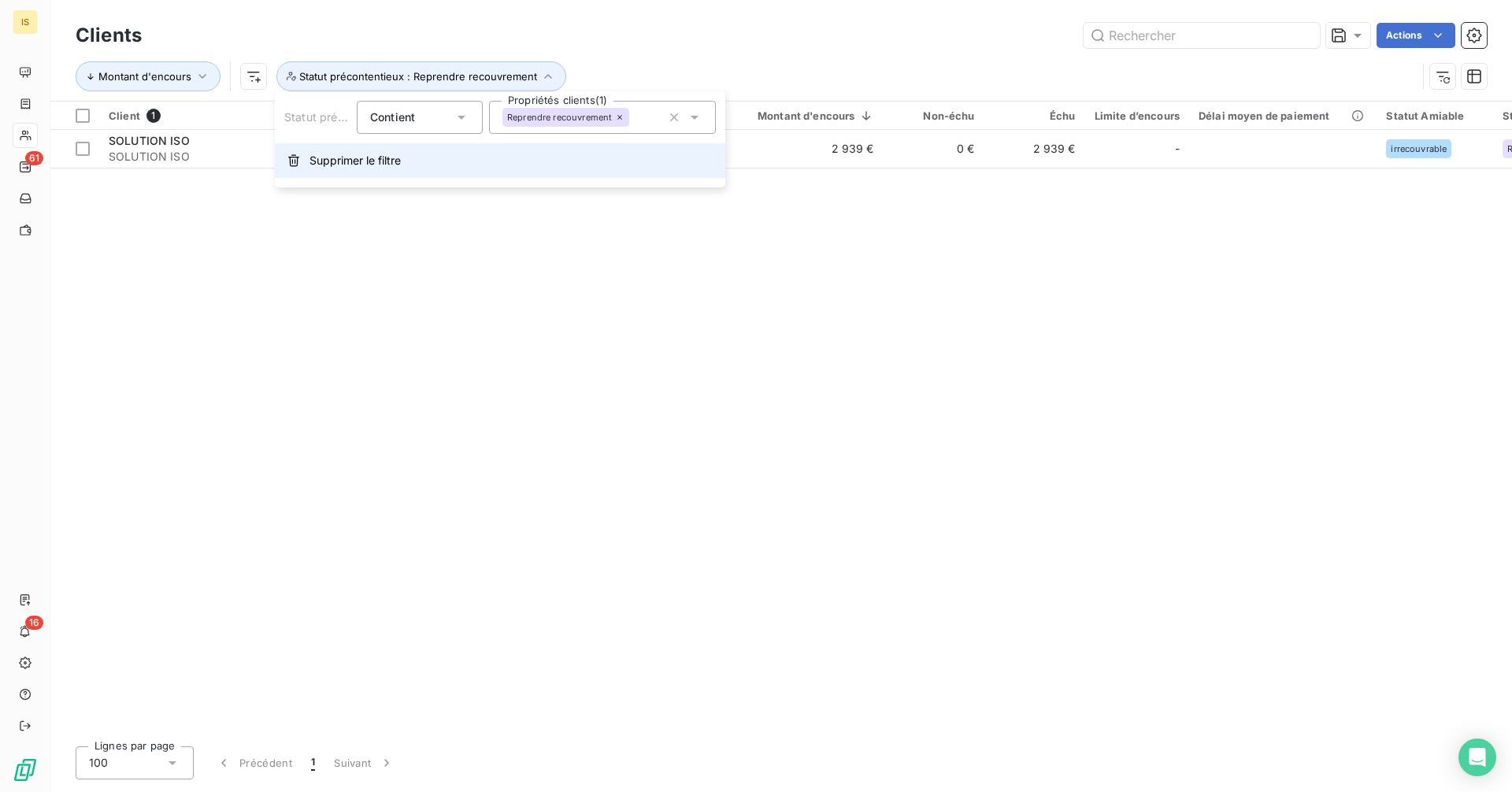
click at [434, 165] on button "Supprimer le filtre" at bounding box center [499, 161] width 450 height 34
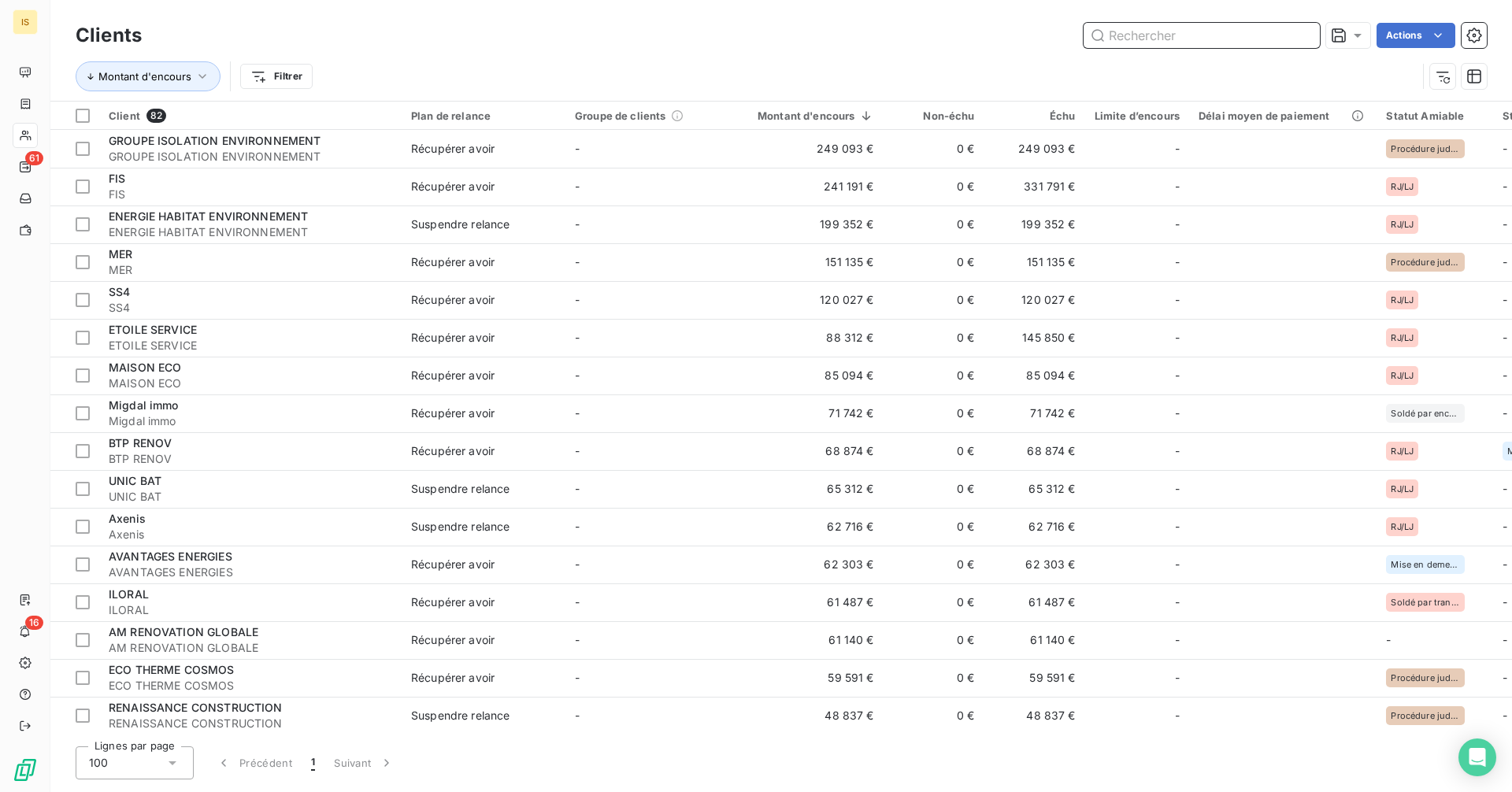
click at [1144, 42] on input "text" at bounding box center [1200, 35] width 236 height 25
paste input "SOLUTION ISO"
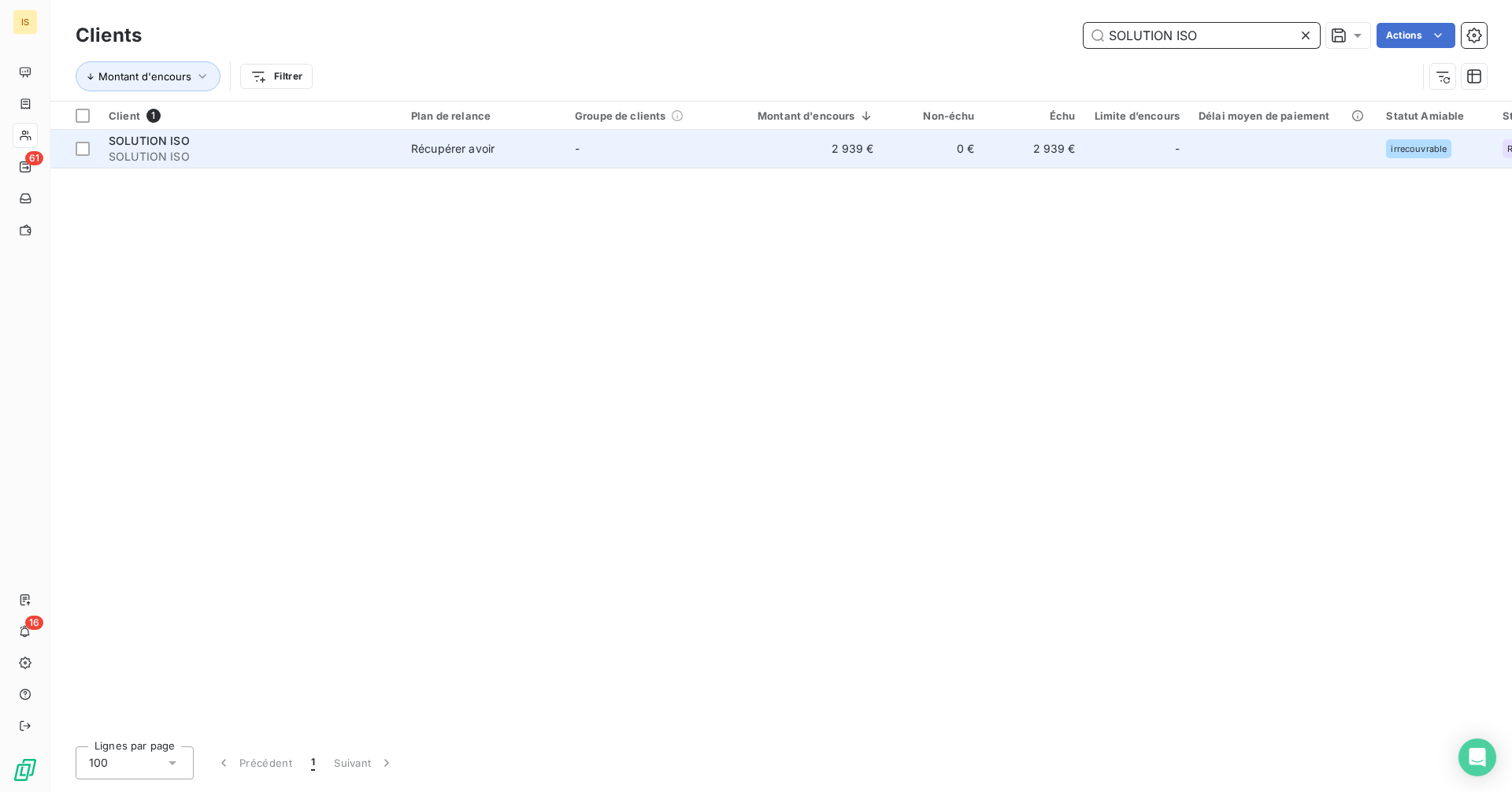
type input "SOLUTION ISO"
click at [385, 155] on span "SOLUTION ISO" at bounding box center [250, 157] width 284 height 15
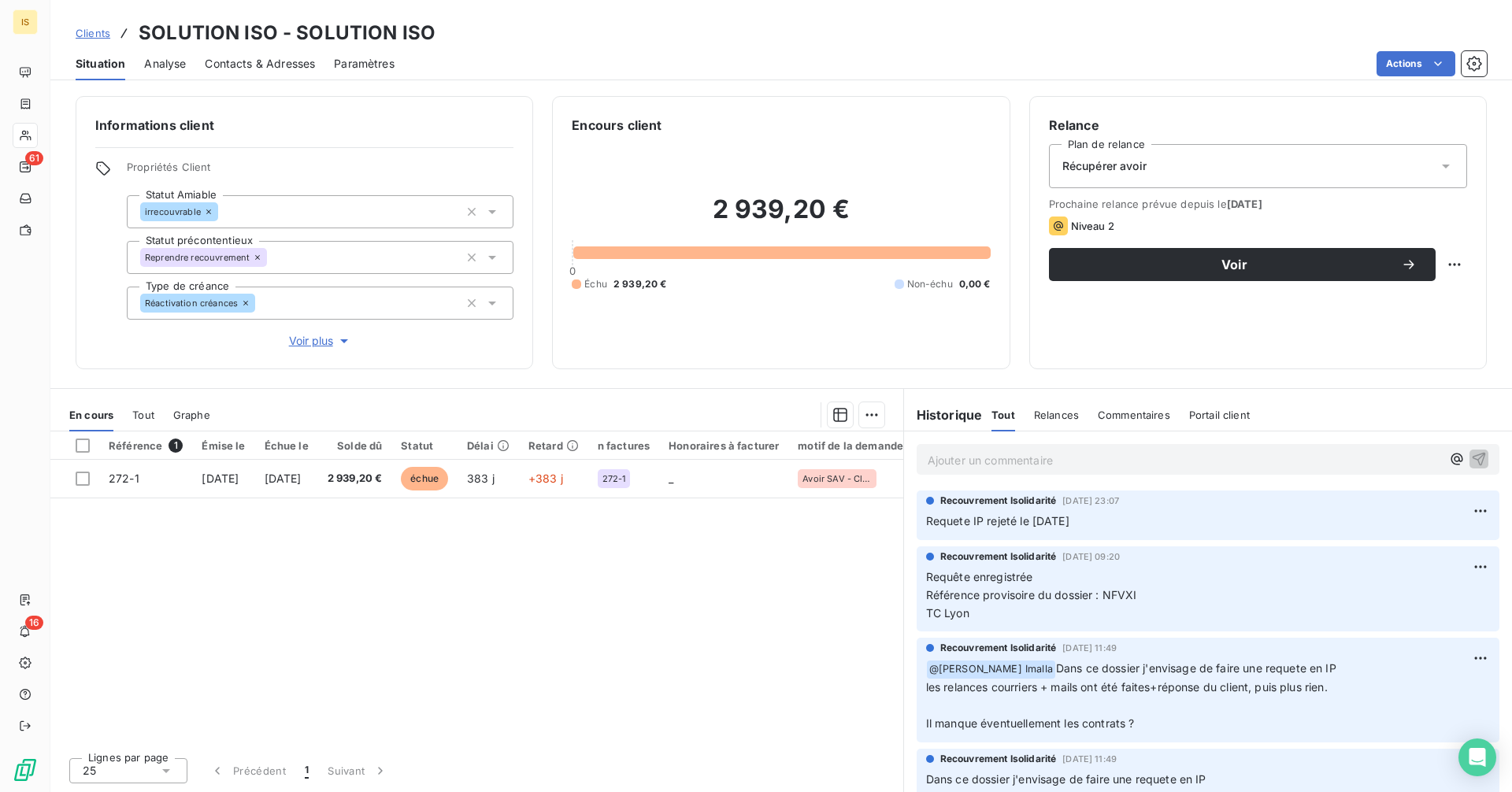
click at [95, 30] on span "Clients" at bounding box center [93, 32] width 34 height 12
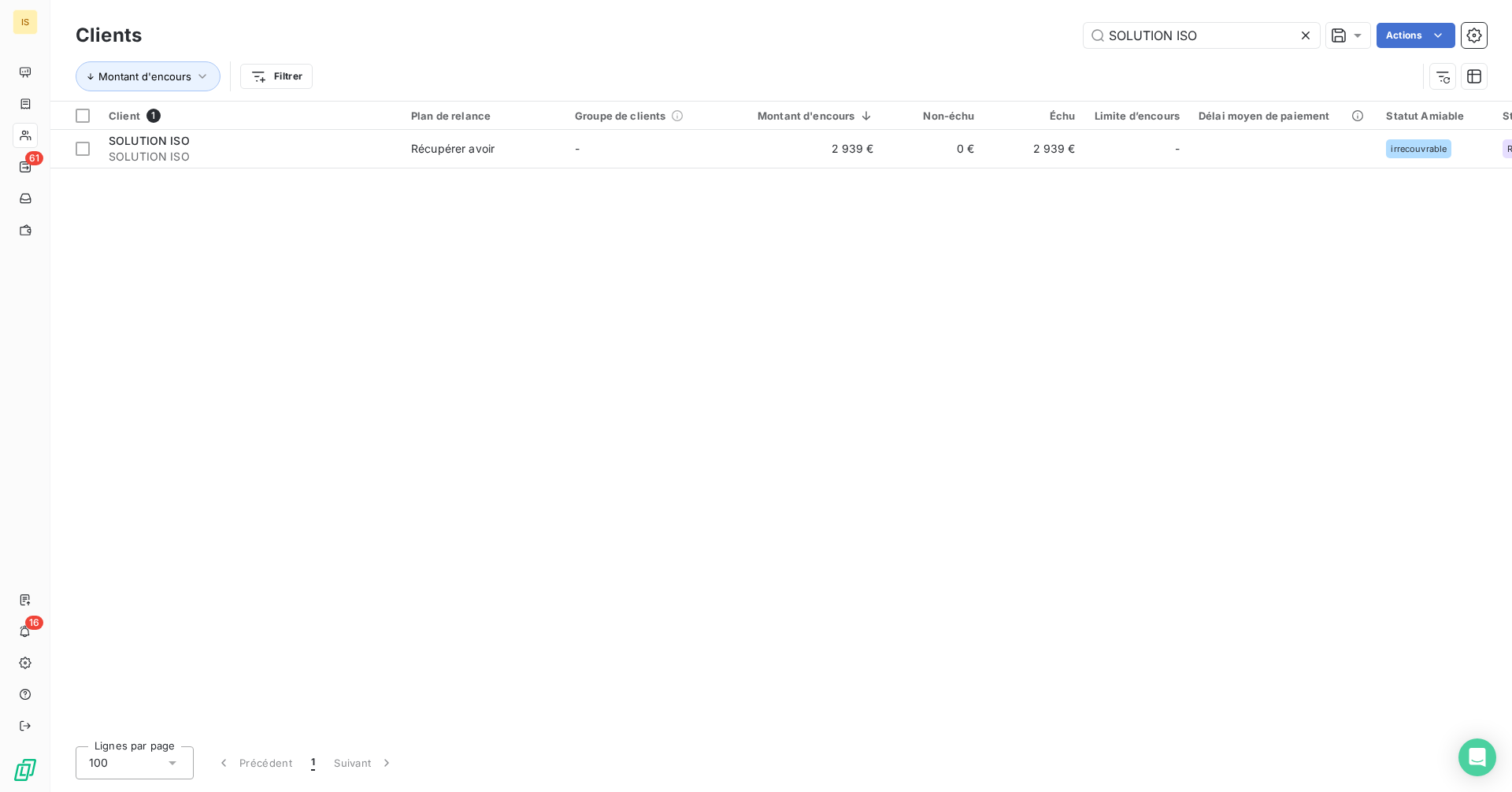
click at [1302, 38] on icon at bounding box center [1306, 35] width 8 height 8
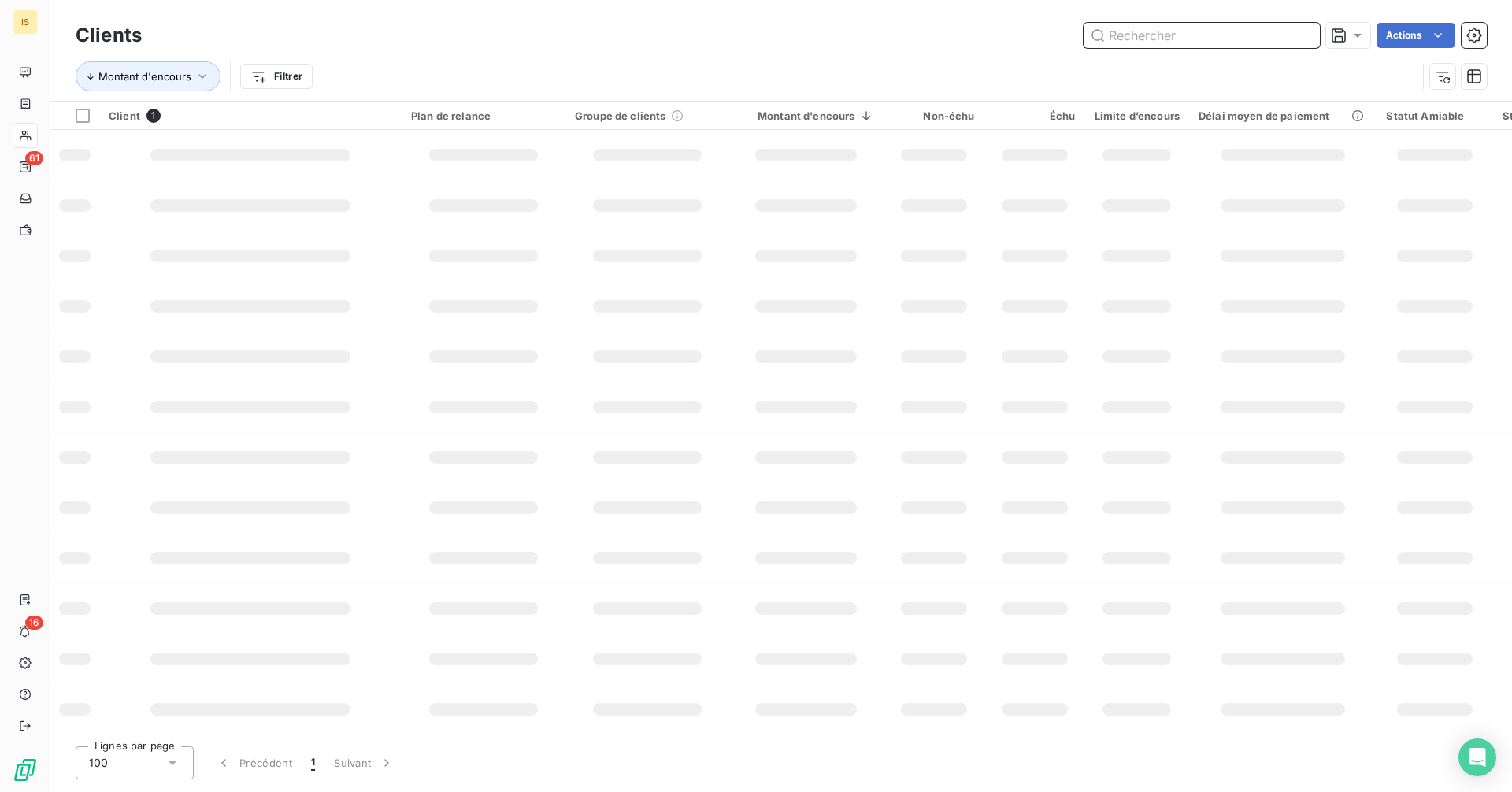
click at [1261, 38] on input "text" at bounding box center [1200, 35] width 236 height 25
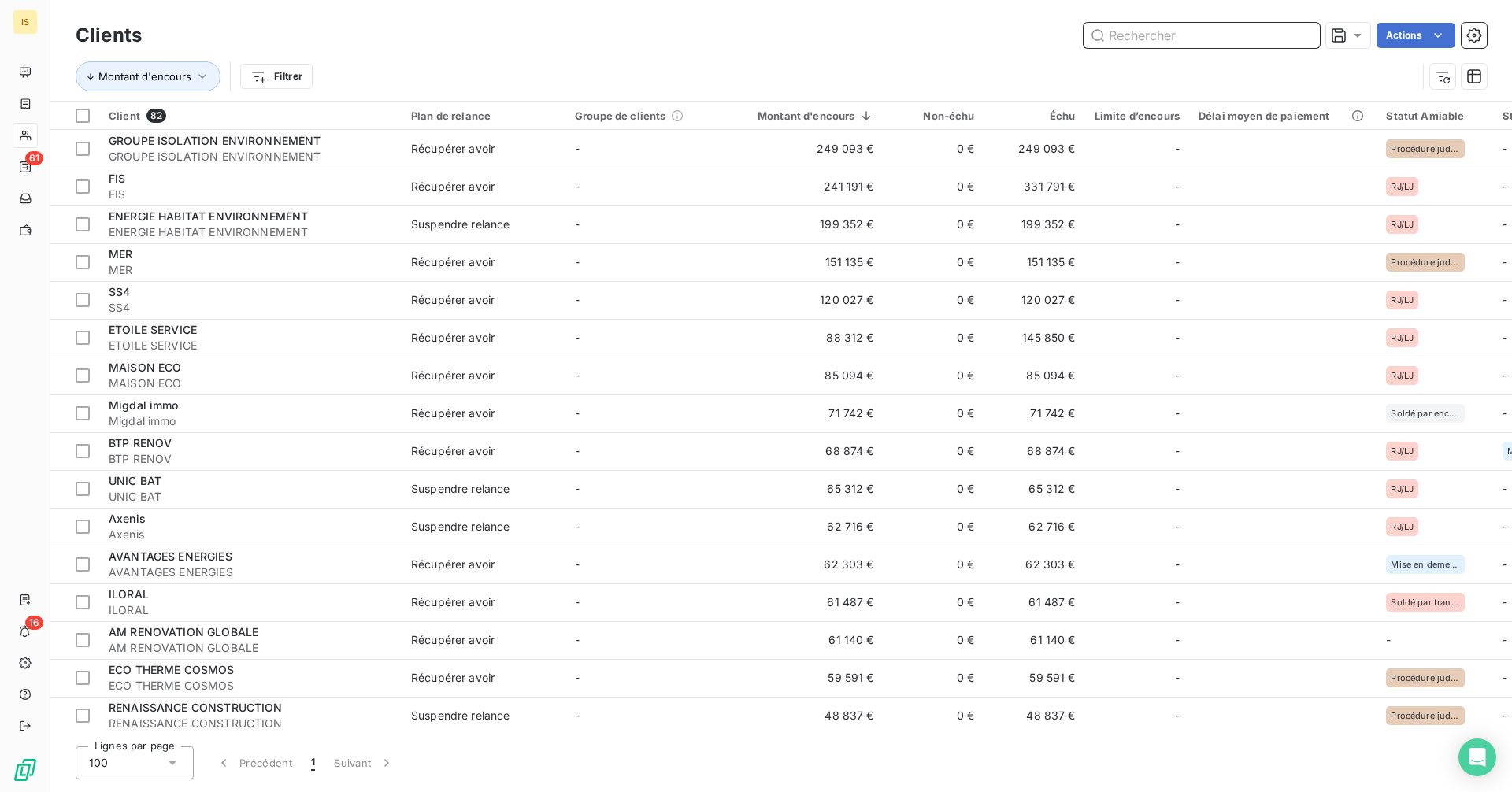
paste input "POINT BAT"
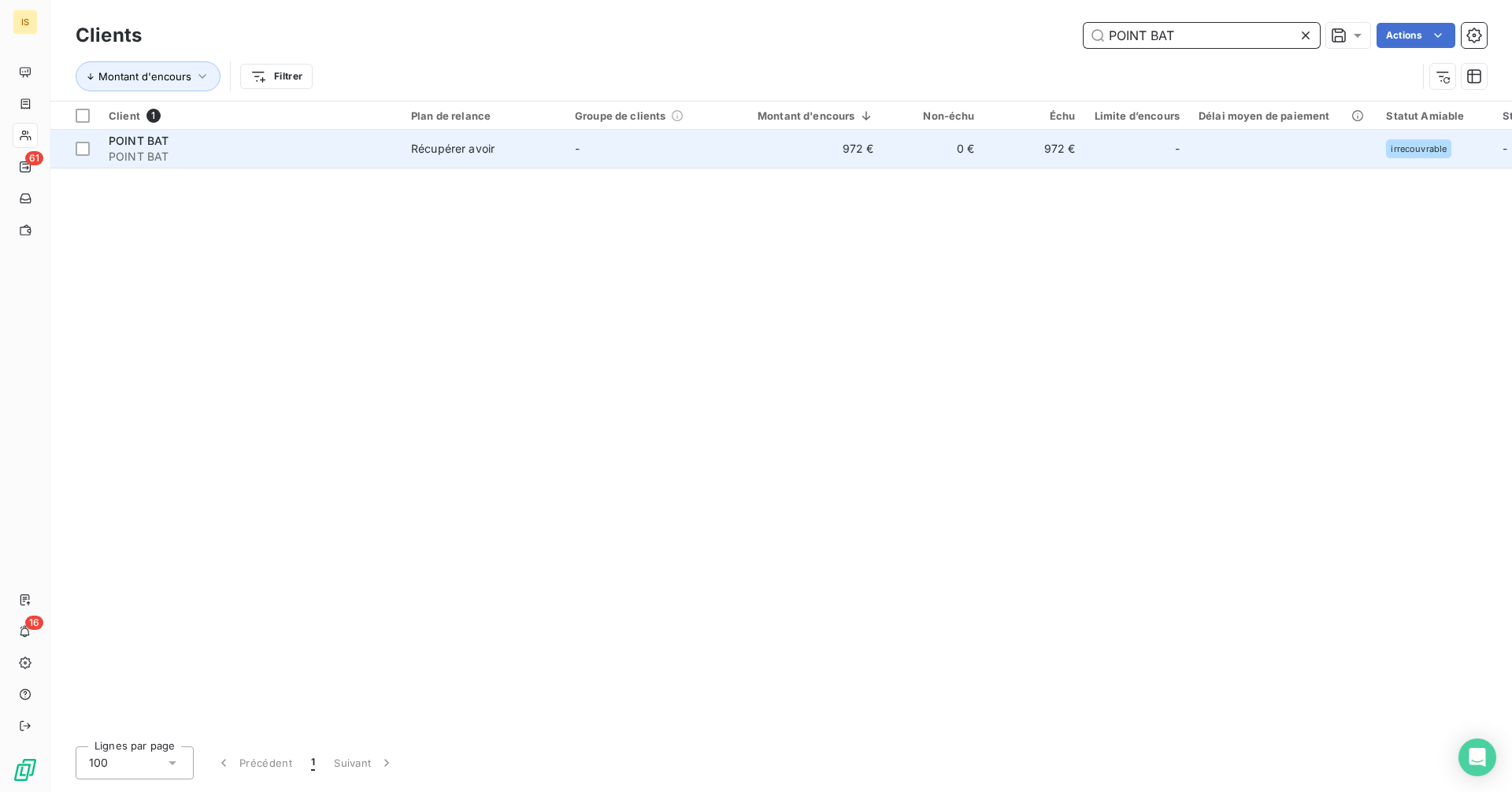
type input "POINT BAT"
click at [458, 148] on div "Récupérer avoir" at bounding box center [452, 148] width 83 height 15
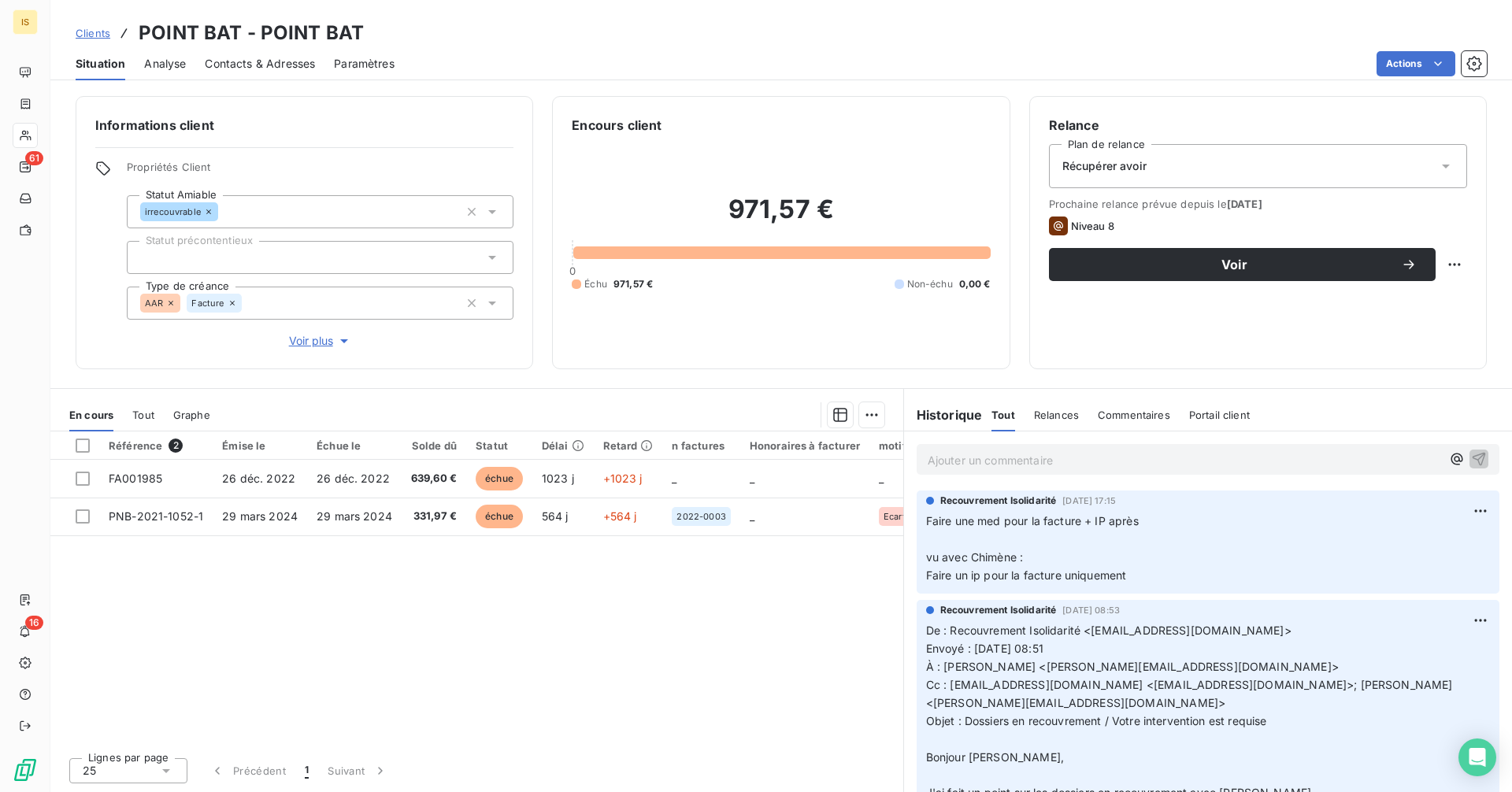
click at [288, 256] on div at bounding box center [320, 257] width 386 height 33
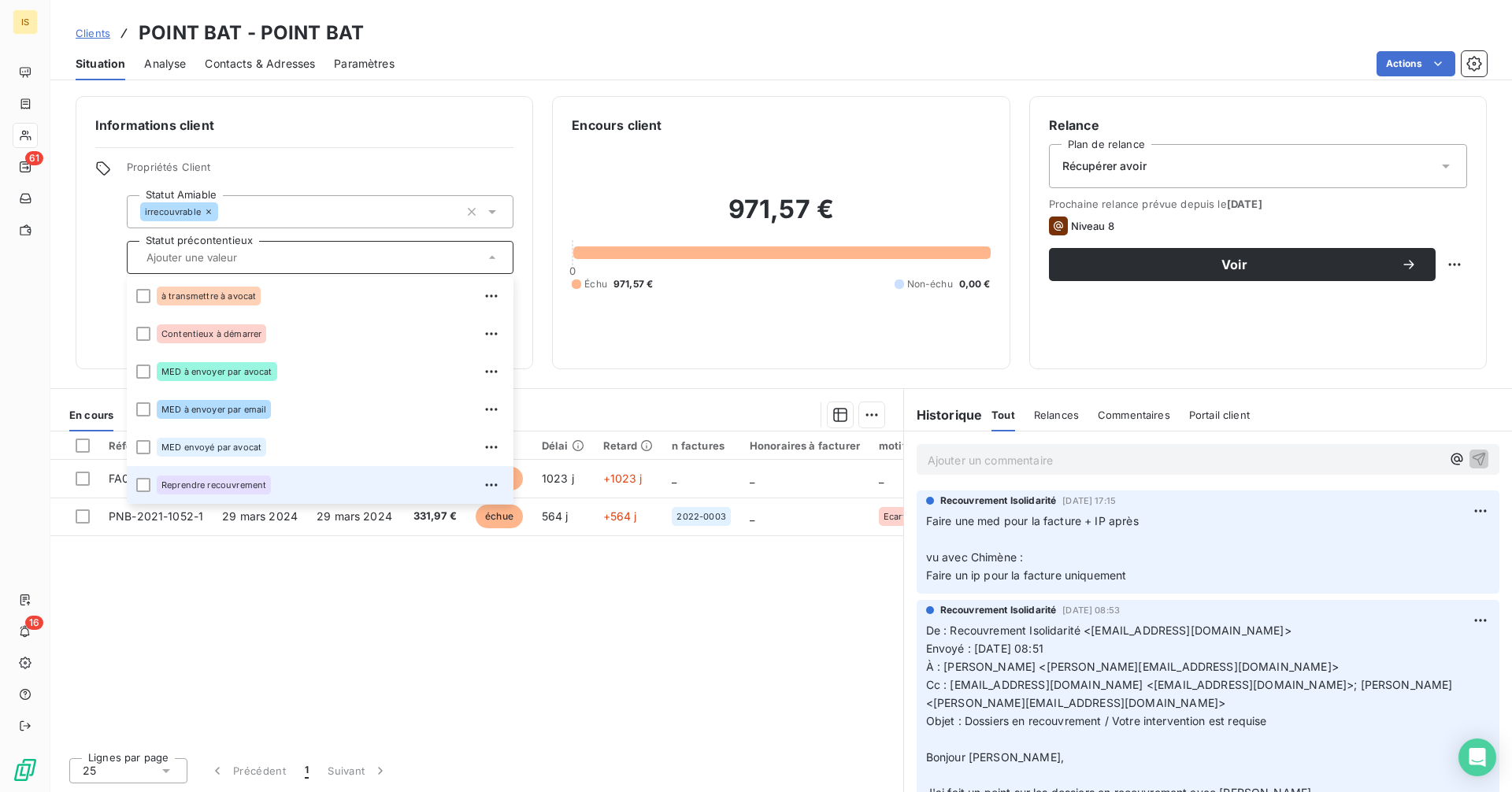
click at [270, 480] on div "Reprendre recouvrement" at bounding box center [213, 485] width 114 height 19
click at [142, 488] on div at bounding box center [143, 484] width 14 height 14
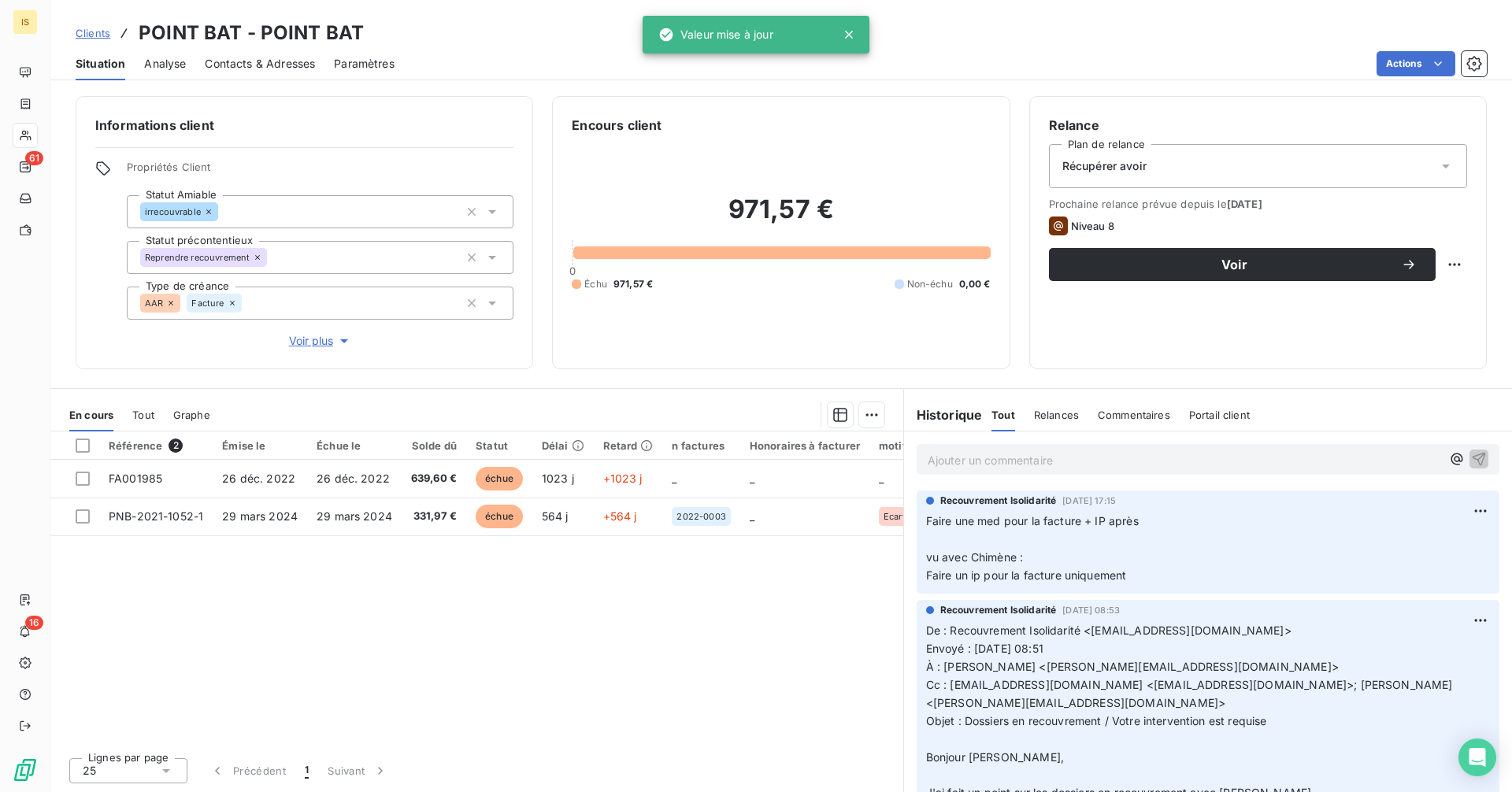
click at [325, 151] on div "Informations client Propriétés Client Statut Amiable irrecouvrable Statut préco…" at bounding box center [304, 232] width 458 height 273
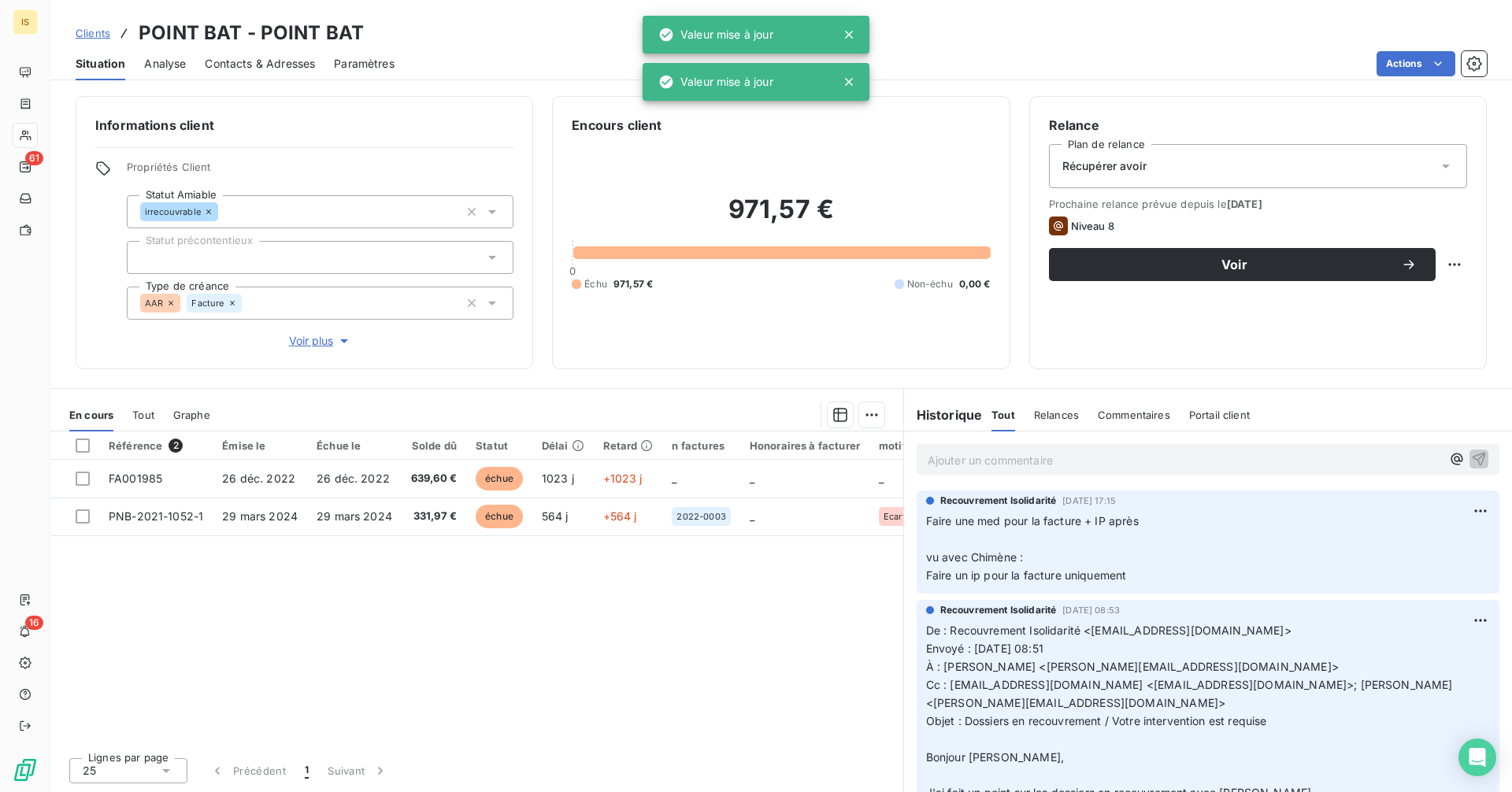
click at [229, 250] on div at bounding box center [320, 257] width 386 height 33
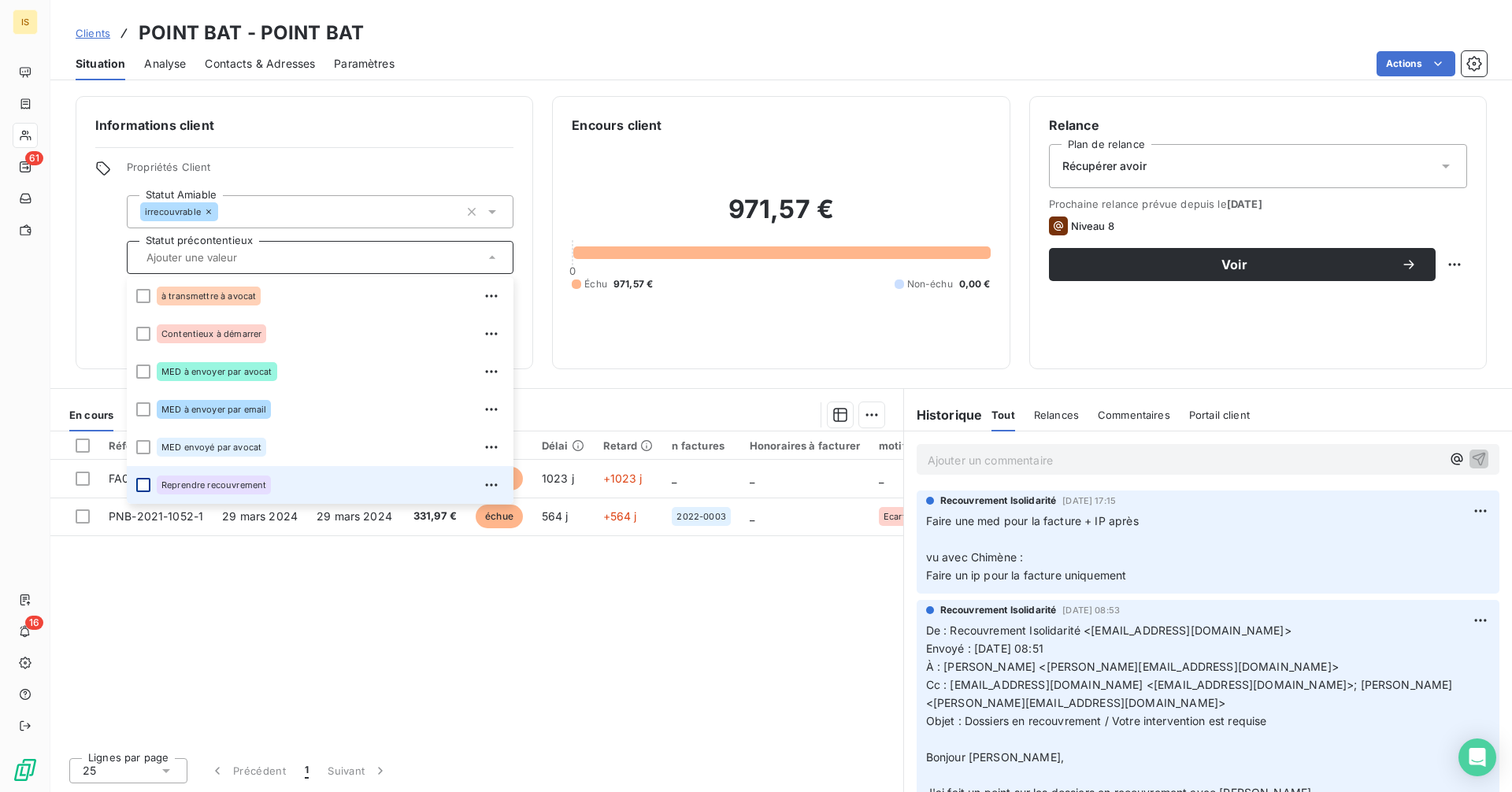
click at [141, 491] on div at bounding box center [143, 484] width 14 height 14
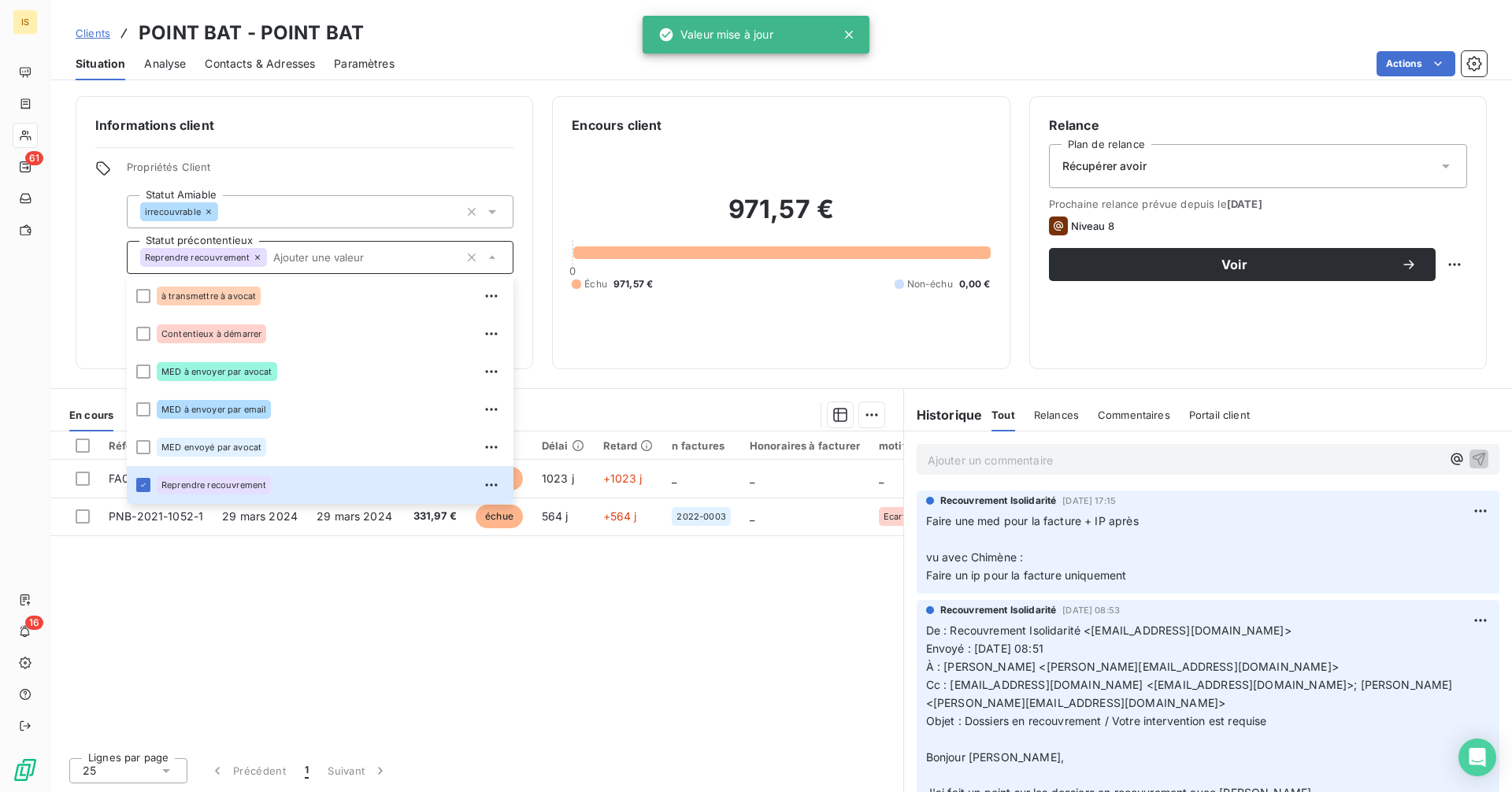
click at [399, 106] on div "Informations client Propriétés Client Statut Amiable irrecouvrable Statut préco…" at bounding box center [304, 232] width 458 height 273
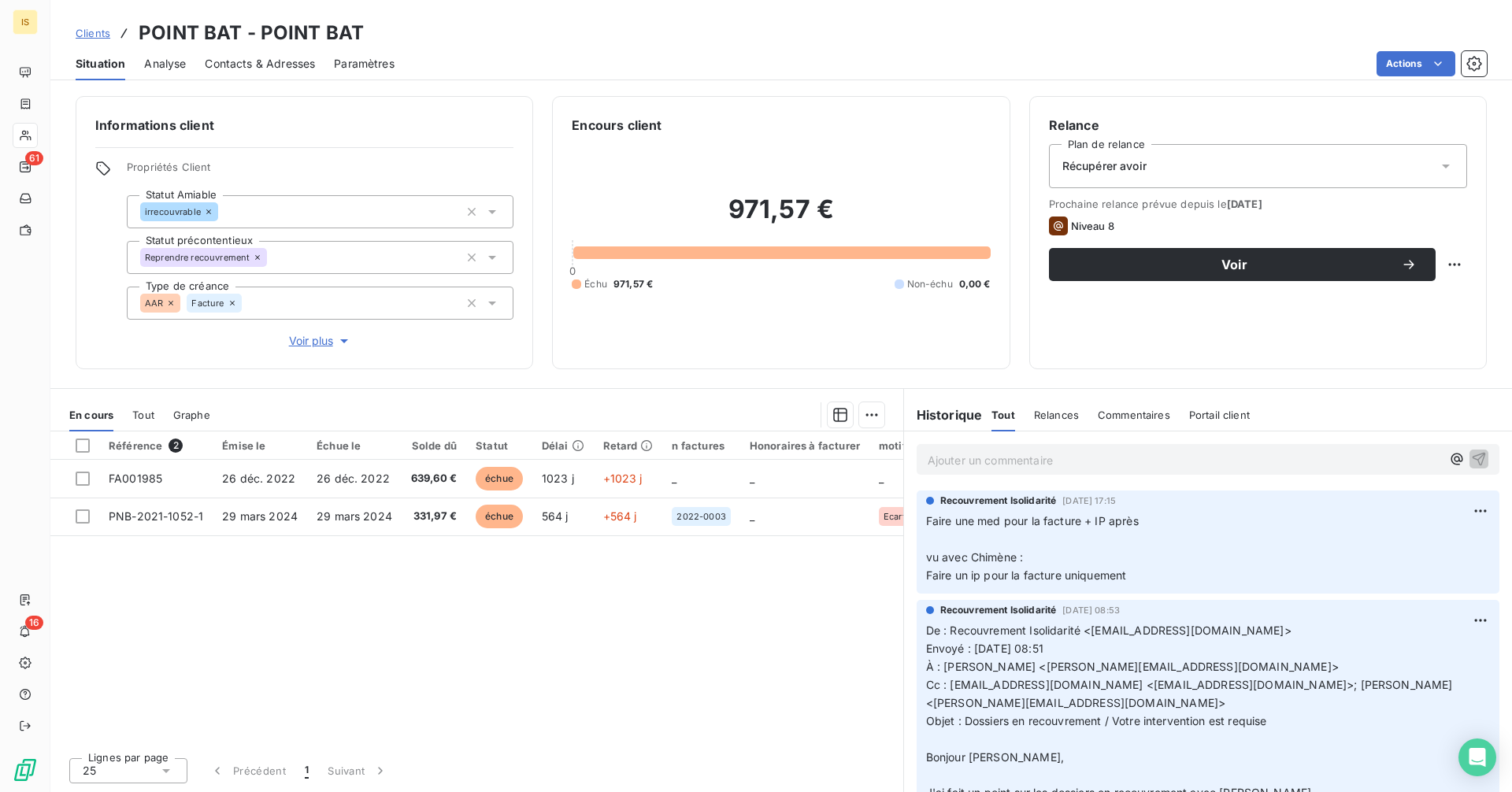
click at [102, 37] on span "Clients" at bounding box center [93, 32] width 34 height 12
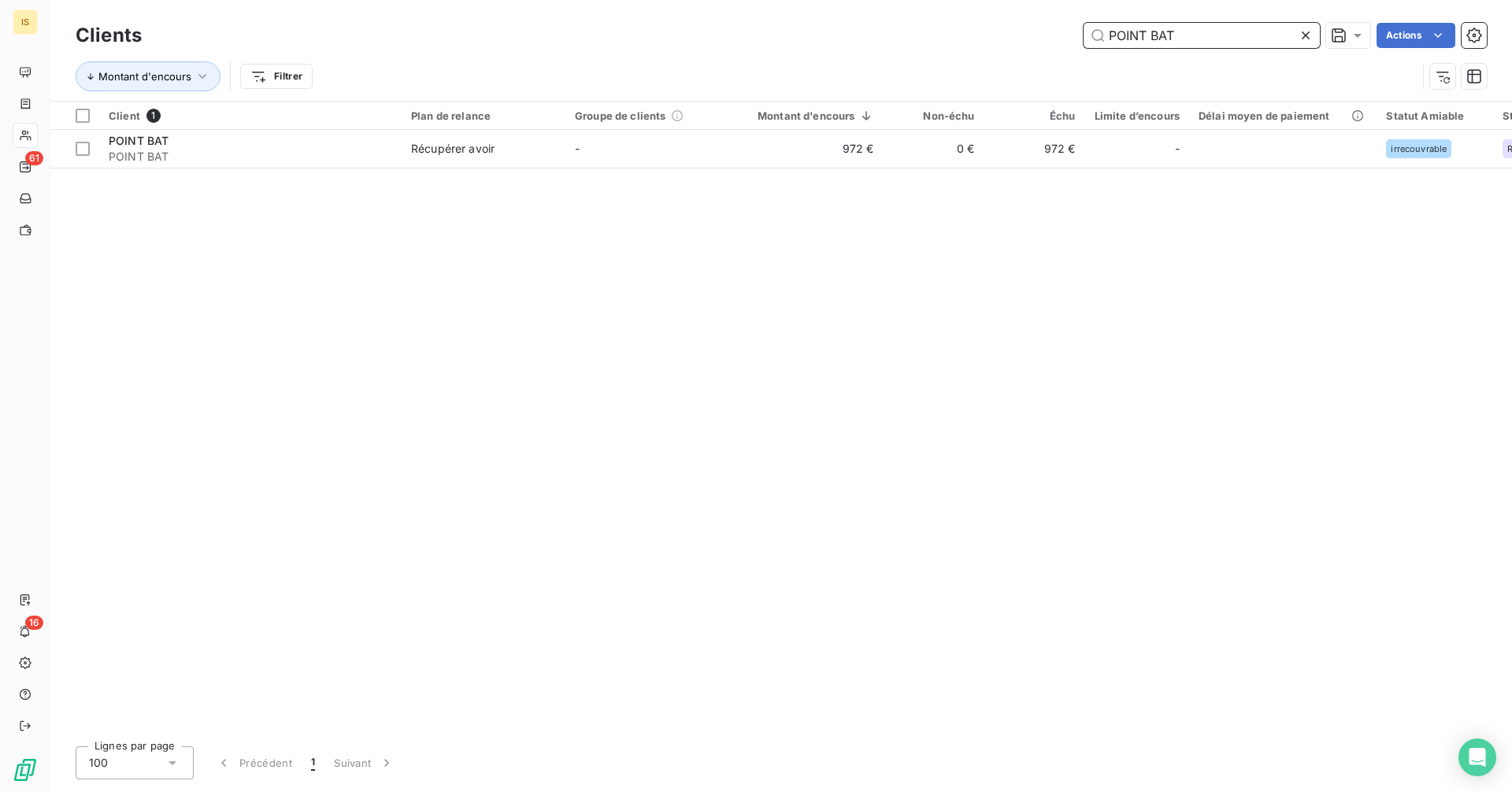
click at [1229, 40] on input "POINT BAT" at bounding box center [1200, 35] width 236 height 25
paste input "INGENIERIE SOLUTION HABIT"
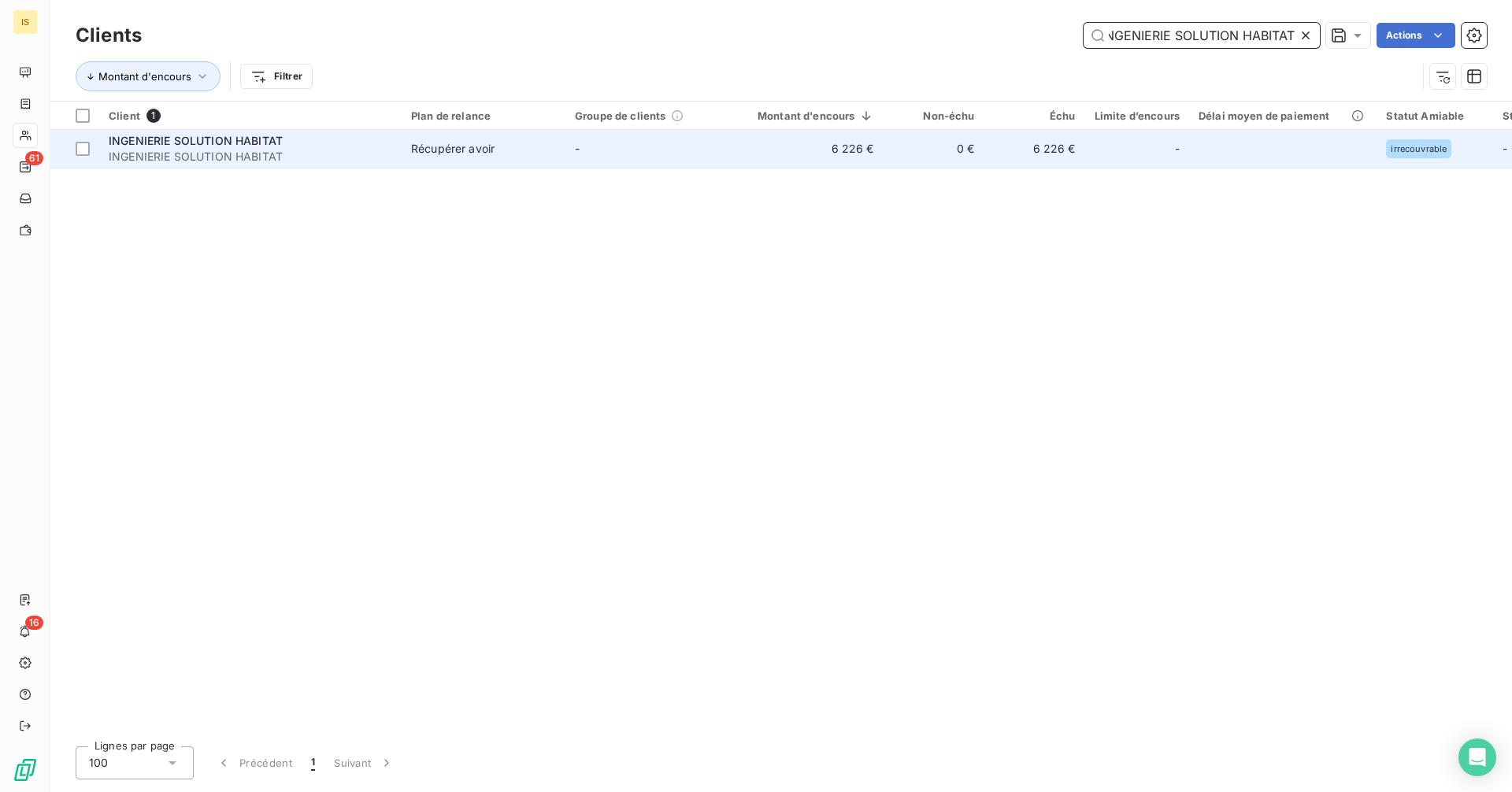
type input "INGENIERIE SOLUTION HABITAT"
click at [485, 154] on div "Récupérer avoir" at bounding box center [452, 148] width 83 height 15
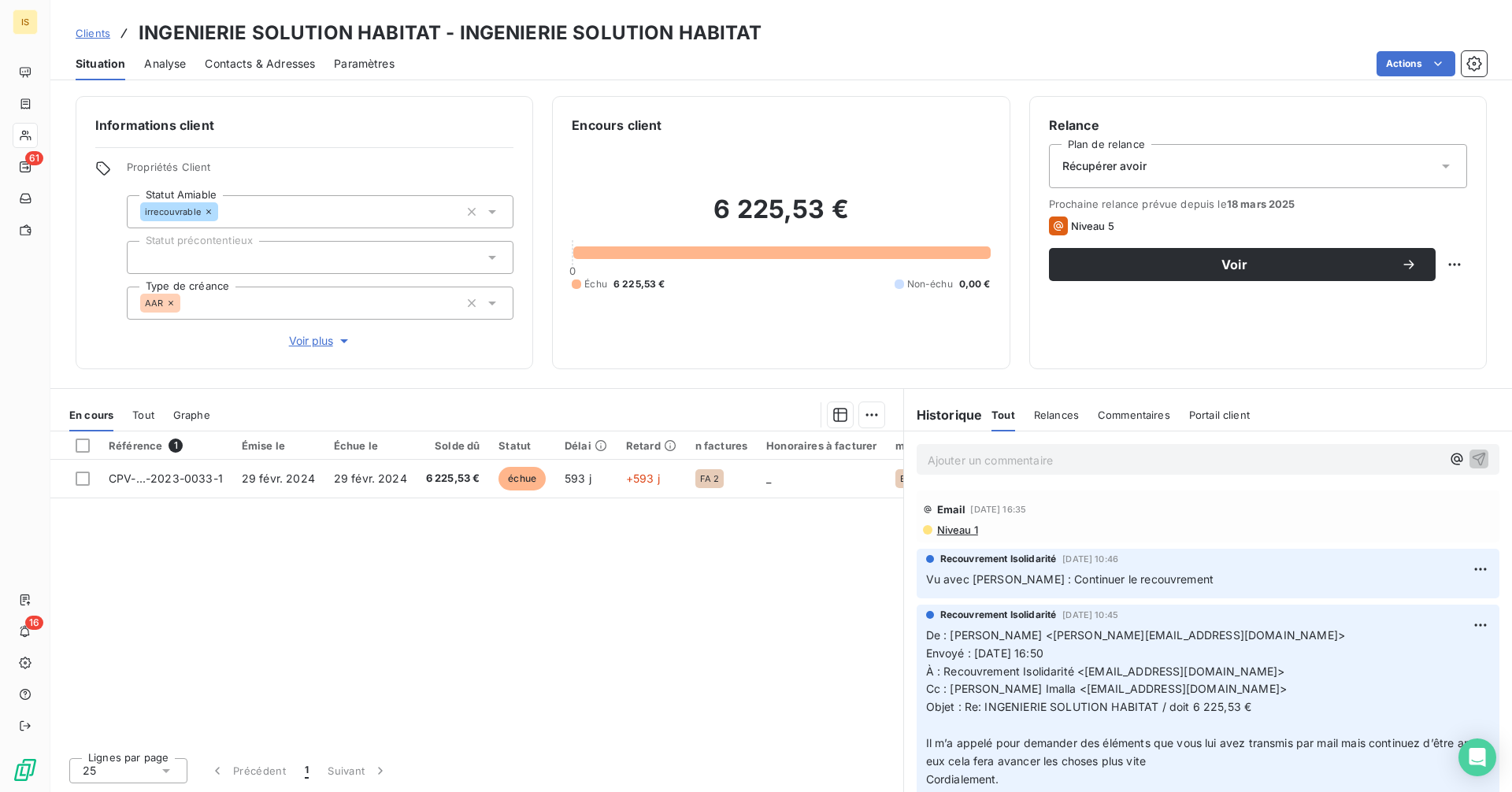
click at [330, 256] on div at bounding box center [320, 257] width 386 height 33
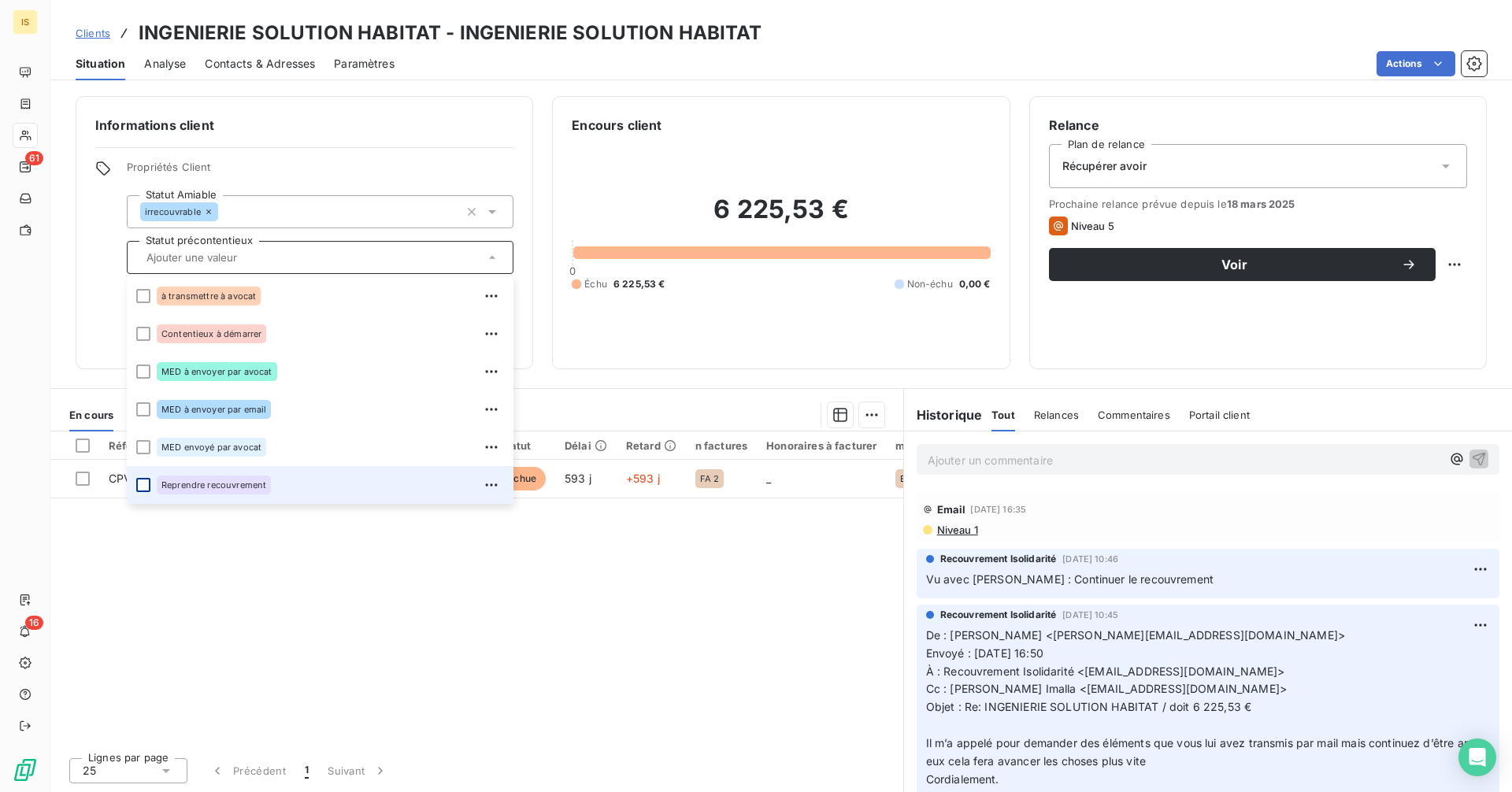
click at [142, 485] on div at bounding box center [143, 484] width 14 height 14
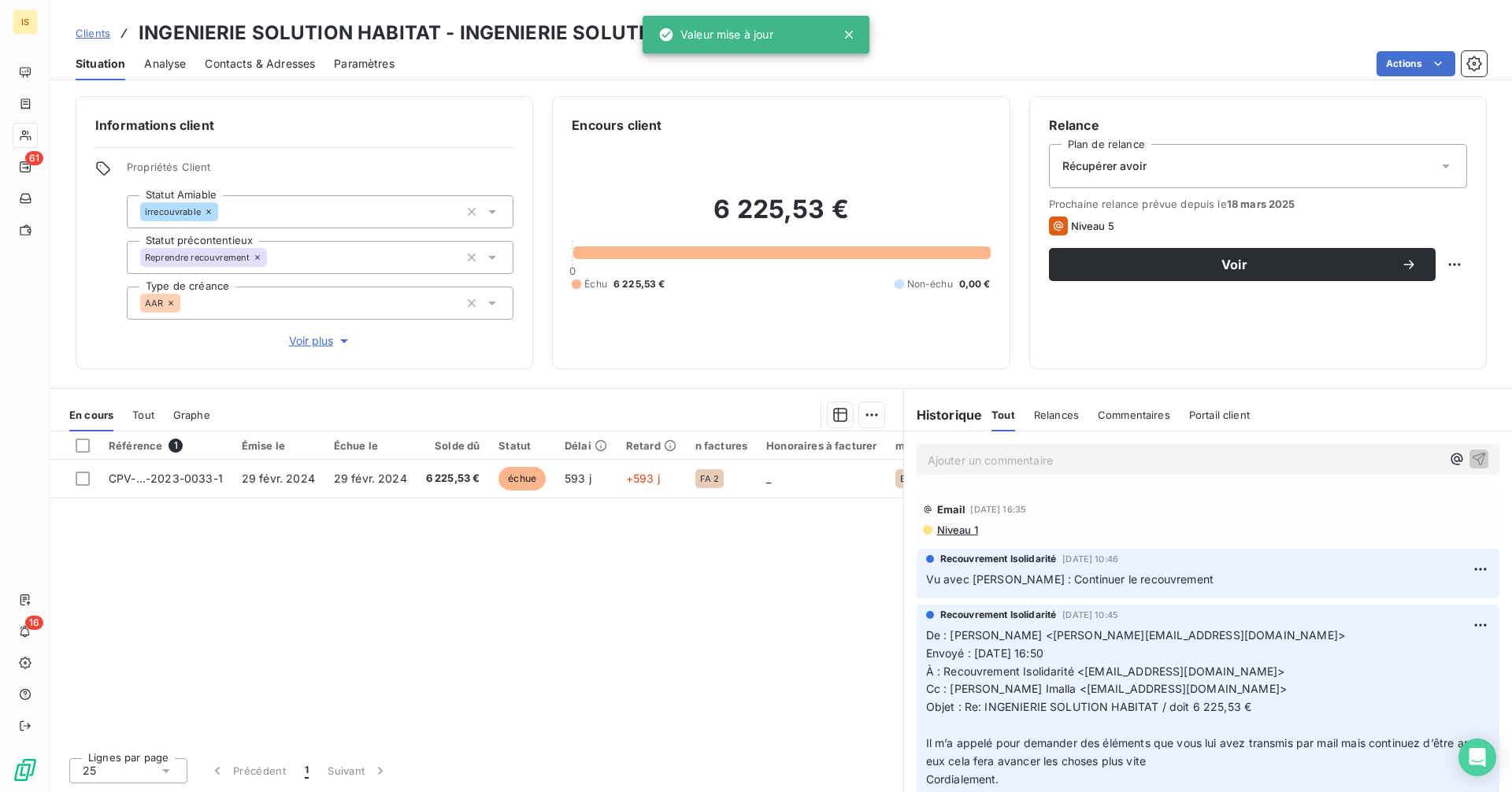
click at [258, 579] on div "Référence 1 Émise le Échue le Solde dû Statut Délai Retard n factures Honoraire…" at bounding box center [477, 588] width 853 height 313
click at [92, 32] on span "Clients" at bounding box center [93, 32] width 34 height 12
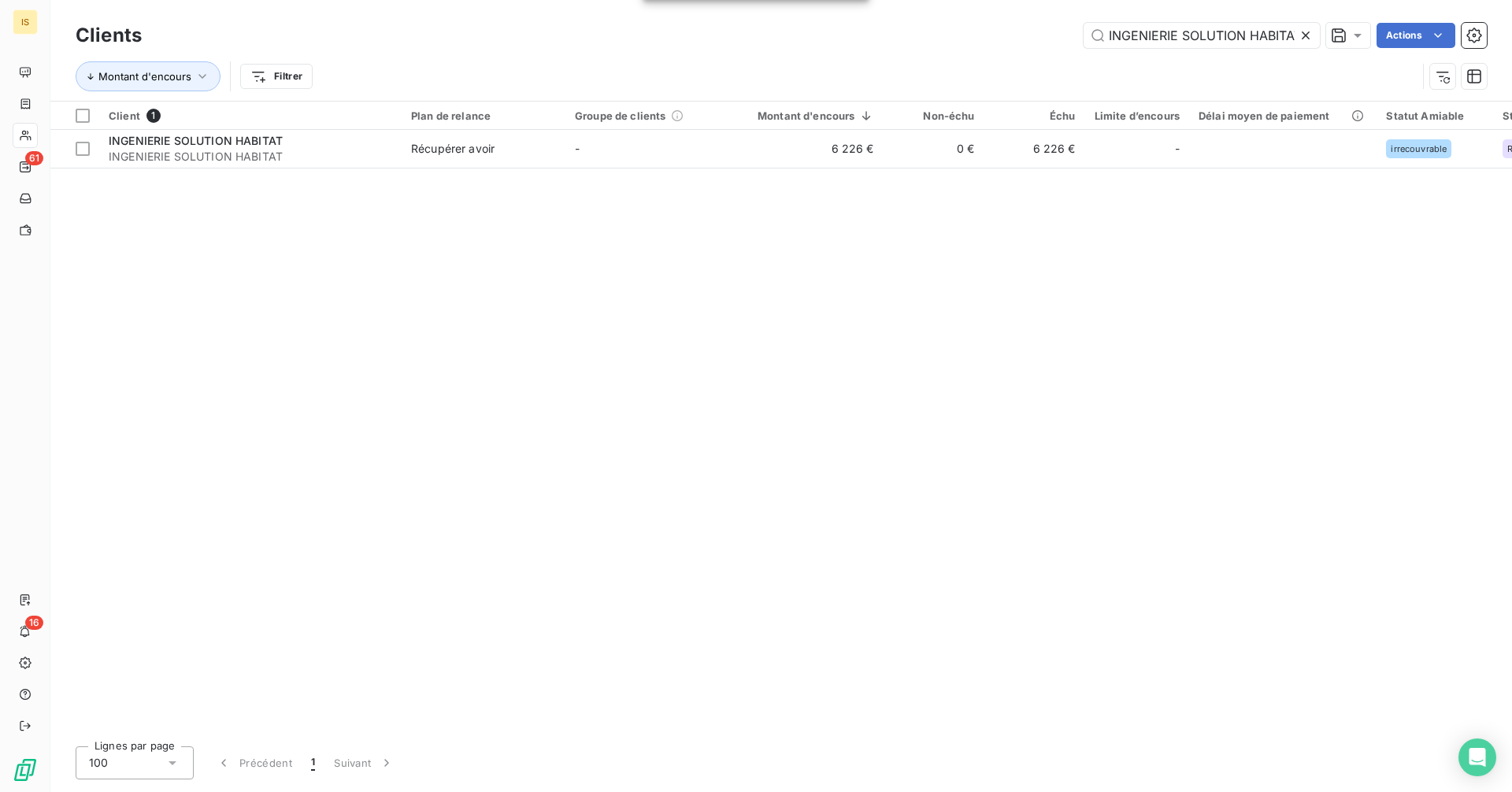
click at [1303, 38] on icon at bounding box center [1306, 35] width 15 height 15
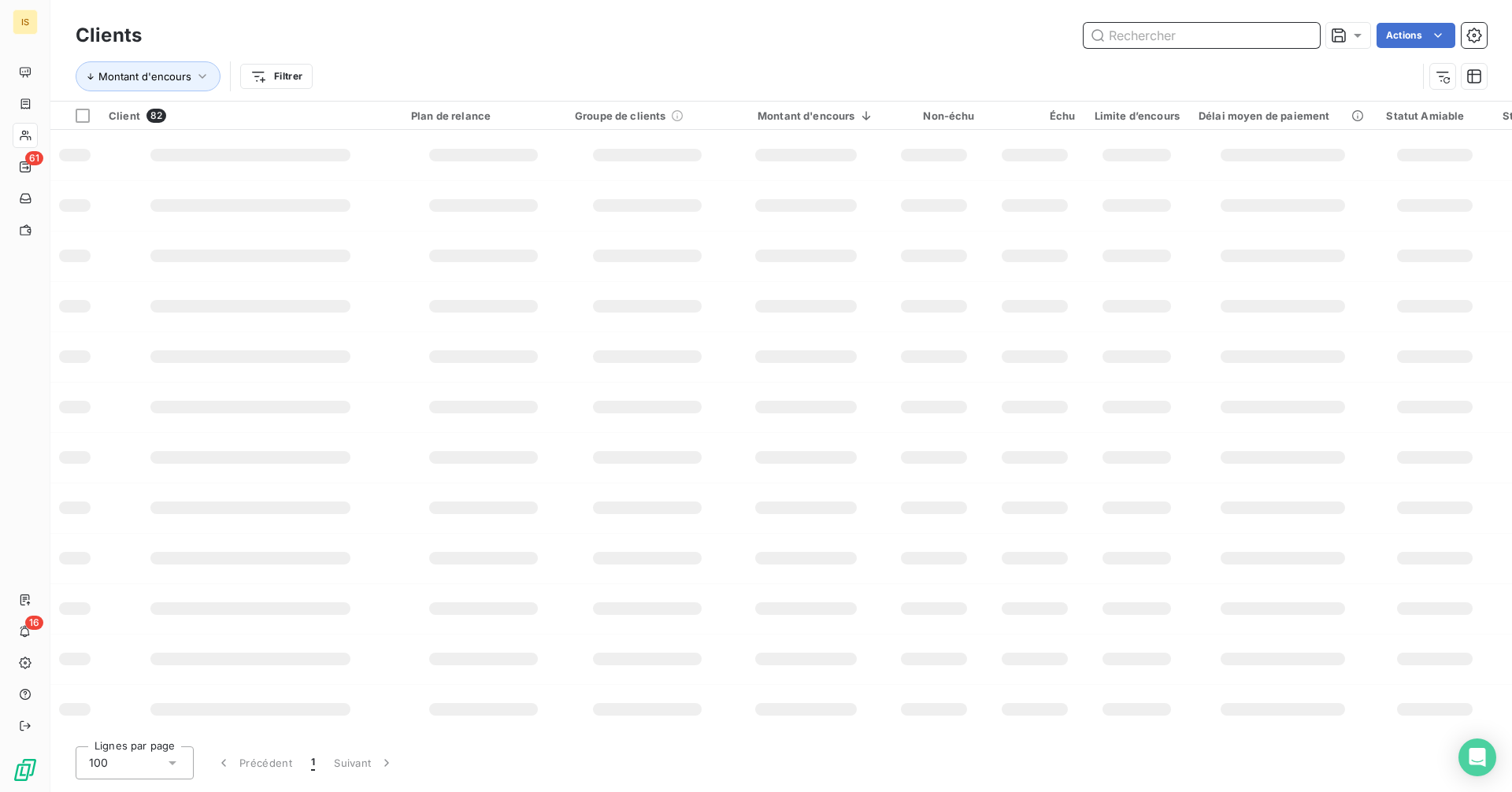
click at [1284, 38] on input "text" at bounding box center [1200, 35] width 236 height 25
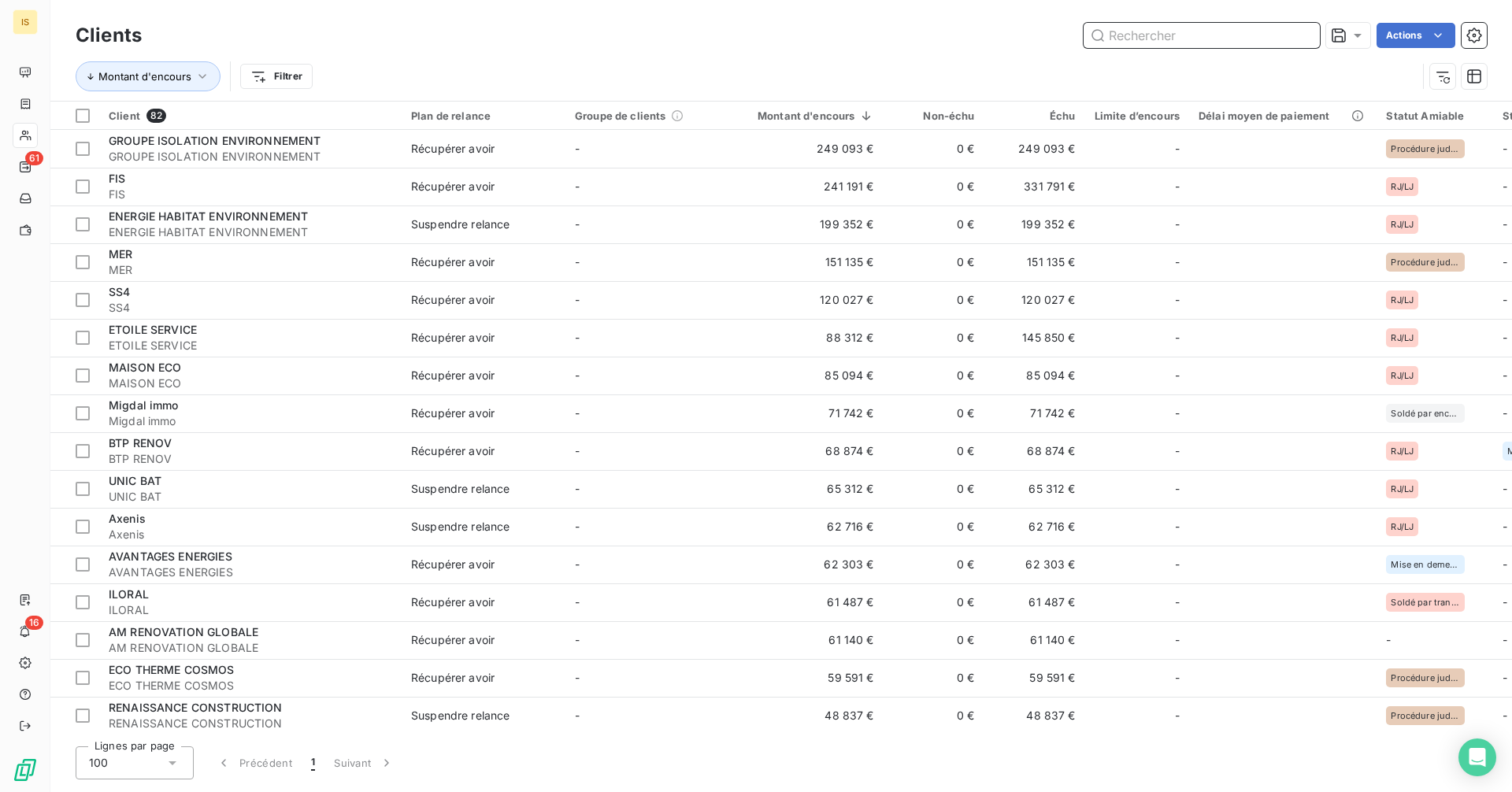
paste input "AMG FAÇADES - GROUPE VERLAINE"
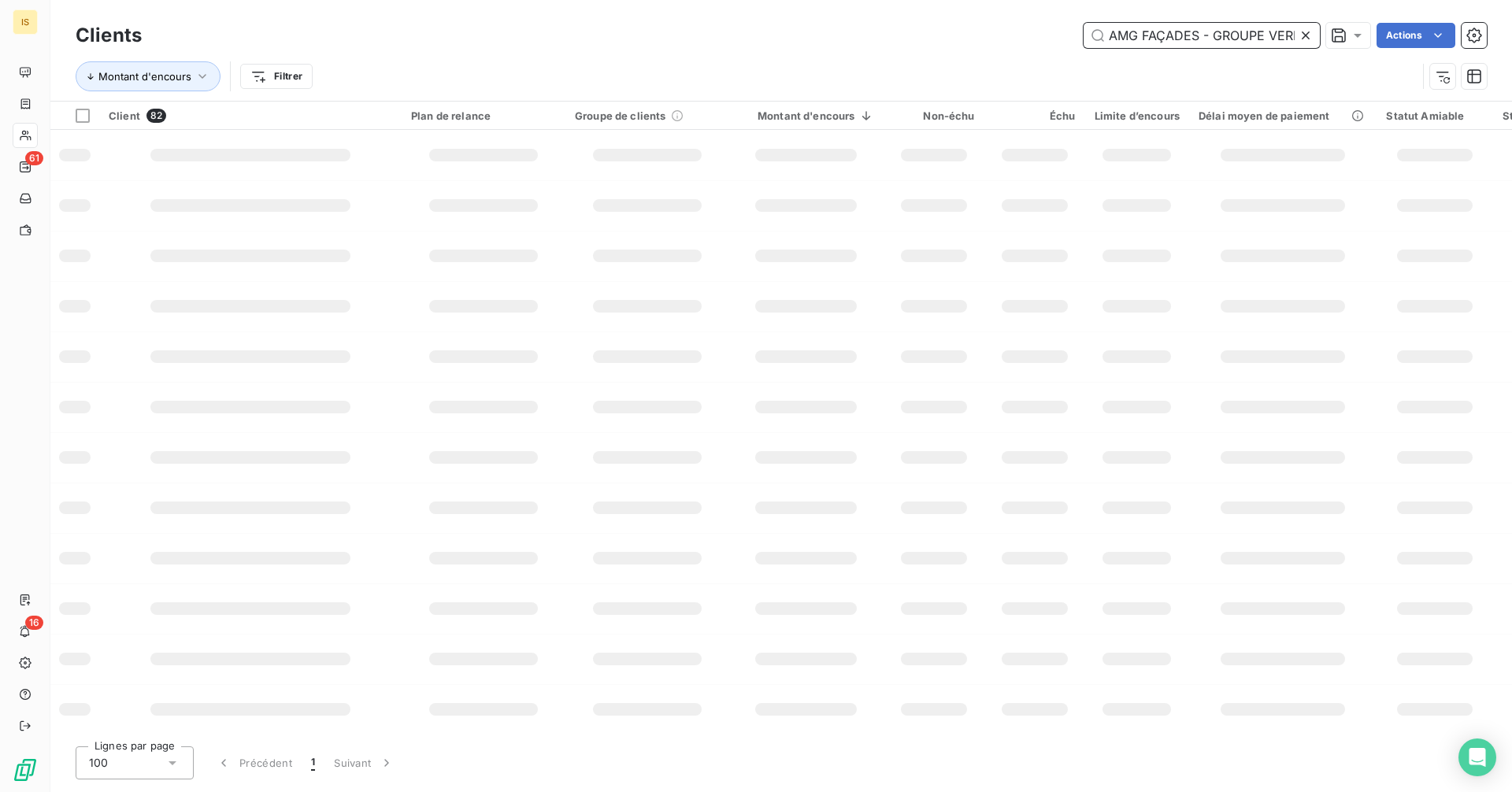
scroll to position [0, 33]
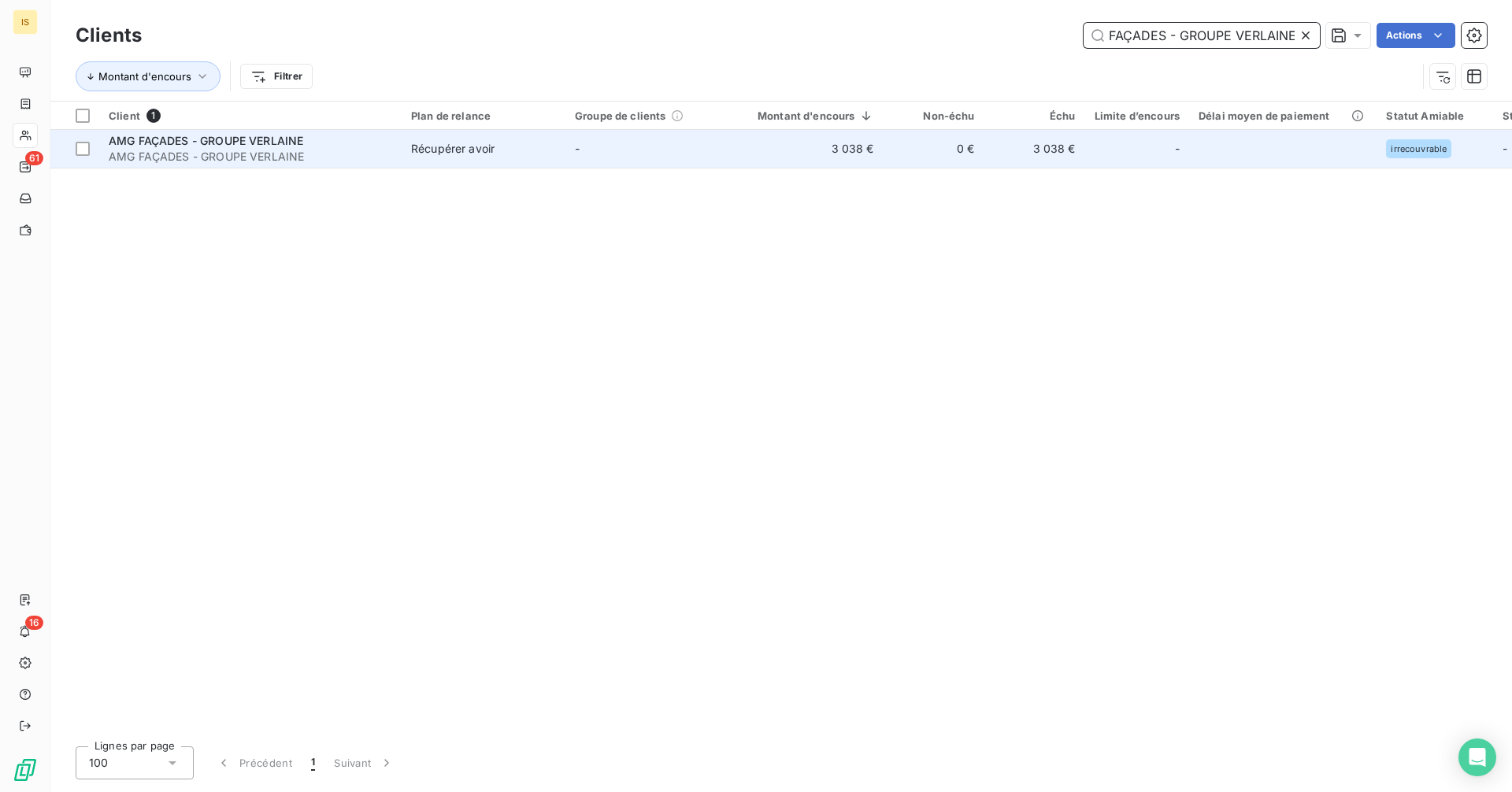
type input "AMG FAÇADES - GROUPE VERLAINE"
click at [159, 156] on span "AMG FAÇADES - GROUPE VERLAINE" at bounding box center [250, 157] width 284 height 15
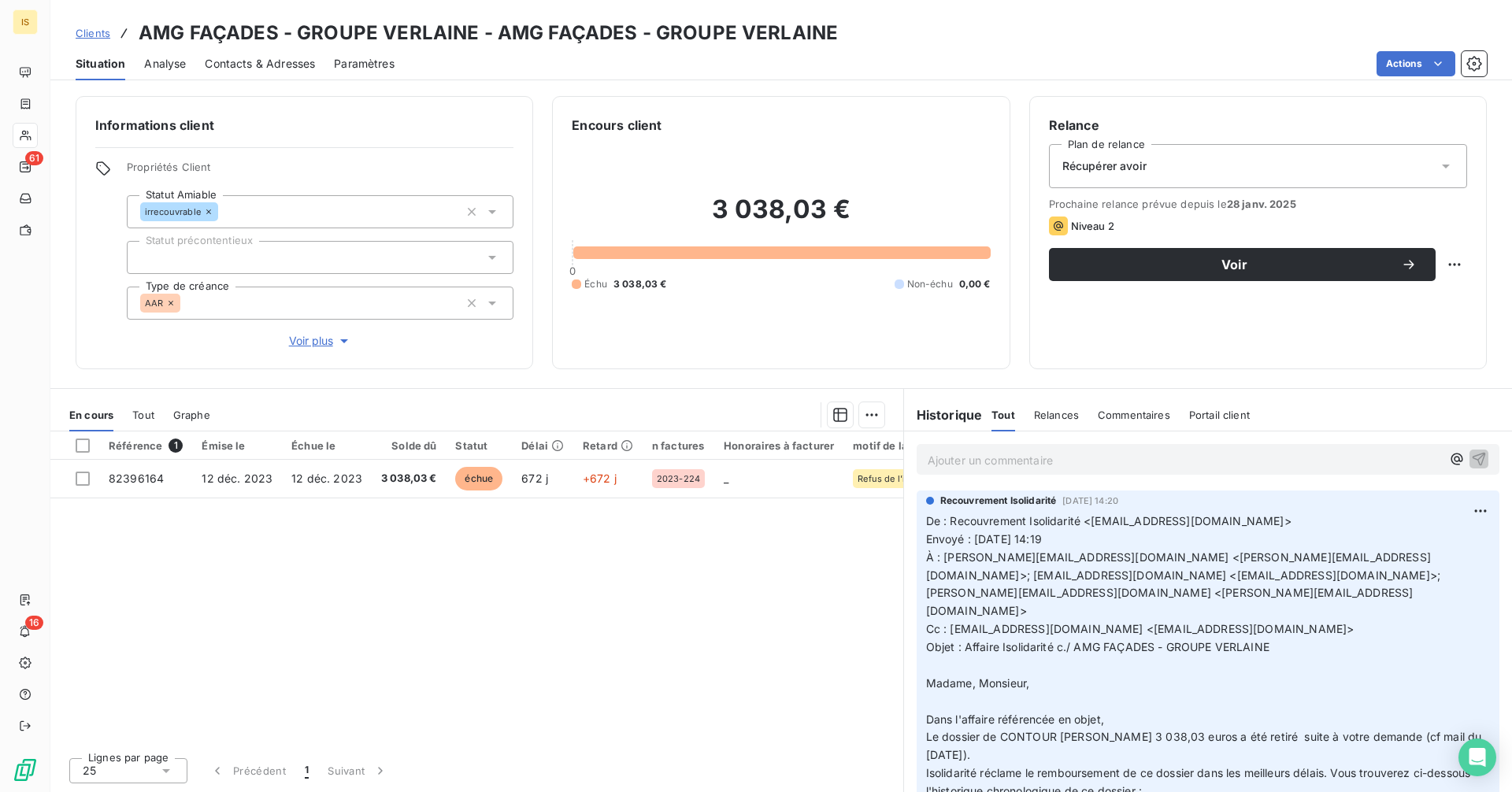
click at [253, 264] on div at bounding box center [320, 257] width 386 height 33
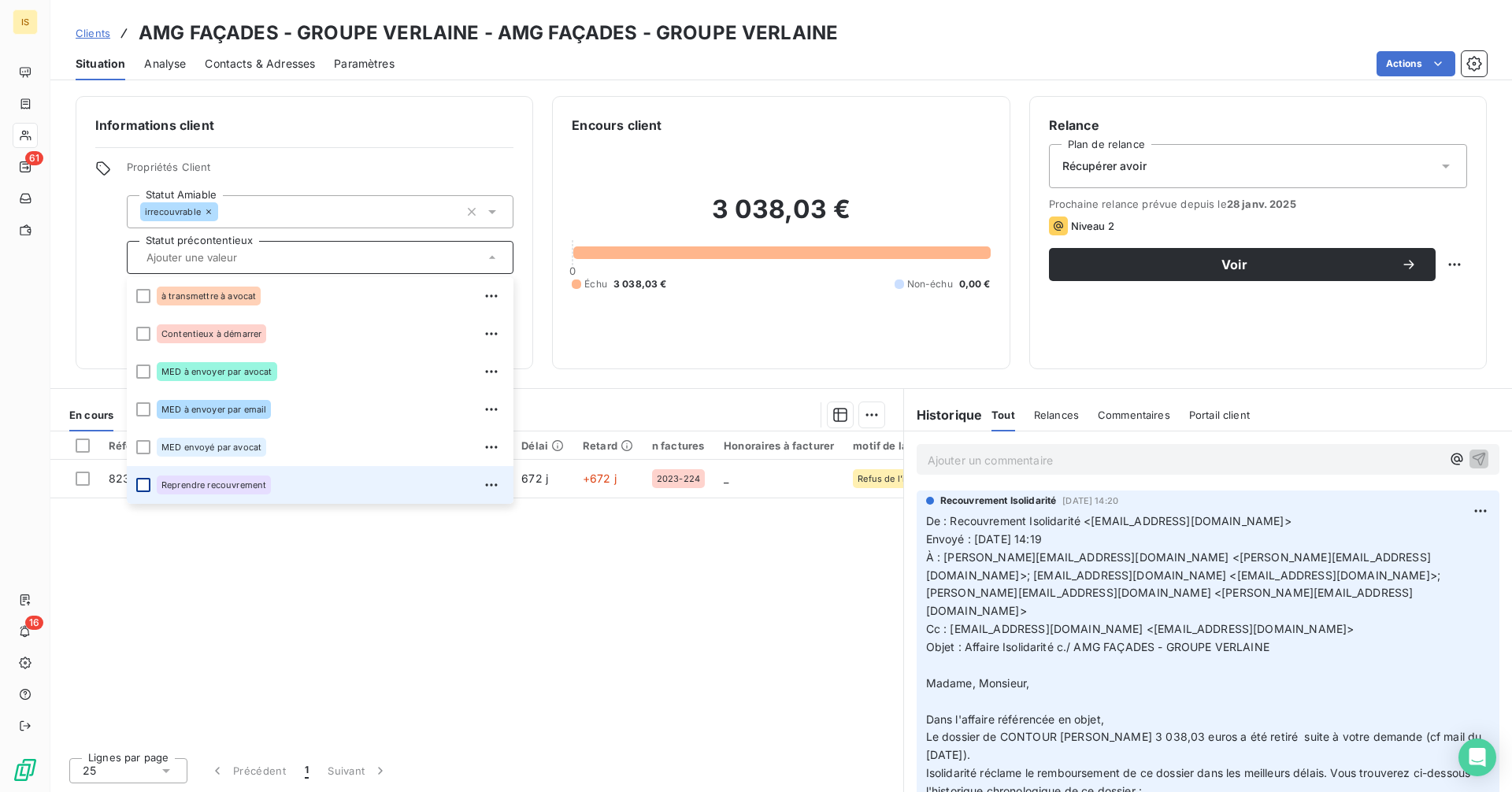
click at [140, 487] on div at bounding box center [143, 484] width 14 height 14
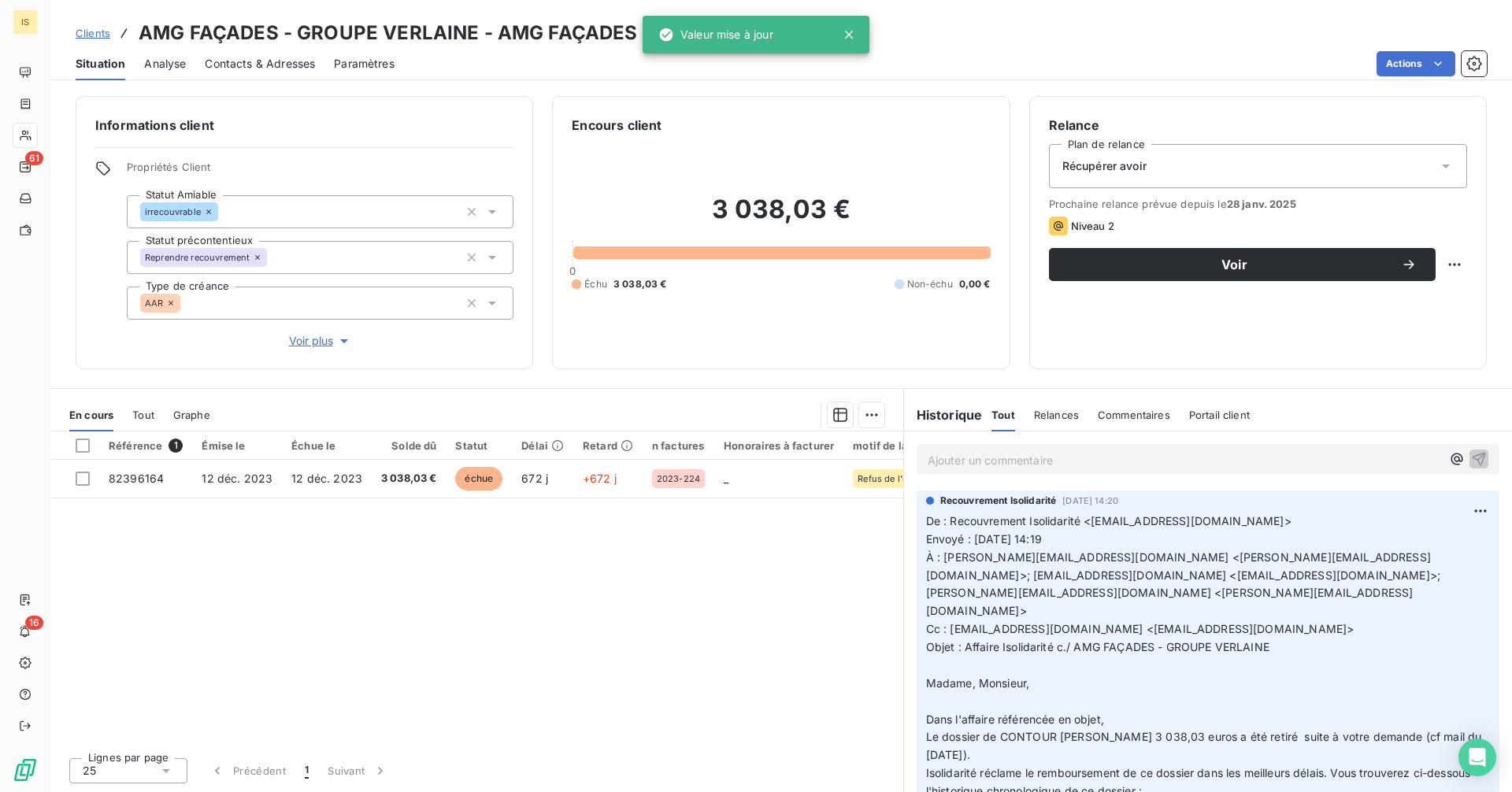
click at [197, 574] on div "Référence 1 Émise le Échue le Solde dû Statut Délai Retard n factures Honoraire…" at bounding box center [477, 588] width 853 height 313
click at [90, 32] on span "Clients" at bounding box center [93, 32] width 34 height 12
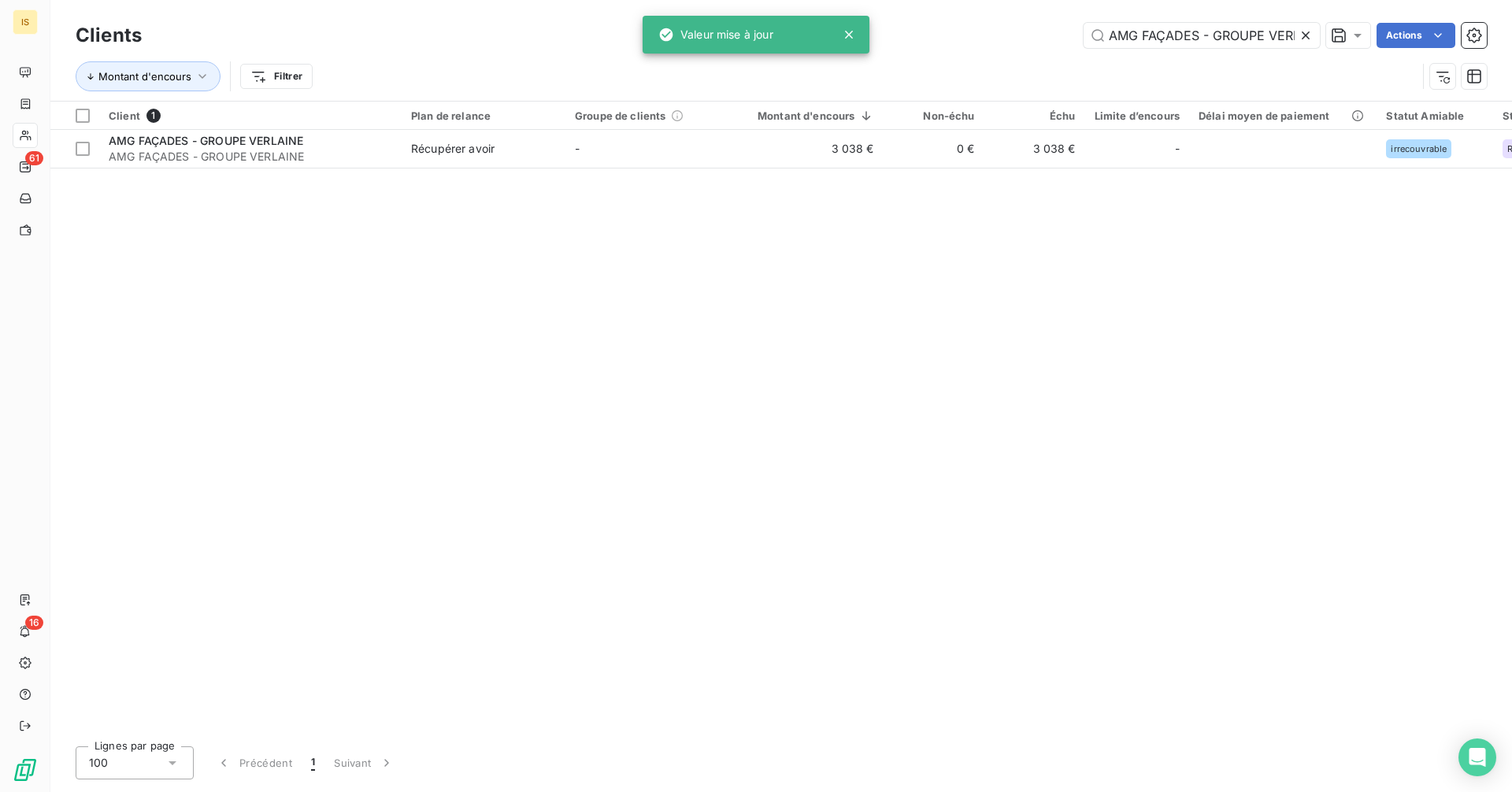
click at [1307, 36] on icon at bounding box center [1306, 35] width 15 height 15
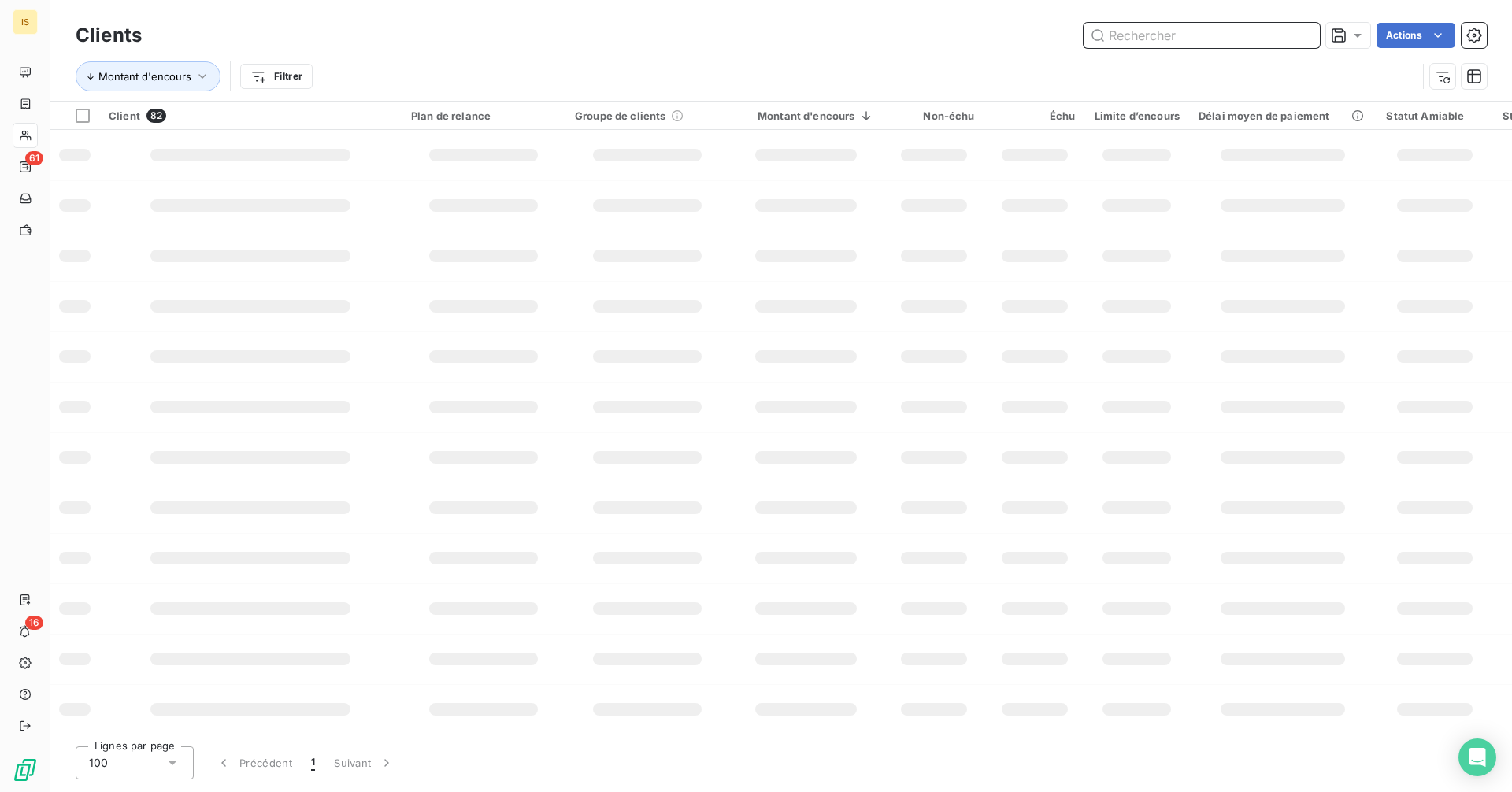
click at [1244, 35] on input "text" at bounding box center [1200, 35] width 236 height 25
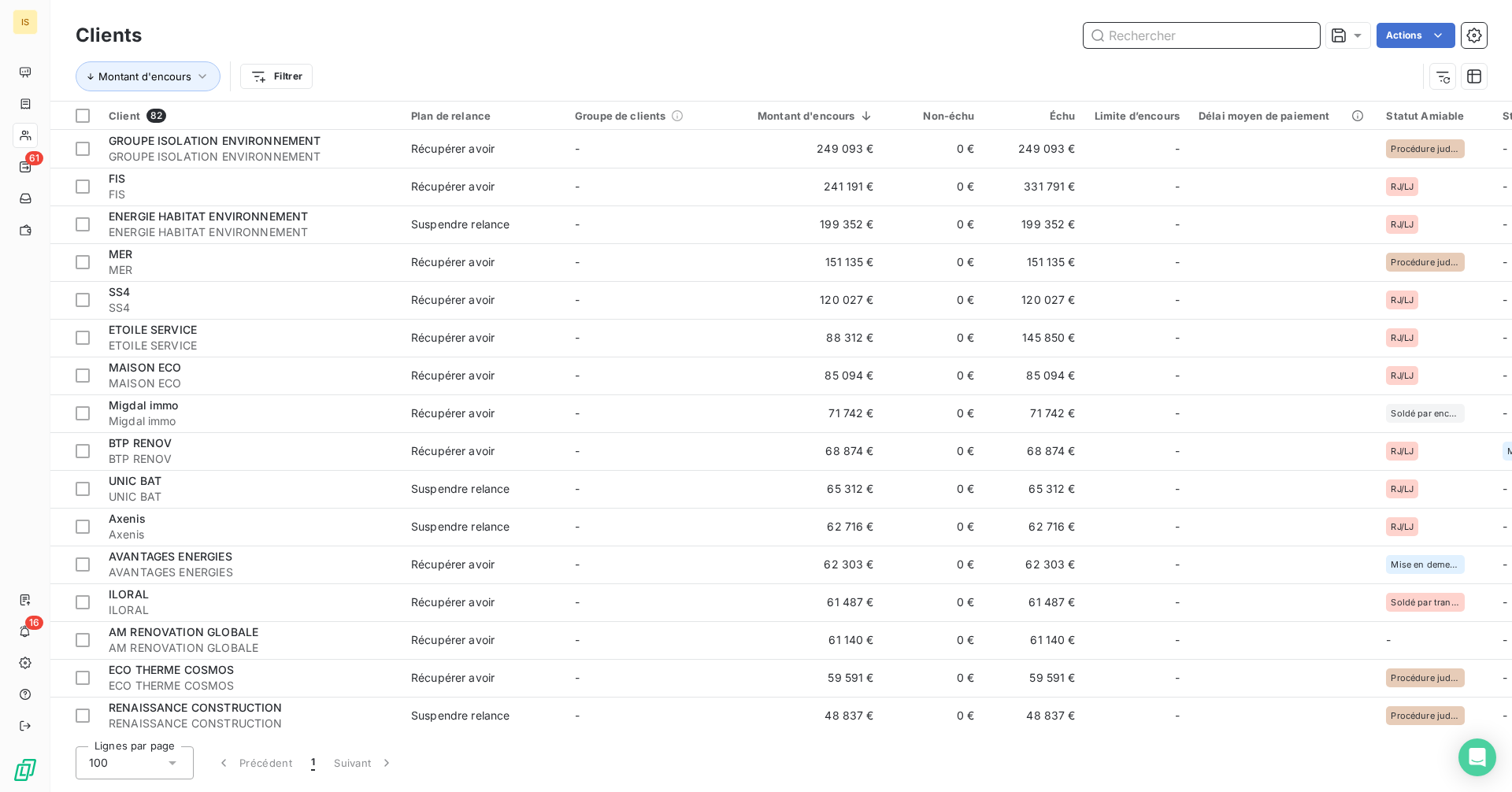
paste input "SAGA CONSEIL"
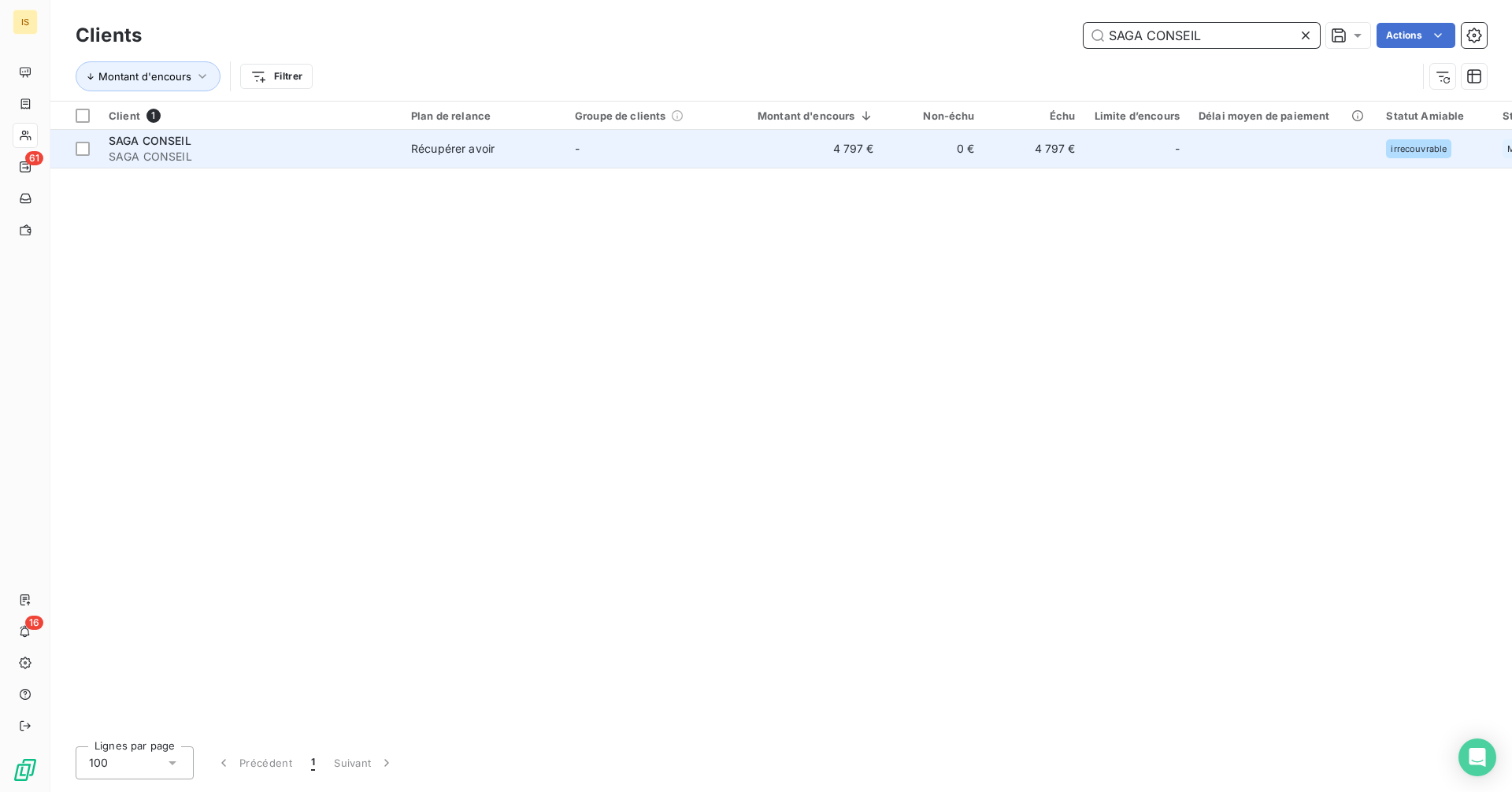
type input "SAGA CONSEIL"
click at [449, 155] on div "Récupérer avoir" at bounding box center [452, 148] width 83 height 15
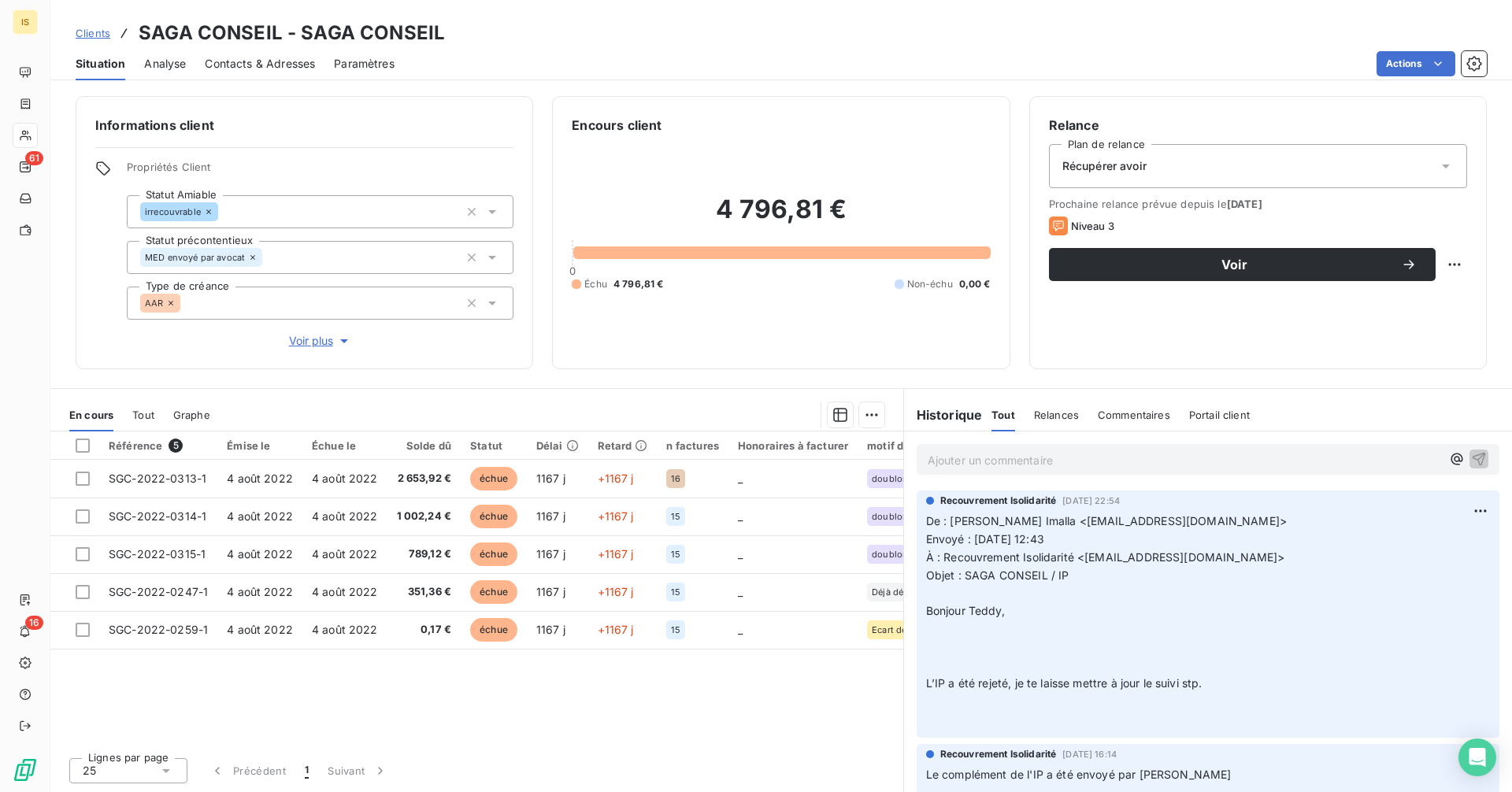
click at [252, 255] on icon at bounding box center [252, 257] width 10 height 10
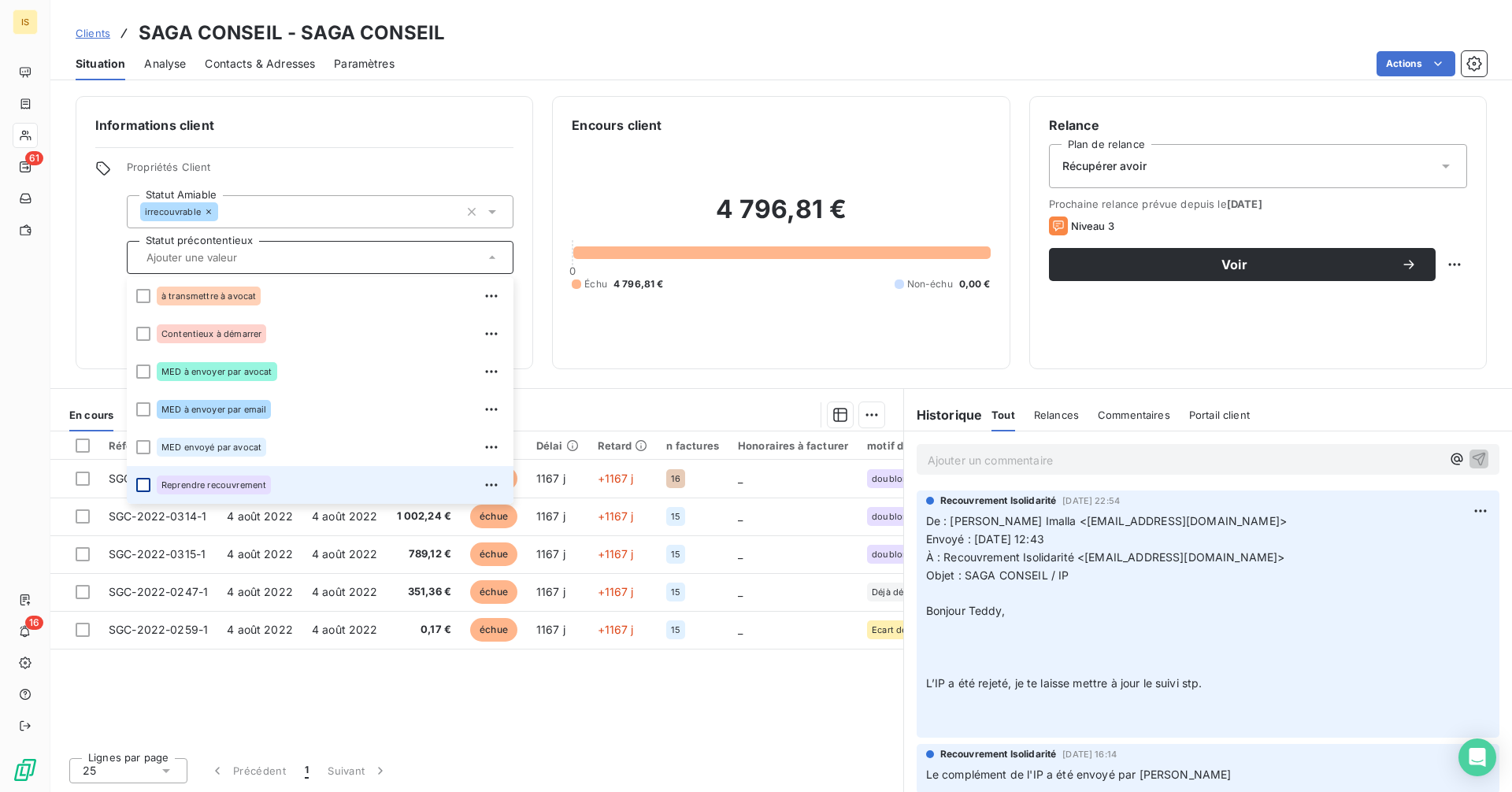
click at [138, 484] on div at bounding box center [143, 484] width 14 height 14
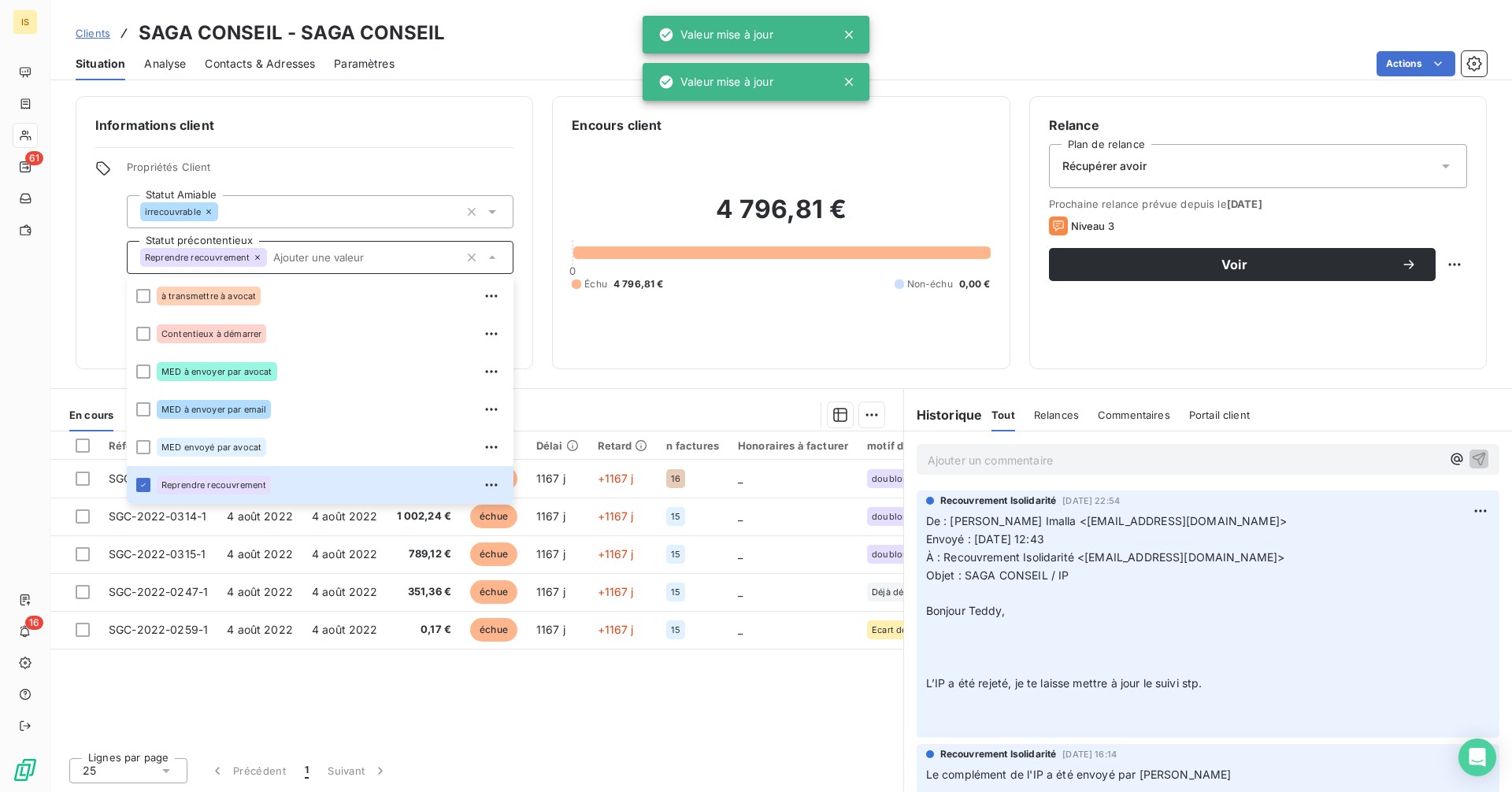
click at [496, 167] on span "Propriétés Client" at bounding box center [320, 171] width 386 height 22
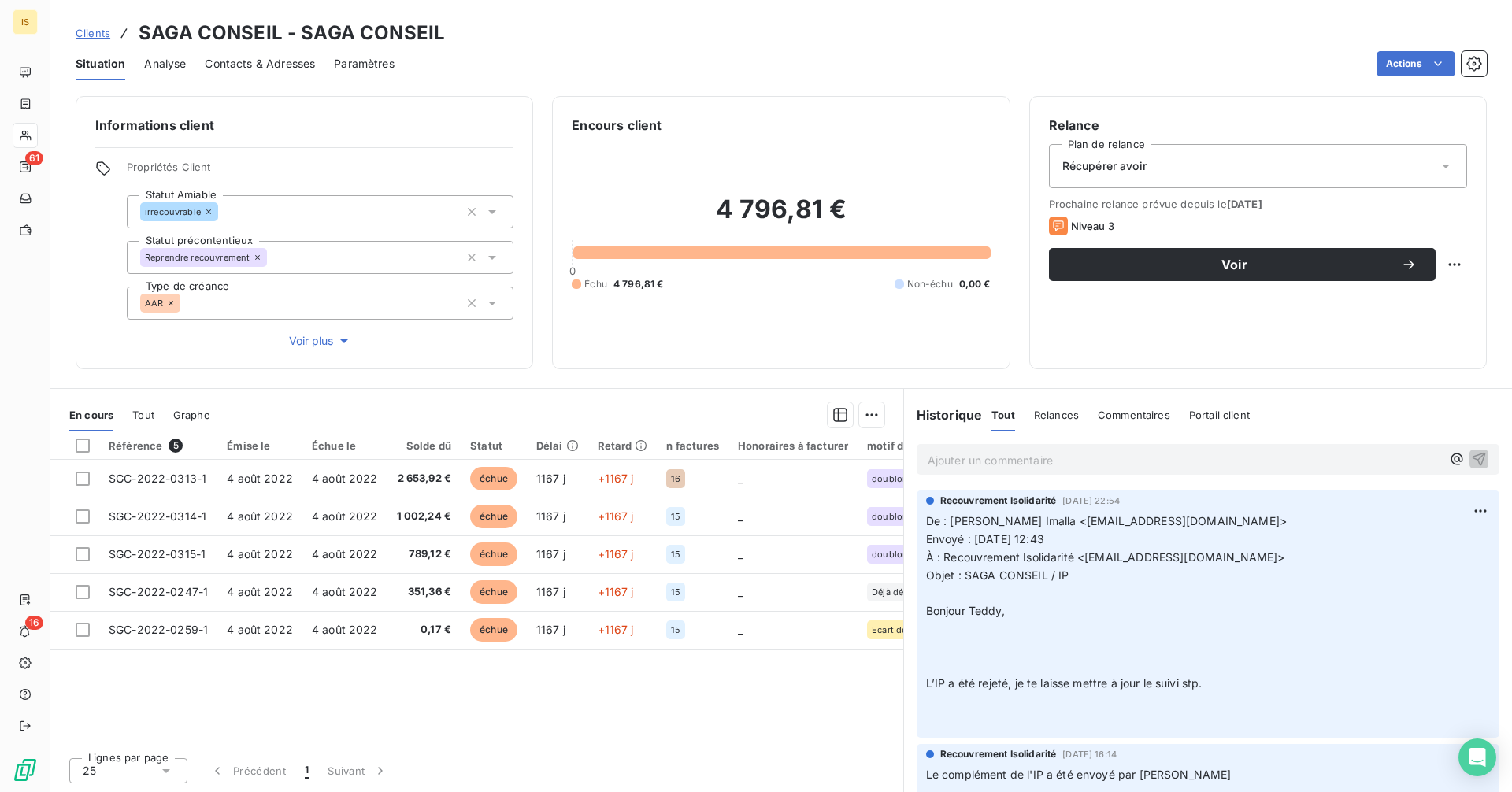
click at [96, 29] on span "Clients" at bounding box center [93, 32] width 34 height 12
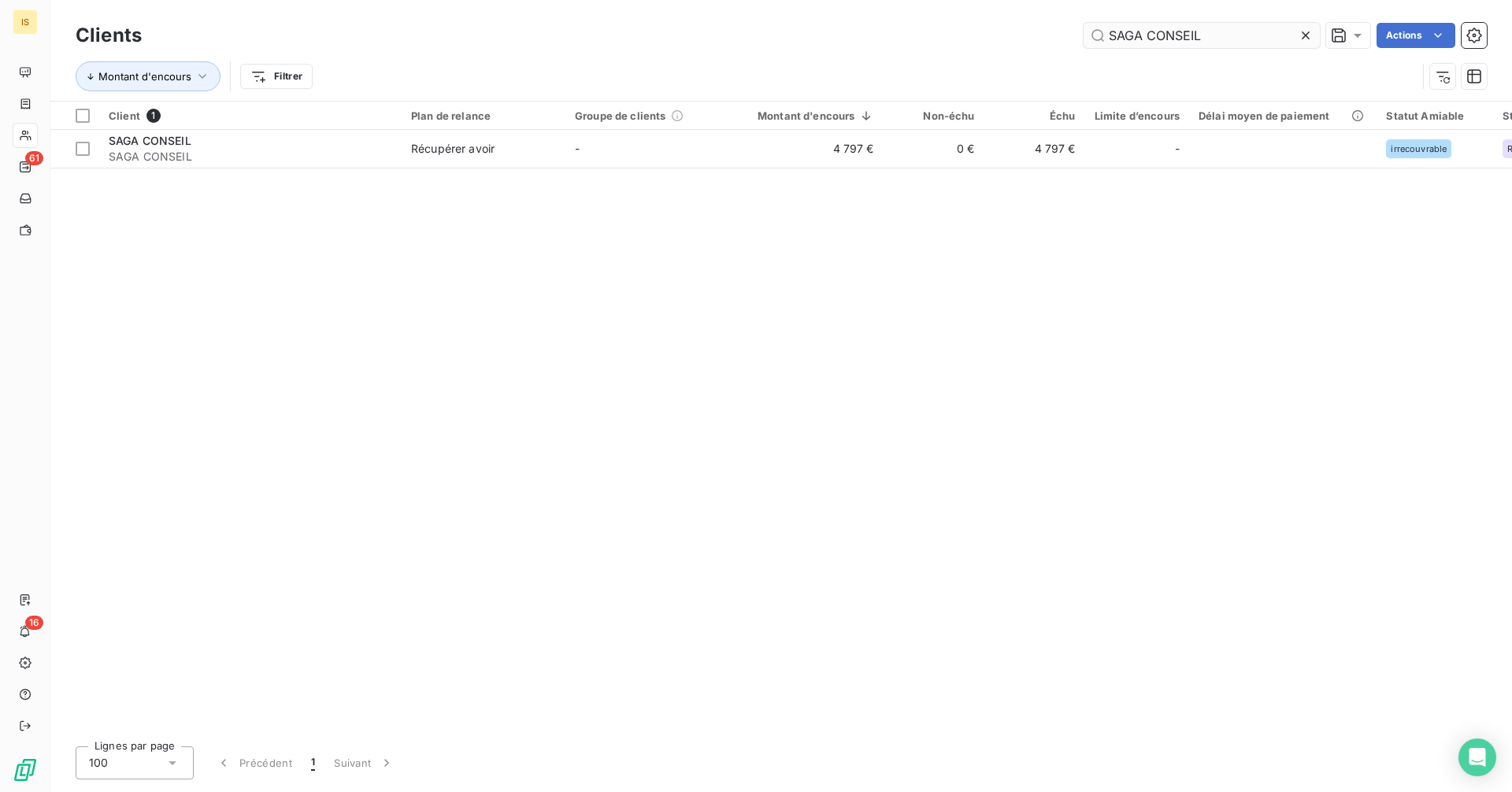
click at [1307, 38] on icon at bounding box center [1306, 35] width 15 height 15
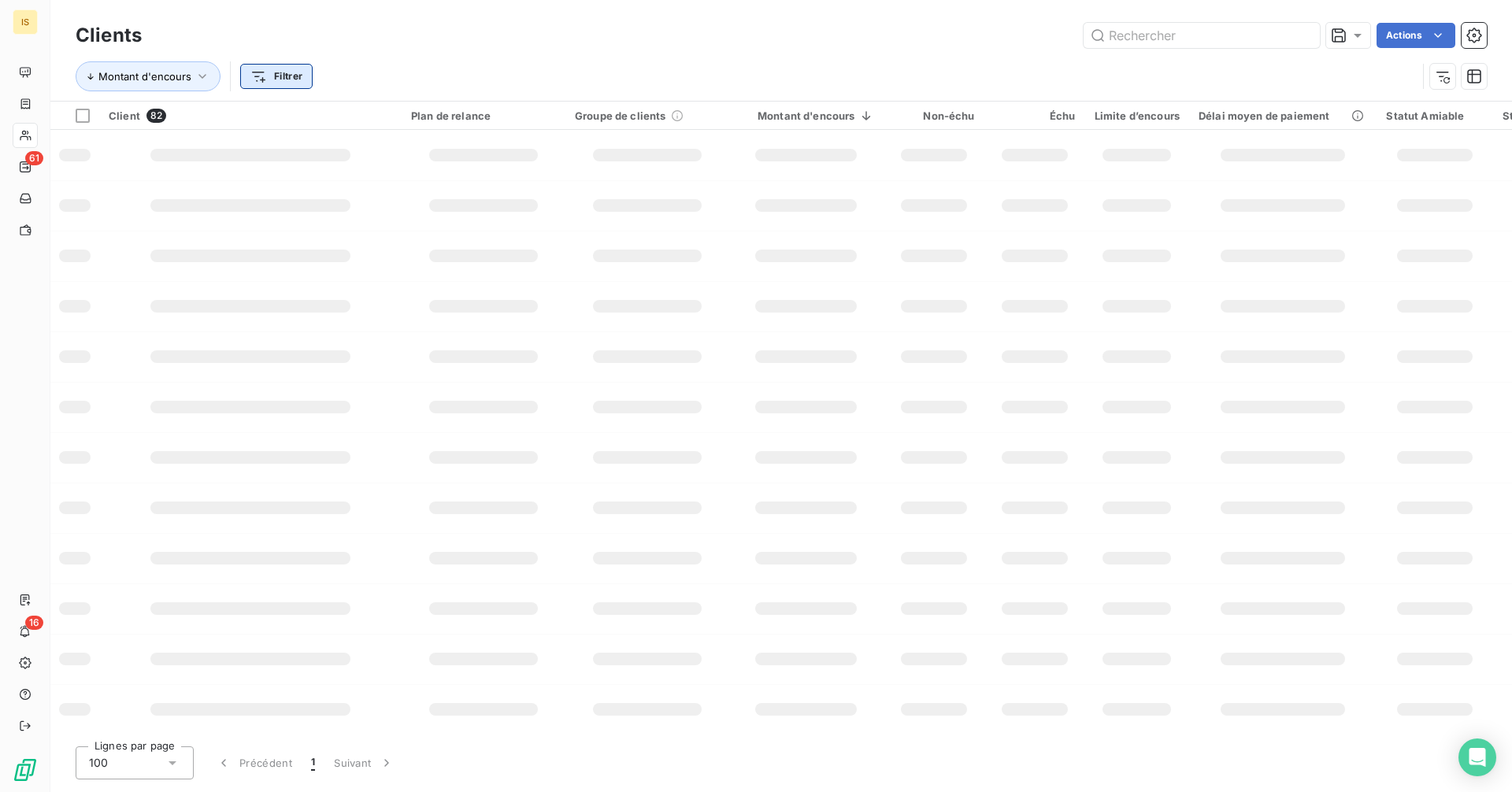
click at [248, 74] on html "IS 61 16 Clients Actions Montant d'encours Filtrer Client 82 Plan de relance Gr…" at bounding box center [756, 396] width 1512 height 792
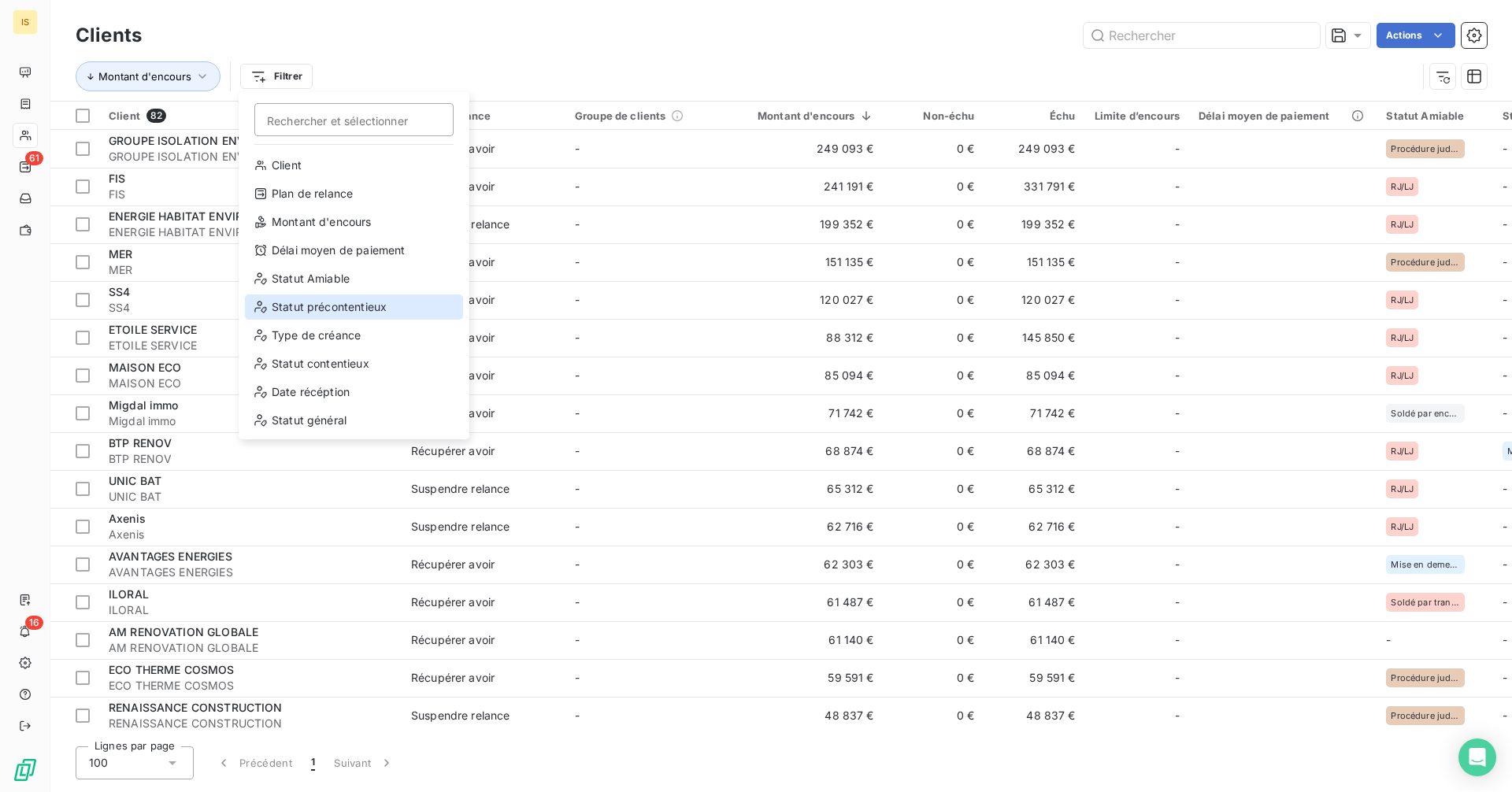
click at [331, 306] on div "Statut précontentieux" at bounding box center [354, 307] width 218 height 25
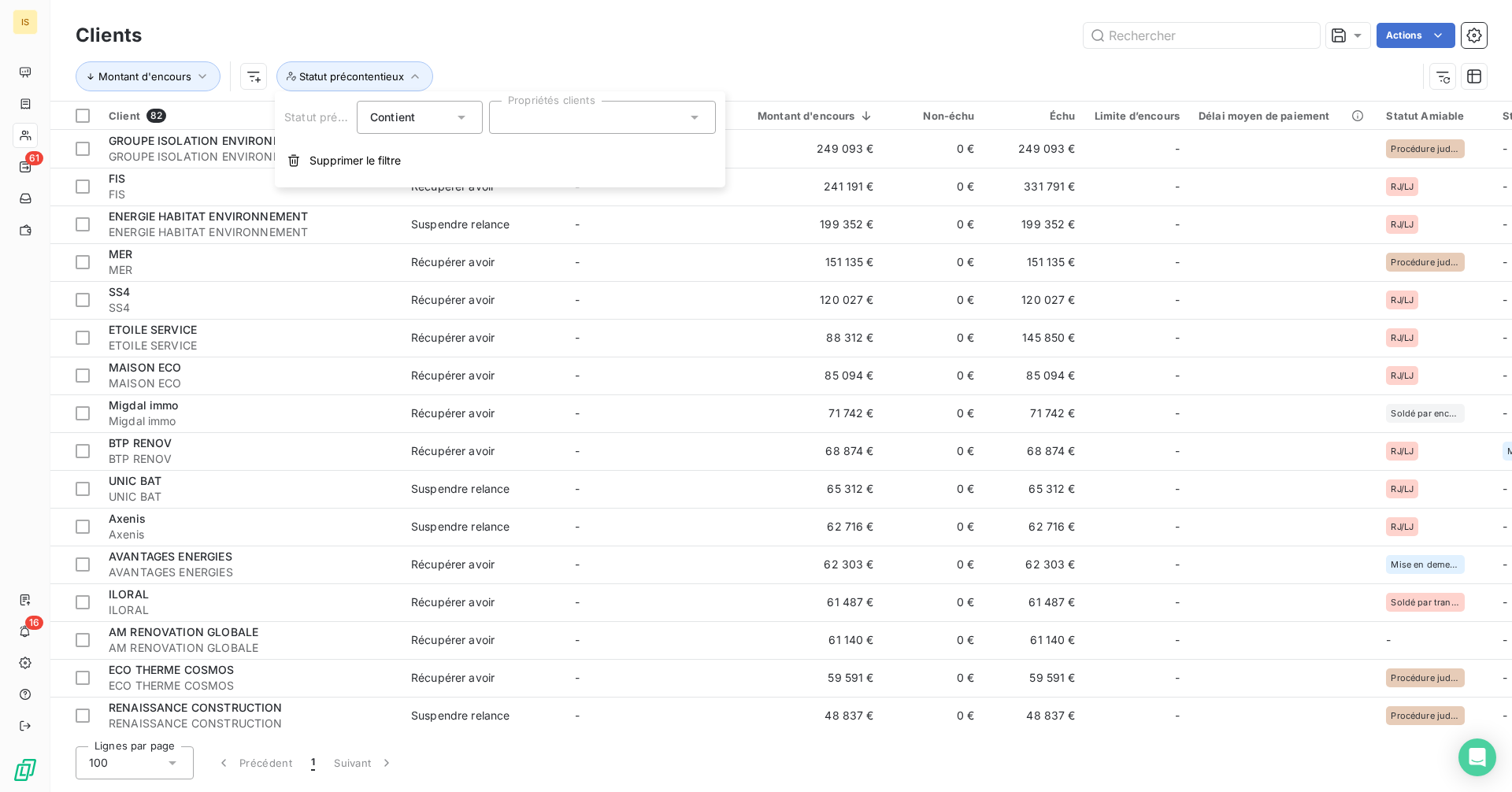
click at [615, 125] on div at bounding box center [602, 117] width 227 height 33
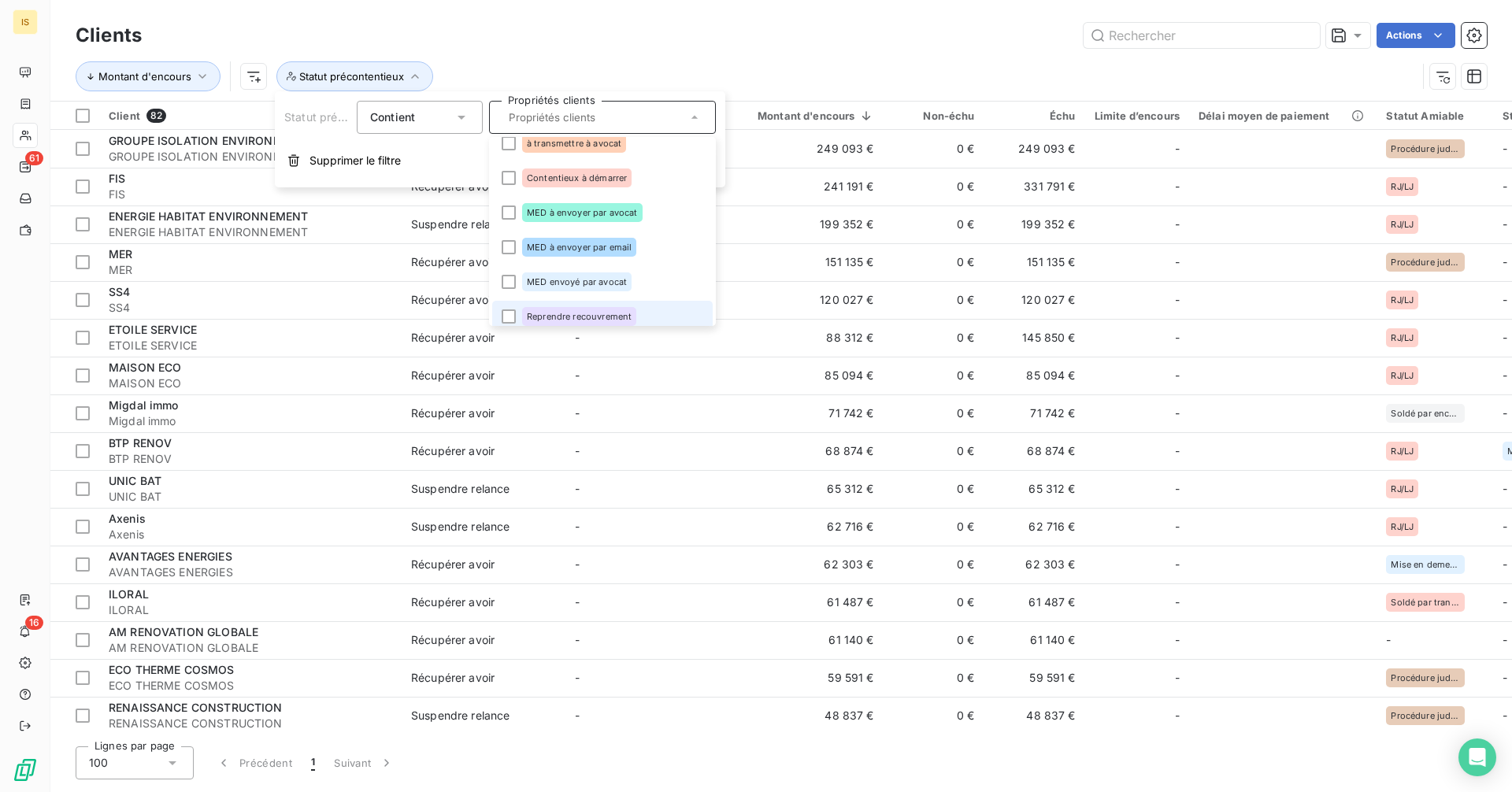
scroll to position [22, 0]
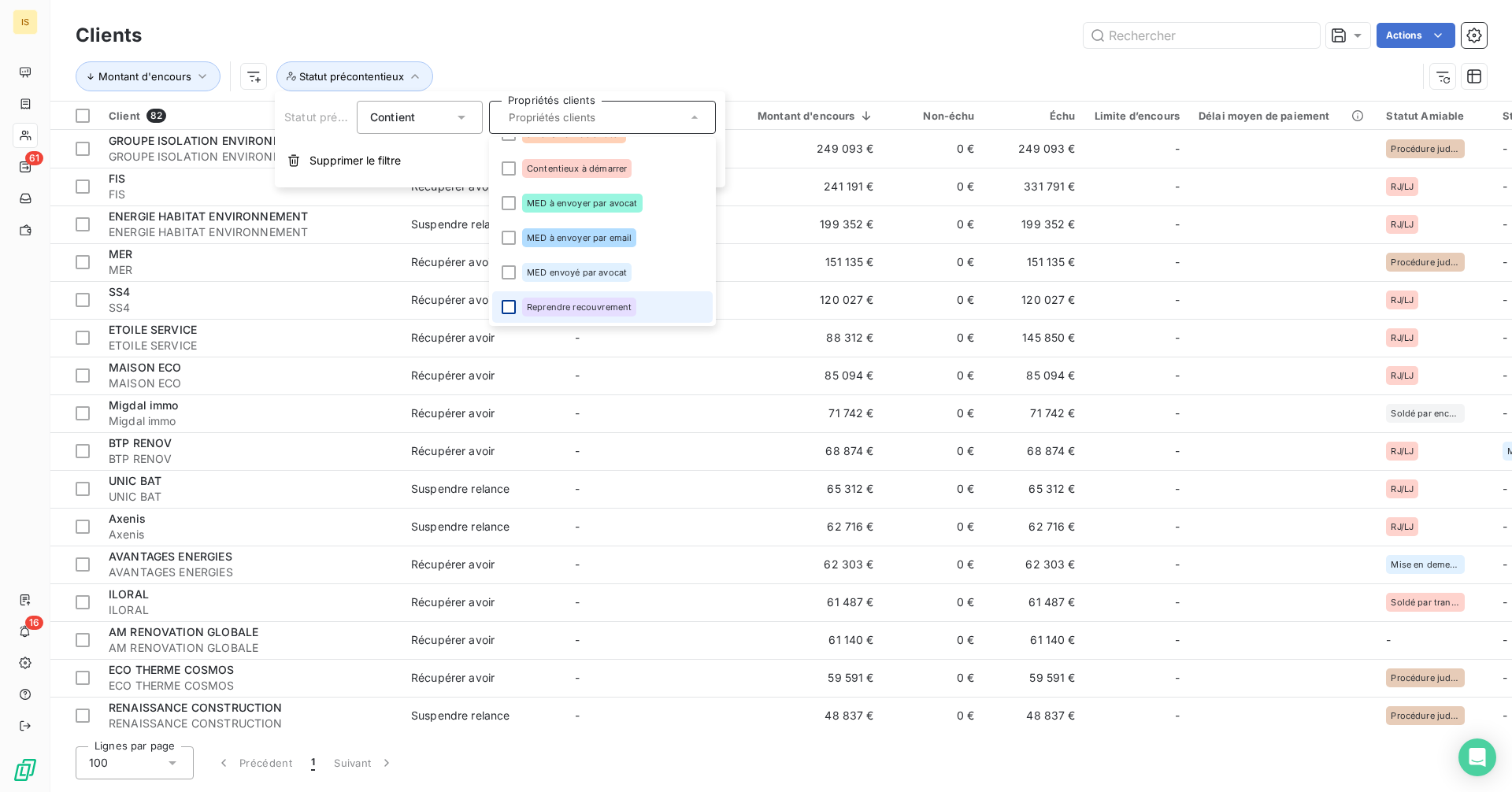
click at [508, 308] on div at bounding box center [508, 307] width 14 height 14
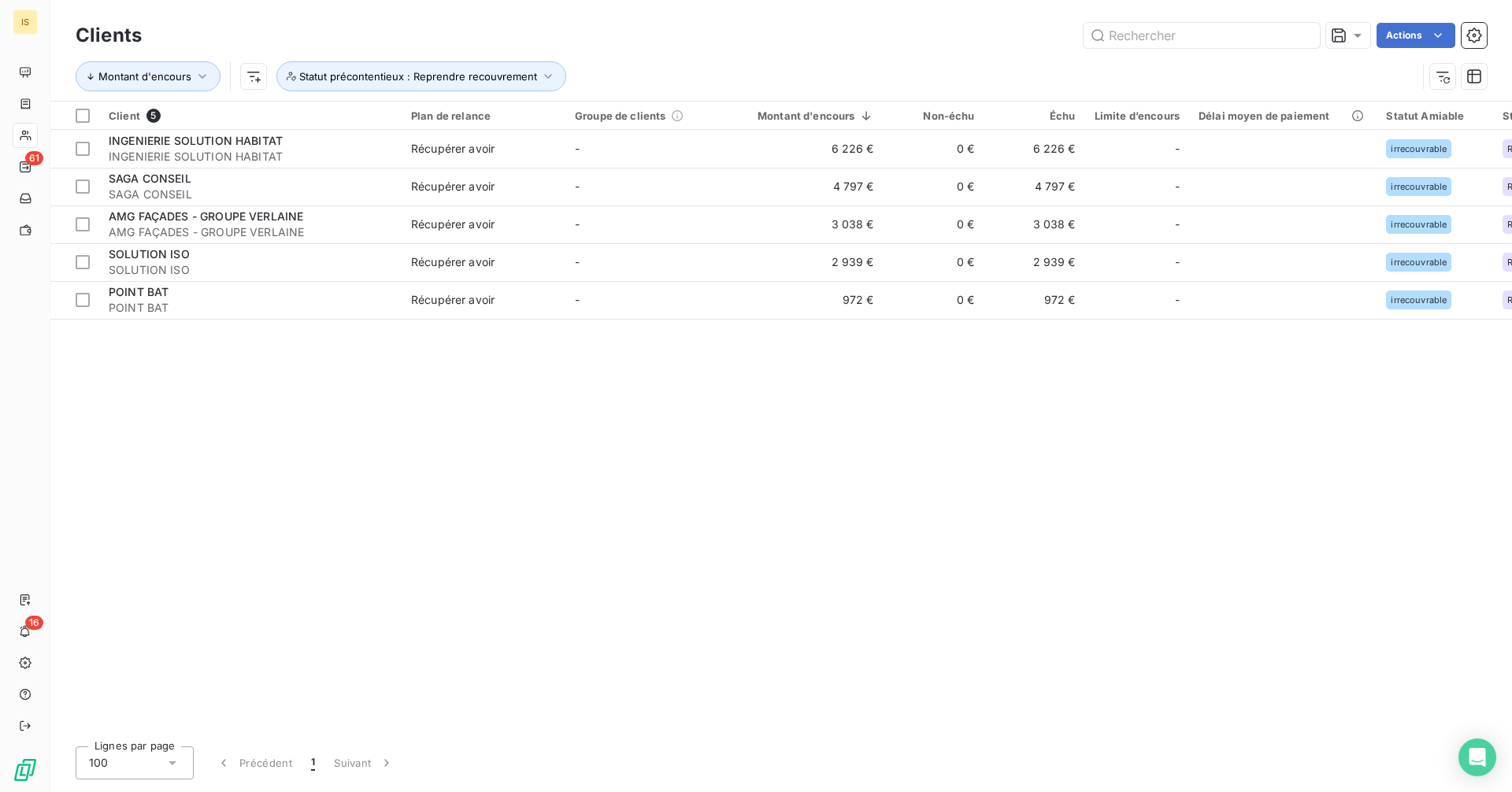
click at [702, 53] on div "Montant d'encours Statut précontentieux : Reprendre recouvrement" at bounding box center [781, 75] width 1411 height 49
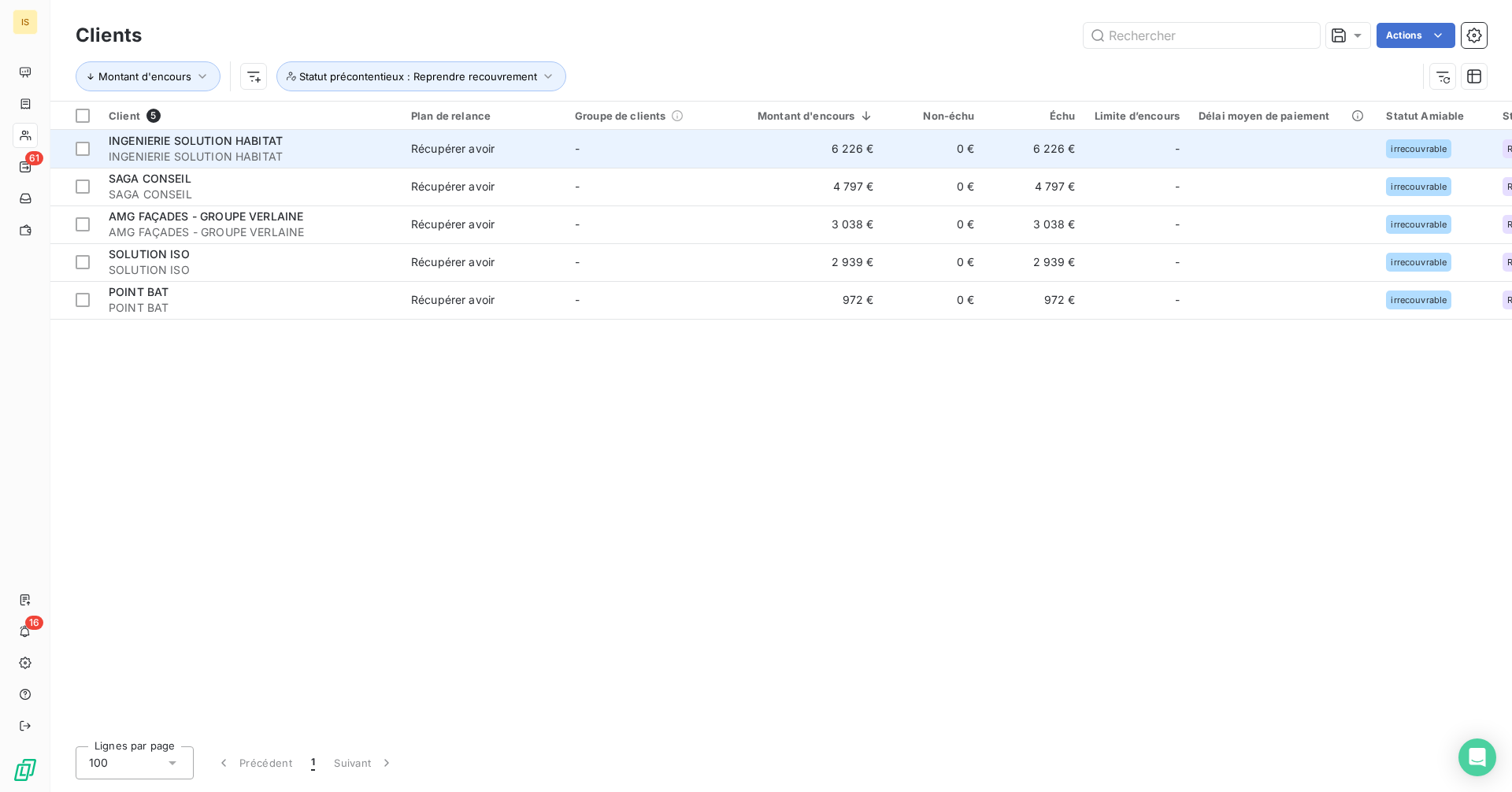
click at [686, 152] on td "-" at bounding box center [646, 149] width 163 height 38
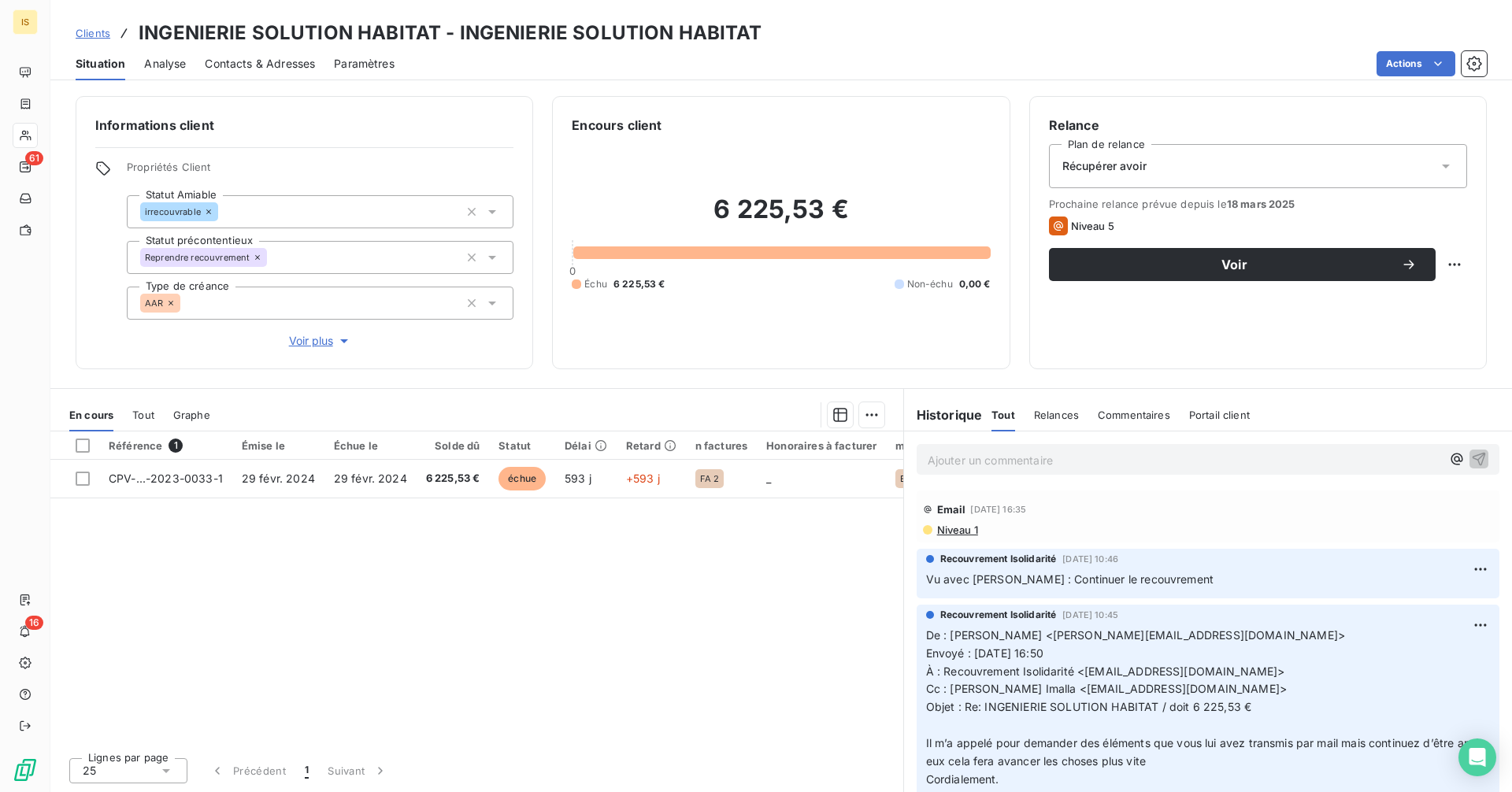
click at [1244, 171] on div "Récupérer avoir" at bounding box center [1257, 166] width 418 height 44
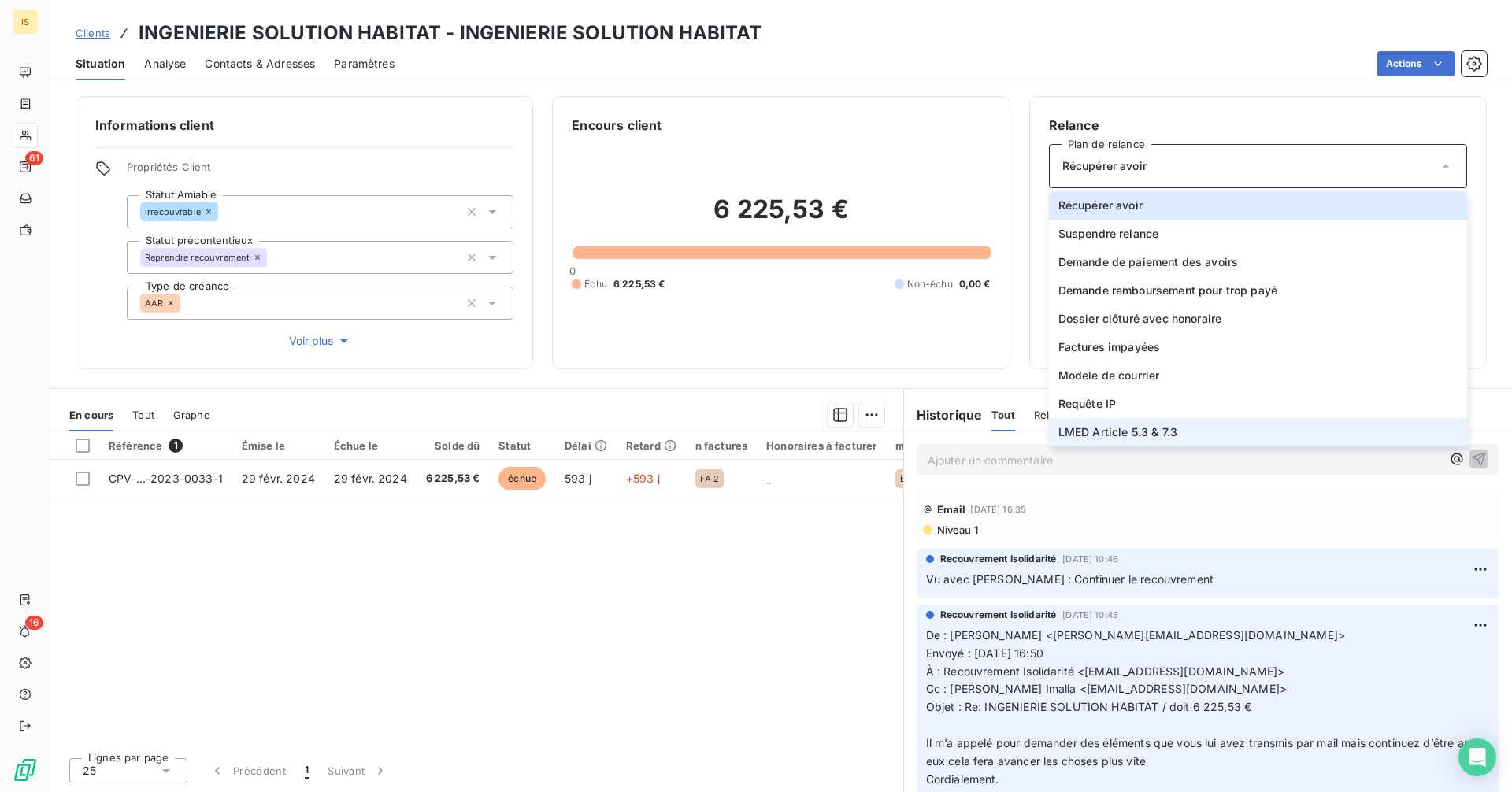
click at [1146, 422] on li "LMED Article 5.3 & 7.3" at bounding box center [1257, 432] width 418 height 29
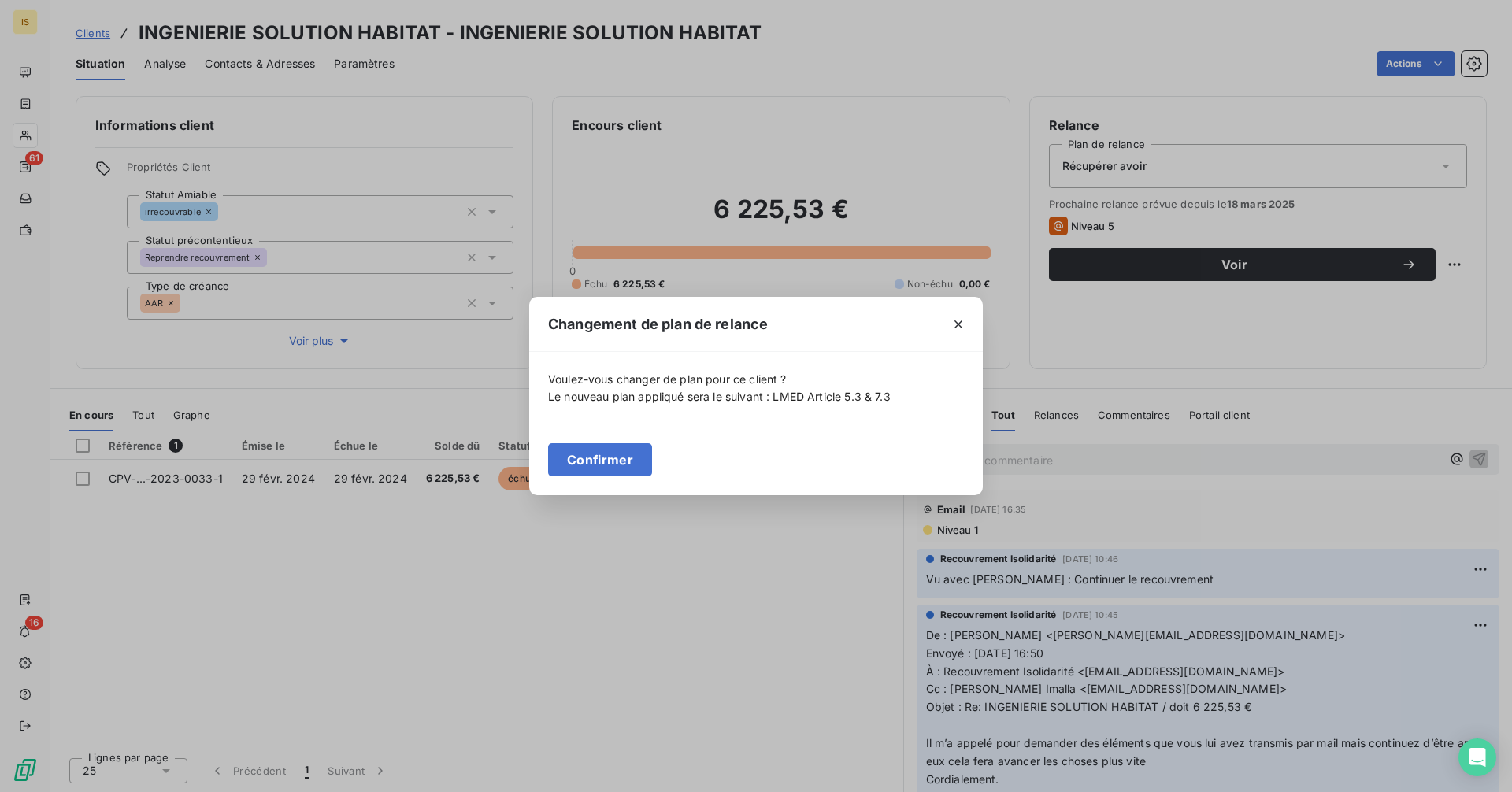
drag, startPoint x: 618, startPoint y: 465, endPoint x: 628, endPoint y: 457, distance: 12.8
click at [618, 464] on button "Confirmer" at bounding box center [599, 460] width 104 height 33
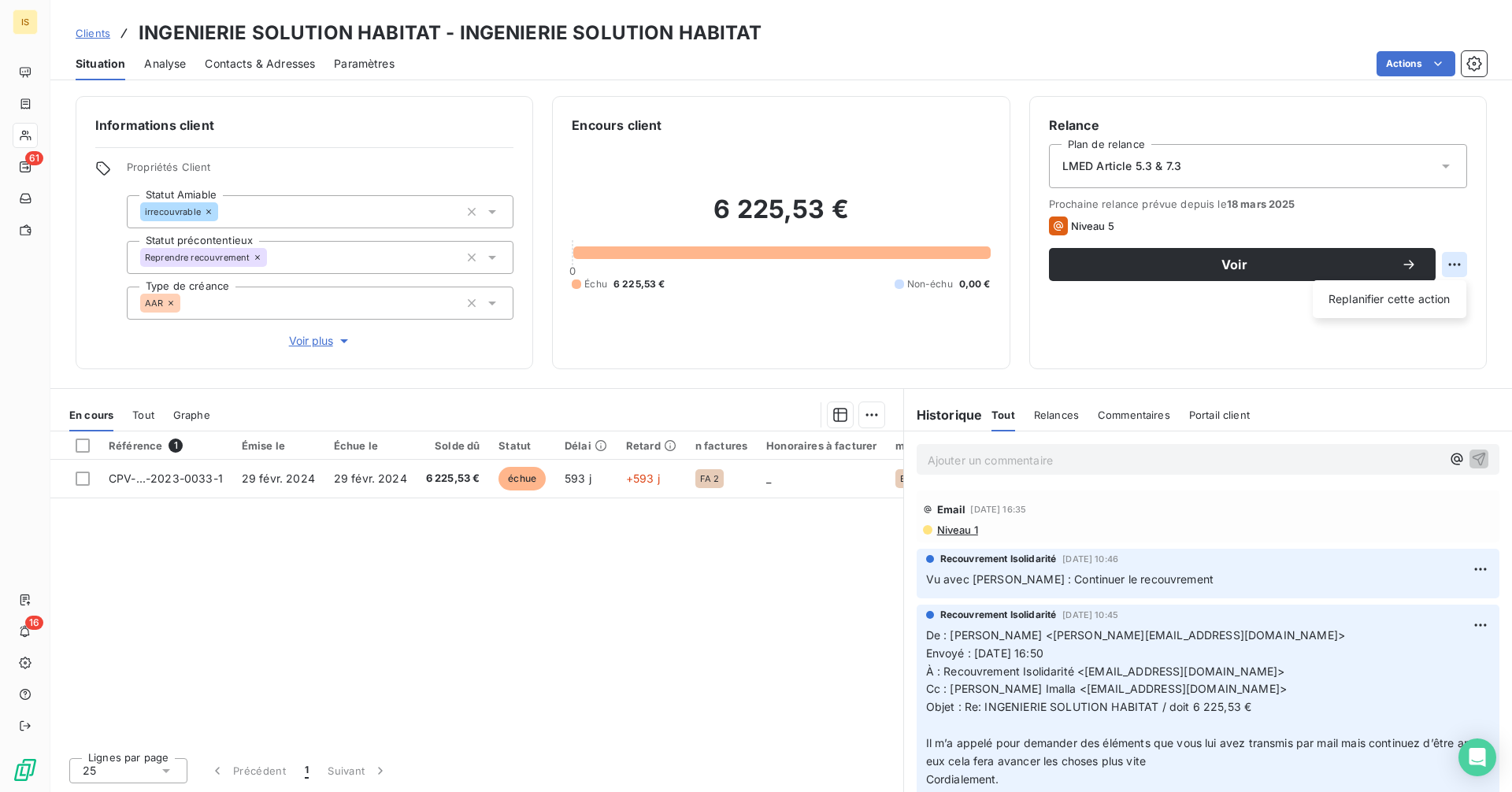
click at [1453, 260] on html "IS 61 16 Clients INGENIERIE SOLUTION HABITAT - INGENIERIE SOLUTION HABITAT Situ…" at bounding box center [756, 396] width 1512 height 792
click at [1409, 294] on div "Replanifier cette action" at bounding box center [1389, 299] width 140 height 25
select select "9"
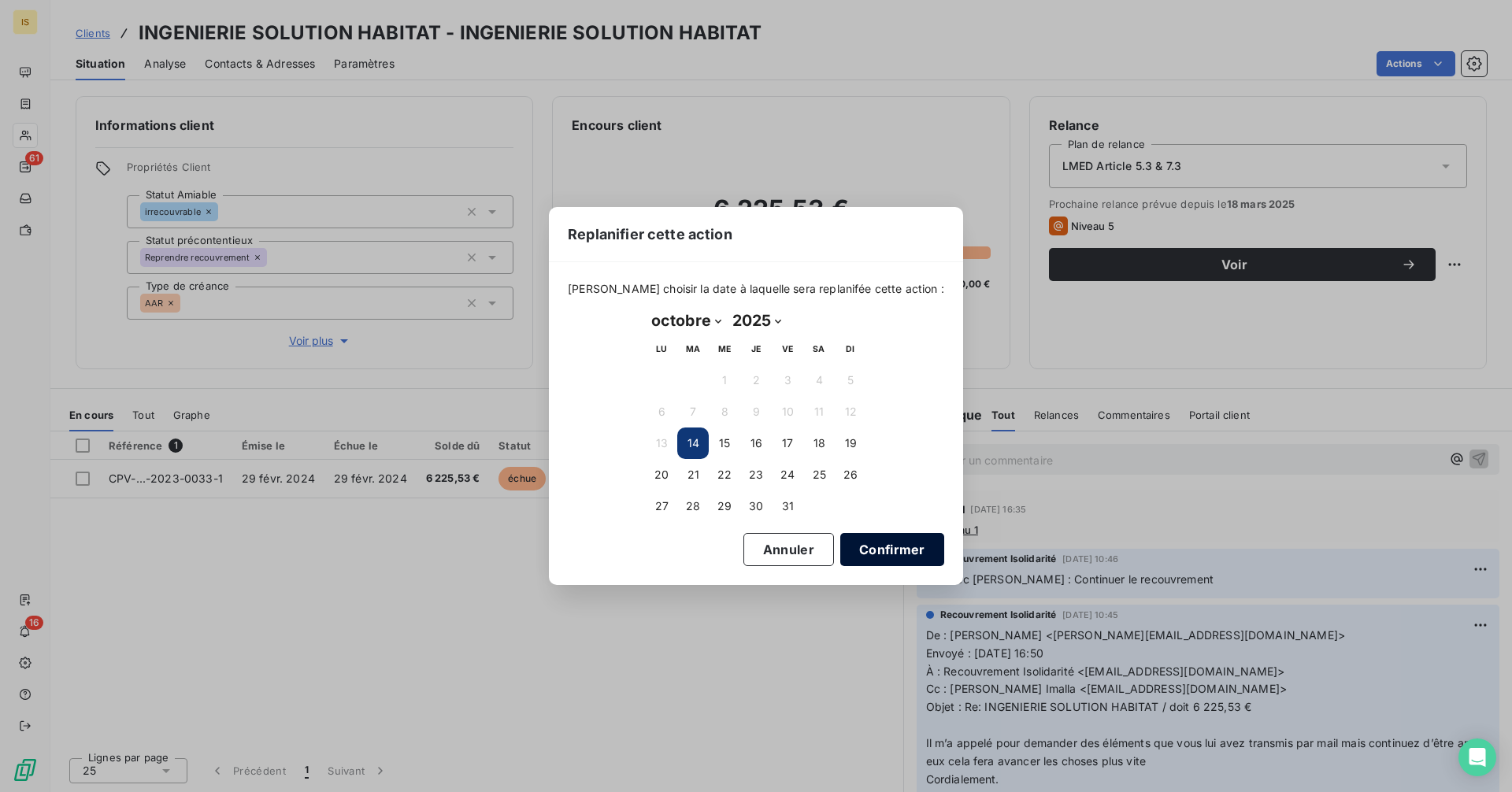
click at [862, 546] on button "Confirmer" at bounding box center [892, 549] width 104 height 33
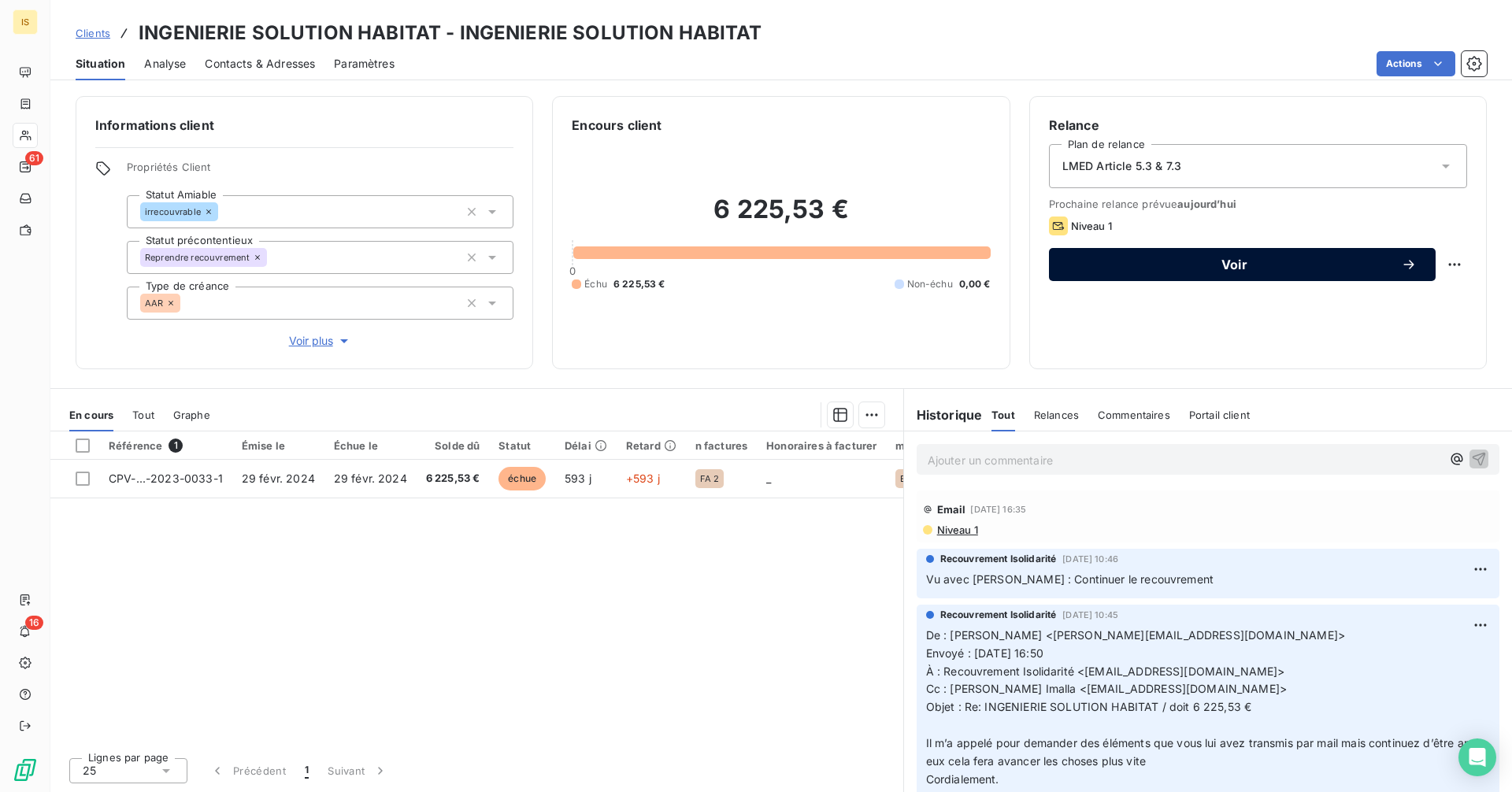
click at [1173, 278] on button "Voir" at bounding box center [1242, 264] width 386 height 33
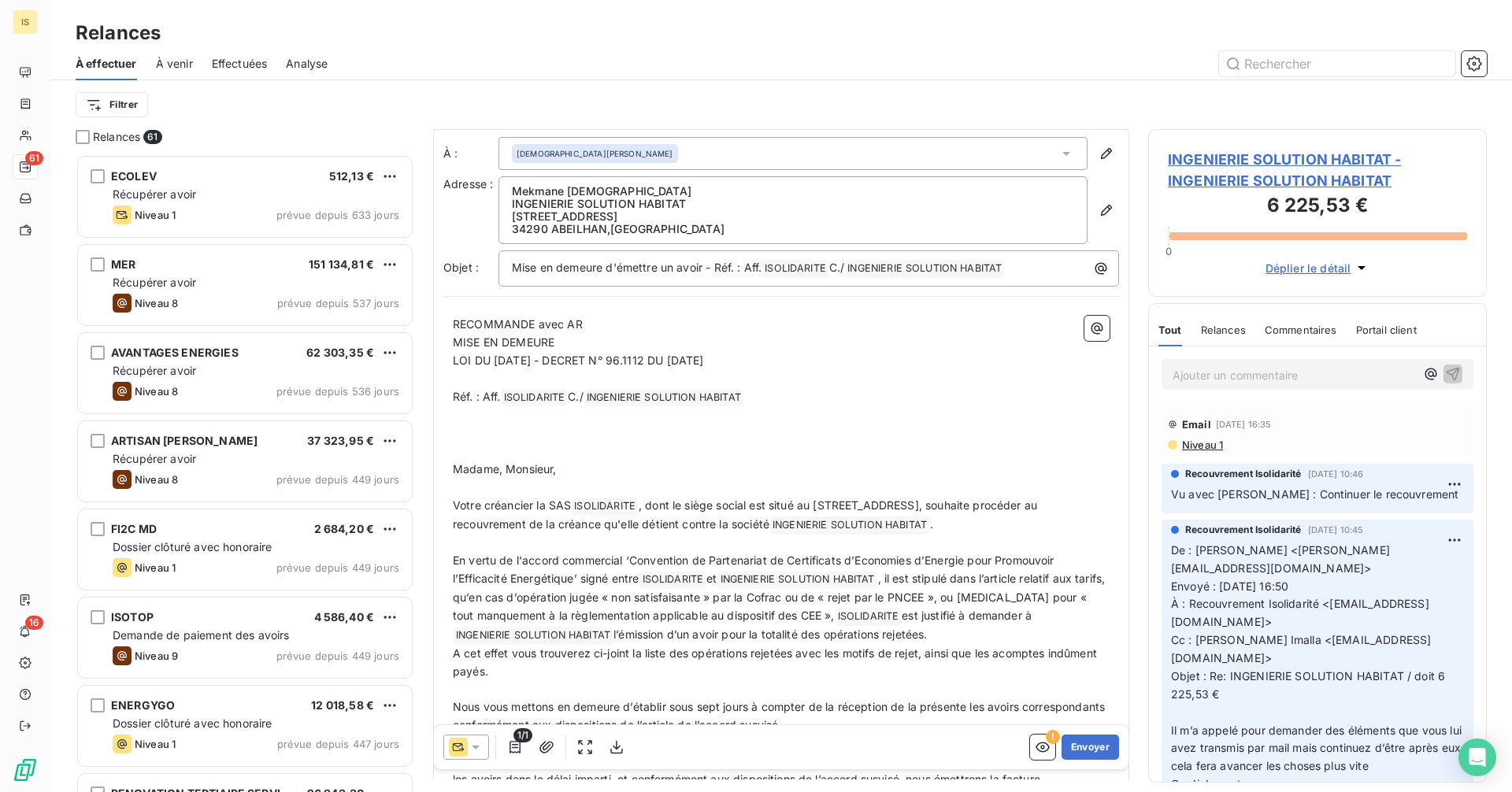
scroll to position [2, 0]
click at [1034, 742] on icon "button" at bounding box center [1042, 746] width 15 height 15
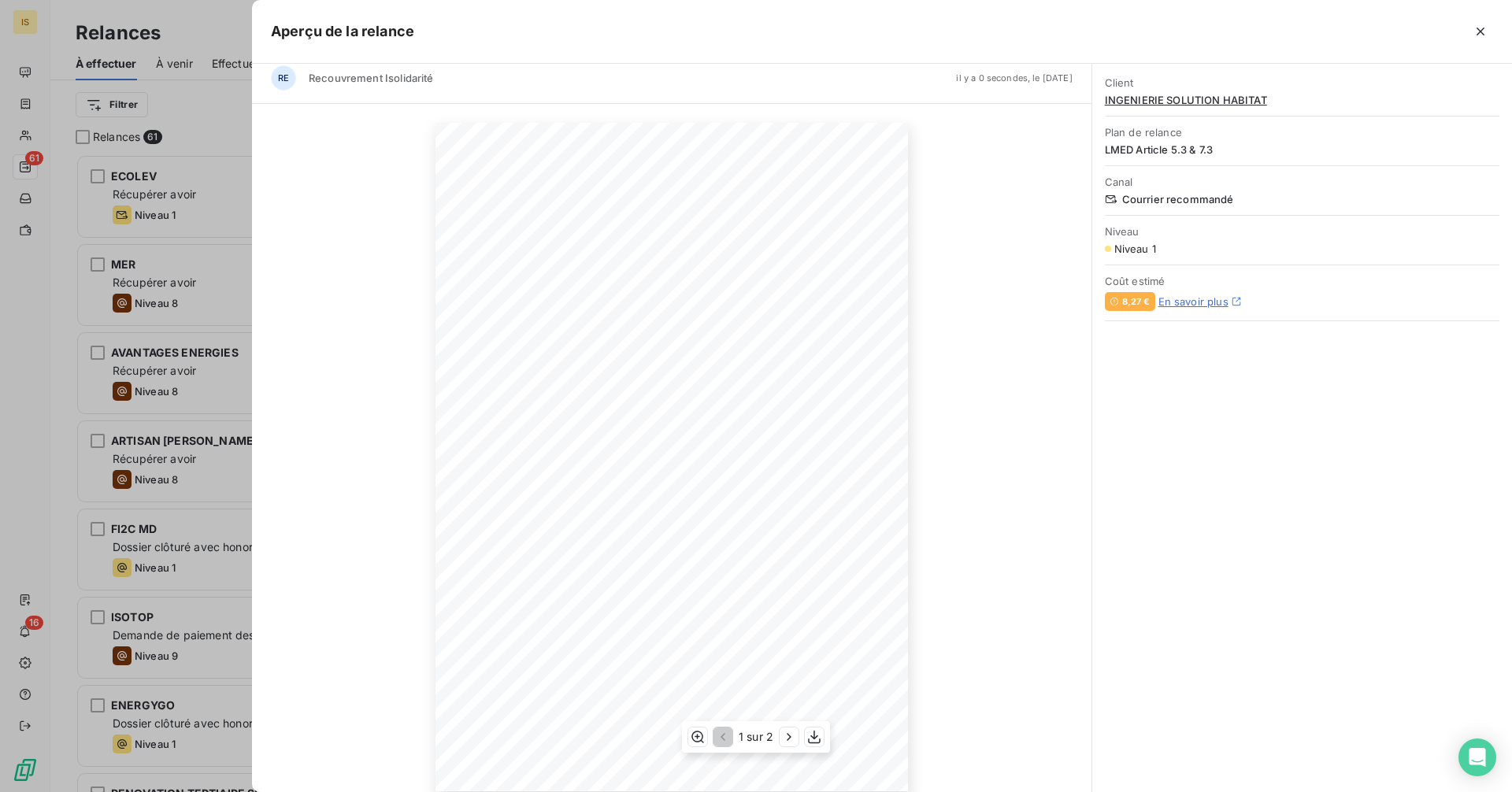
scroll to position [29, 0]
click at [786, 737] on icon "button" at bounding box center [788, 737] width 15 height 15
click at [722, 738] on icon "button" at bounding box center [721, 737] width 15 height 15
click at [793, 741] on icon "button" at bounding box center [788, 737] width 15 height 15
click at [718, 737] on icon "button" at bounding box center [721, 737] width 15 height 15
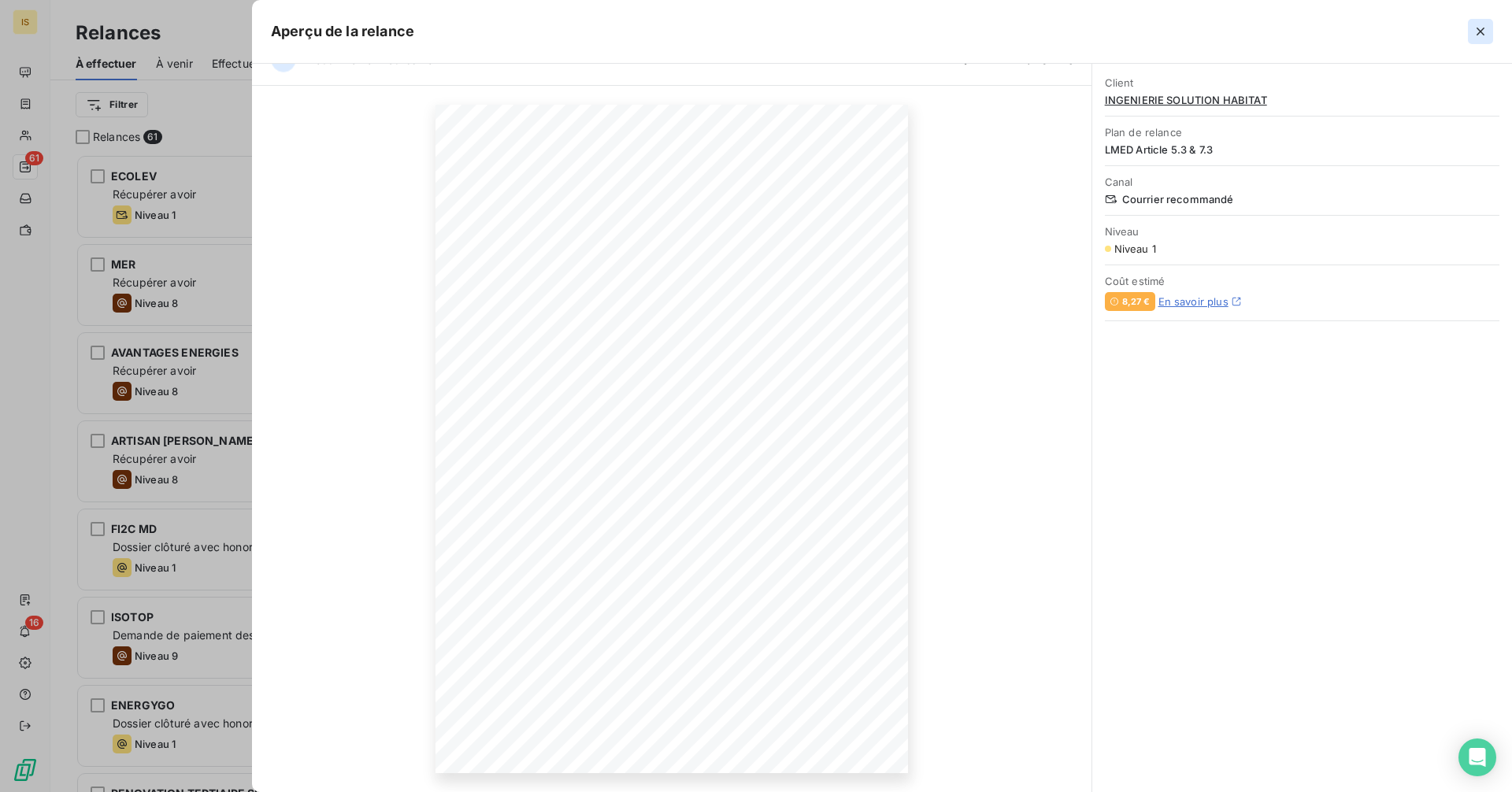
click at [1480, 32] on icon "button" at bounding box center [1480, 32] width 8 height 8
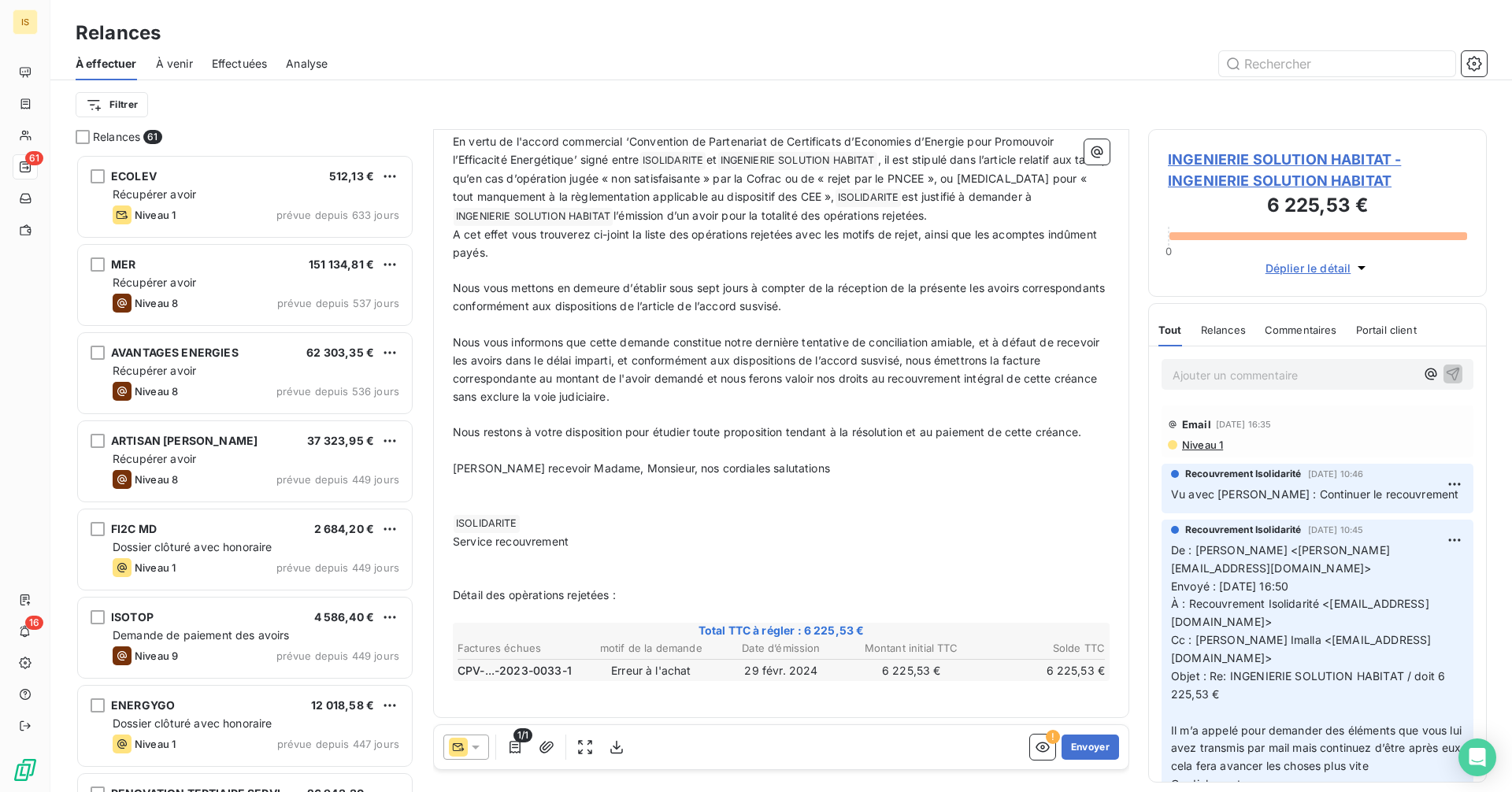
click at [518, 569] on p "﻿" at bounding box center [781, 577] width 657 height 18
click at [515, 565] on p "﻿" at bounding box center [781, 560] width 657 height 18
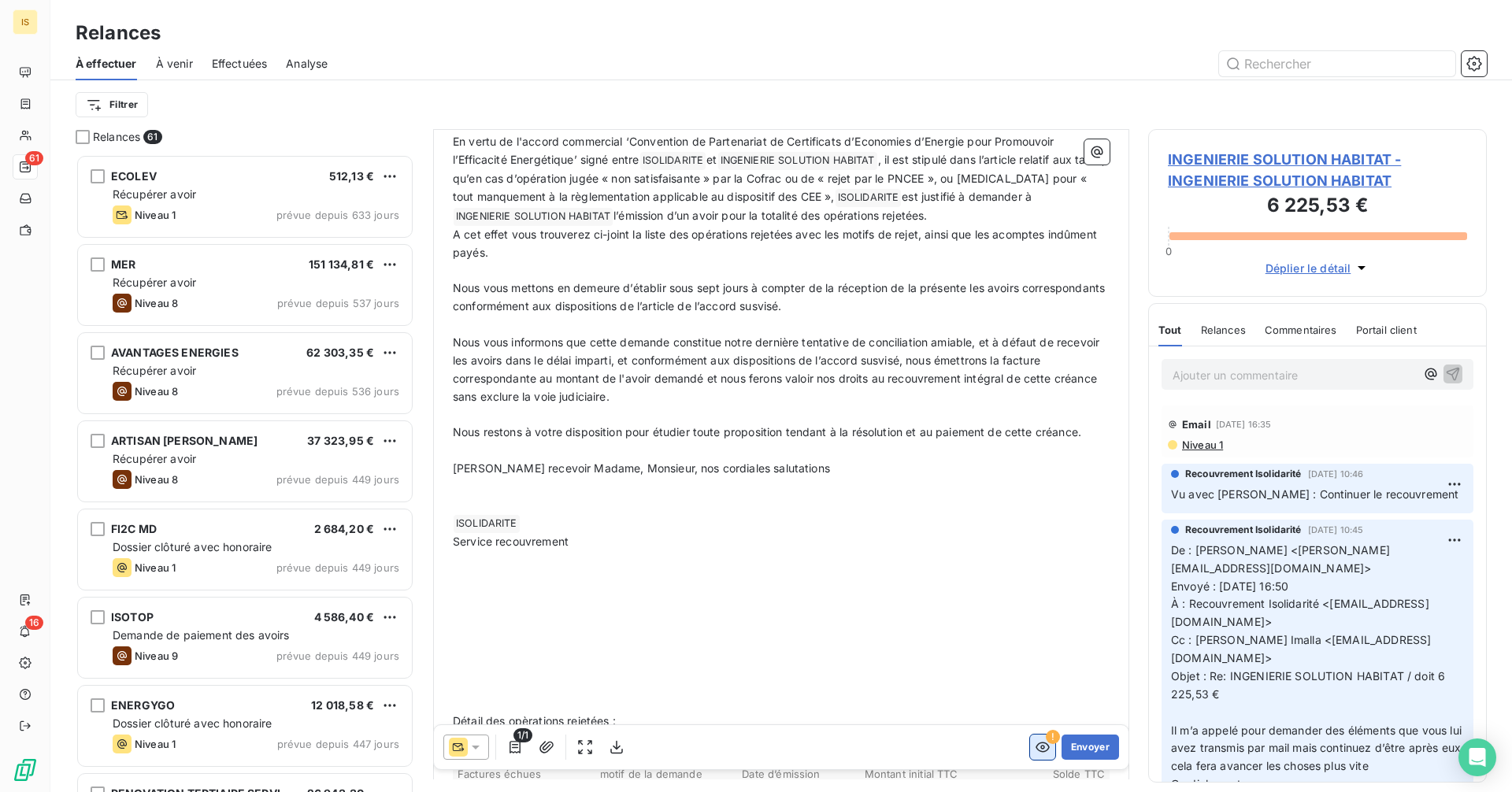
click at [1034, 747] on icon "button" at bounding box center [1042, 746] width 15 height 15
click at [517, 648] on p "﻿" at bounding box center [781, 650] width 657 height 18
click at [456, 560] on p "﻿" at bounding box center [781, 560] width 657 height 18
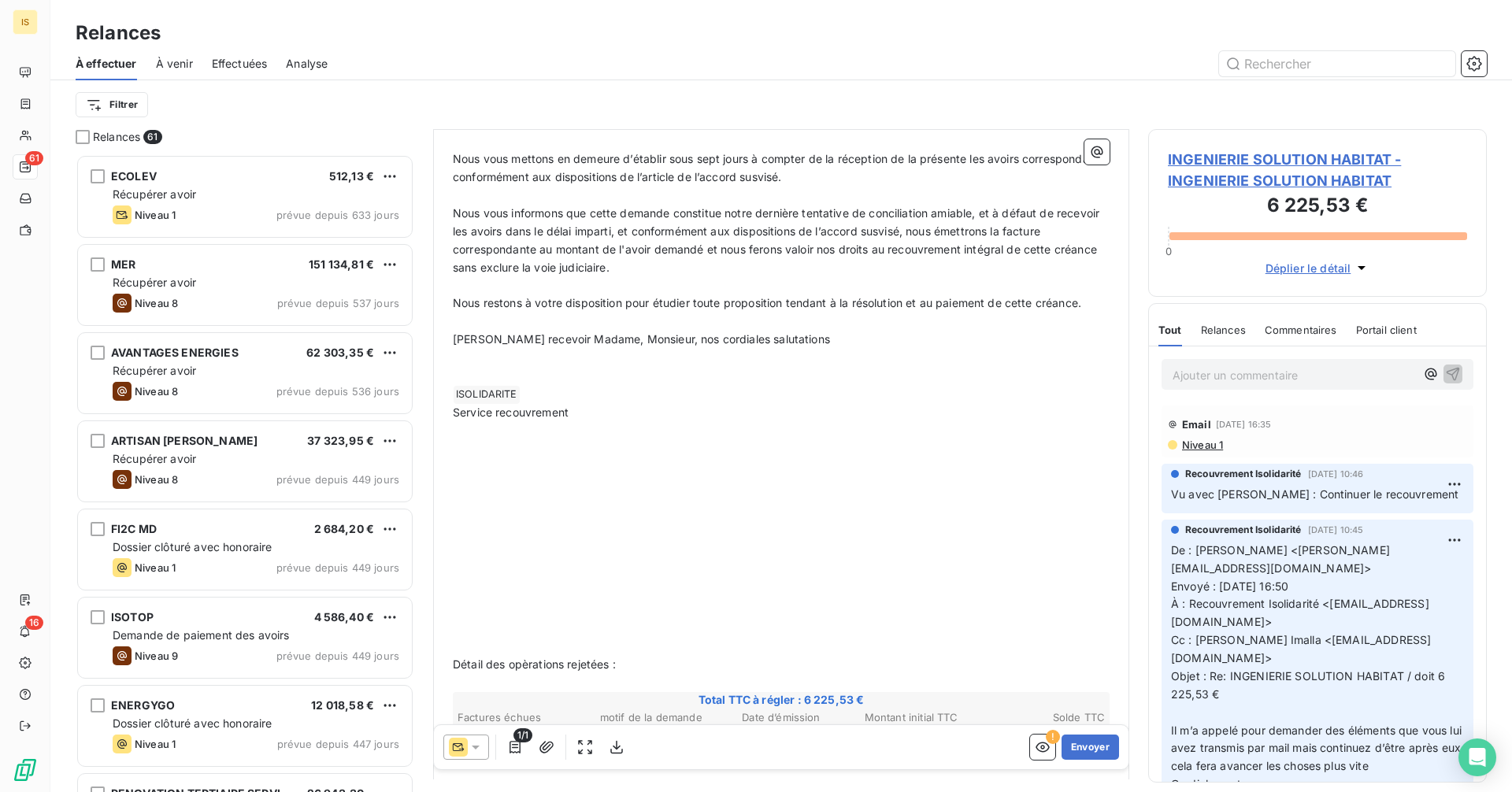
scroll to position [620, 0]
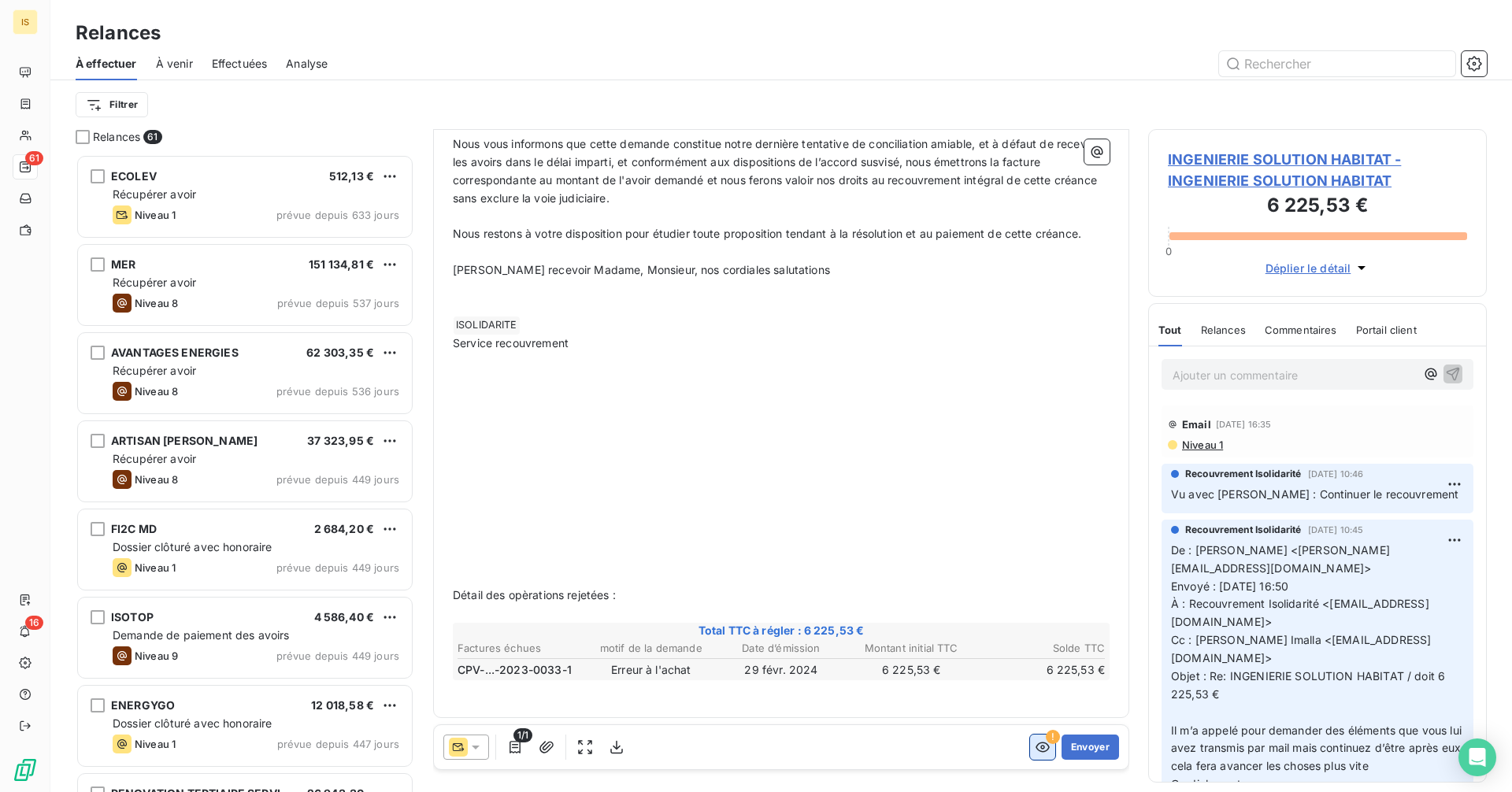
click at [1034, 747] on icon "button" at bounding box center [1042, 746] width 15 height 15
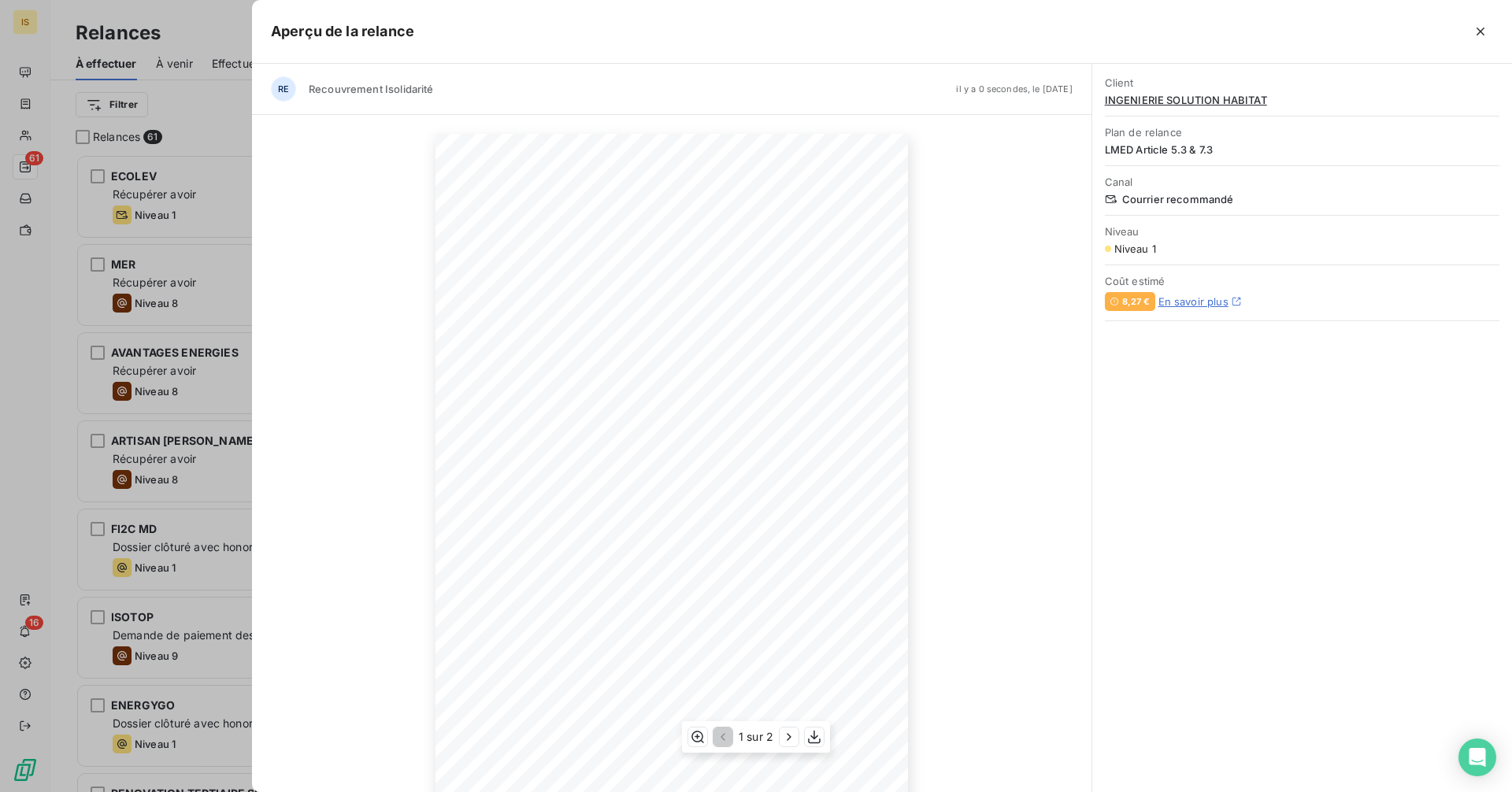
scroll to position [29, 0]
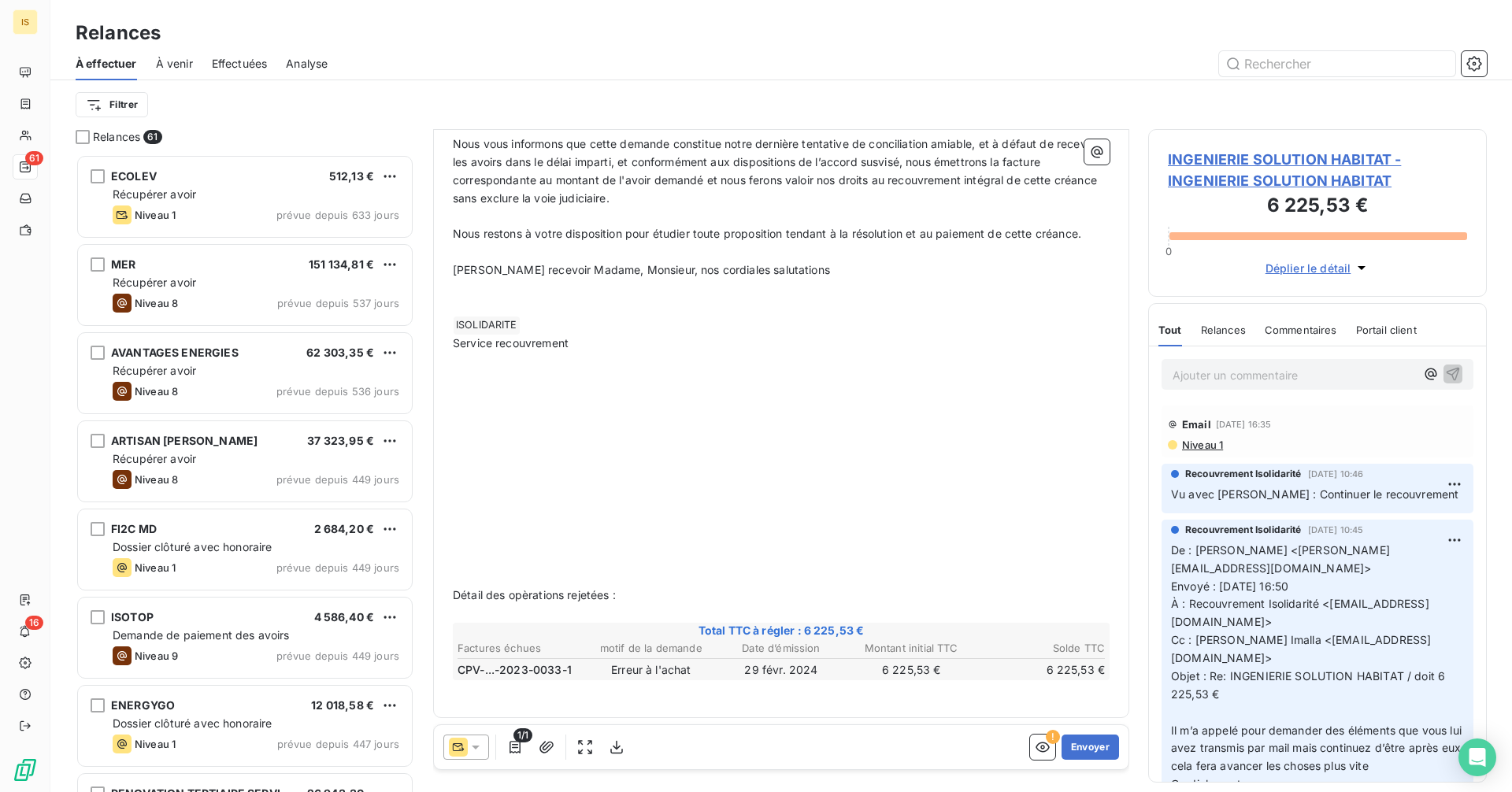
click at [508, 521] on p "﻿" at bounding box center [781, 523] width 657 height 18
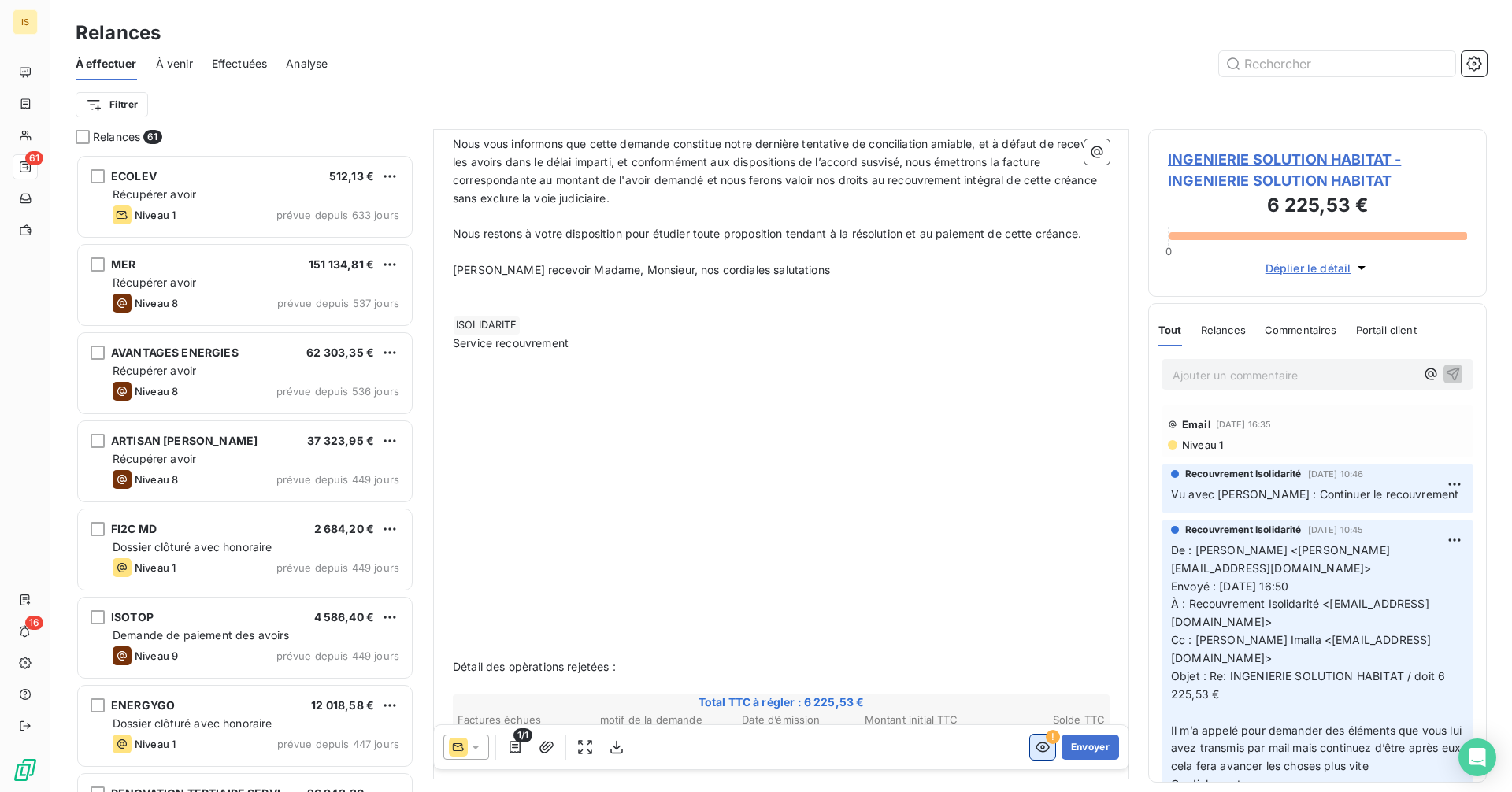
click at [1035, 752] on icon "button" at bounding box center [1042, 747] width 14 height 11
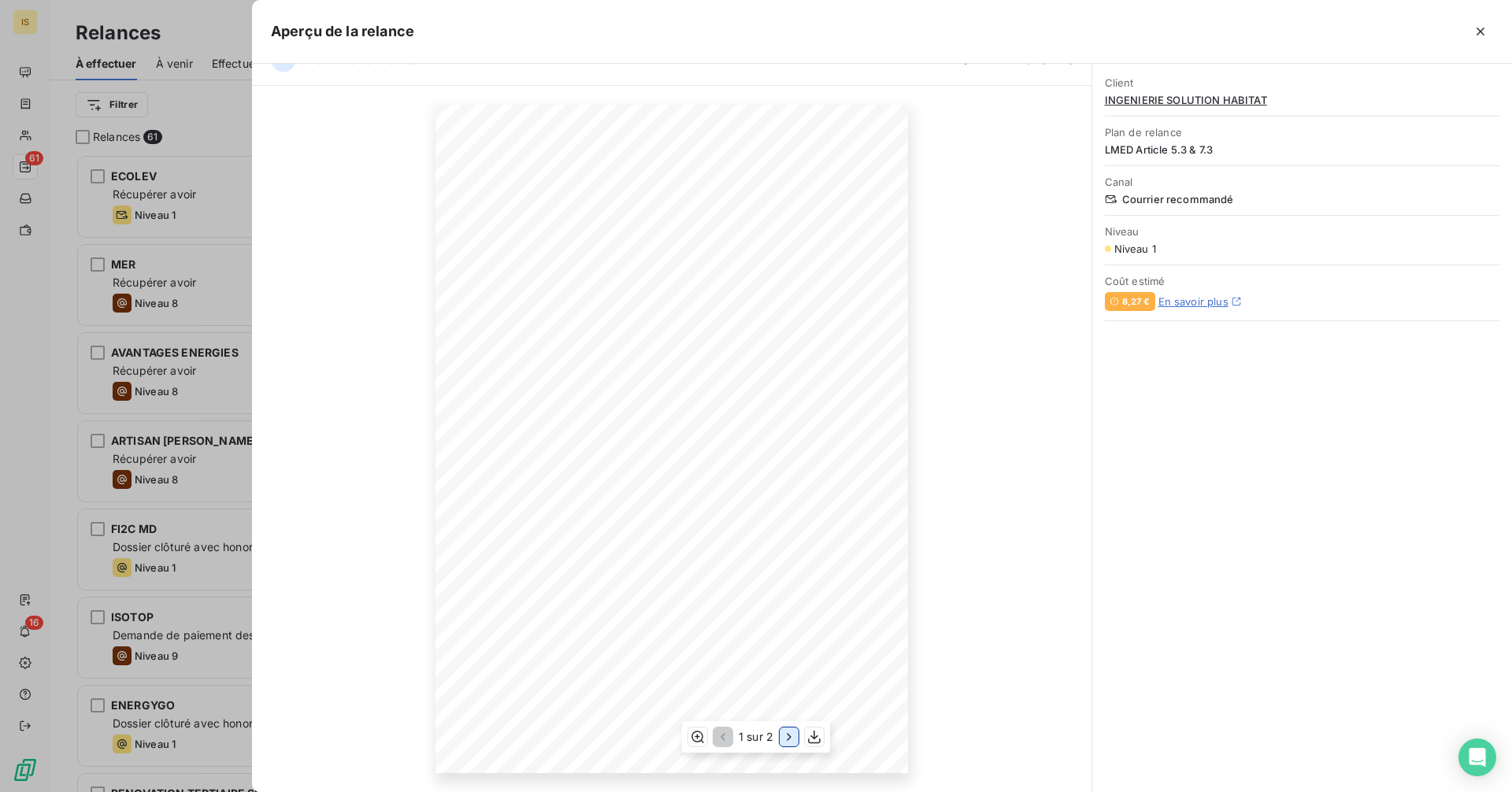
click at [789, 737] on icon "button" at bounding box center [788, 737] width 15 height 15
click at [225, 409] on div at bounding box center [756, 396] width 1512 height 792
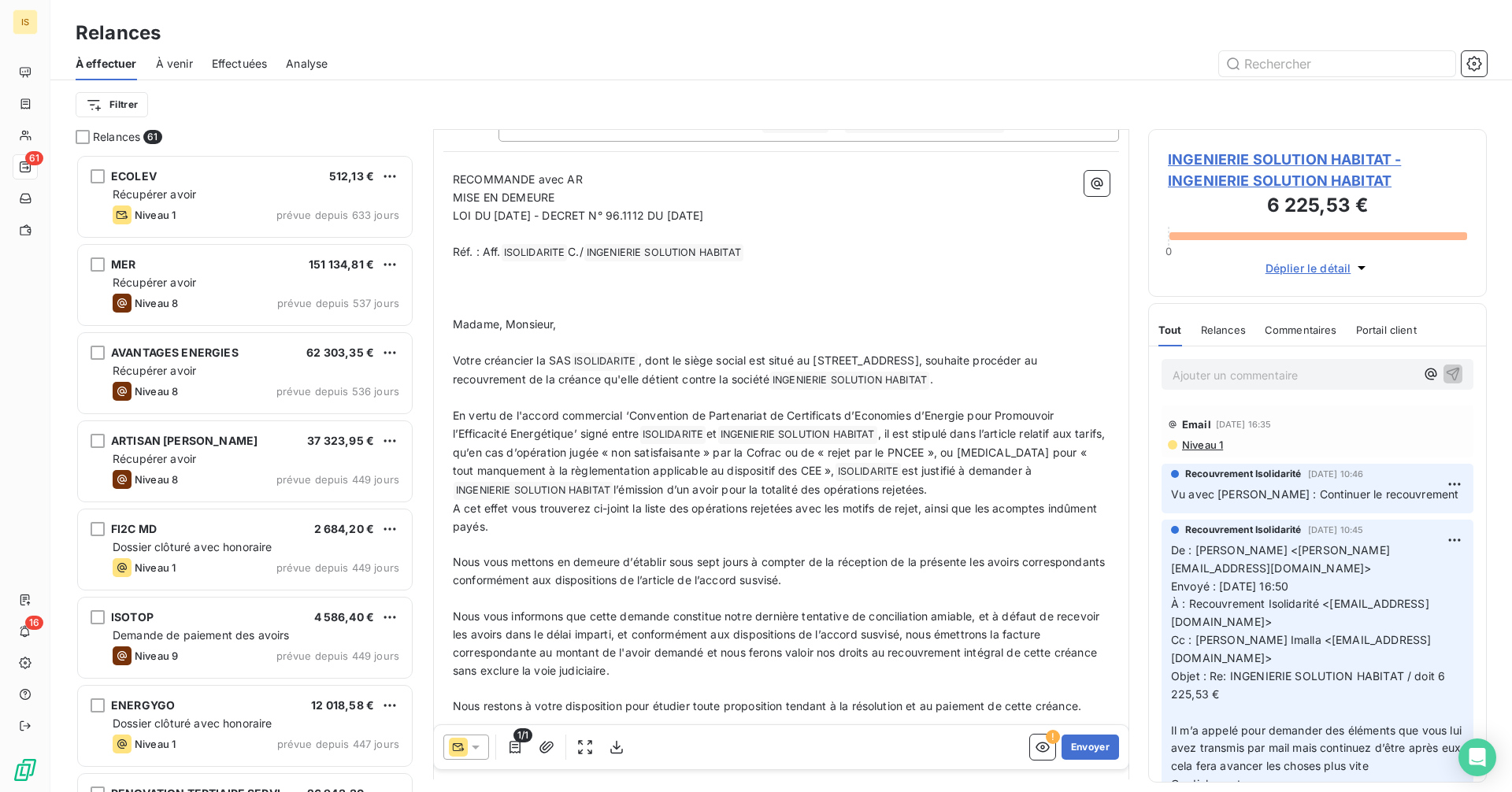
scroll to position [145, 0]
click at [515, 748] on icon "button" at bounding box center [515, 746] width 11 height 12
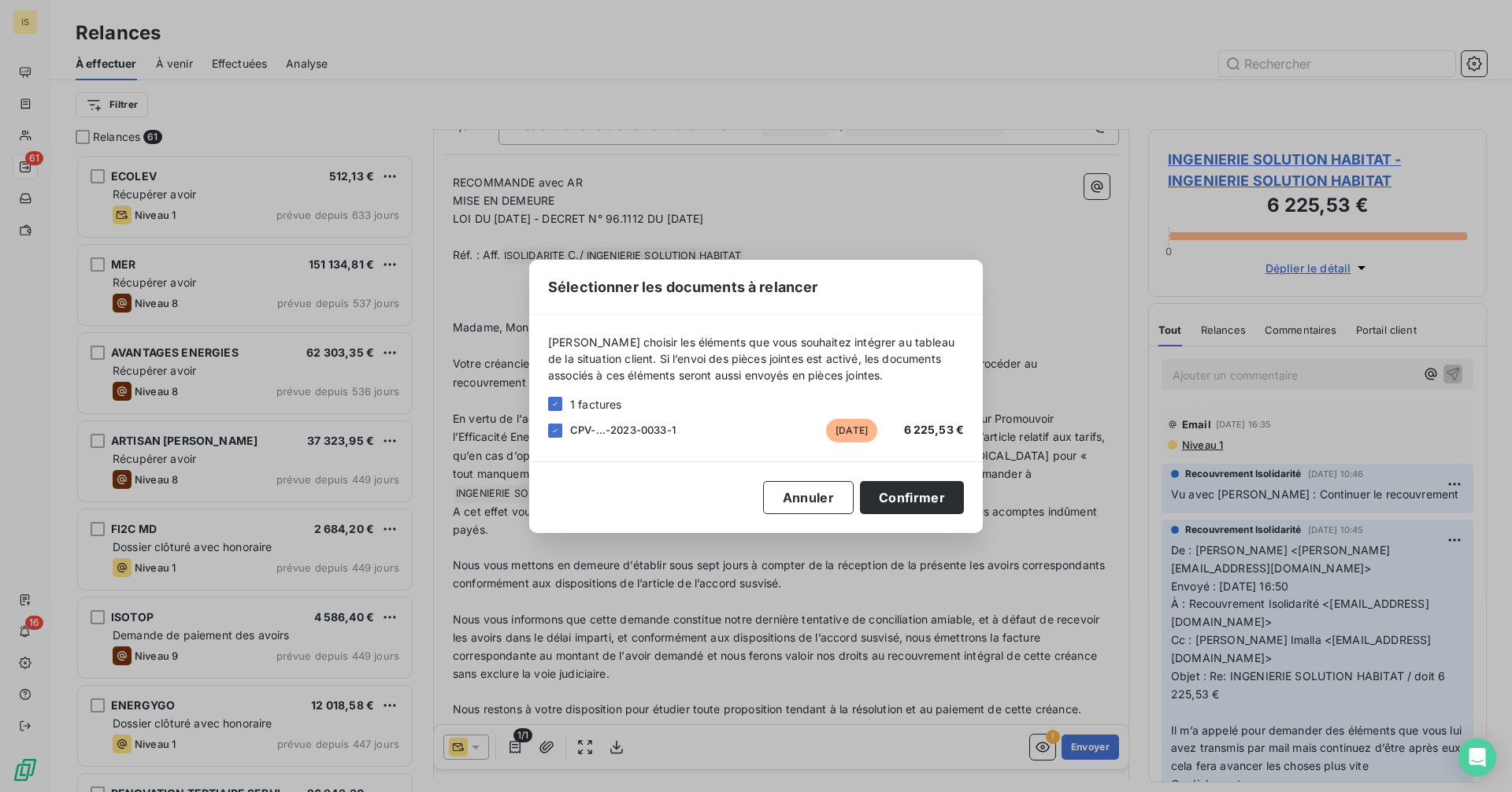
click at [916, 353] on span "[PERSON_NAME] choisir les éléments que vous souhaitez intégrer au tableau de la…" at bounding box center [755, 358] width 416 height 50
click at [789, 498] on button "Annuler" at bounding box center [808, 497] width 91 height 33
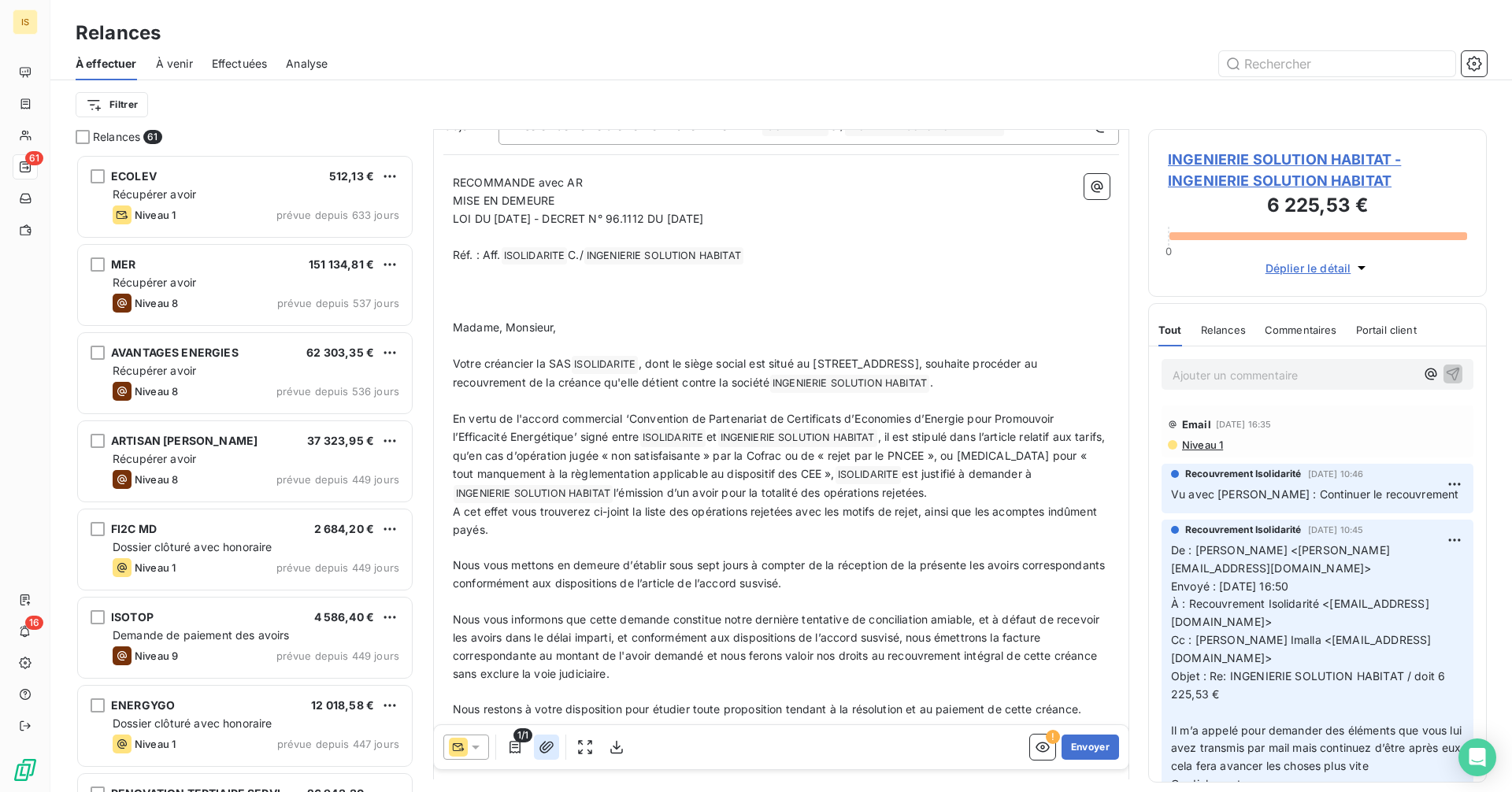
click at [545, 751] on icon "button" at bounding box center [546, 746] width 15 height 15
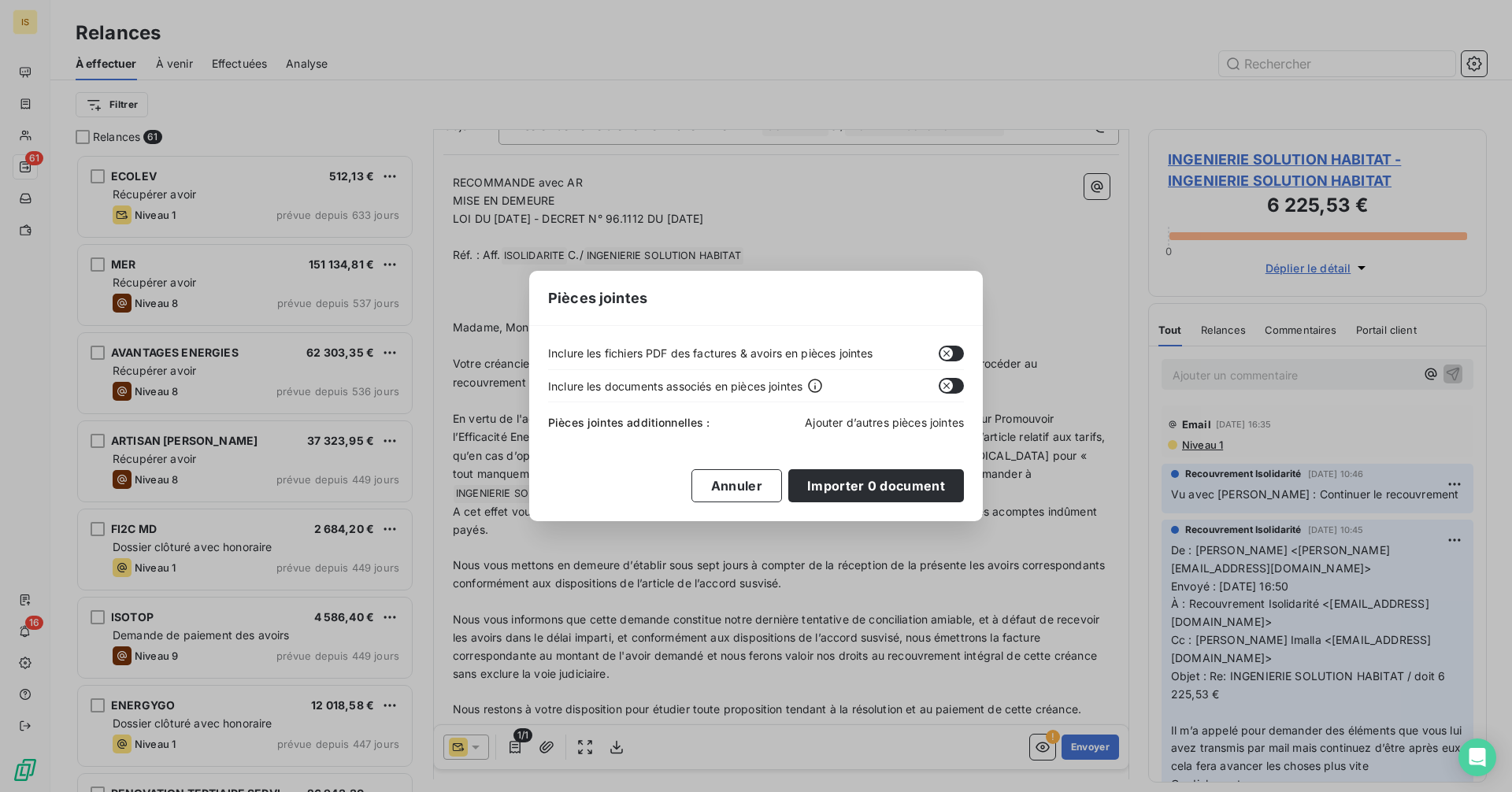
click at [847, 418] on span "Ajouter d’autres pièces jointes" at bounding box center [884, 422] width 159 height 13
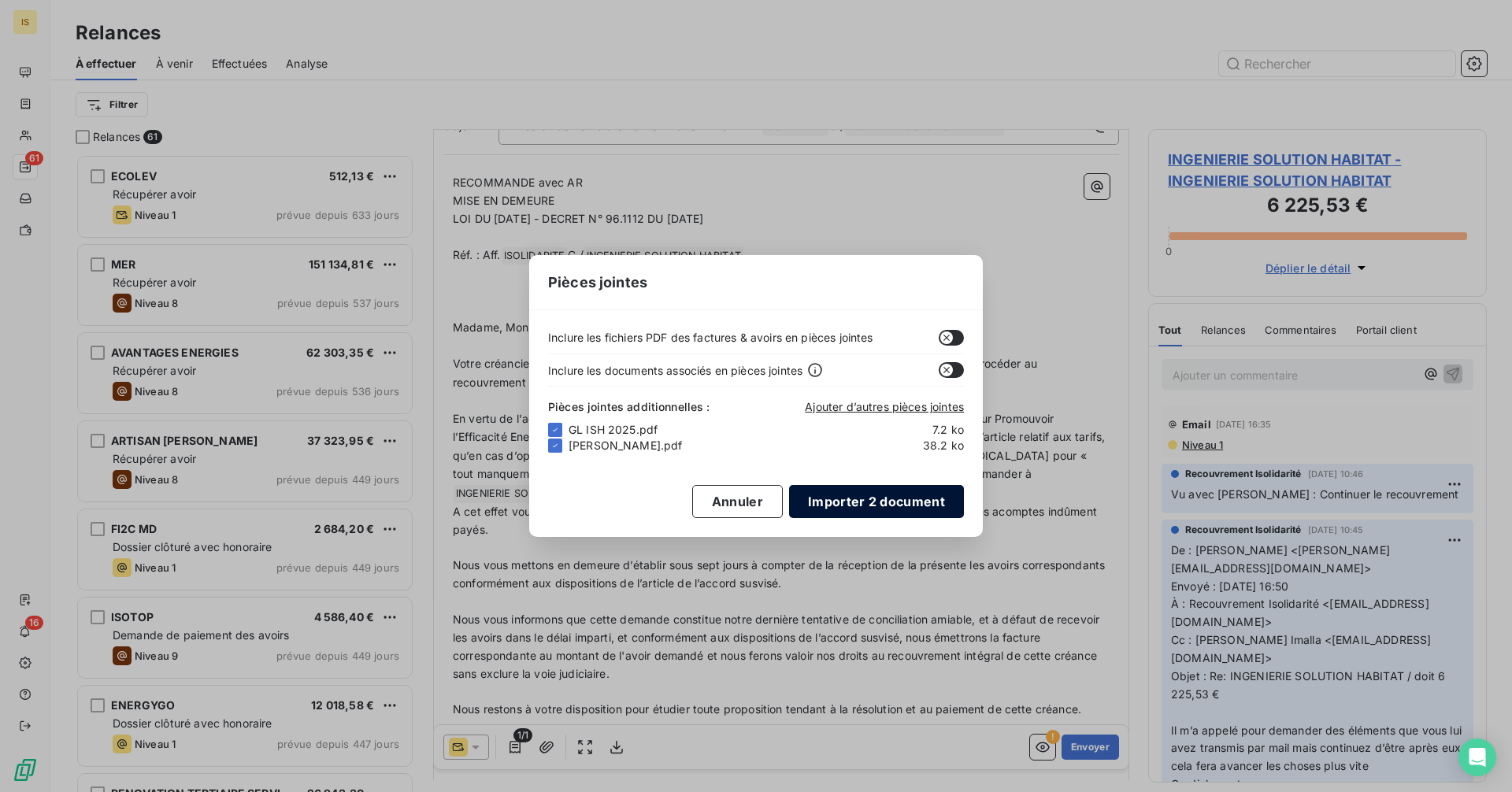
click at [900, 502] on button "Importer 2 document" at bounding box center [875, 501] width 175 height 33
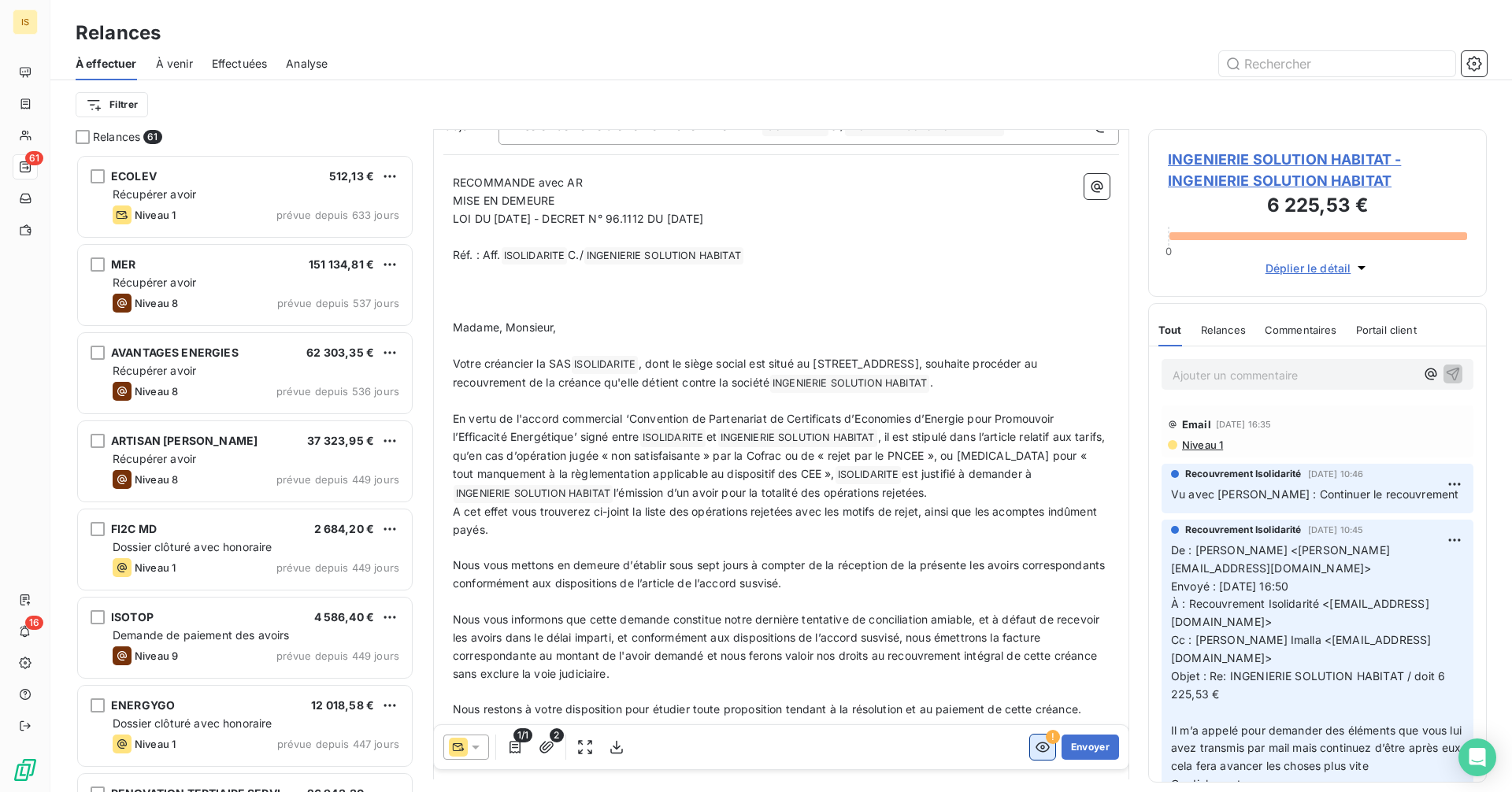
click at [1035, 751] on icon "button" at bounding box center [1042, 747] width 14 height 11
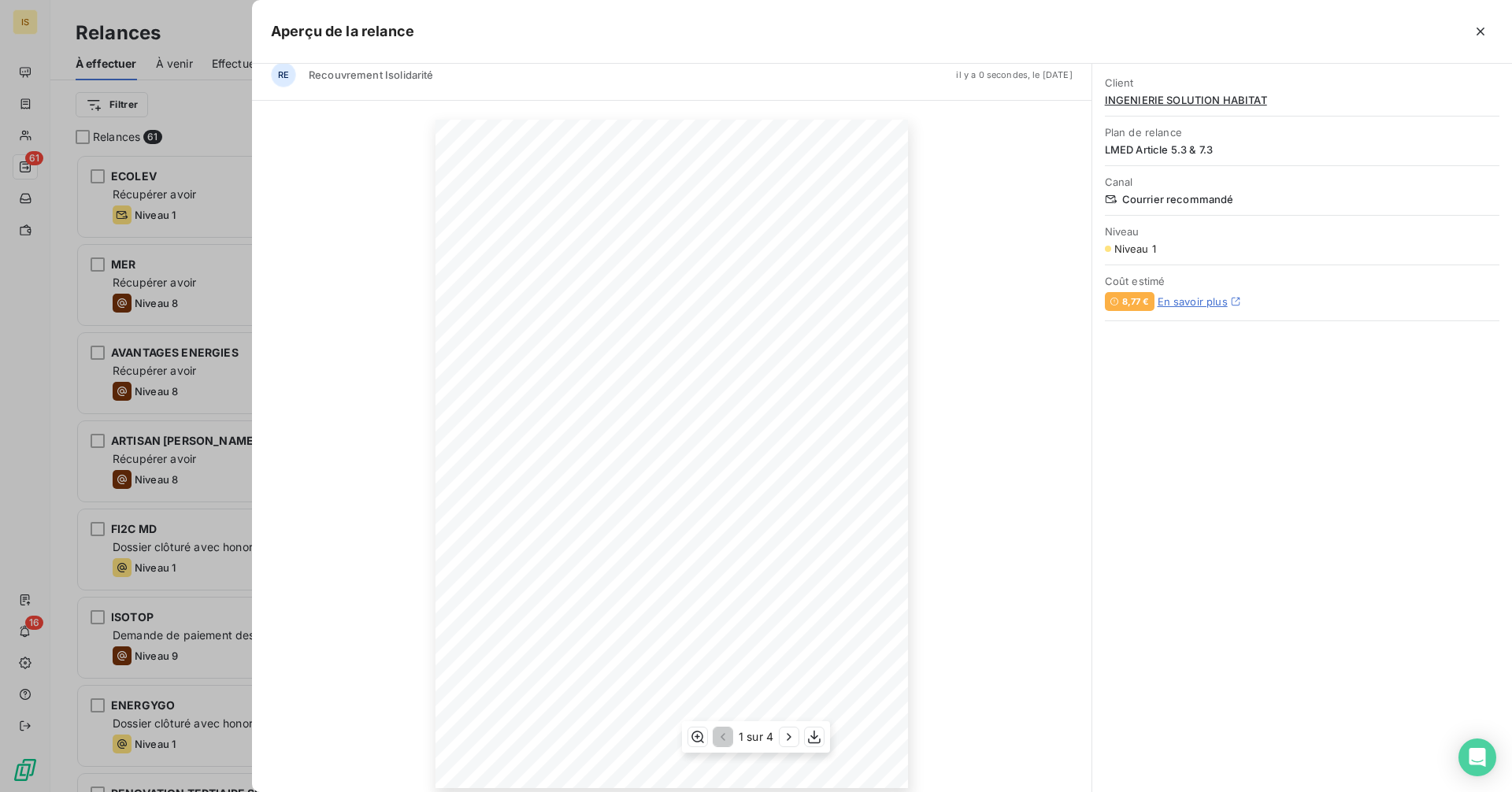
scroll to position [29, 0]
click at [783, 735] on icon "button" at bounding box center [788, 737] width 15 height 15
click at [790, 740] on icon "button" at bounding box center [790, 737] width 15 height 15
click at [224, 274] on div at bounding box center [756, 396] width 1512 height 792
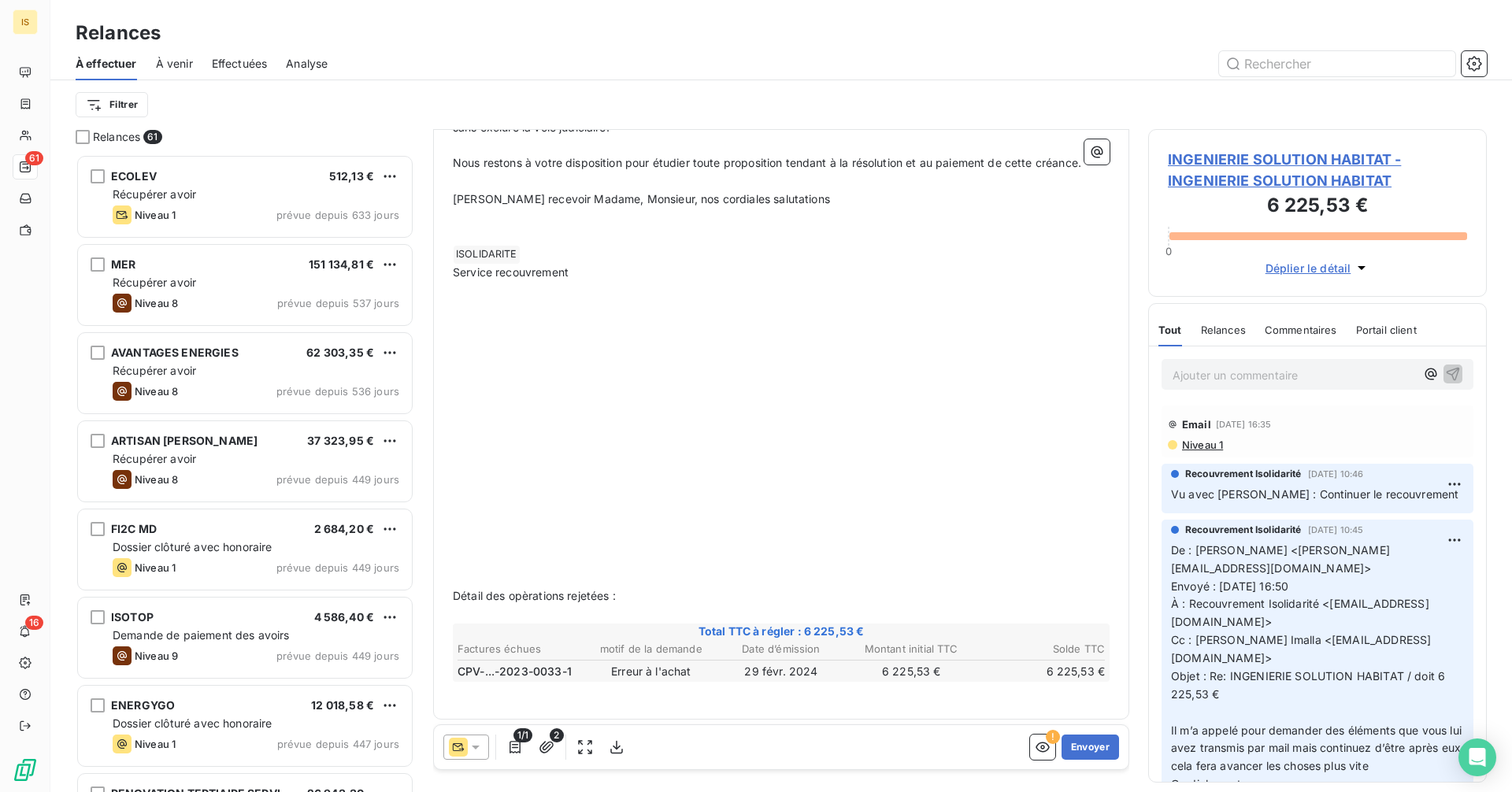
scroll to position [693, 0]
click at [1076, 750] on button "Envoyer" at bounding box center [1090, 747] width 57 height 25
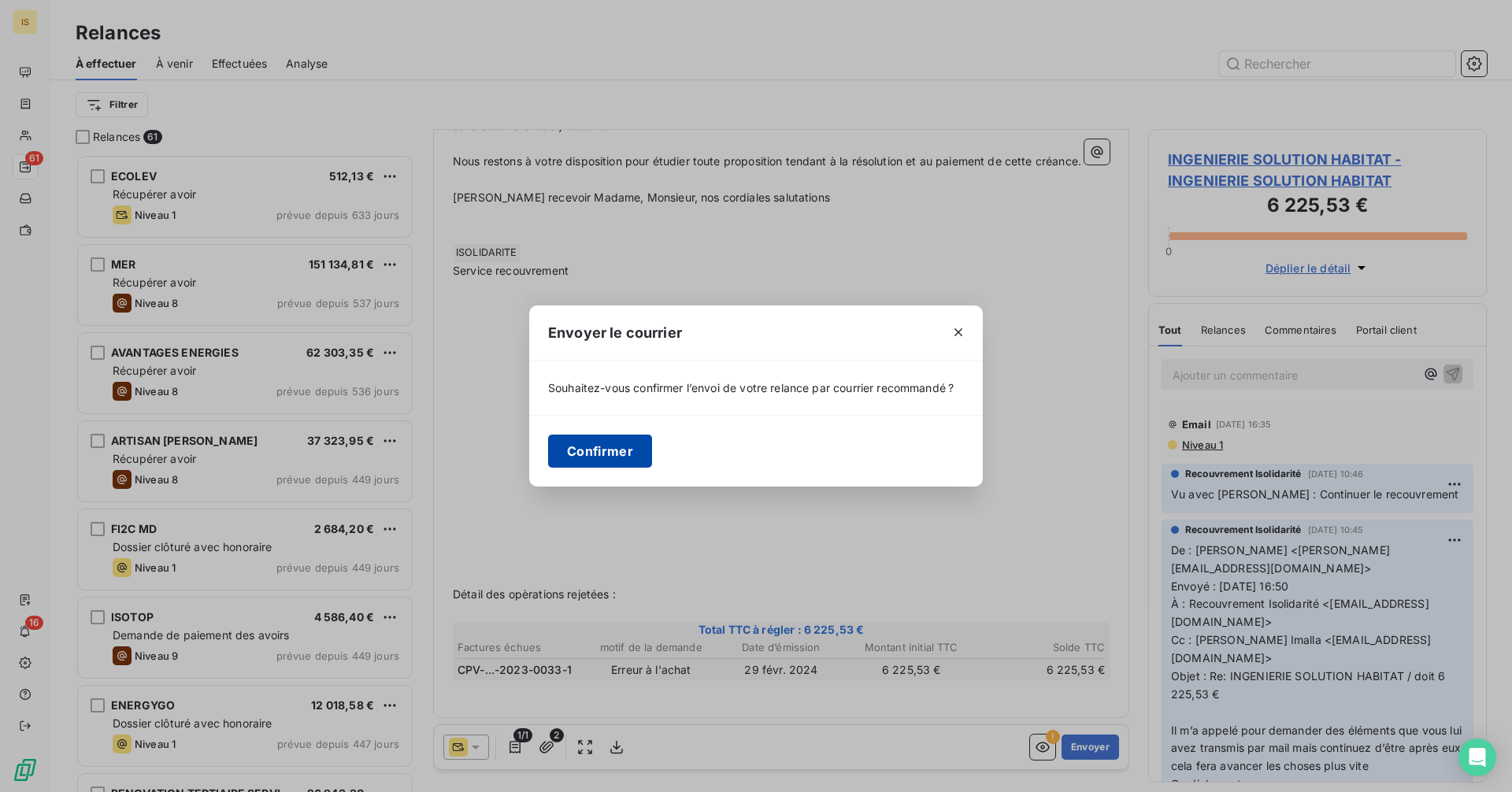
click at [614, 459] on button "Confirmer" at bounding box center [599, 451] width 104 height 33
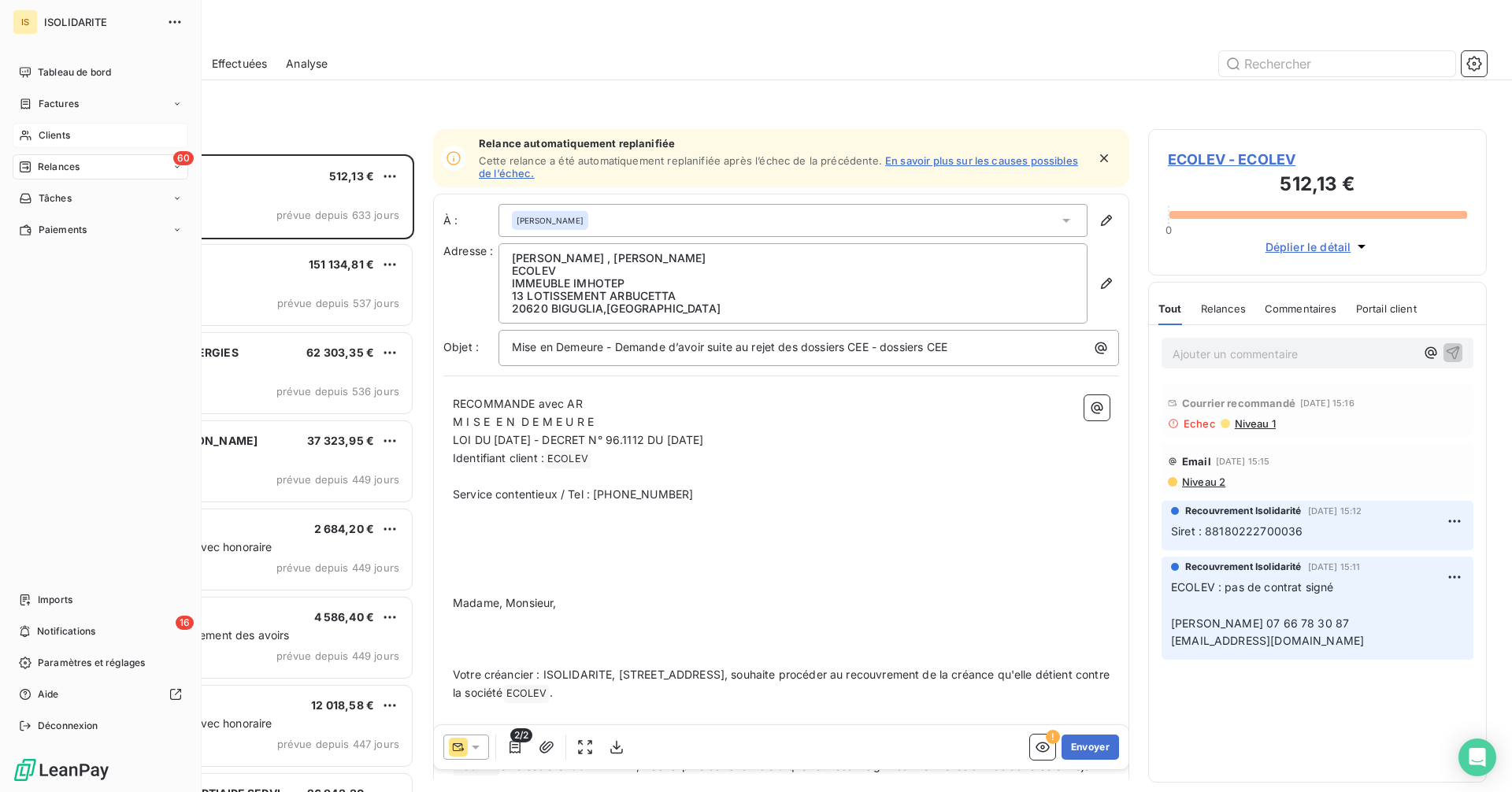
click at [52, 133] on span "Clients" at bounding box center [54, 135] width 32 height 14
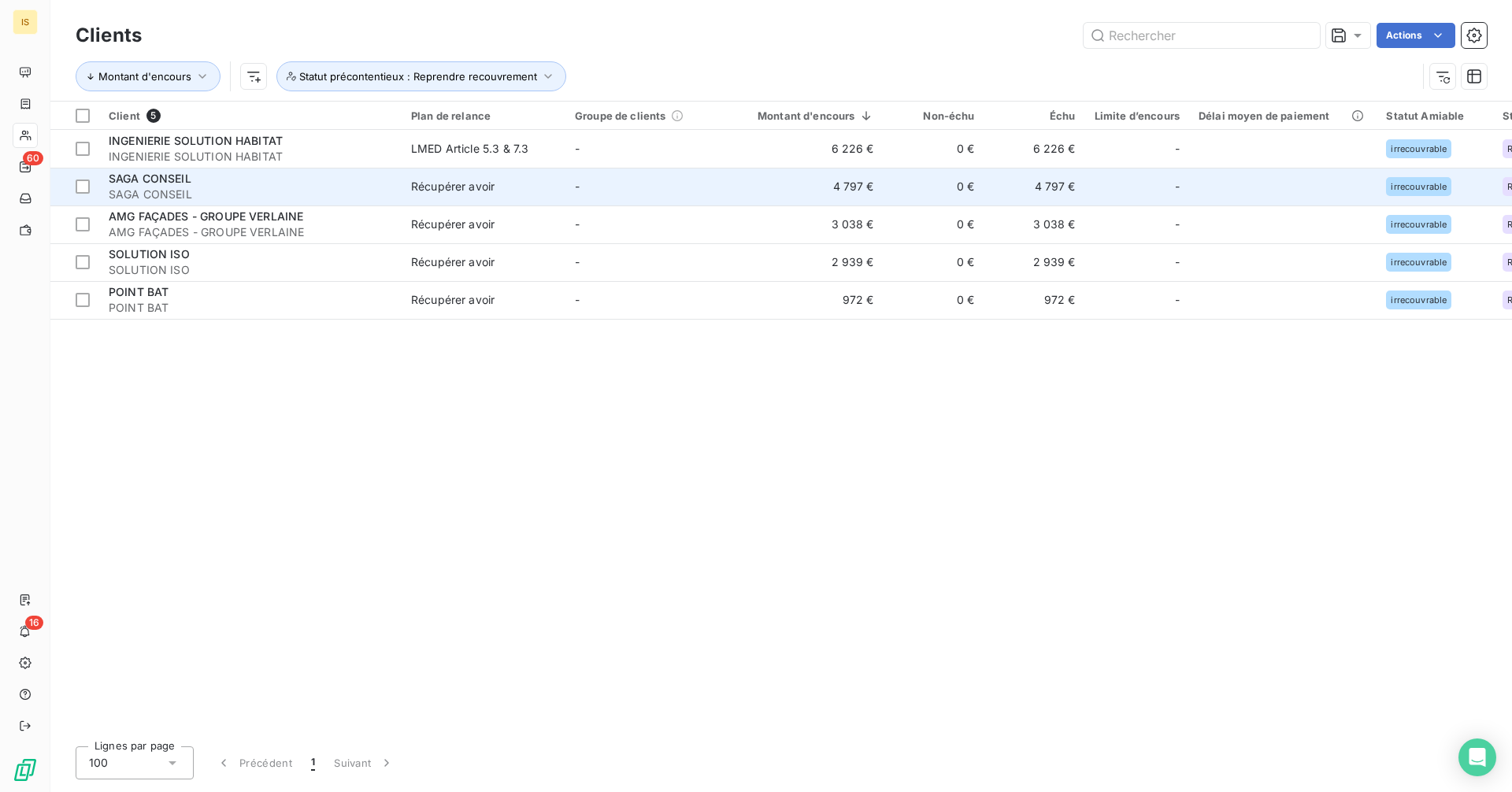
click at [725, 182] on td "-" at bounding box center [646, 186] width 163 height 38
